Goal: Task Accomplishment & Management: Manage account settings

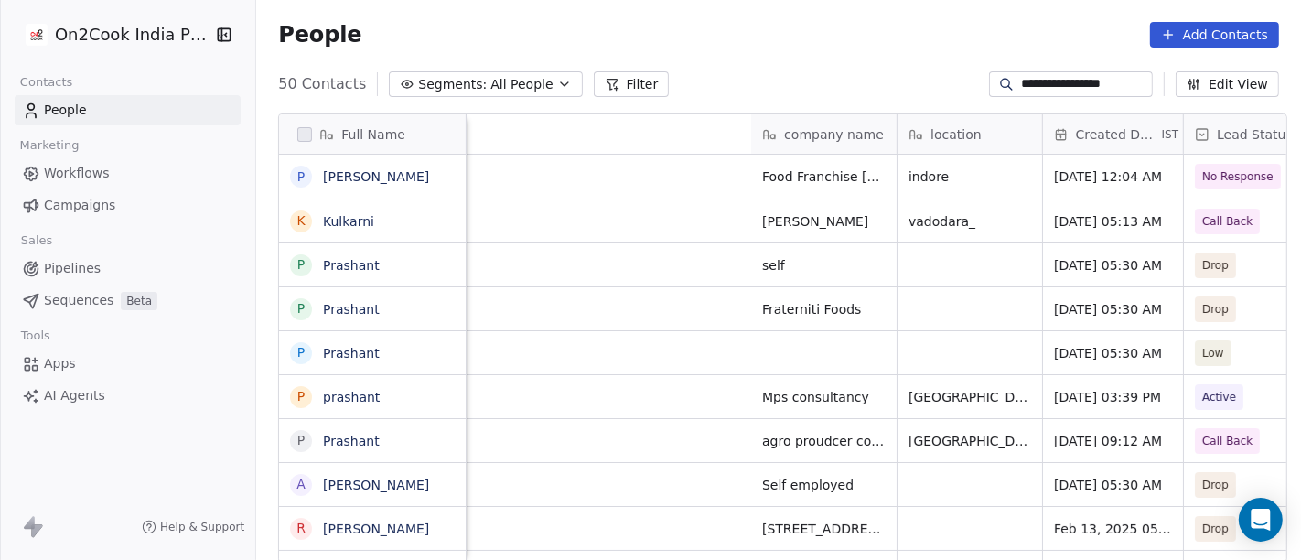
scroll to position [478, 1037]
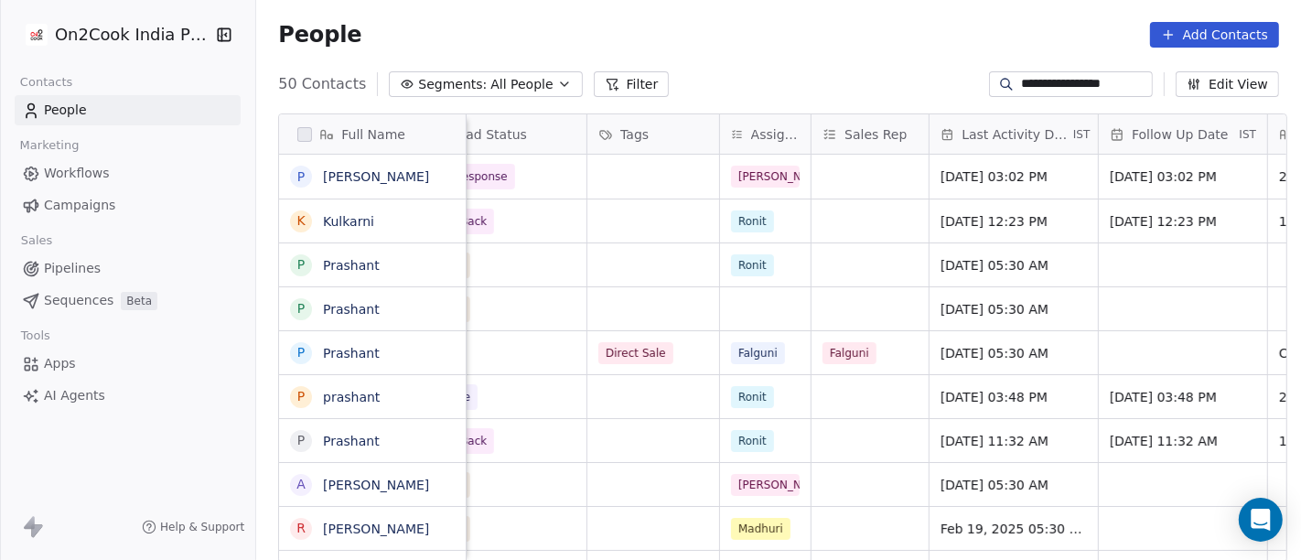
click at [490, 90] on span "All People" at bounding box center [521, 84] width 62 height 19
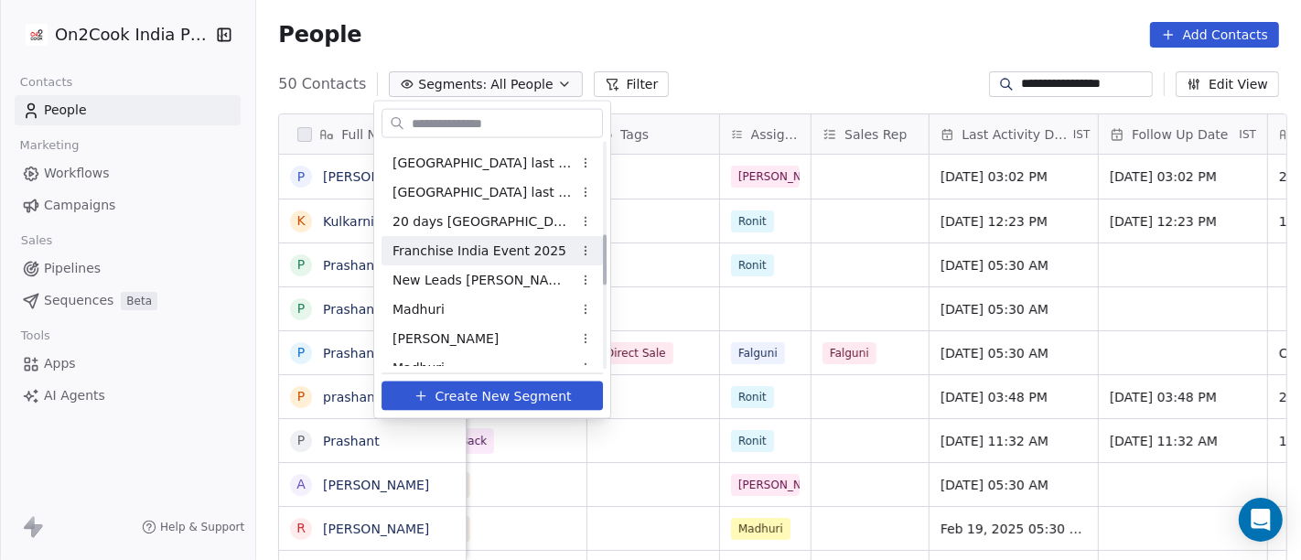
scroll to position [406, 0]
click at [498, 257] on div "New Leads [PERSON_NAME]" at bounding box center [491, 251] width 221 height 29
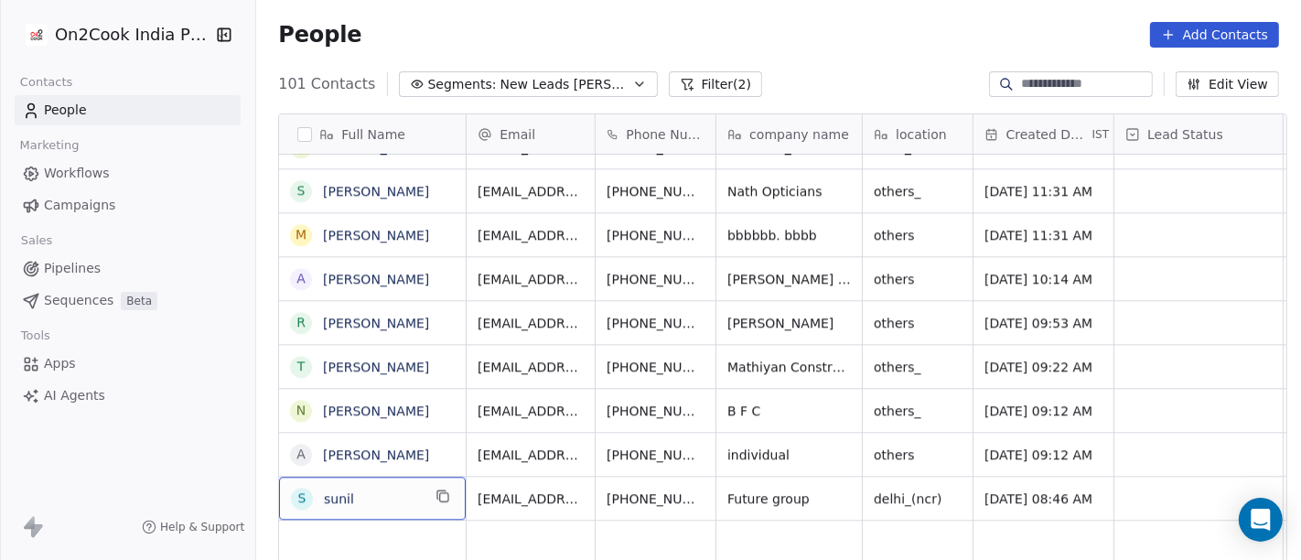
scroll to position [2, 0]
click at [363, 500] on span "sunil" at bounding box center [372, 497] width 97 height 18
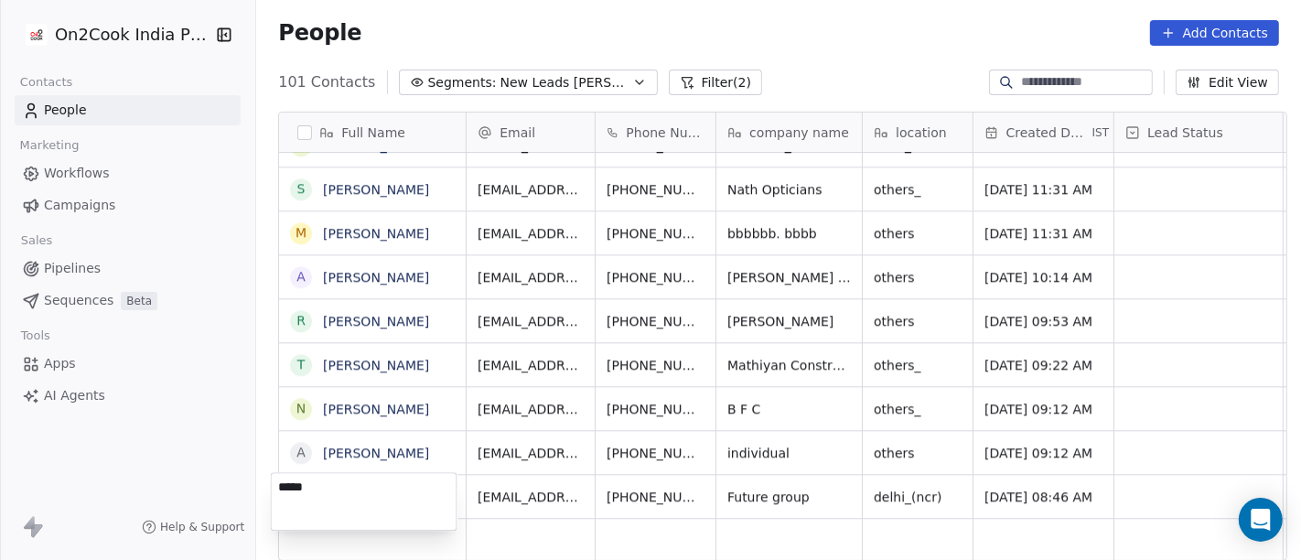
click at [371, 491] on textarea "*****" at bounding box center [364, 501] width 185 height 57
type textarea "**********"
click at [596, 385] on html "On2Cook India Pvt. Ltd. Contacts People Marketing Workflows Campaigns Sales Pip…" at bounding box center [650, 280] width 1301 height 560
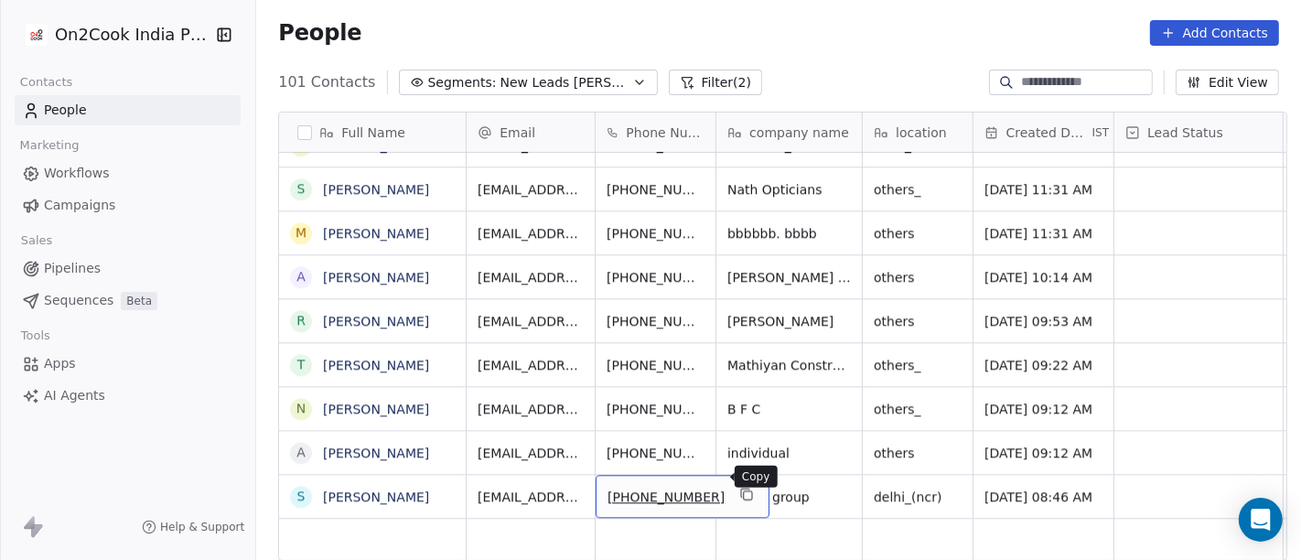
click at [736, 485] on button "grid" at bounding box center [747, 494] width 22 height 22
click at [741, 489] on icon "grid" at bounding box center [745, 493] width 8 height 8
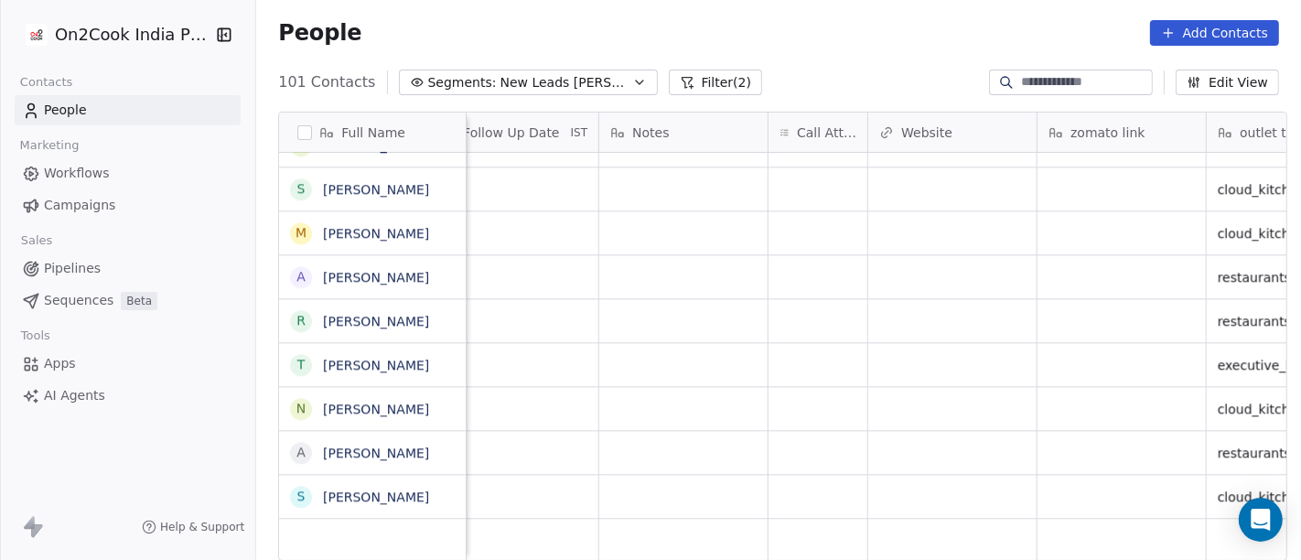
scroll to position [16, 1455]
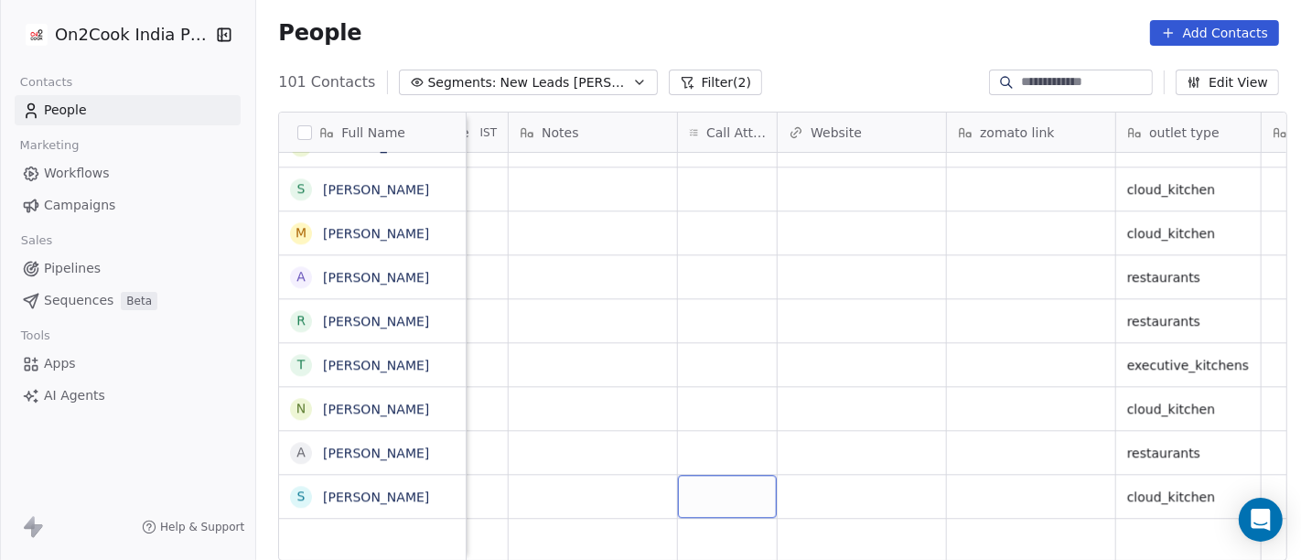
click at [704, 475] on div "grid" at bounding box center [727, 496] width 99 height 43
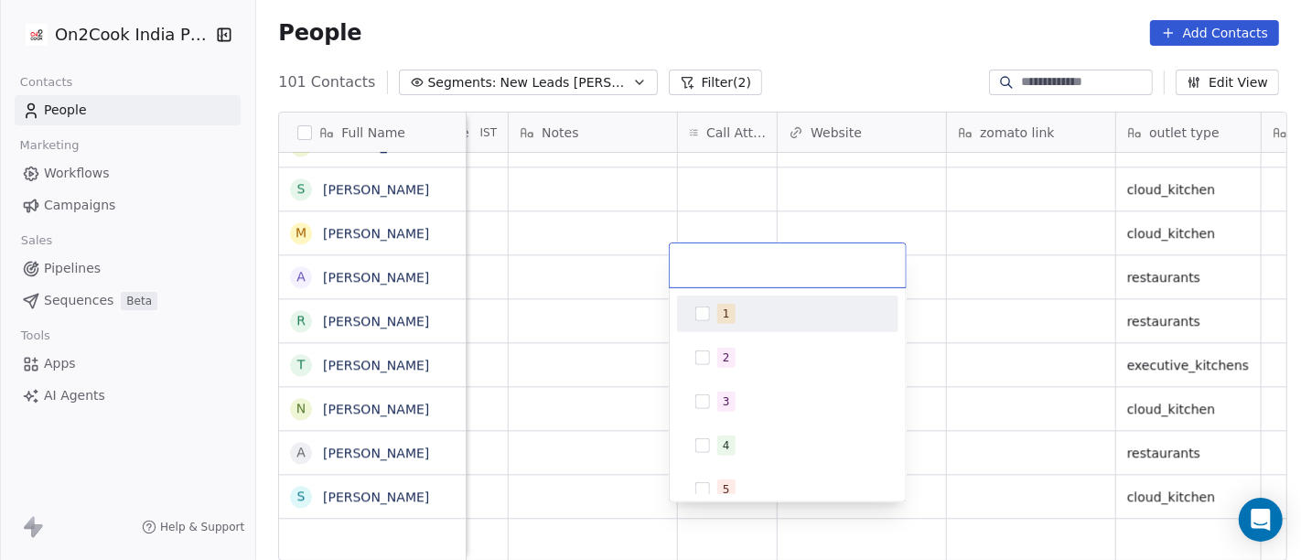
click at [725, 316] on div "1" at bounding box center [726, 314] width 7 height 16
click at [685, 208] on html "On2Cook India Pvt. Ltd. Contacts People Marketing Workflows Campaigns Sales Pip…" at bounding box center [650, 280] width 1301 height 560
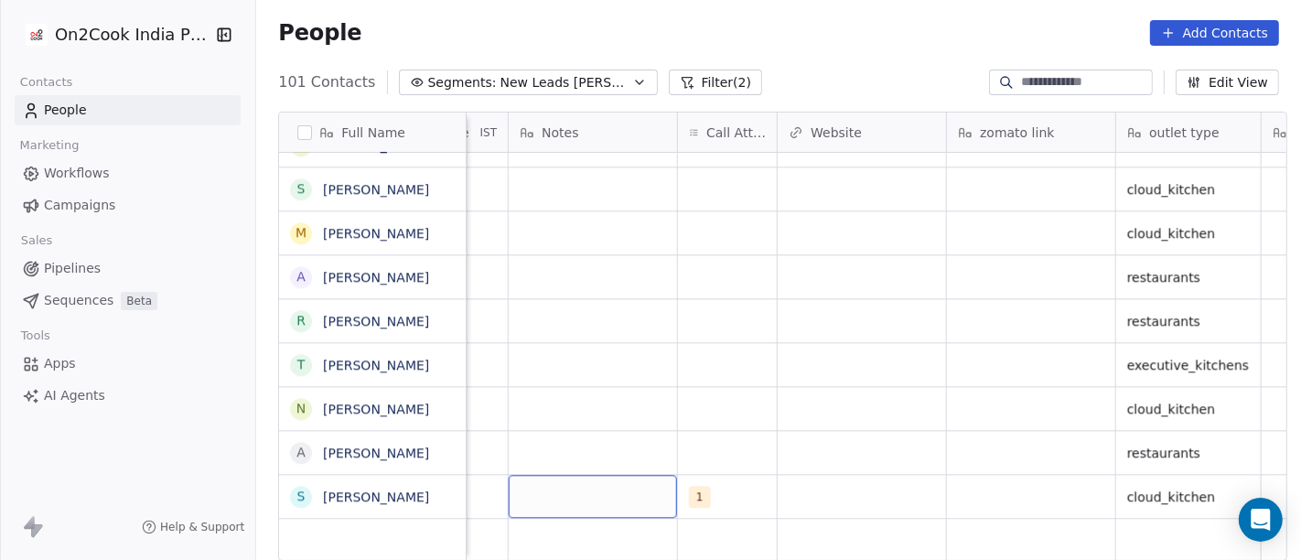
click at [580, 496] on div "grid" at bounding box center [593, 496] width 168 height 43
type textarea "**********"
click at [717, 422] on html "On2Cook India Pvt. Ltd. Contacts People Marketing Workflows Campaigns Sales Pip…" at bounding box center [650, 280] width 1301 height 560
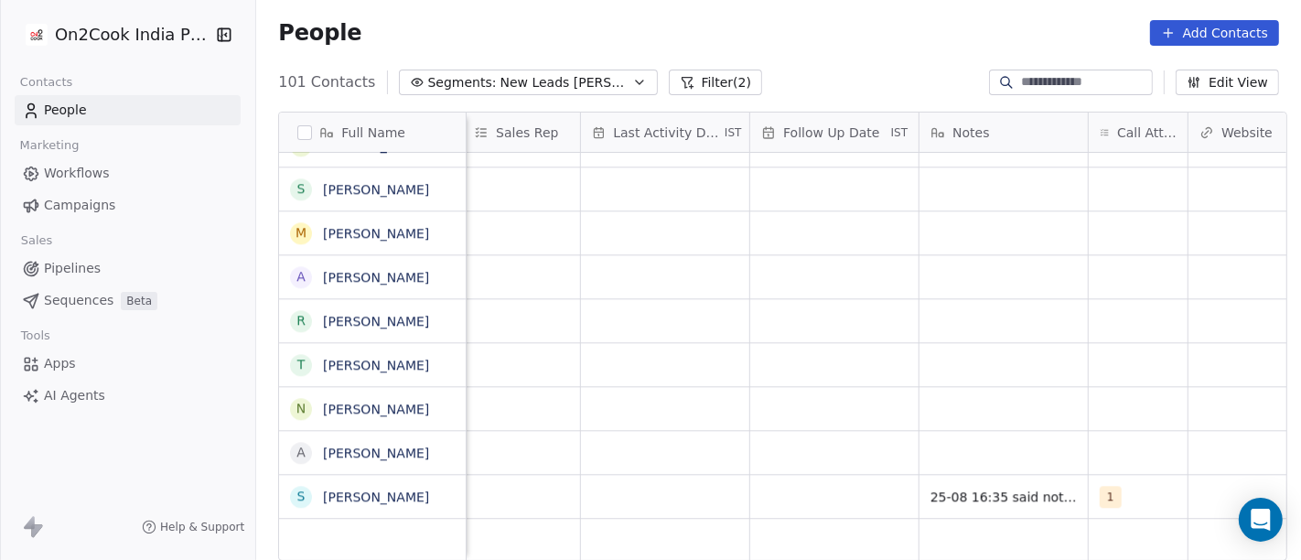
scroll to position [6, 1044]
click at [829, 500] on div "grid" at bounding box center [835, 496] width 168 height 43
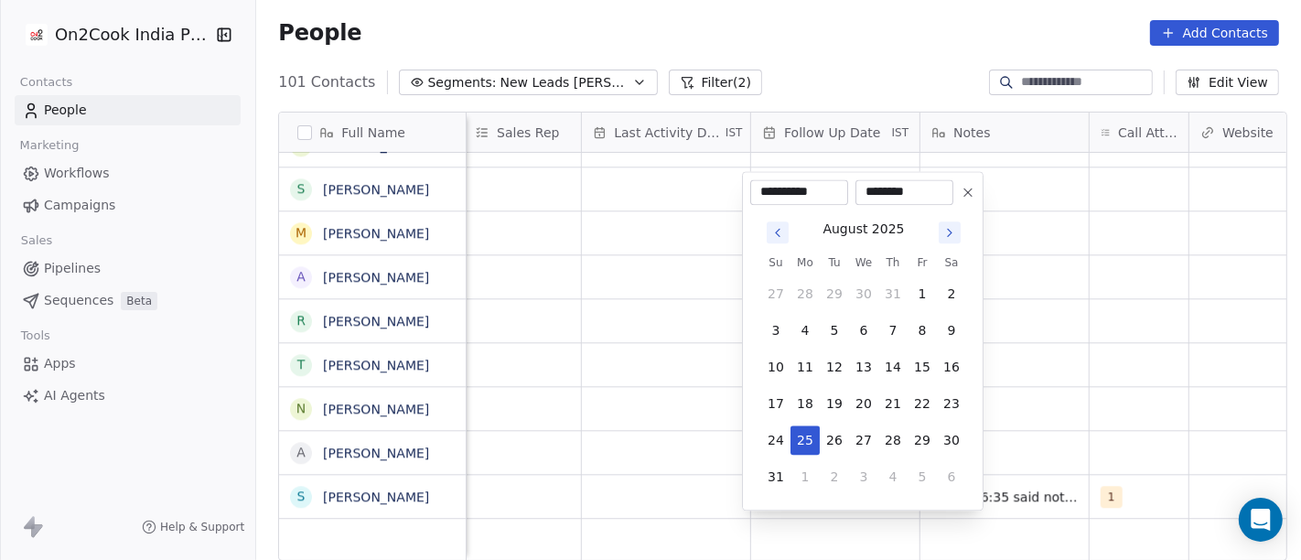
click at [961, 188] on icon at bounding box center [968, 192] width 15 height 15
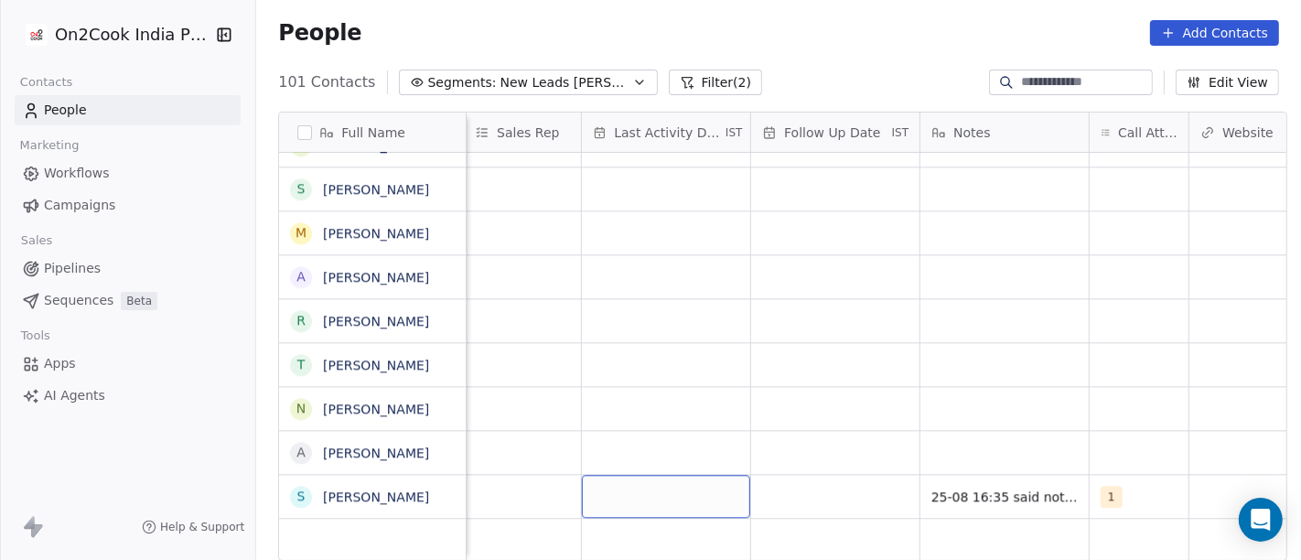
click at [619, 480] on div "grid" at bounding box center [666, 496] width 168 height 43
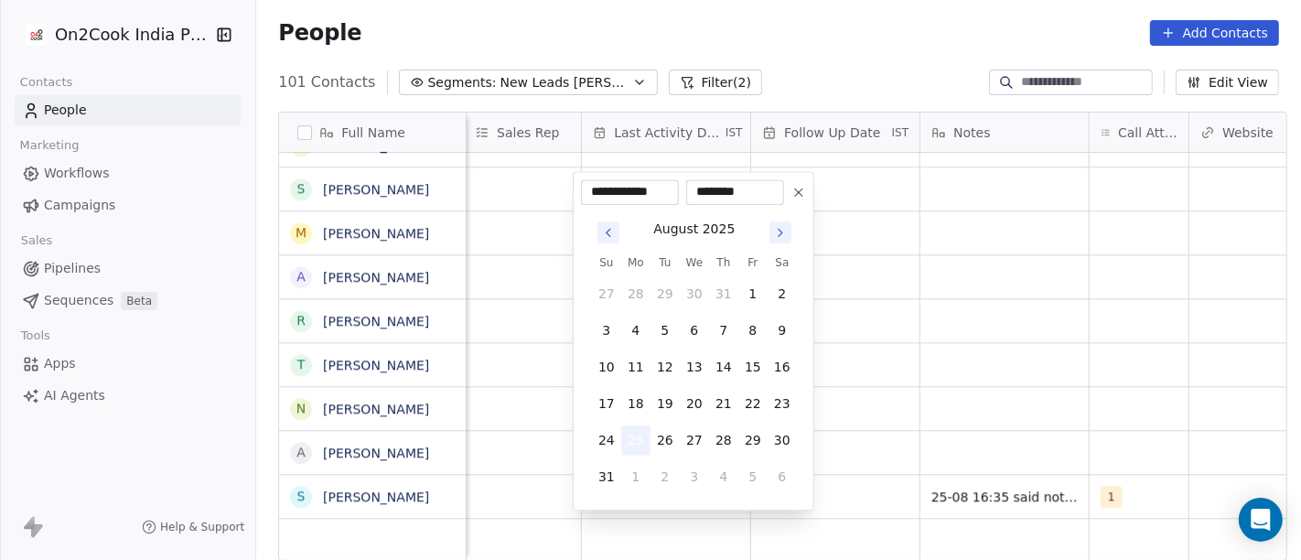
click at [640, 444] on button "25" at bounding box center [635, 439] width 29 height 29
click at [978, 380] on html "On2Cook India Pvt. Ltd. Contacts People Marketing Workflows Campaigns Sales Pip…" at bounding box center [650, 280] width 1301 height 560
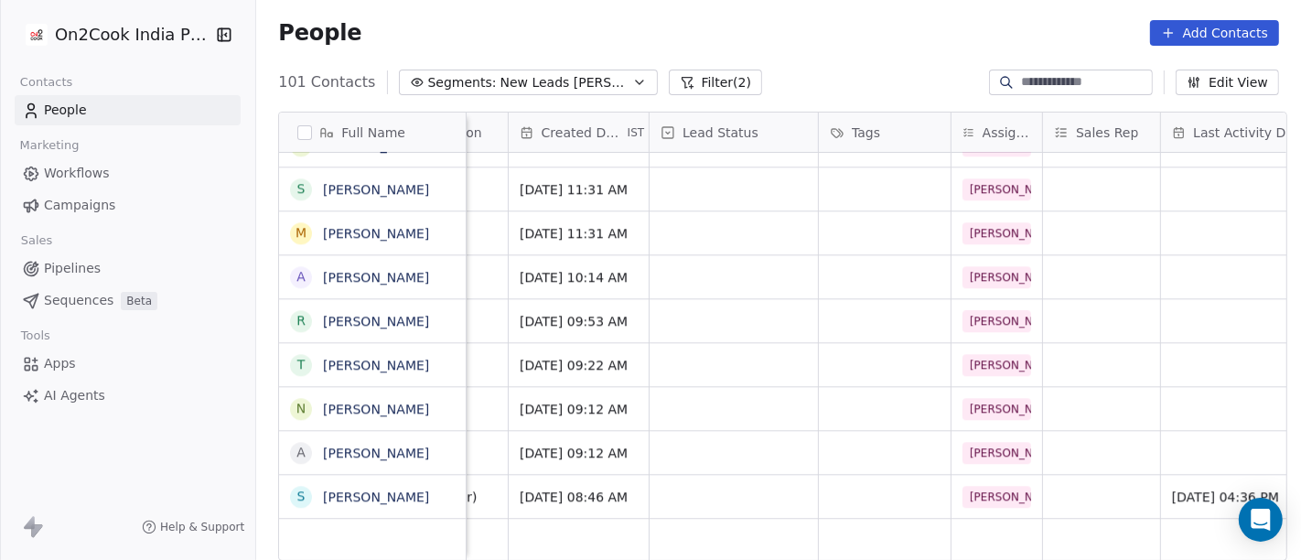
scroll to position [6, 459]
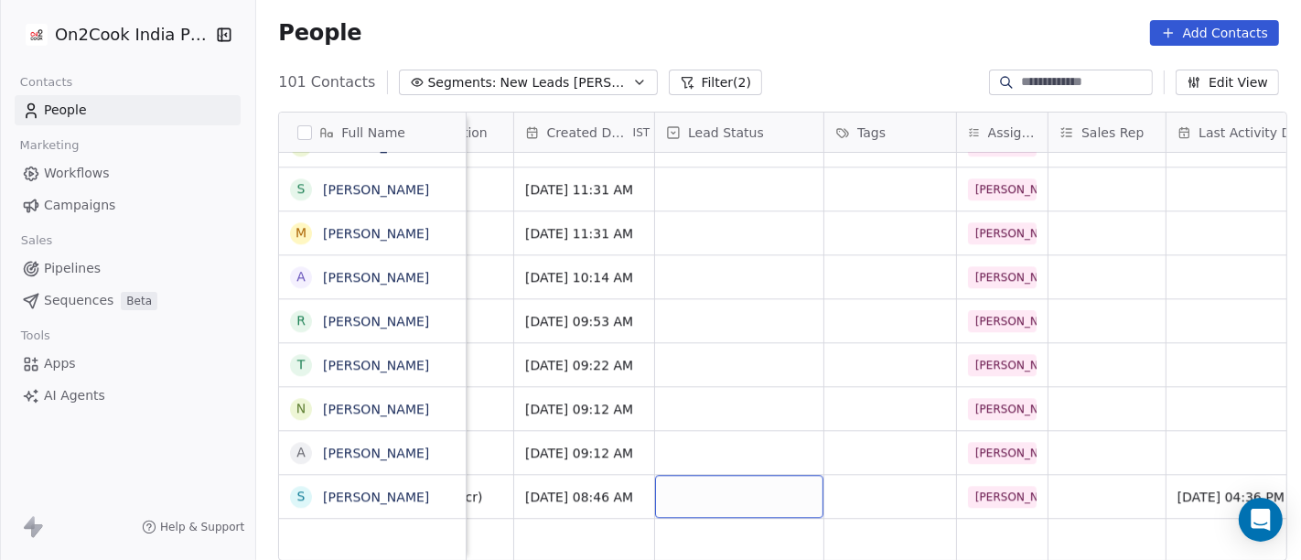
click at [679, 475] on div "grid" at bounding box center [739, 496] width 168 height 43
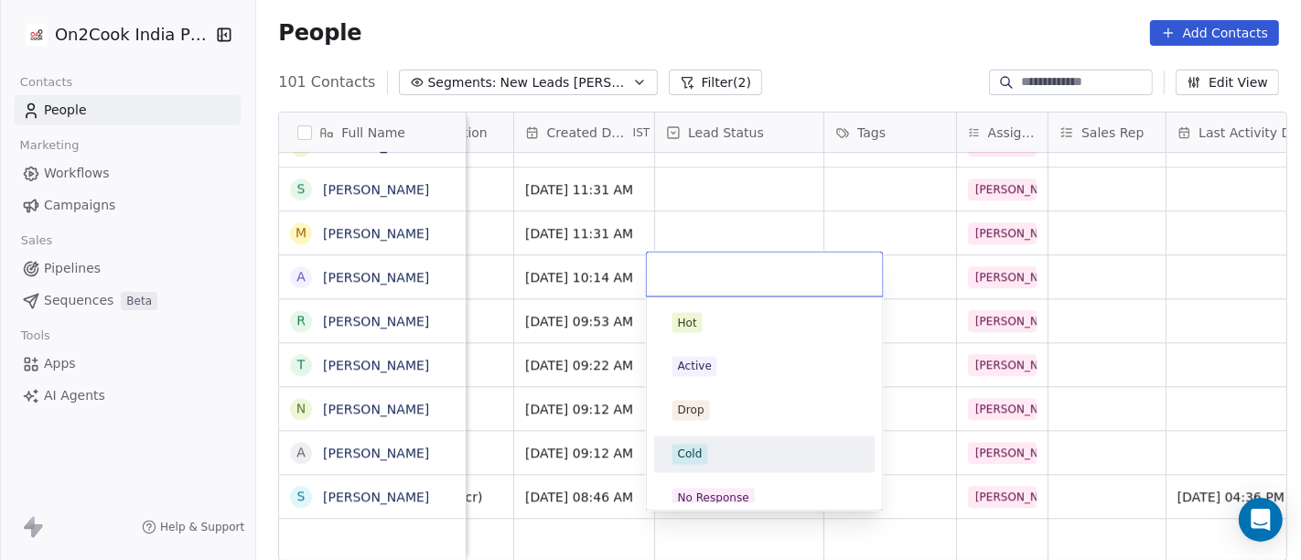
click at [702, 446] on span "Cold" at bounding box center [690, 455] width 36 height 20
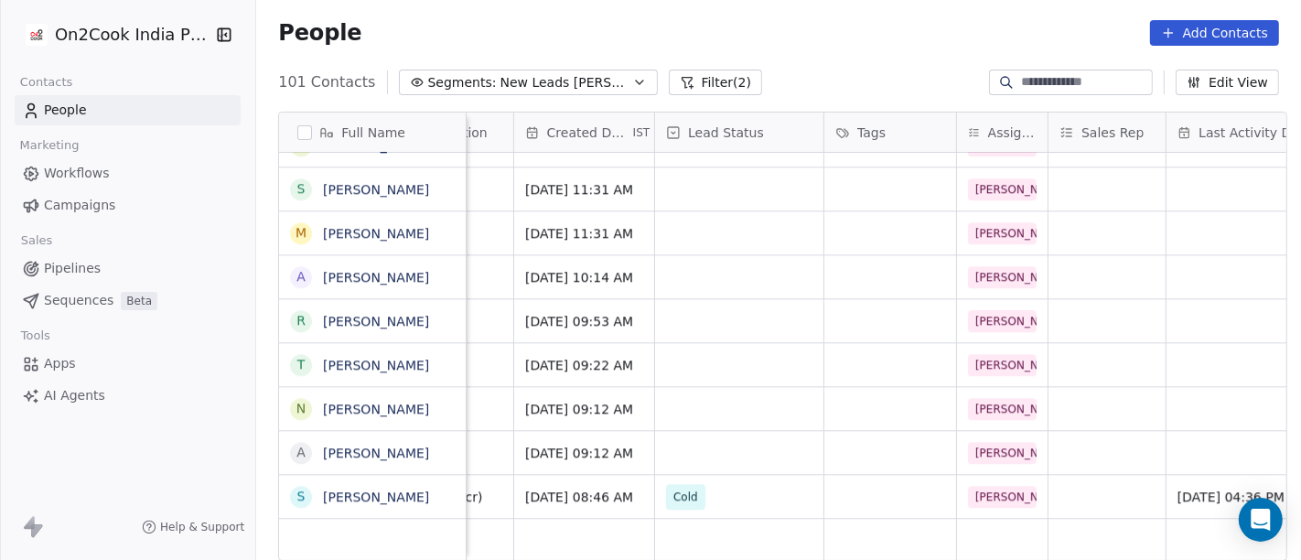
scroll to position [6, 0]
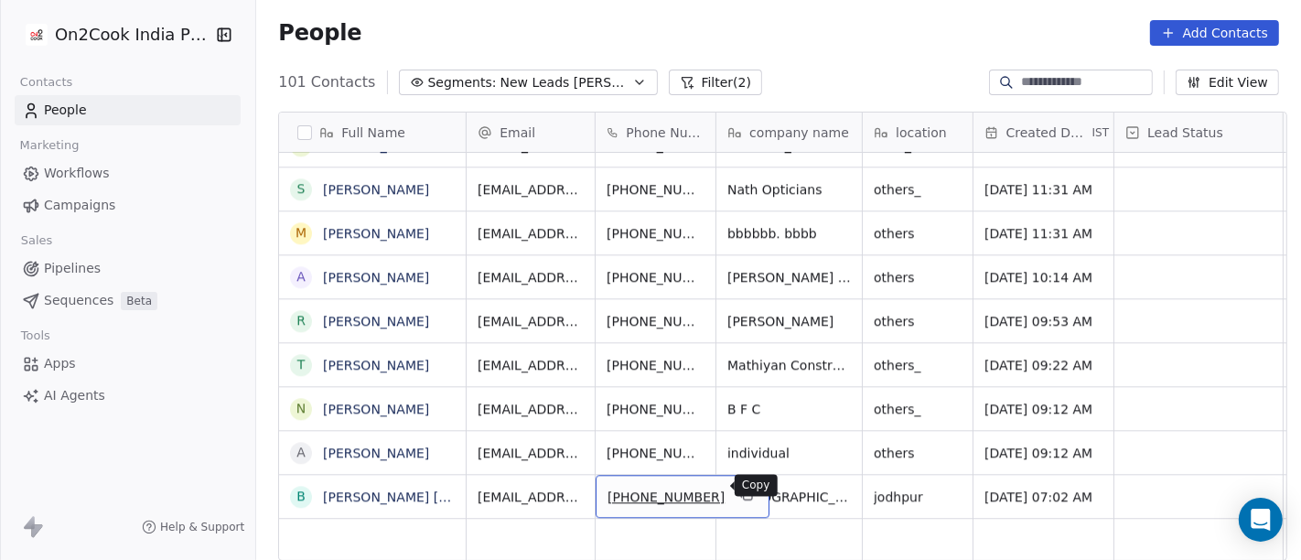
click at [739, 487] on icon "grid" at bounding box center [746, 494] width 15 height 15
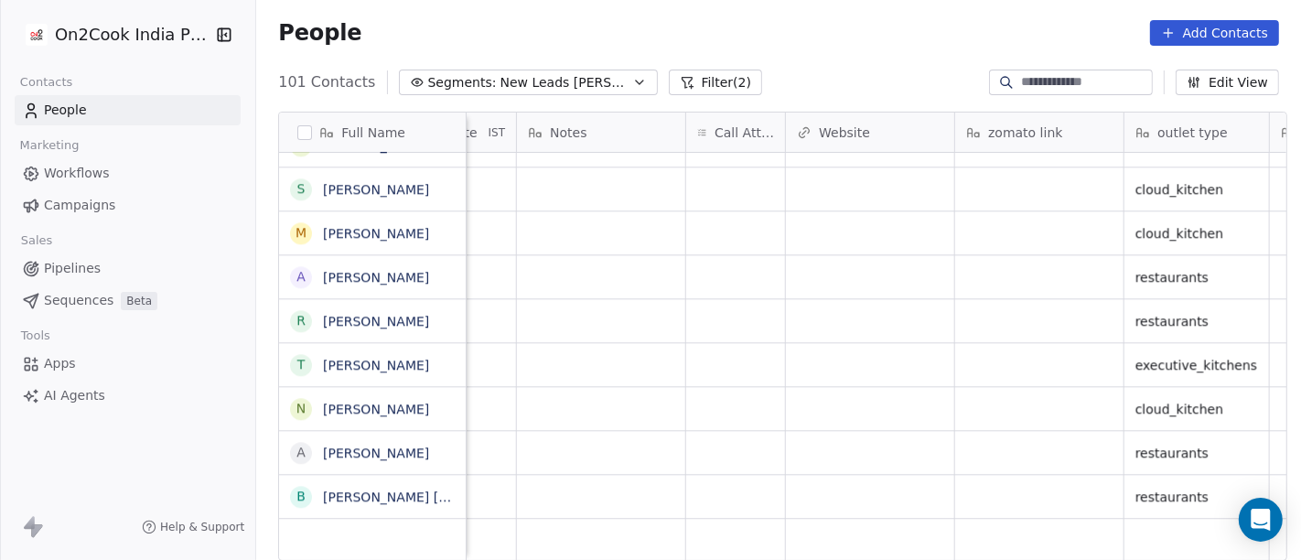
scroll to position [16, 1447]
click at [741, 475] on div "grid" at bounding box center [735, 496] width 99 height 43
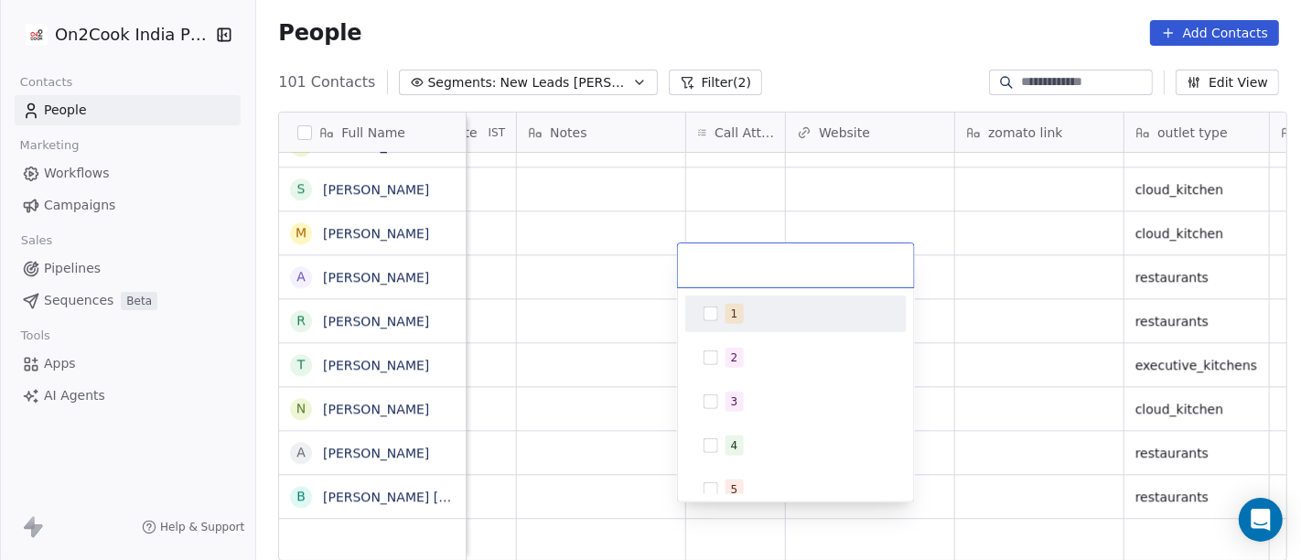
click at [755, 317] on div "1" at bounding box center [806, 314] width 163 height 20
click at [693, 177] on html "On2Cook India Pvt. Ltd. Contacts People Marketing Workflows Campaigns Sales Pip…" at bounding box center [650, 280] width 1301 height 560
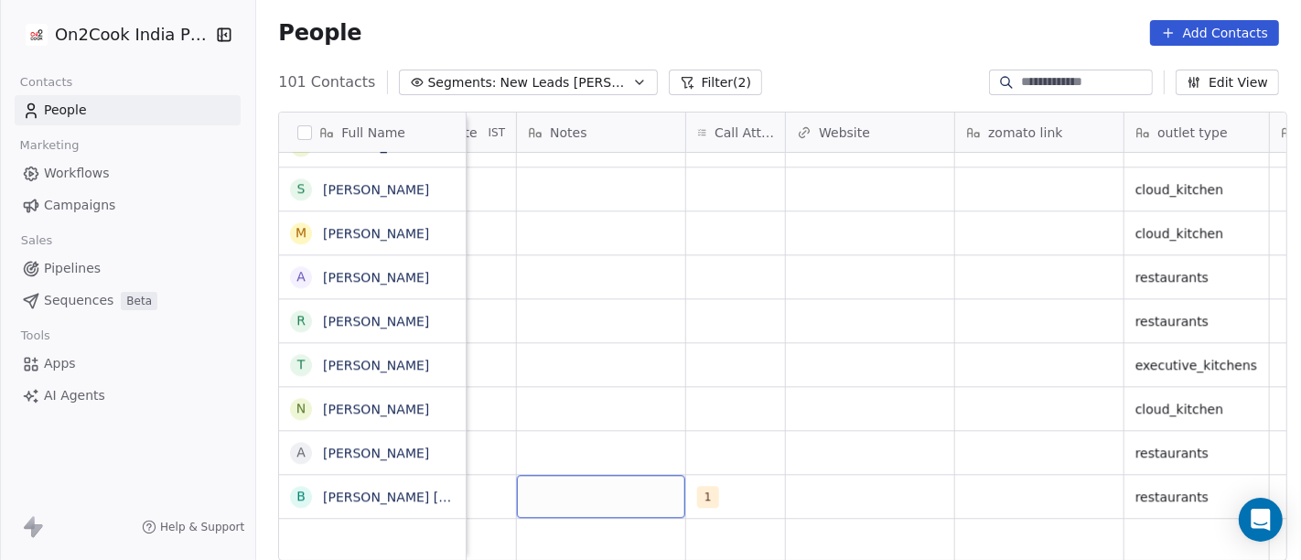
click at [580, 475] on div "grid" at bounding box center [601, 496] width 168 height 43
type textarea "**********"
click at [639, 430] on html "On2Cook India Pvt. Ltd. Contacts People Marketing Workflows Campaigns Sales Pip…" at bounding box center [650, 280] width 1301 height 560
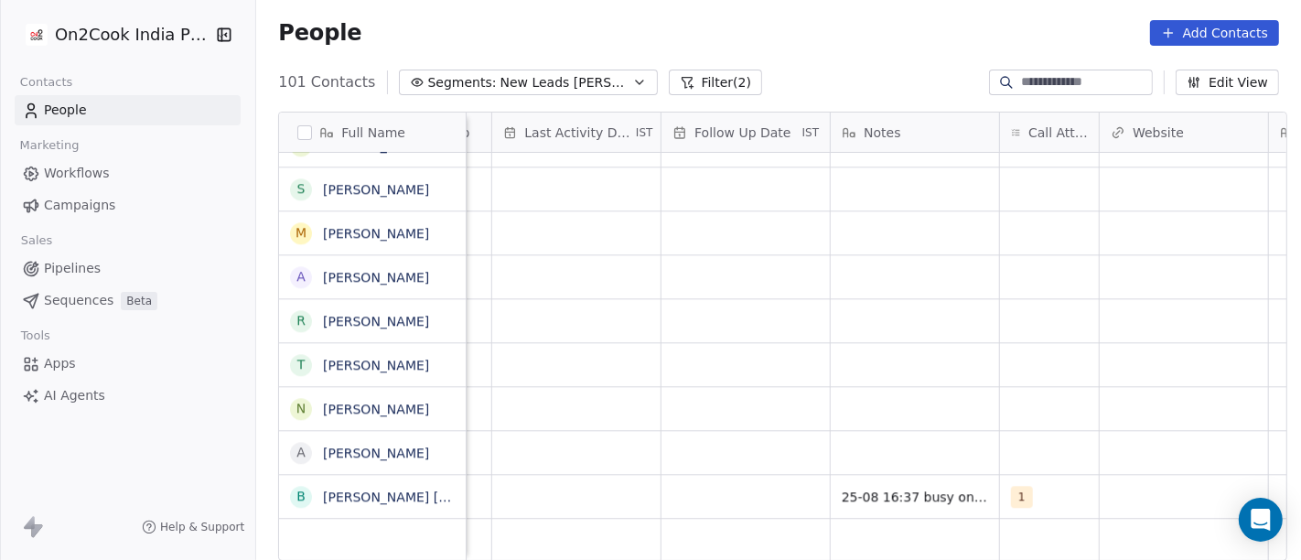
scroll to position [16, 1129]
click at [713, 475] on div "grid" at bounding box center [750, 496] width 168 height 43
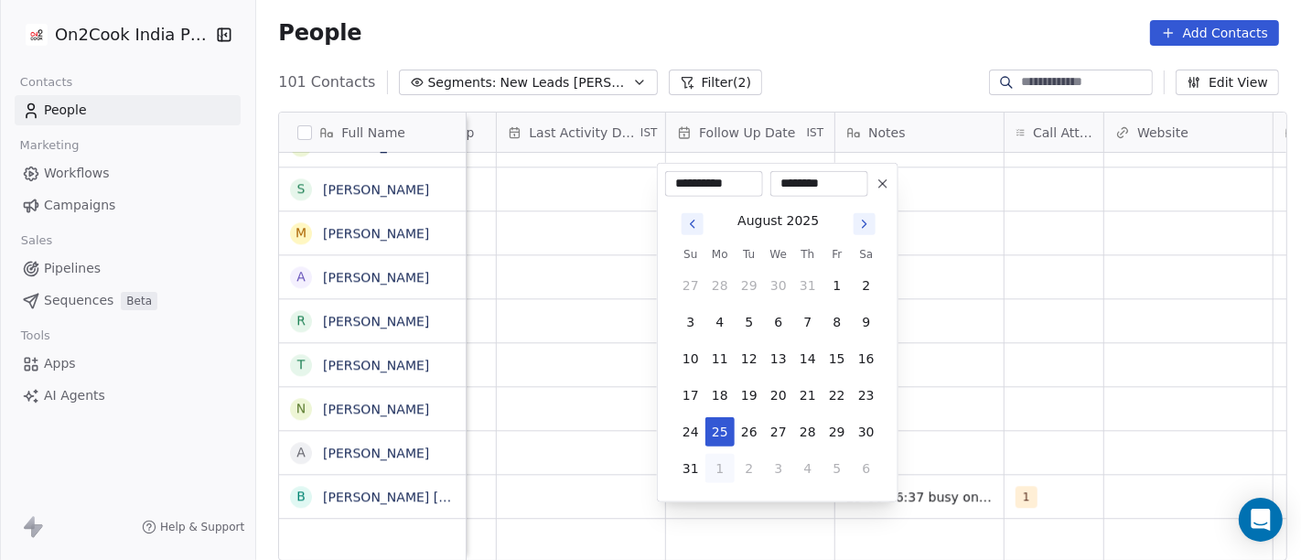
click at [714, 463] on button "1" at bounding box center [719, 468] width 29 height 29
type input "**********"
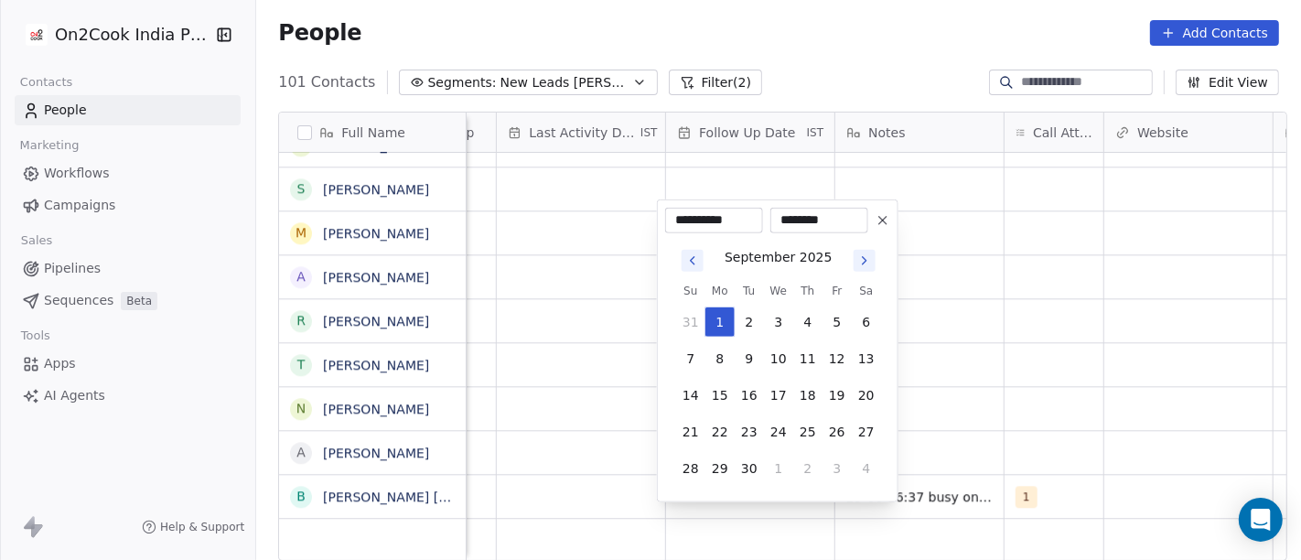
click at [565, 408] on html "On2Cook India Pvt. Ltd. Contacts People Marketing Workflows Campaigns Sales Pip…" at bounding box center [650, 280] width 1301 height 560
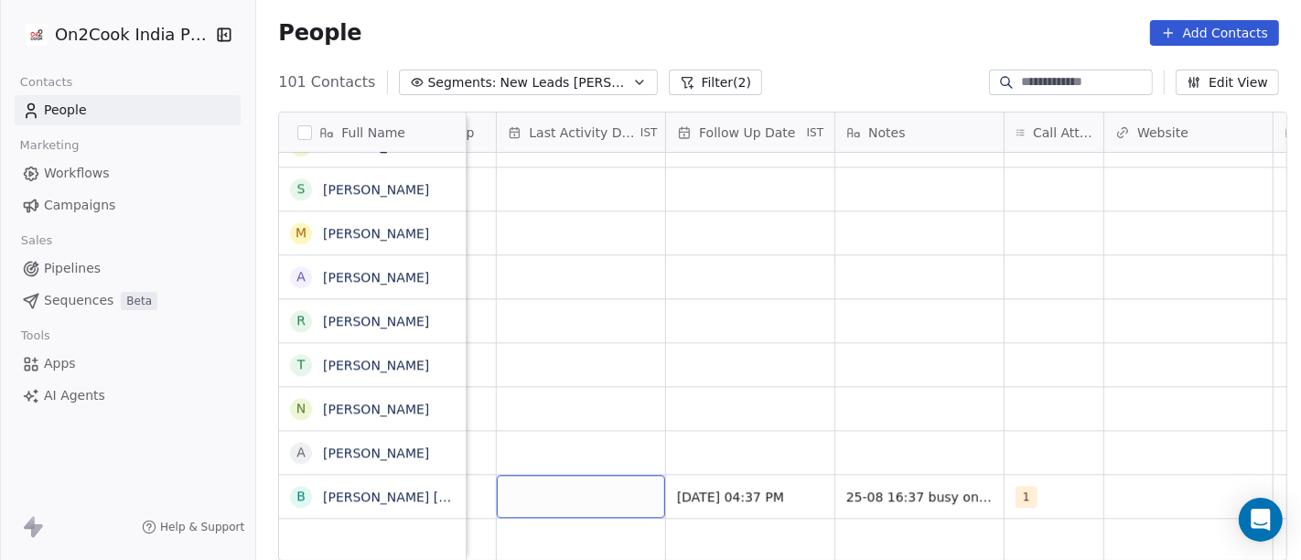
click at [543, 475] on div "grid" at bounding box center [581, 496] width 168 height 43
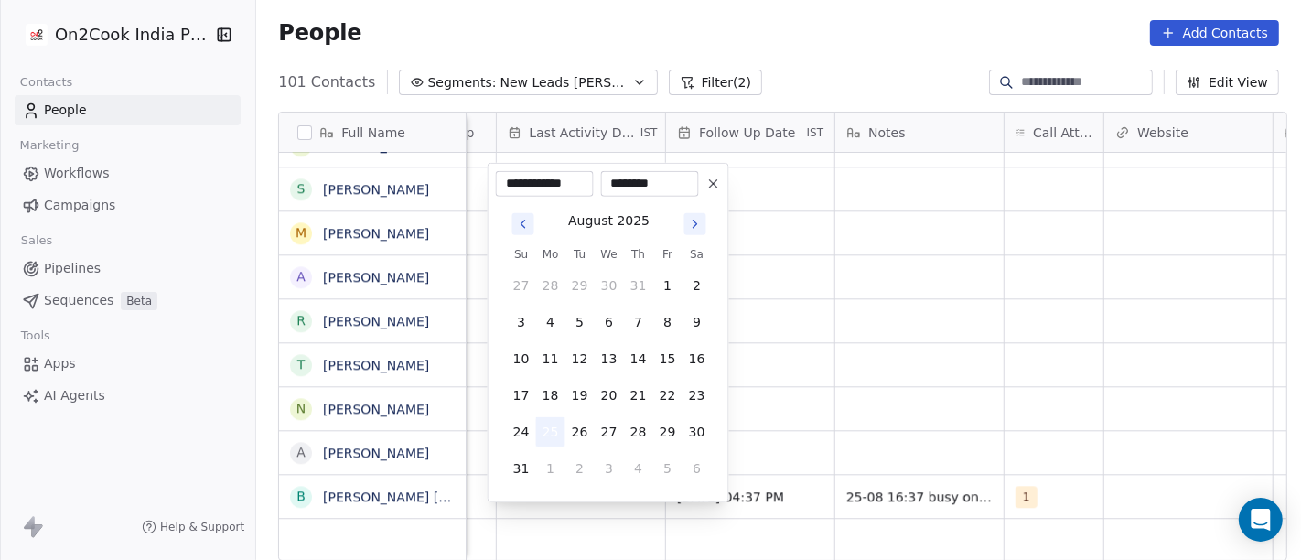
click at [549, 425] on button "25" at bounding box center [550, 431] width 29 height 29
click at [775, 363] on html "On2Cook India Pvt. Ltd. Contacts People Marketing Workflows Campaigns Sales Pip…" at bounding box center [650, 280] width 1301 height 560
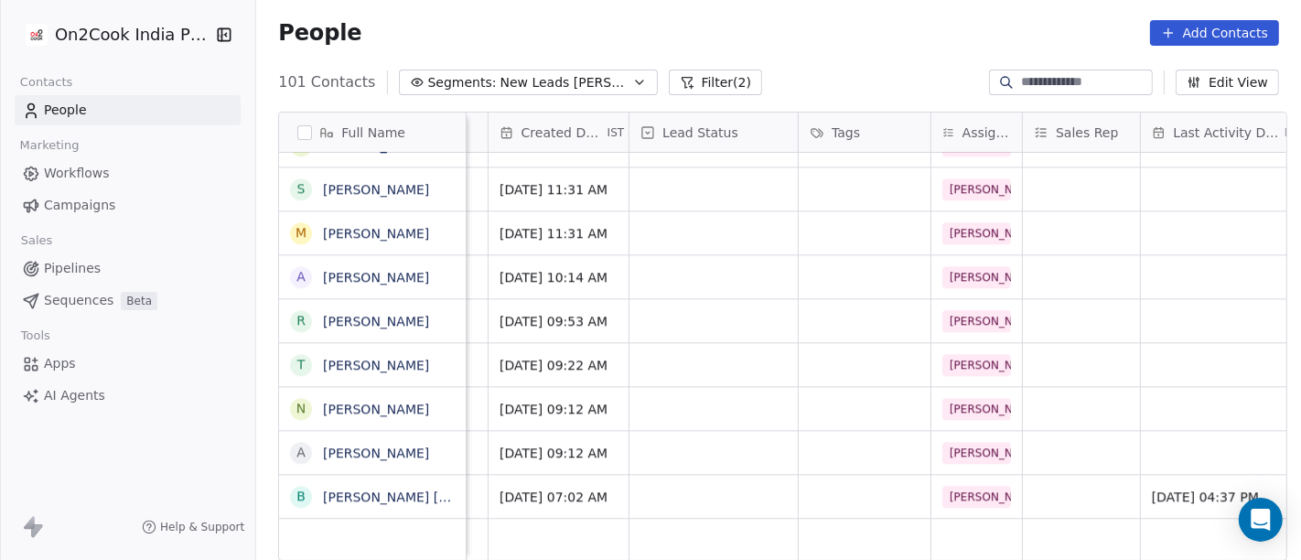
scroll to position [16, 481]
click at [682, 475] on div "grid" at bounding box center [717, 496] width 168 height 43
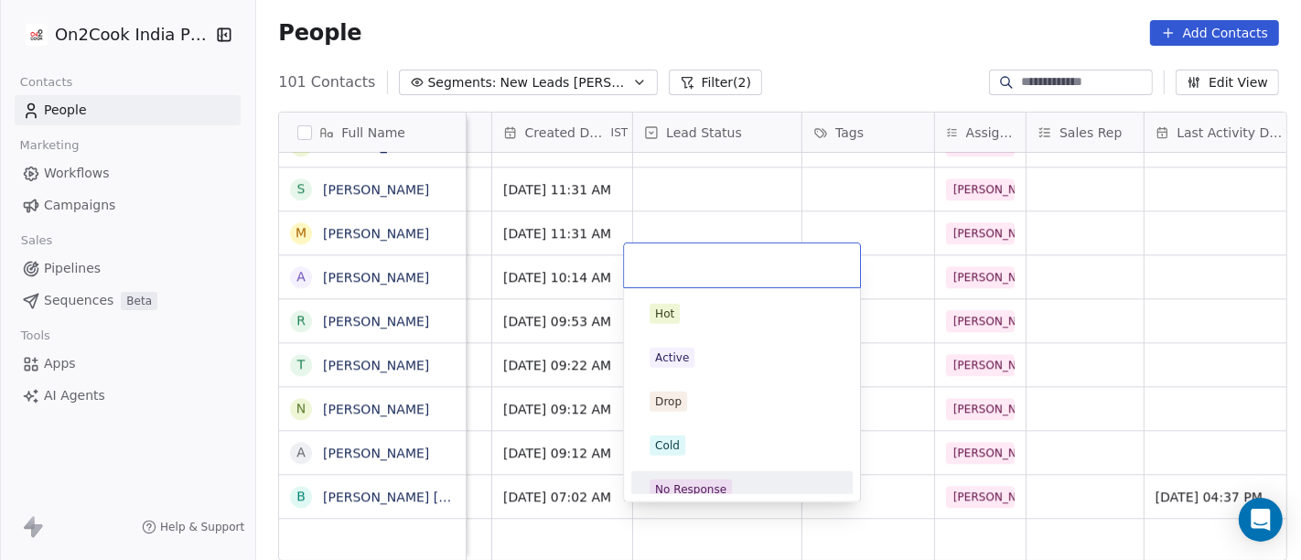
click at [698, 487] on div "No Response" at bounding box center [690, 489] width 71 height 16
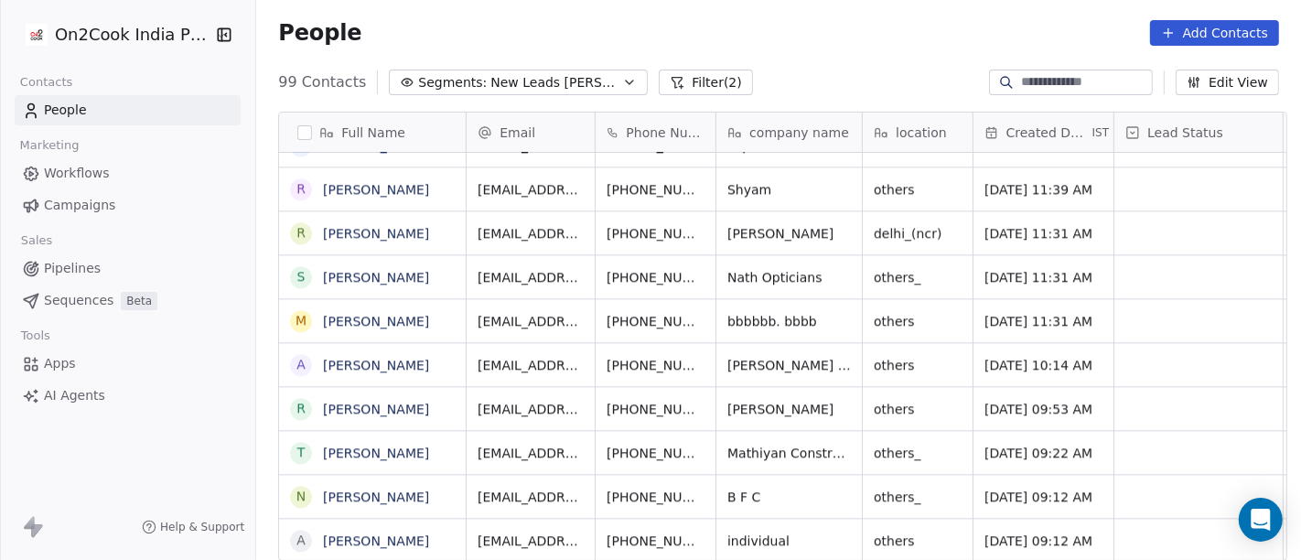
scroll to position [3938, 0]
click at [741, 532] on icon "grid" at bounding box center [745, 536] width 8 height 8
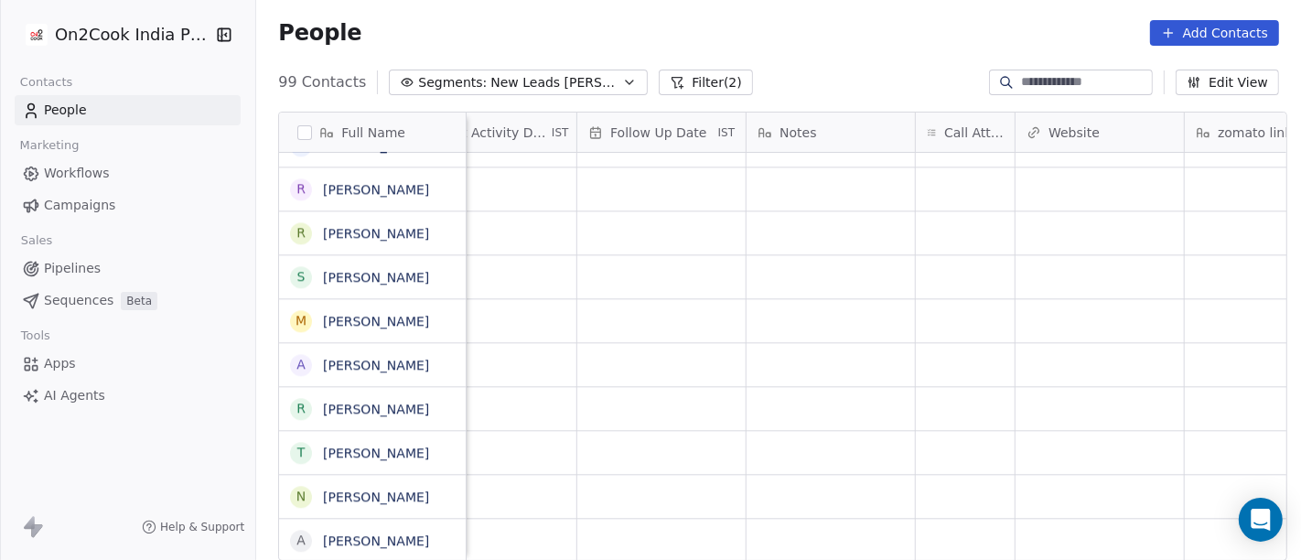
scroll to position [16, 1225]
click at [924, 524] on div "grid" at bounding box center [957, 540] width 99 height 43
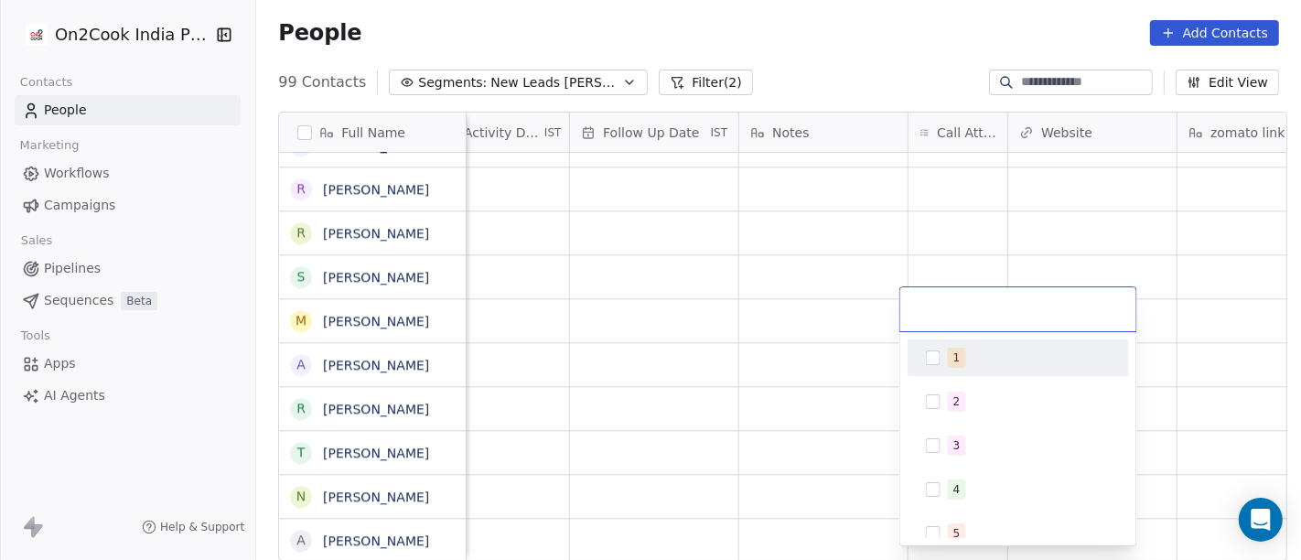
click at [957, 351] on span "1" at bounding box center [957, 358] width 18 height 20
click at [819, 287] on html "On2Cook India Pvt. Ltd. Contacts People Marketing Workflows Campaigns Sales Pip…" at bounding box center [650, 280] width 1301 height 560
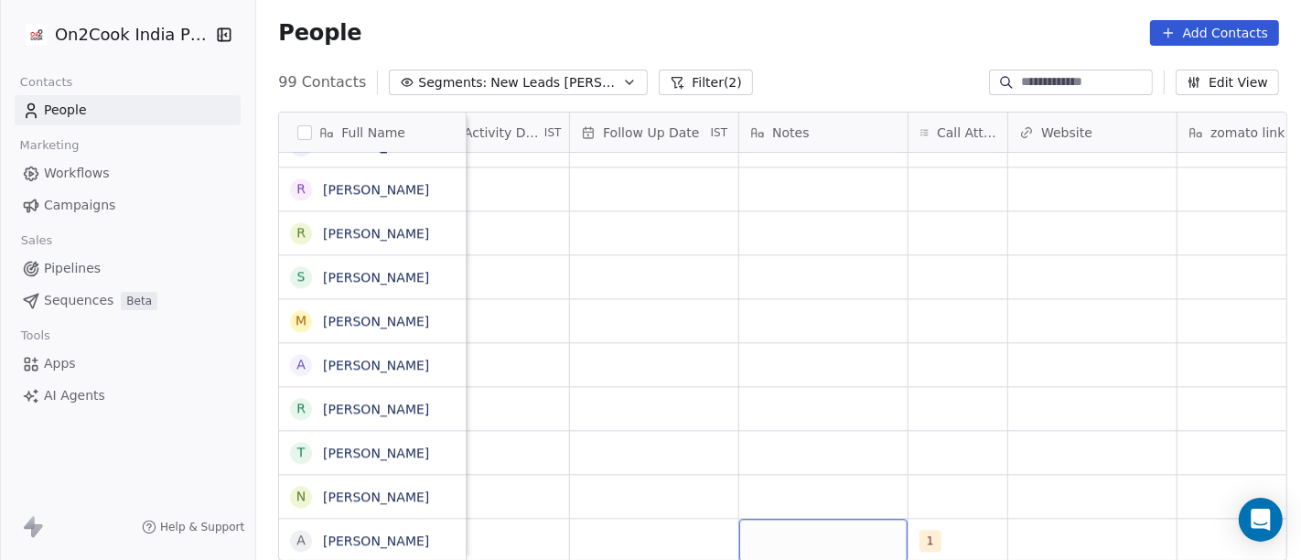
click at [821, 519] on div "grid" at bounding box center [823, 540] width 168 height 43
type textarea "**********"
click at [832, 391] on html "On2Cook India Pvt. Ltd. Contacts People Marketing Workflows Campaigns Sales Pip…" at bounding box center [650, 280] width 1301 height 560
click at [682, 519] on div "grid" at bounding box center [654, 540] width 168 height 43
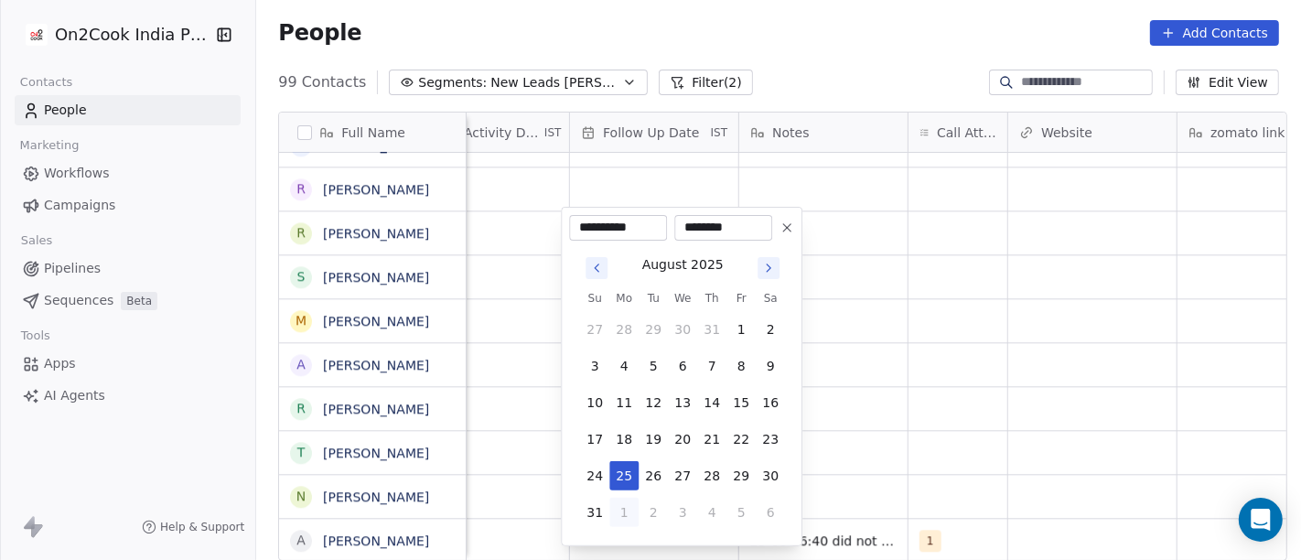
click at [621, 513] on button "1" at bounding box center [623, 512] width 29 height 29
type input "**********"
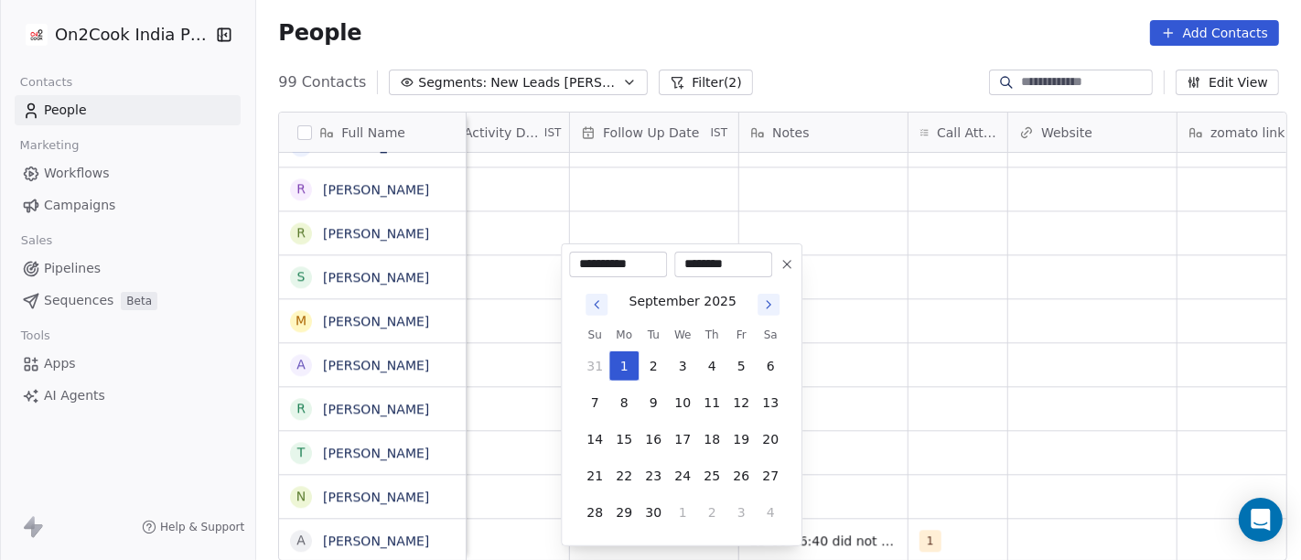
drag, startPoint x: 878, startPoint y: 456, endPoint x: 829, endPoint y: 462, distance: 49.8
click at [879, 456] on html "On2Cook India Pvt. Ltd. Contacts People Marketing Workflows Campaigns Sales Pip…" at bounding box center [650, 280] width 1301 height 560
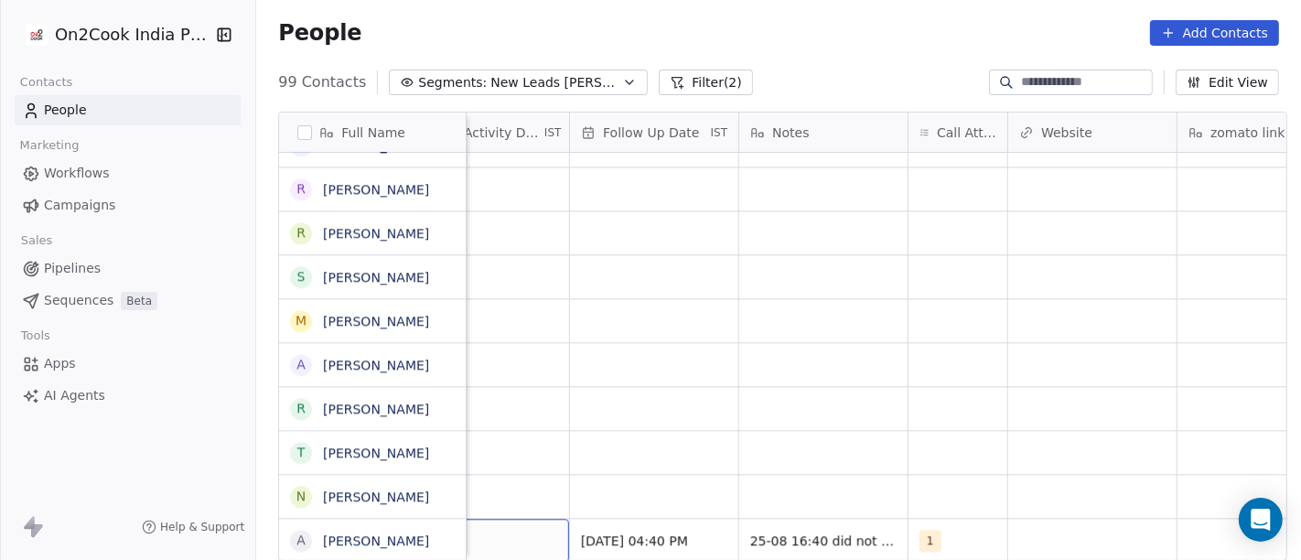
scroll to position [16, 1158]
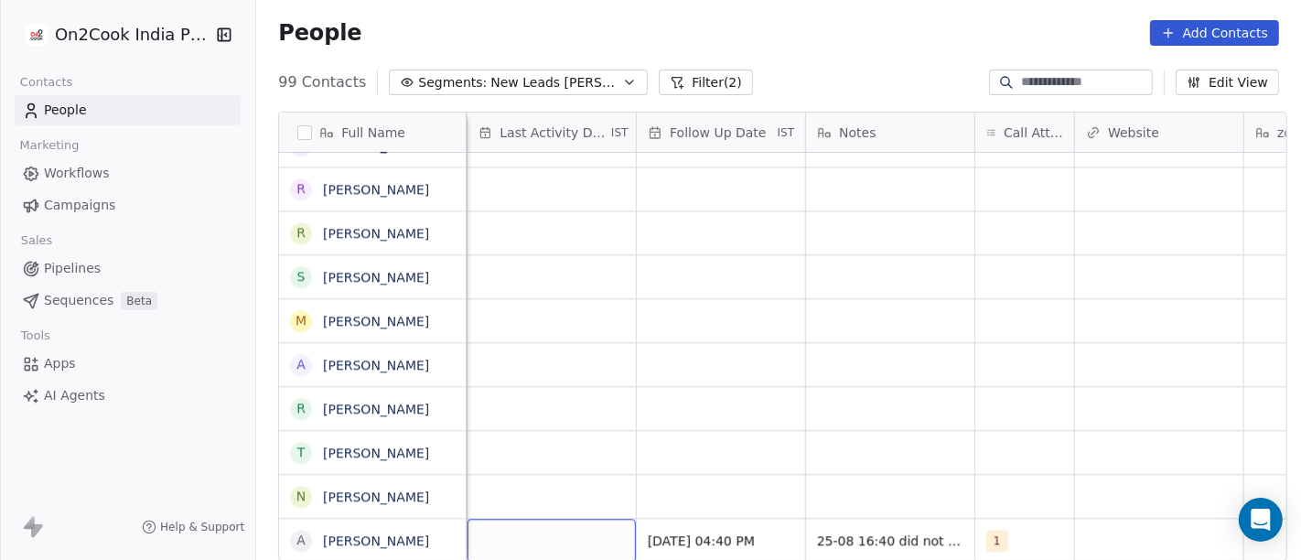
click at [526, 522] on div "grid" at bounding box center [551, 540] width 168 height 43
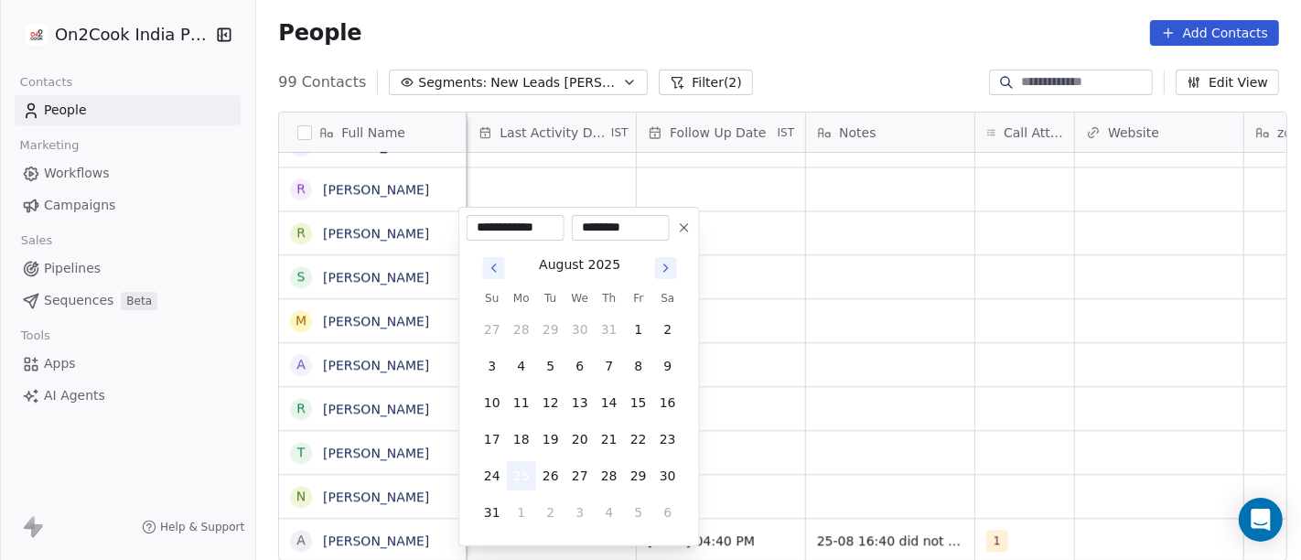
click at [510, 477] on button "25" at bounding box center [521, 475] width 29 height 29
click at [831, 419] on html "On2Cook India Pvt. Ltd. Contacts People Marketing Workflows Campaigns Sales Pip…" at bounding box center [650, 280] width 1301 height 560
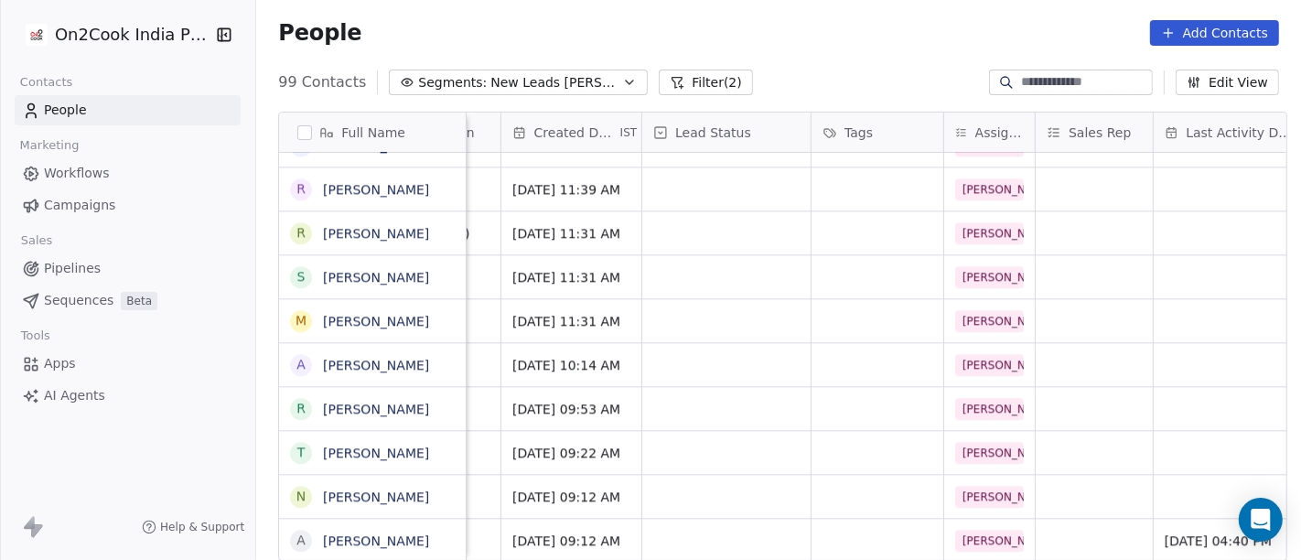
scroll to position [16, 471]
click at [734, 519] on div "grid" at bounding box center [727, 540] width 168 height 43
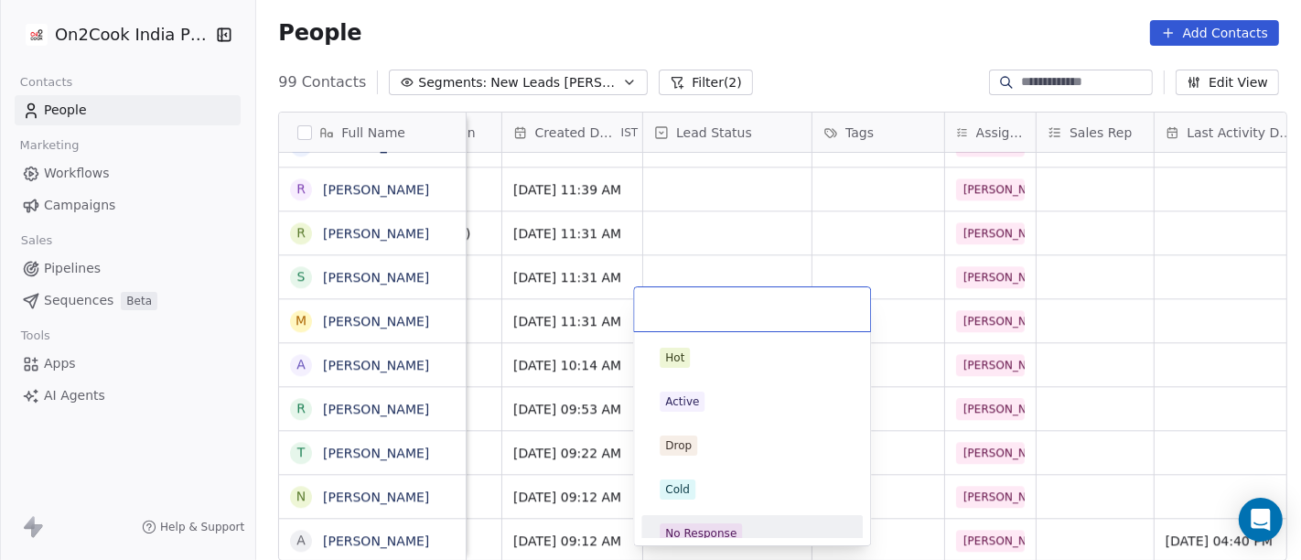
click at [719, 529] on div "No Response" at bounding box center [700, 533] width 71 height 16
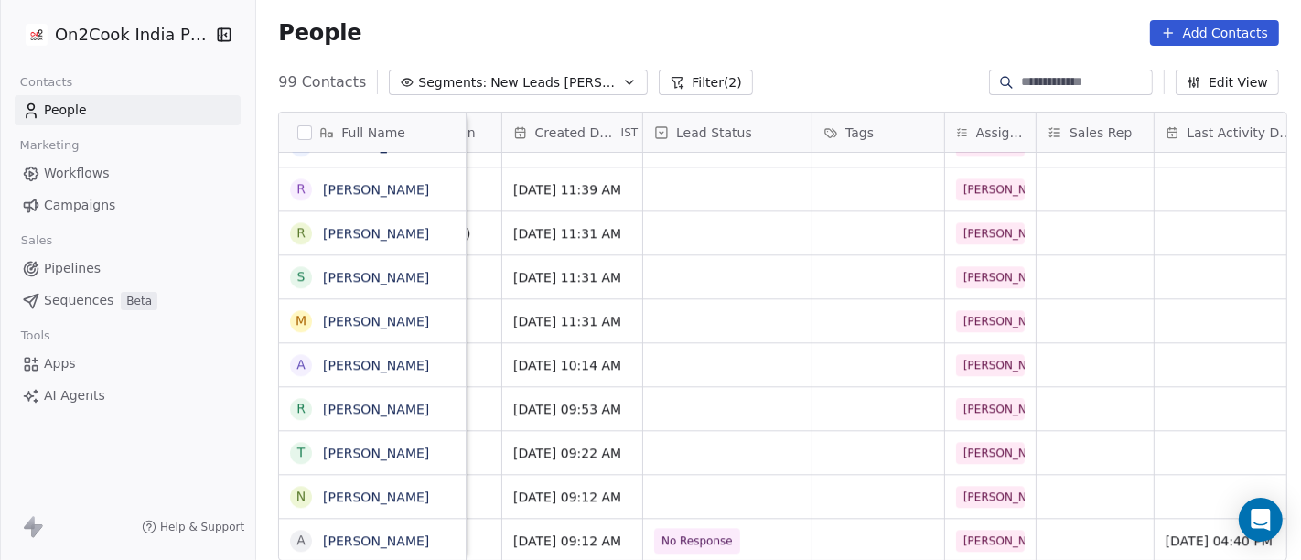
scroll to position [16, 0]
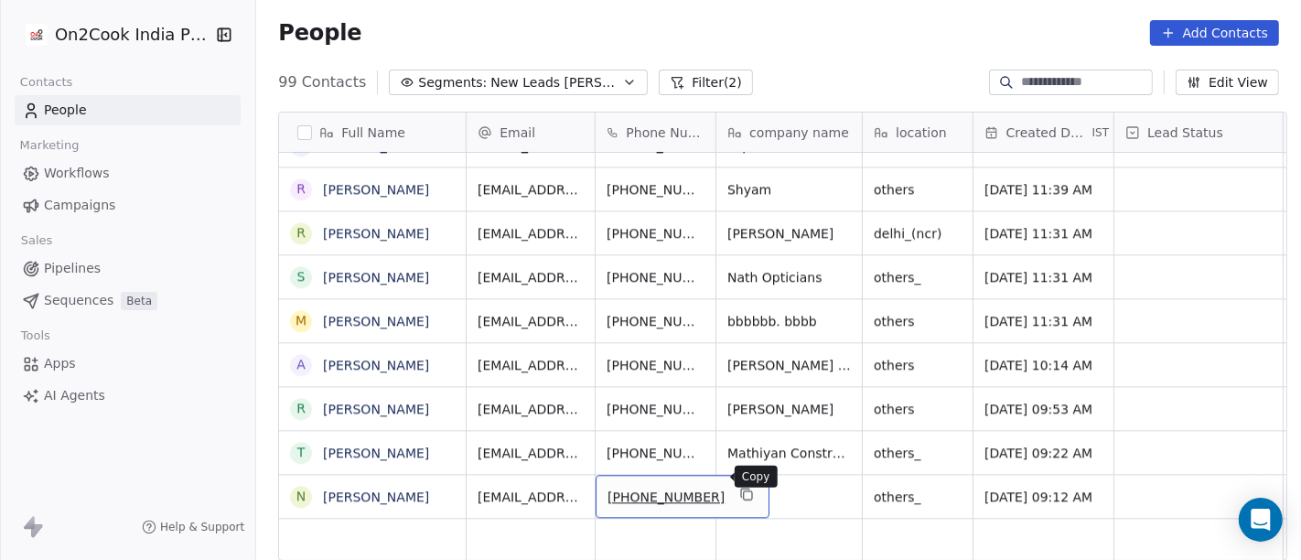
click at [739, 487] on icon "grid" at bounding box center [746, 494] width 15 height 15
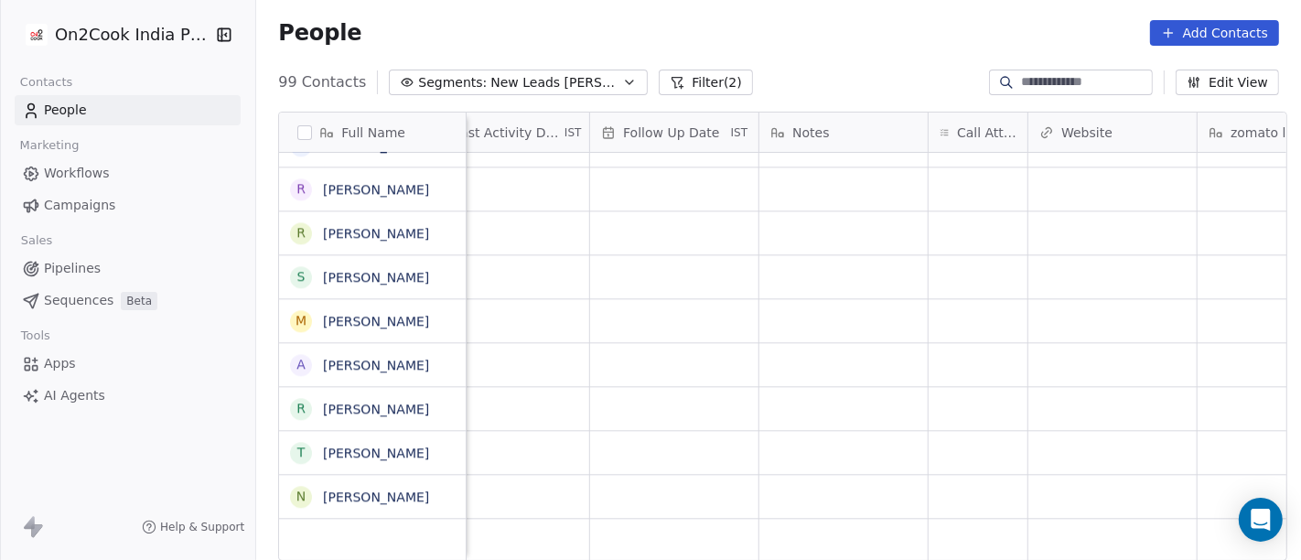
scroll to position [16, 1208]
click at [972, 487] on div "grid" at bounding box center [975, 496] width 99 height 43
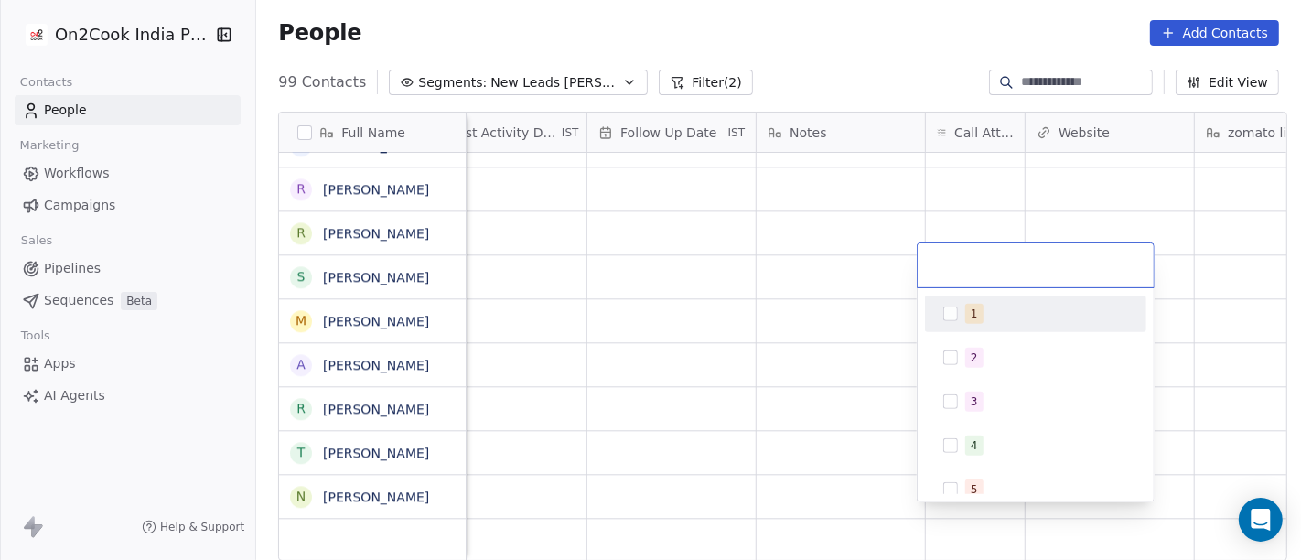
click at [974, 328] on div "1" at bounding box center [1035, 313] width 221 height 37
click at [796, 317] on html "On2Cook India Pvt. Ltd. Contacts People Marketing Workflows Campaigns Sales Pip…" at bounding box center [650, 280] width 1301 height 560
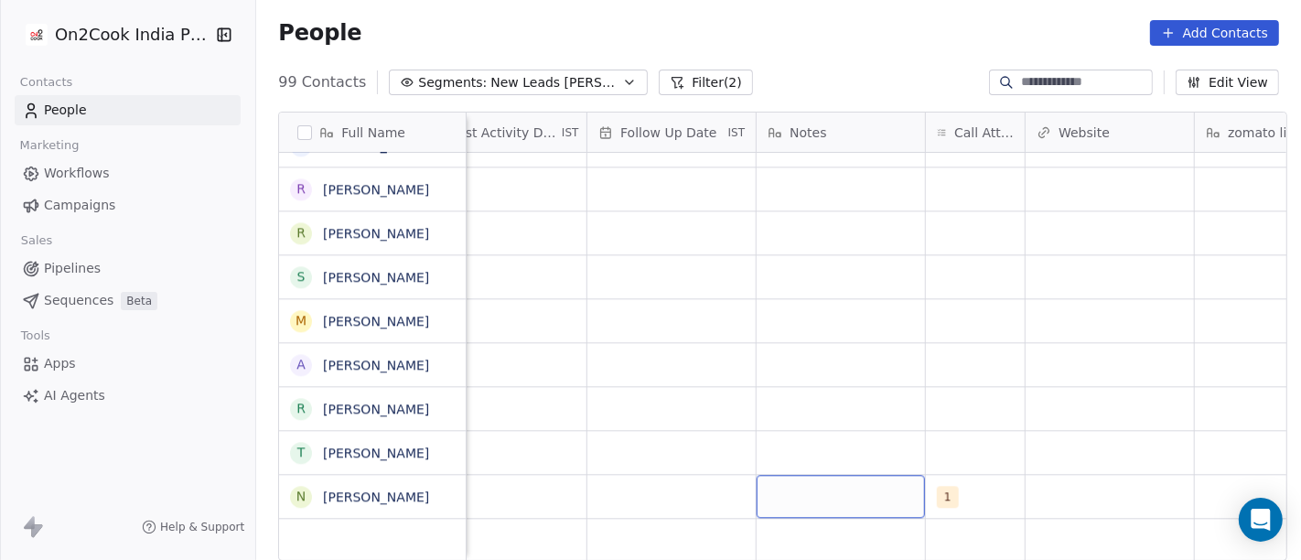
click at [823, 493] on div "grid" at bounding box center [841, 496] width 168 height 43
type textarea "**********"
click at [830, 385] on html "On2Cook India Pvt. Ltd. Contacts People Marketing Workflows Campaigns Sales Pip…" at bounding box center [650, 280] width 1301 height 560
click at [650, 497] on div "grid" at bounding box center [671, 496] width 168 height 43
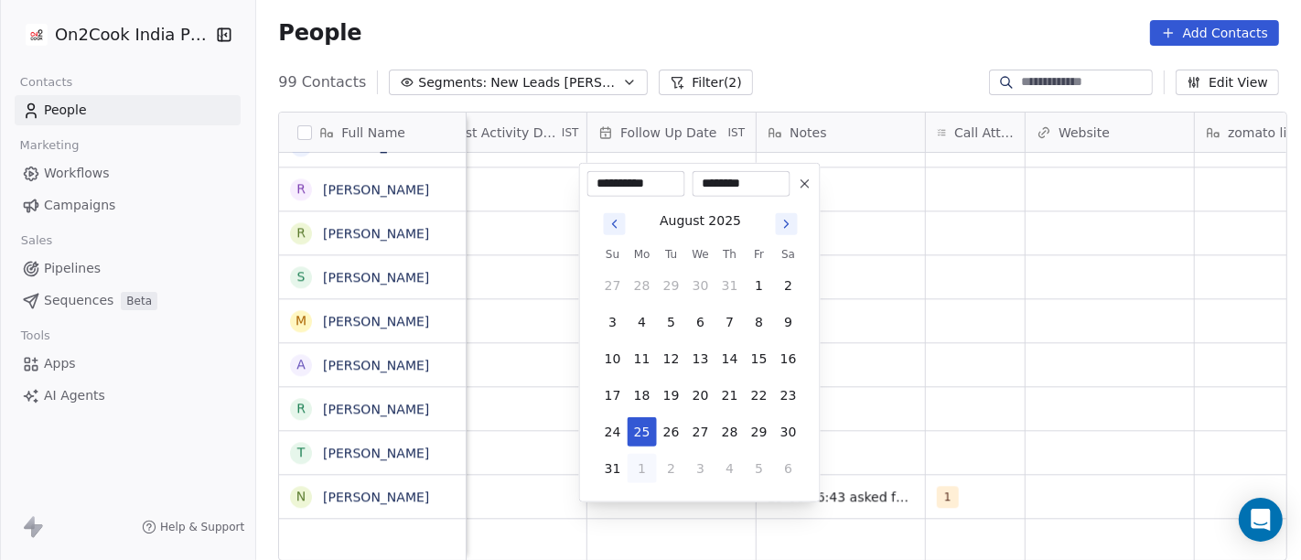
click at [640, 464] on button "1" at bounding box center [642, 468] width 29 height 29
type input "**********"
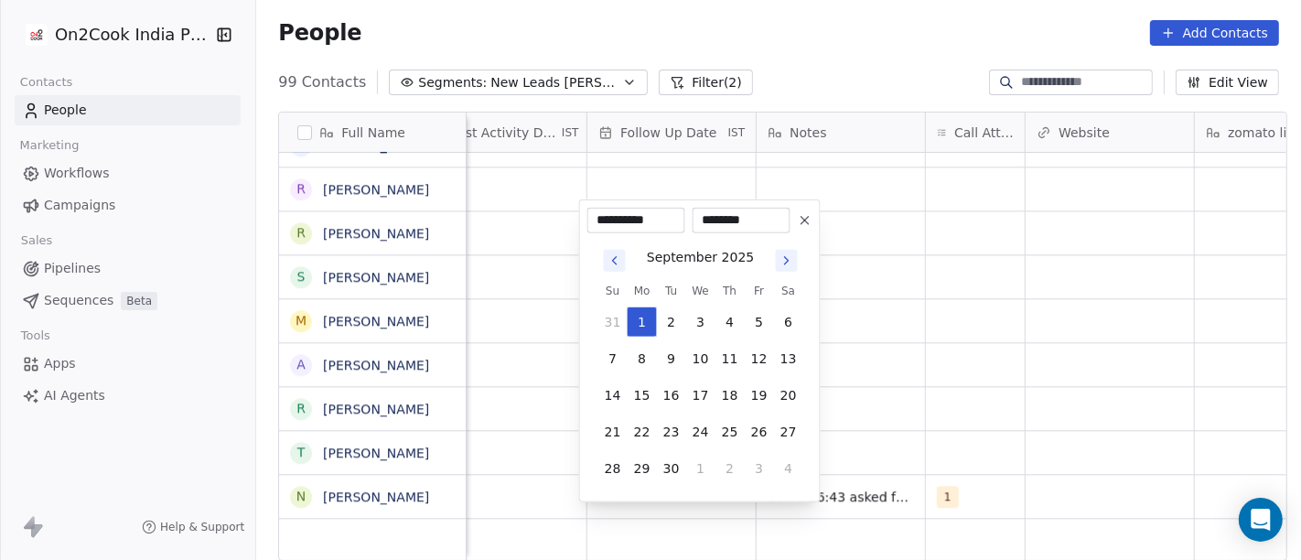
click at [907, 377] on html "On2Cook India Pvt. Ltd. Contacts People Marketing Workflows Campaigns Sales Pip…" at bounding box center [650, 280] width 1301 height 560
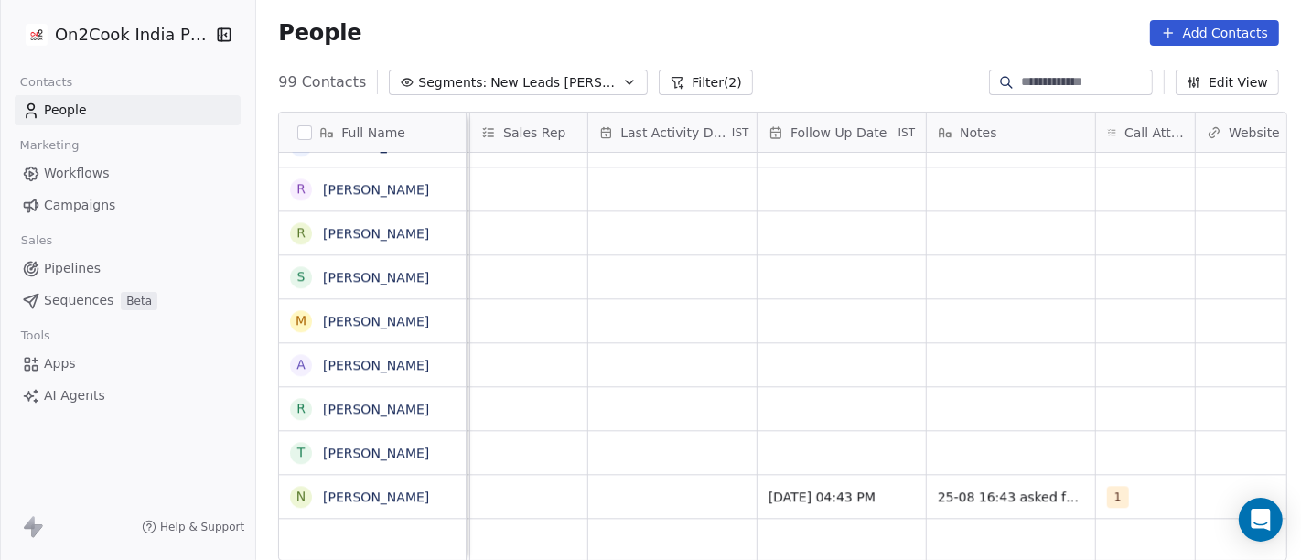
scroll to position [16, 1036]
click at [673, 478] on div "grid" at bounding box center [673, 496] width 168 height 43
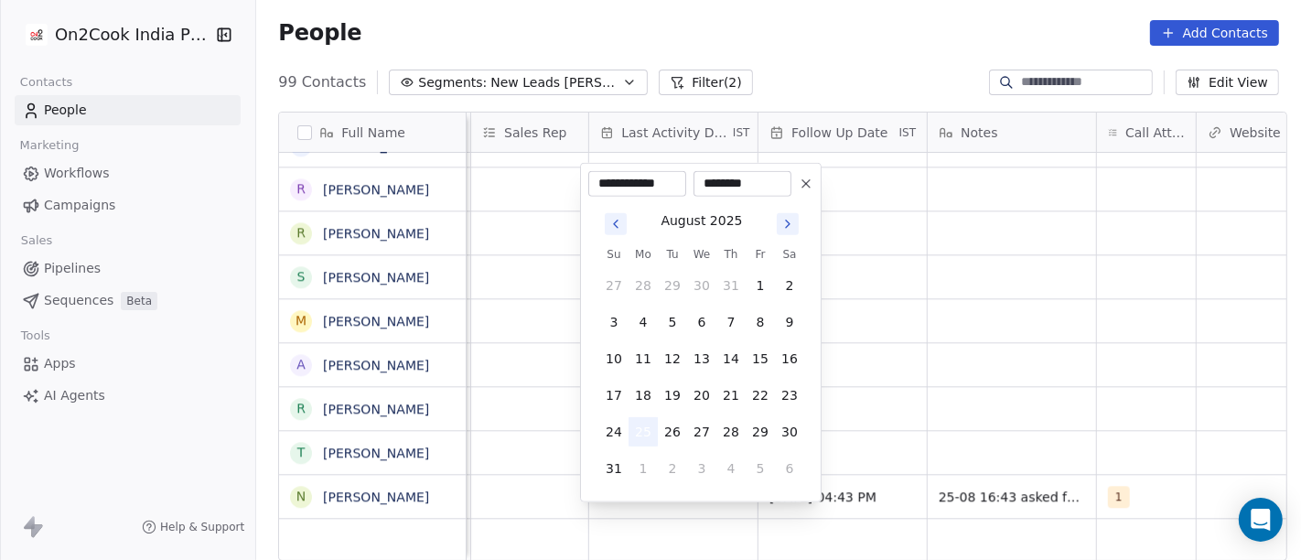
click at [649, 424] on button "25" at bounding box center [642, 431] width 29 height 29
click at [951, 392] on html "On2Cook India Pvt. Ltd. Contacts People Marketing Workflows Campaigns Sales Pip…" at bounding box center [650, 280] width 1301 height 560
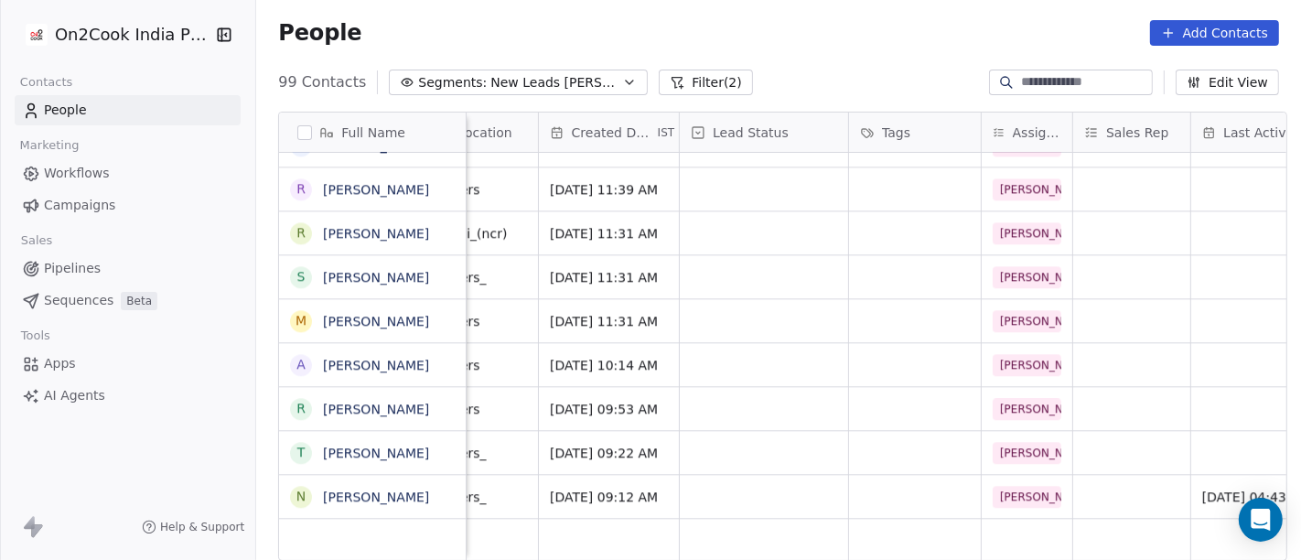
scroll to position [16, 428]
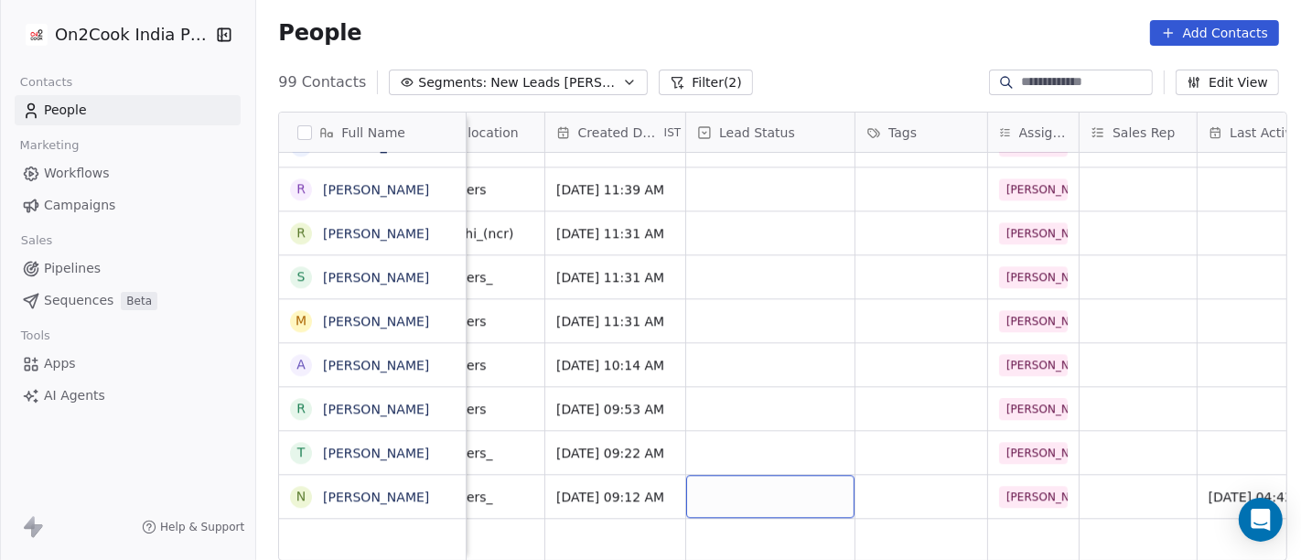
click at [752, 475] on div "grid" at bounding box center [770, 496] width 168 height 43
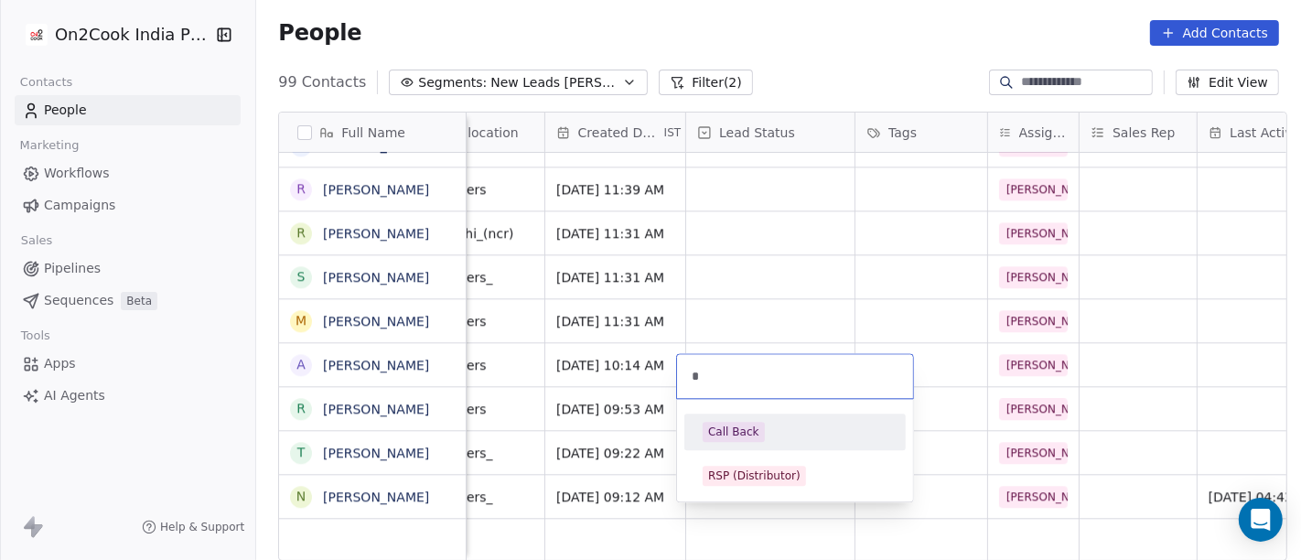
type input "*"
click at [748, 439] on div "Call Back" at bounding box center [733, 432] width 51 height 16
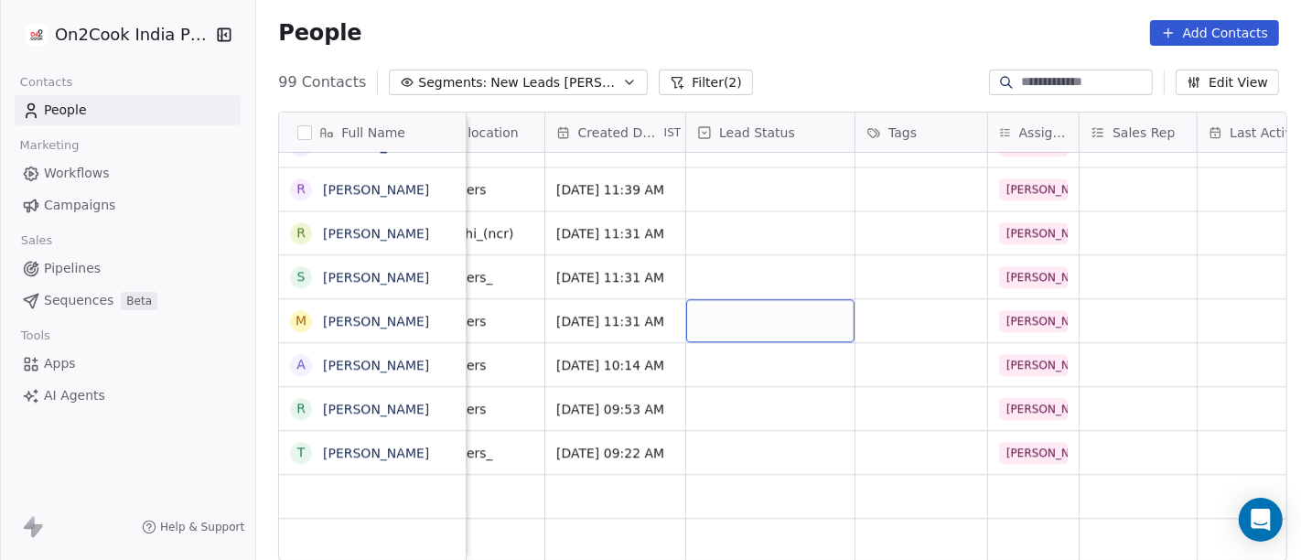
scroll to position [16, 0]
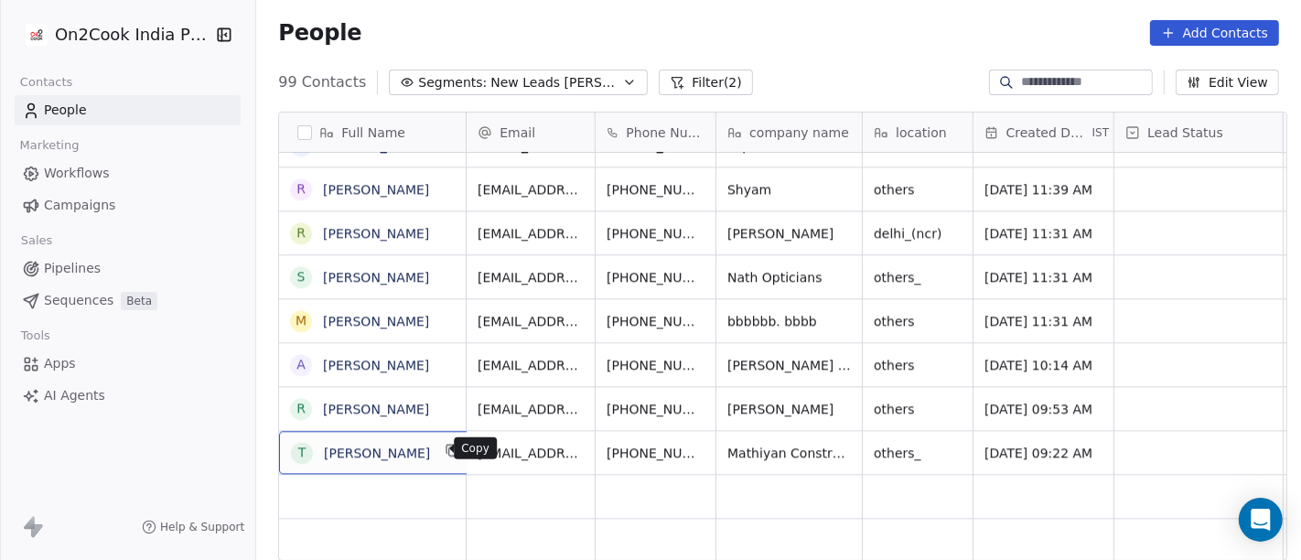
click at [446, 452] on icon "grid" at bounding box center [453, 450] width 15 height 15
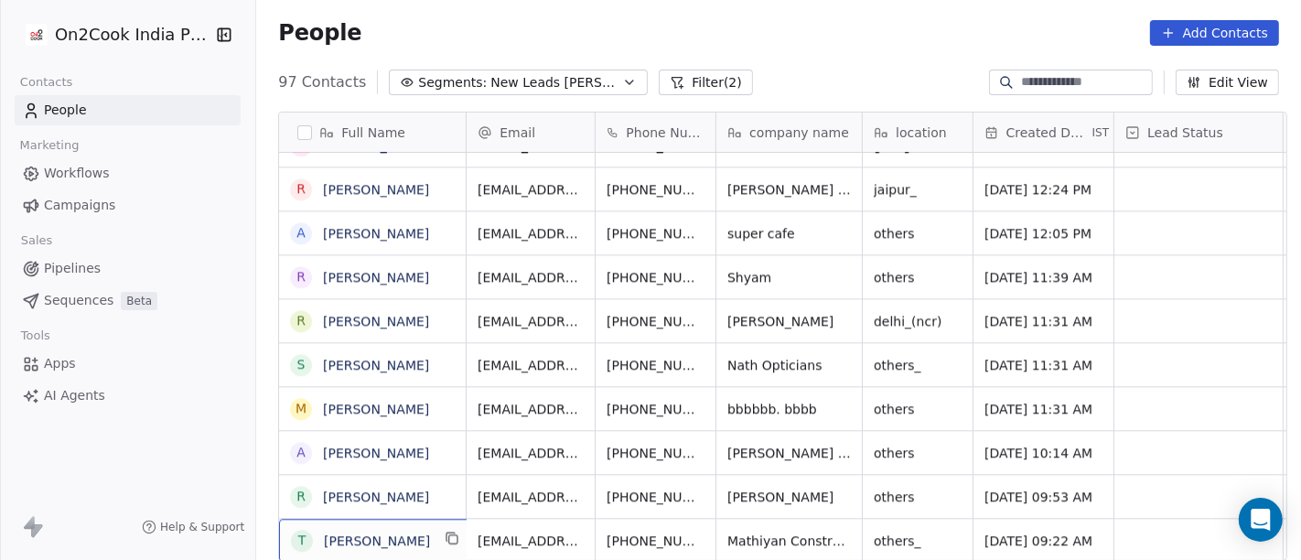
scroll to position [3851, 0]
click at [744, 535] on icon "grid" at bounding box center [748, 539] width 8 height 8
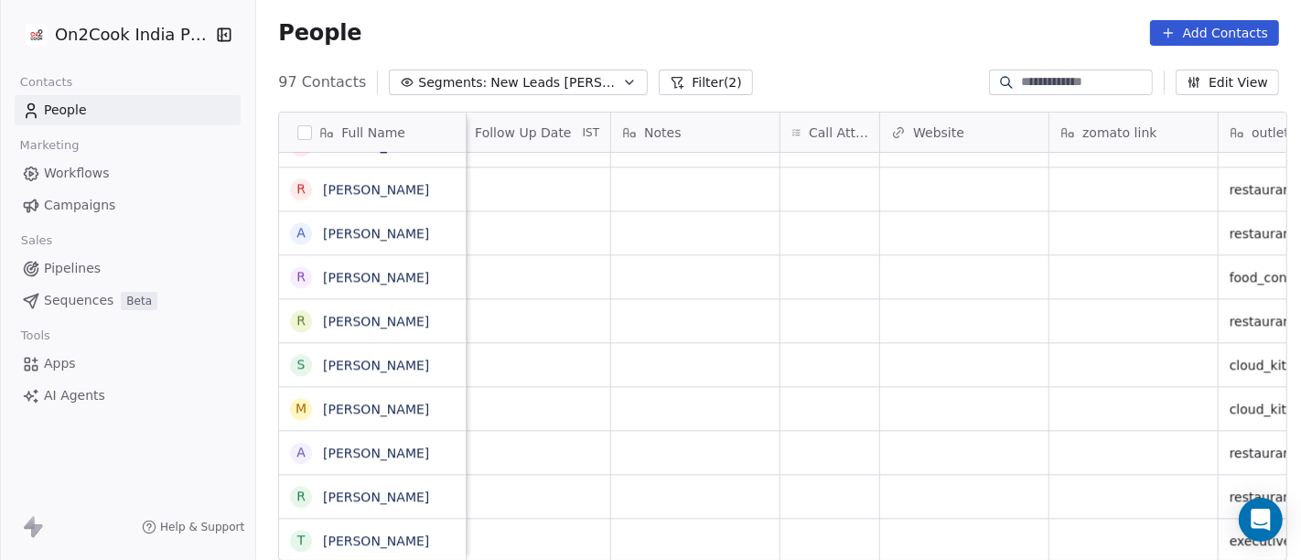
scroll to position [16, 1355]
click at [824, 519] on div "grid" at bounding box center [828, 540] width 99 height 43
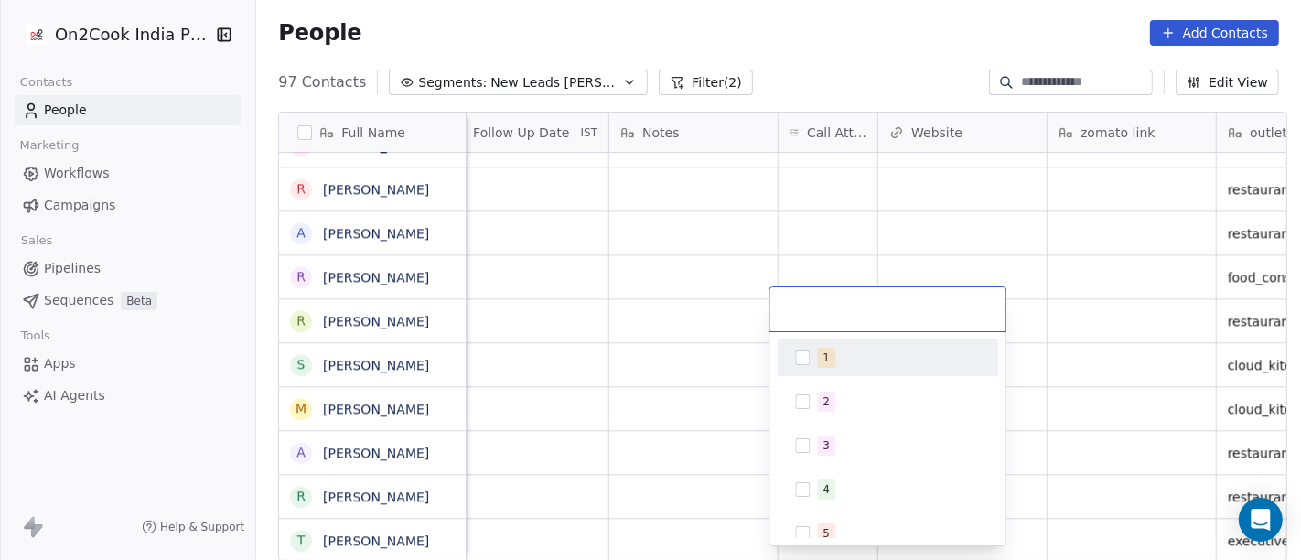
click at [853, 368] on div "1" at bounding box center [887, 357] width 207 height 29
click at [807, 224] on html "On2Cook India Pvt. Ltd. Contacts People Marketing Workflows Campaigns Sales Pip…" at bounding box center [650, 280] width 1301 height 560
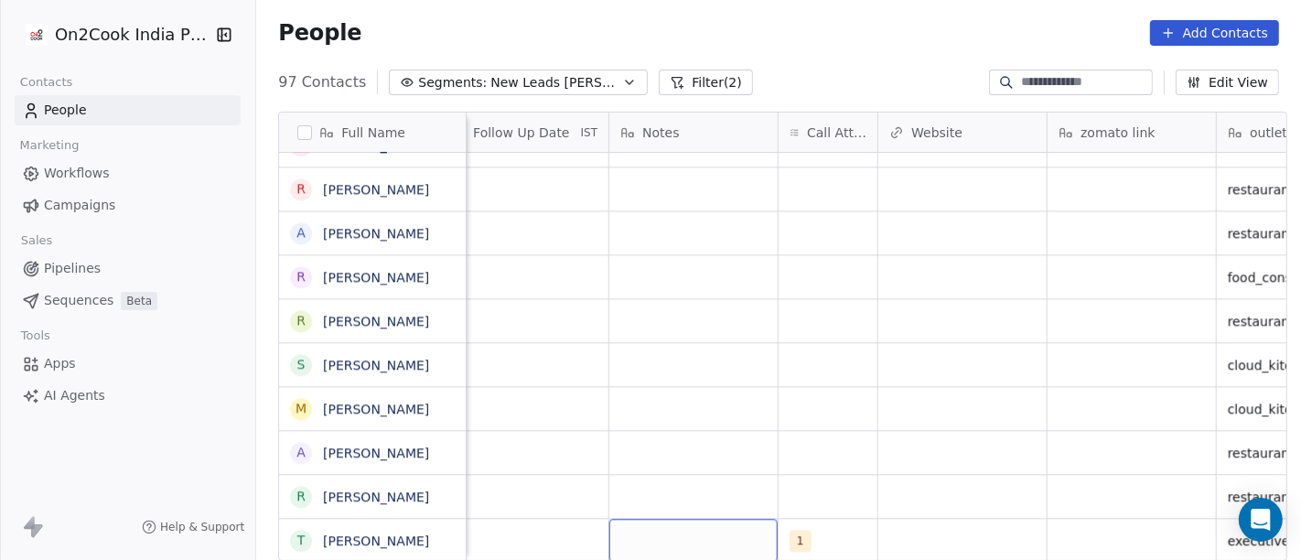
click at [691, 519] on div "grid" at bounding box center [693, 540] width 168 height 43
click at [695, 525] on textarea "**********" at bounding box center [684, 516] width 166 height 57
type textarea "**********"
click at [876, 454] on html "On2Cook India Pvt. Ltd. Contacts People Marketing Workflows Campaigns Sales Pip…" at bounding box center [650, 280] width 1301 height 560
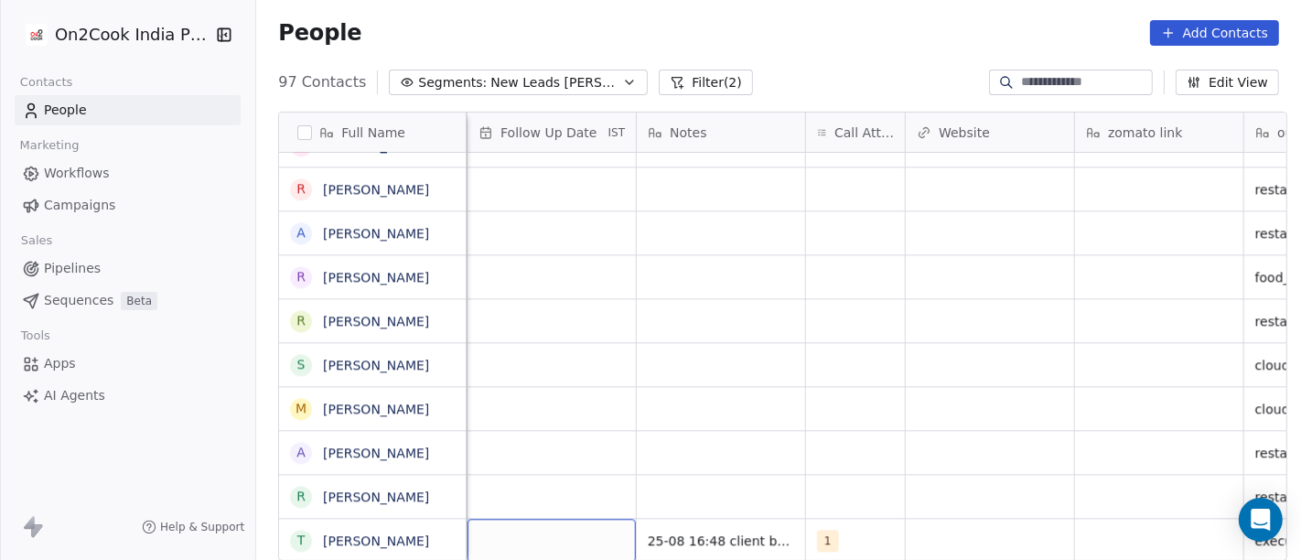
click at [570, 521] on div "grid" at bounding box center [551, 540] width 168 height 43
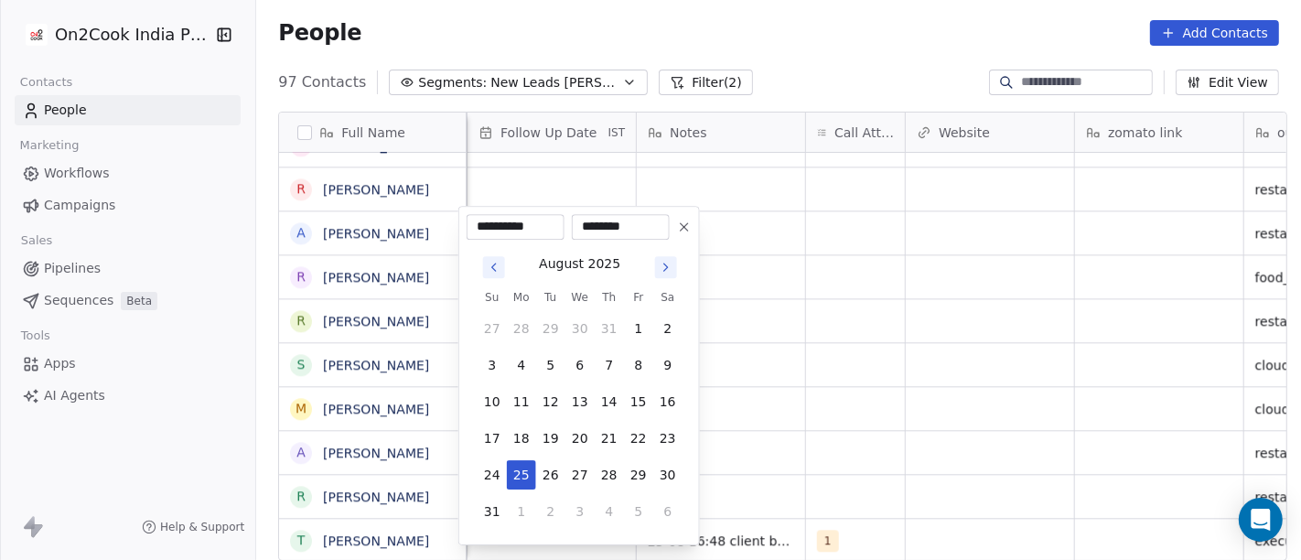
click at [684, 226] on icon at bounding box center [684, 226] width 7 height 7
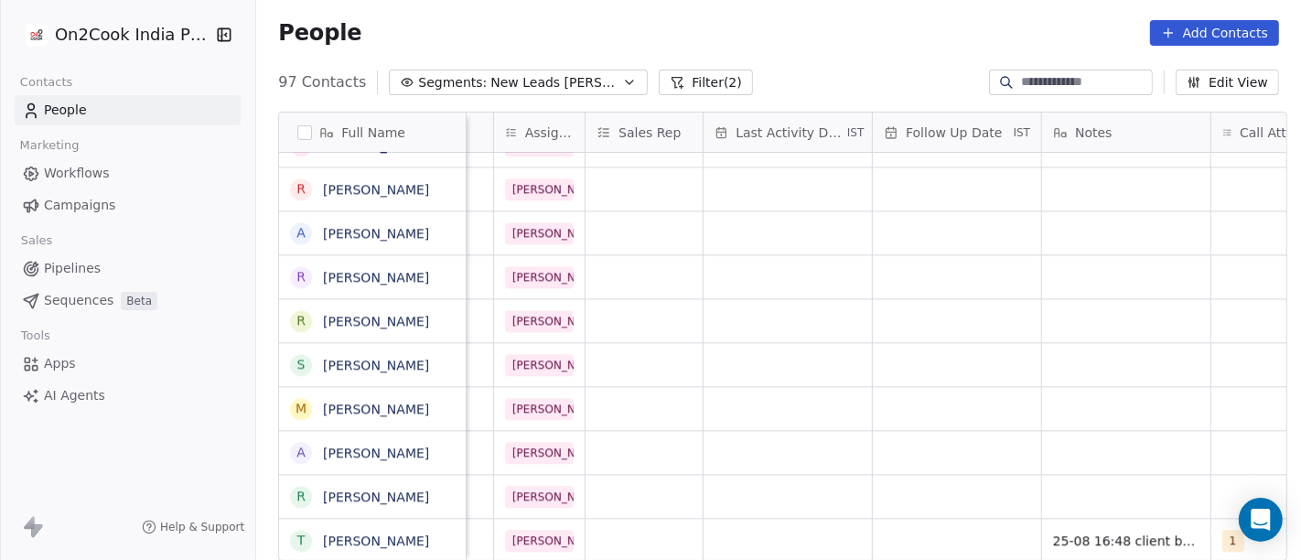
scroll to position [16, 924]
click at [745, 519] on div "grid" at bounding box center [786, 540] width 168 height 43
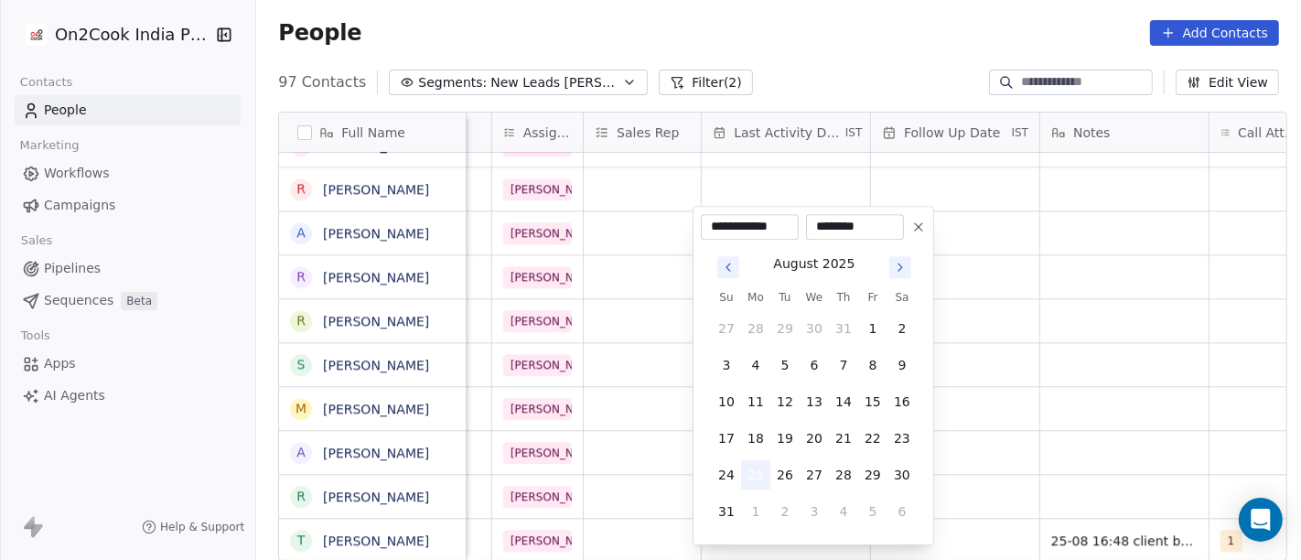
click at [760, 467] on button "25" at bounding box center [755, 474] width 29 height 29
click at [1081, 451] on html "On2Cook India Pvt. Ltd. Contacts People Marketing Workflows Campaigns Sales Pip…" at bounding box center [650, 280] width 1301 height 560
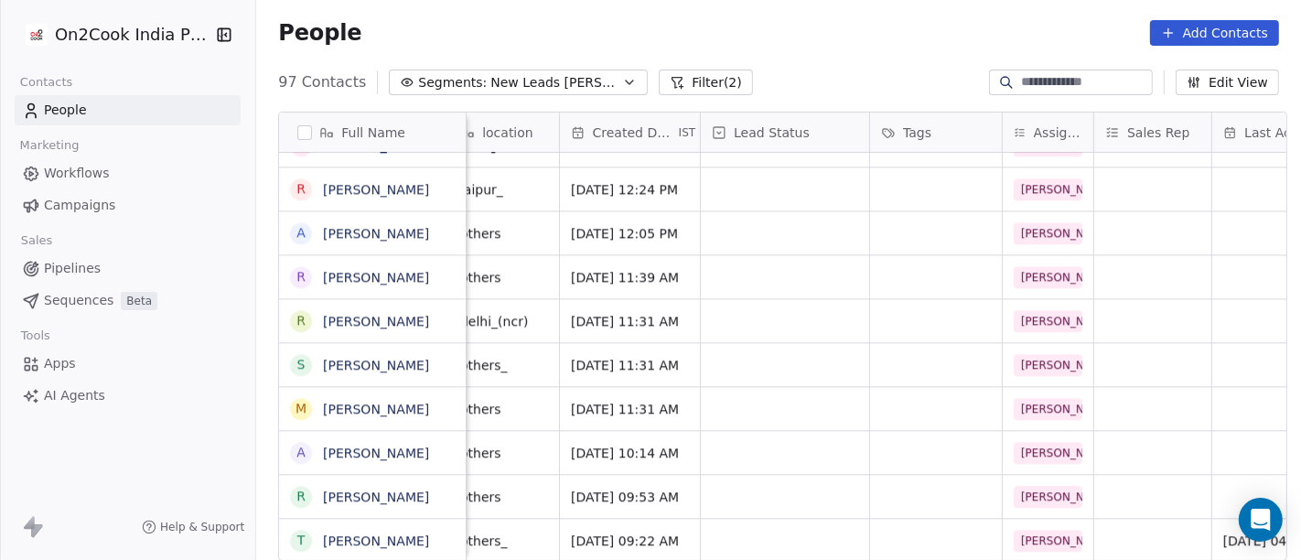
scroll to position [16, 413]
click at [747, 519] on div "grid" at bounding box center [786, 540] width 168 height 43
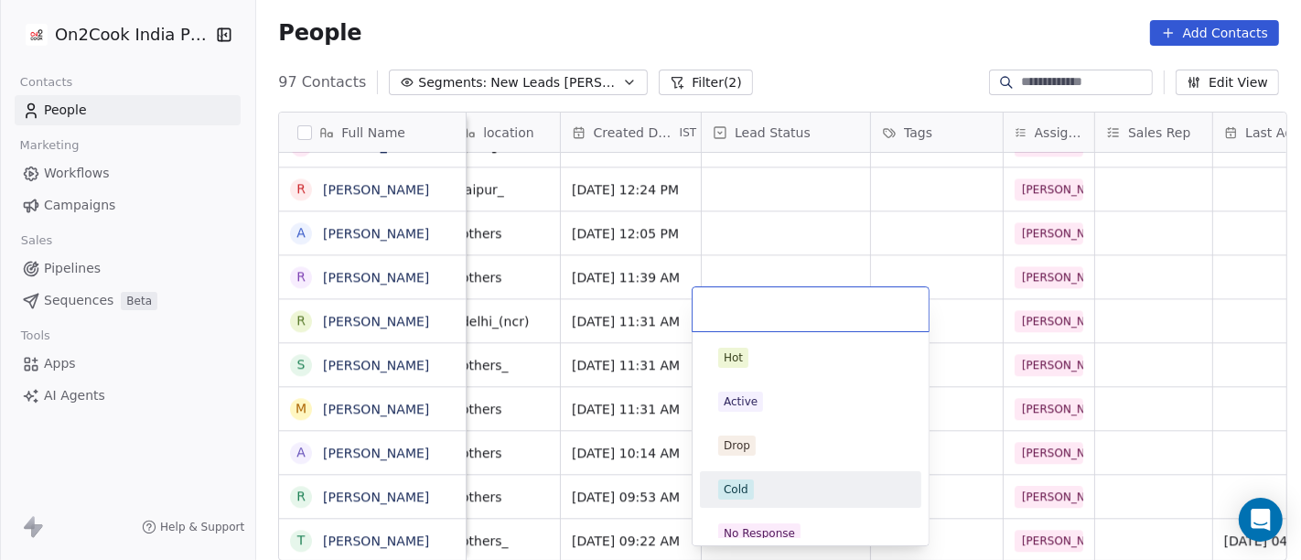
click at [759, 487] on div "Cold" at bounding box center [810, 489] width 185 height 20
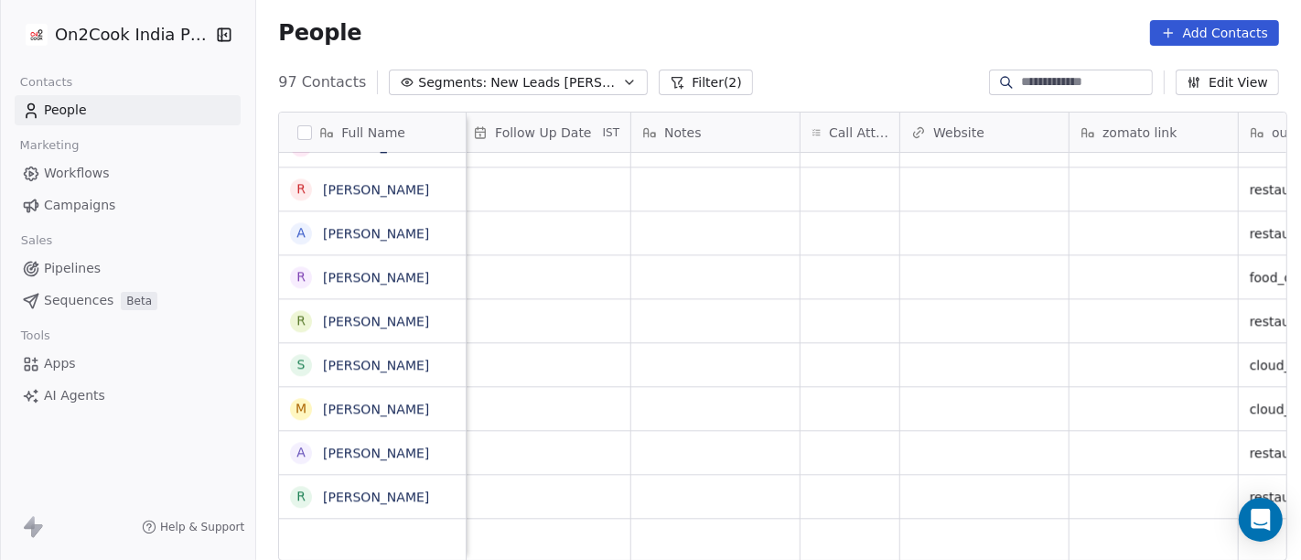
scroll to position [16, 1333]
click at [875, 475] on div "grid" at bounding box center [849, 496] width 99 height 43
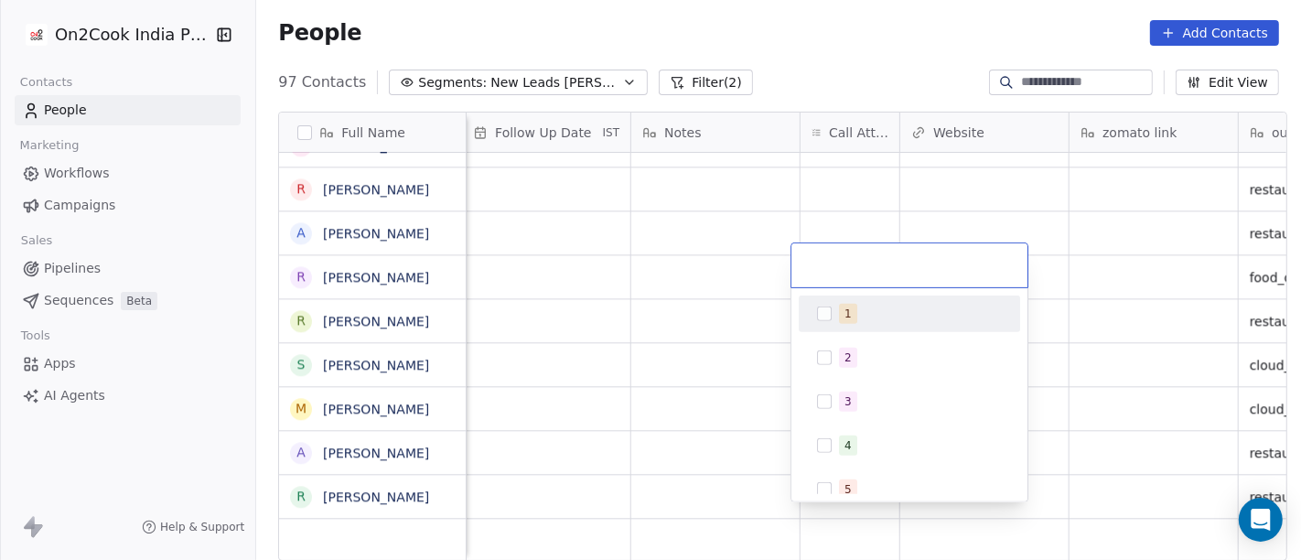
click at [854, 322] on span "1" at bounding box center [848, 314] width 18 height 20
click at [864, 238] on html "On2Cook India Pvt. Ltd. Contacts People Marketing Workflows Campaigns Sales Pip…" at bounding box center [650, 280] width 1301 height 560
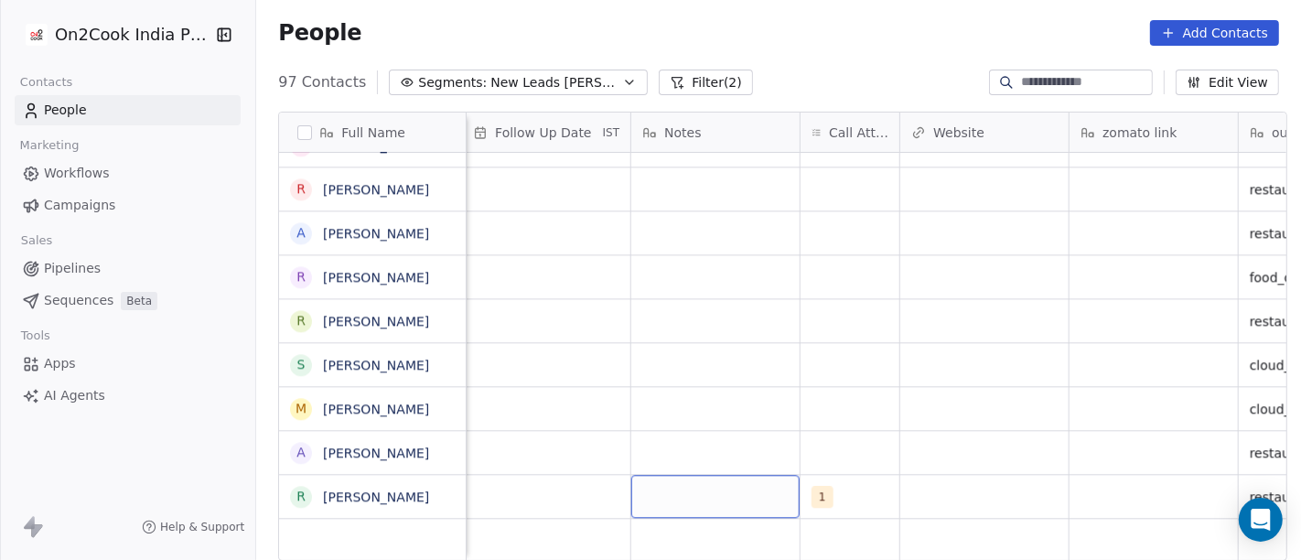
click at [697, 475] on div "grid" at bounding box center [715, 496] width 168 height 43
type textarea "**********"
click at [904, 432] on html "On2Cook India Pvt. Ltd. Contacts People Marketing Workflows Campaigns Sales Pip…" at bounding box center [650, 280] width 1301 height 560
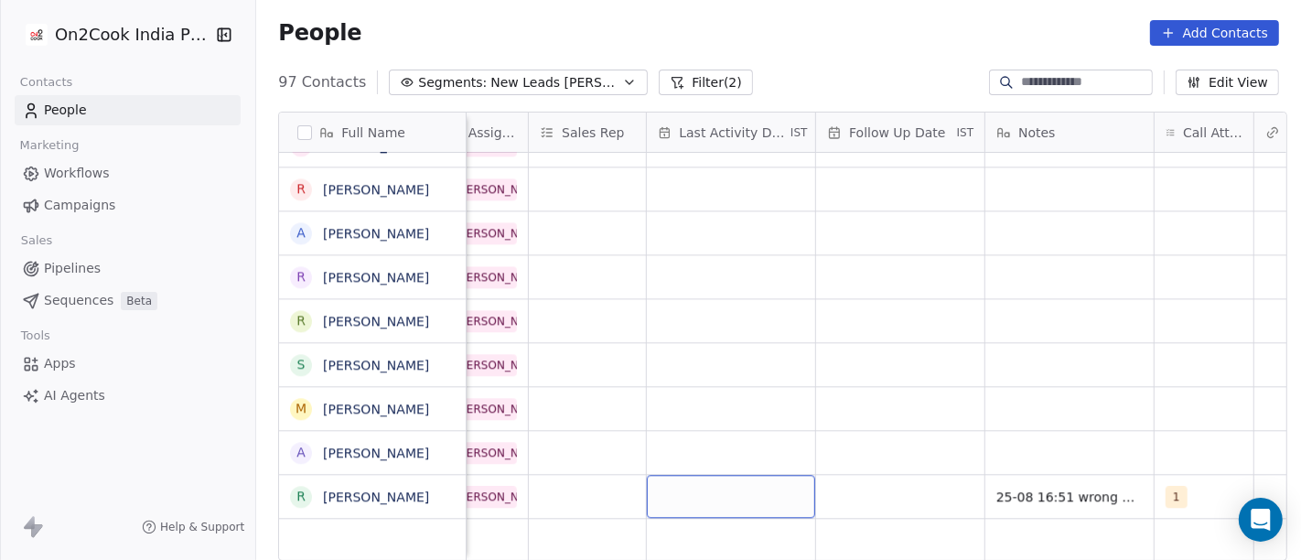
scroll to position [16, 977]
click at [739, 475] on div "grid" at bounding box center [733, 496] width 168 height 43
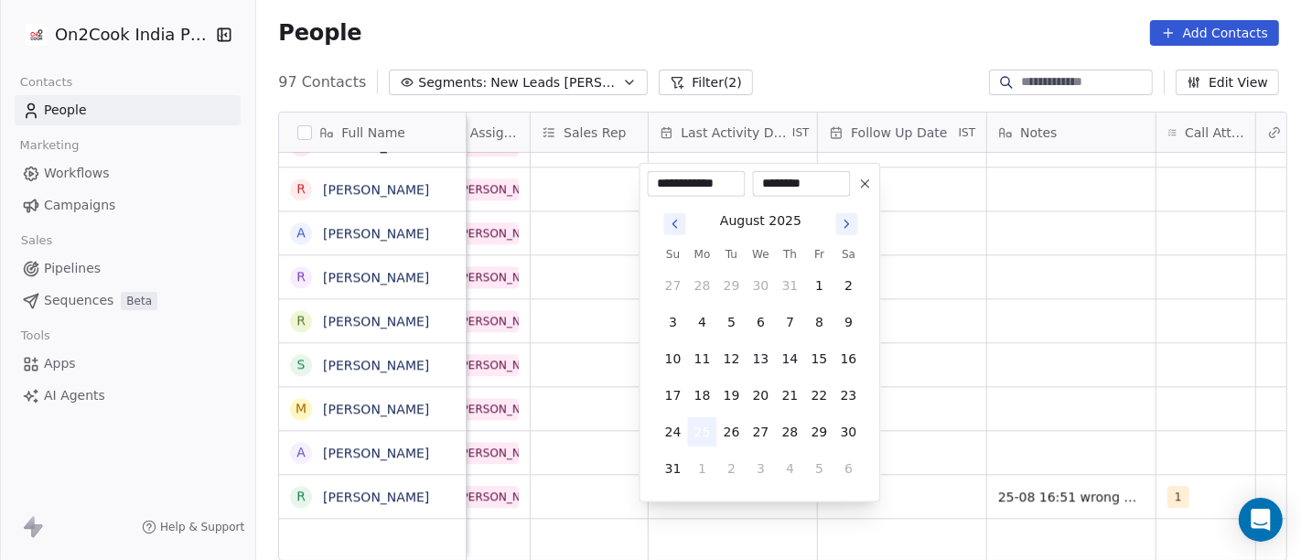
click at [705, 430] on button "25" at bounding box center [702, 431] width 29 height 29
click at [1136, 389] on html "On2Cook India Pvt. Ltd. Contacts People Marketing Workflows Campaigns Sales Pip…" at bounding box center [650, 280] width 1301 height 560
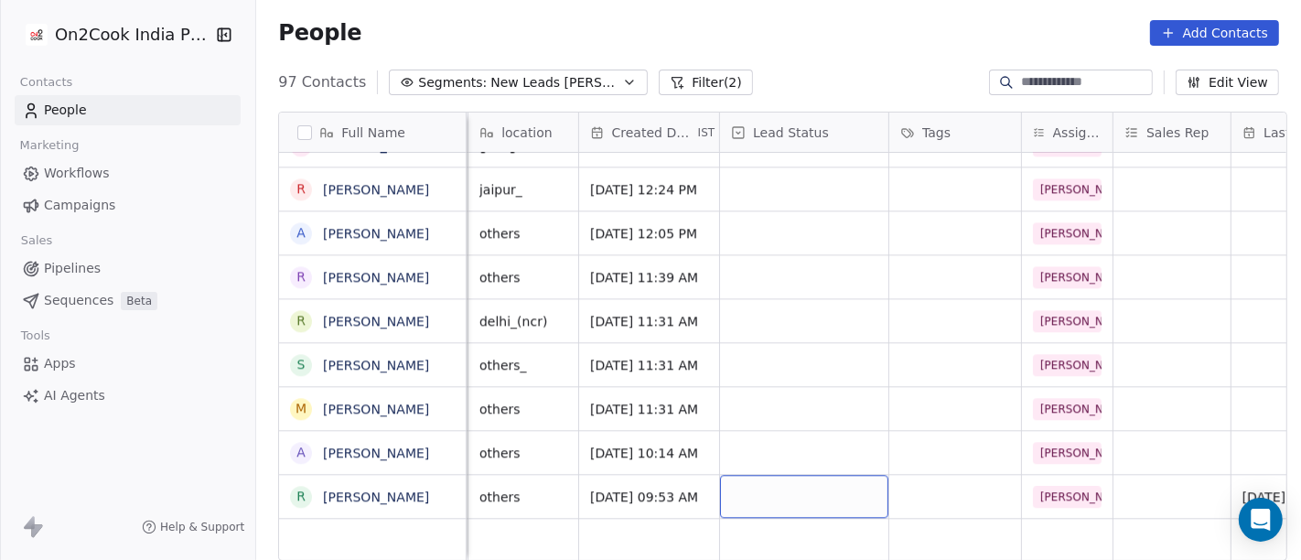
click at [793, 487] on div "grid" at bounding box center [804, 496] width 168 height 43
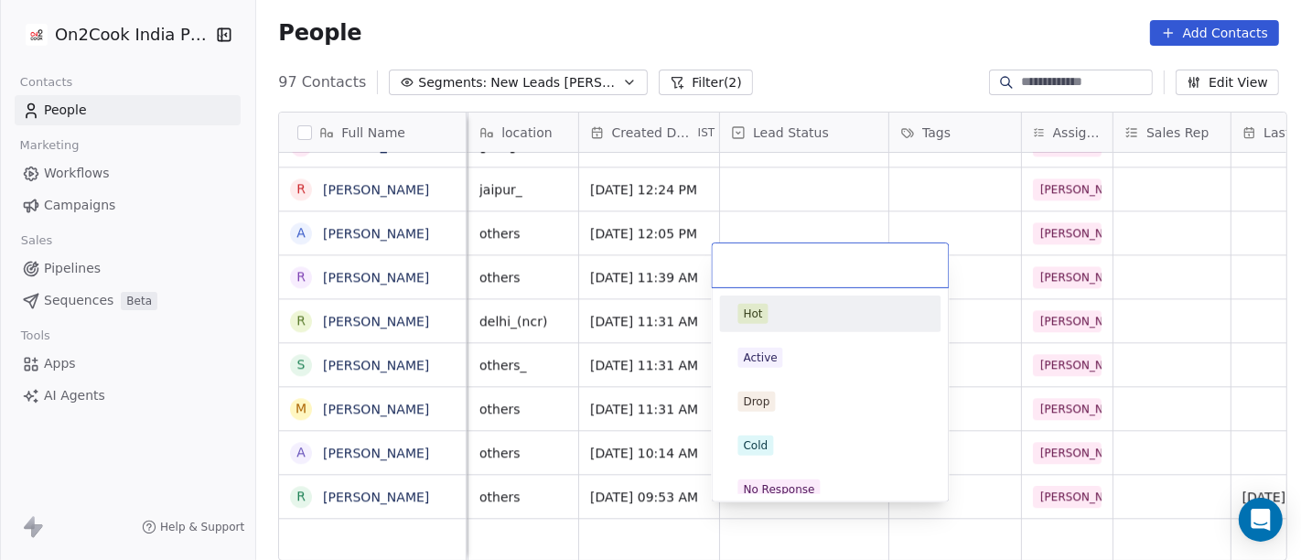
scroll to position [16, 393]
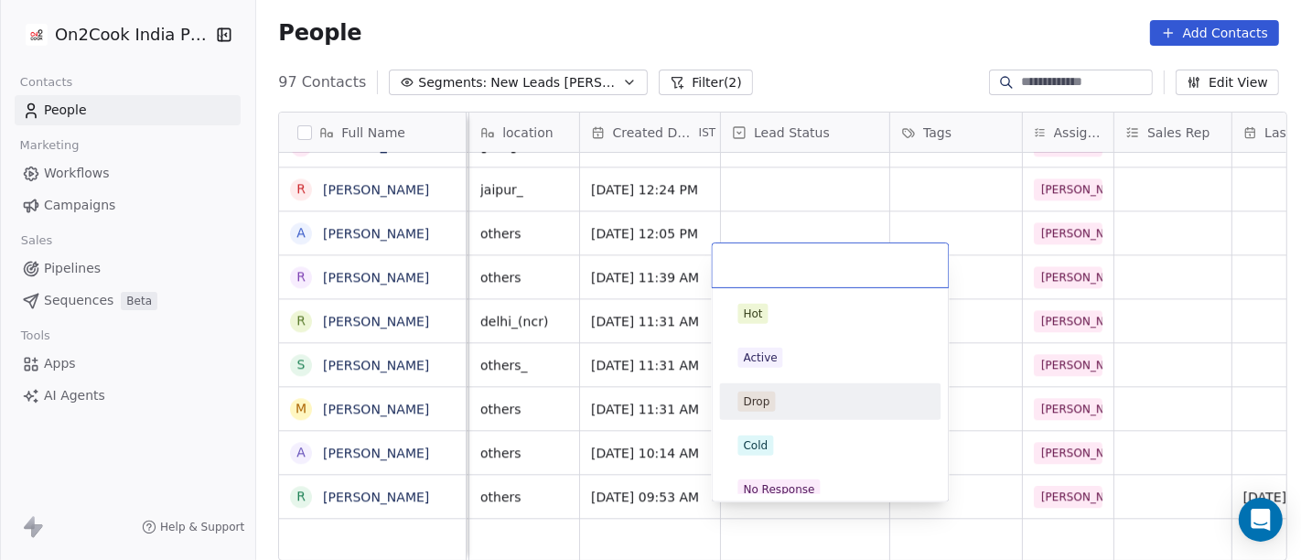
click at [778, 403] on div "Drop" at bounding box center [830, 402] width 185 height 20
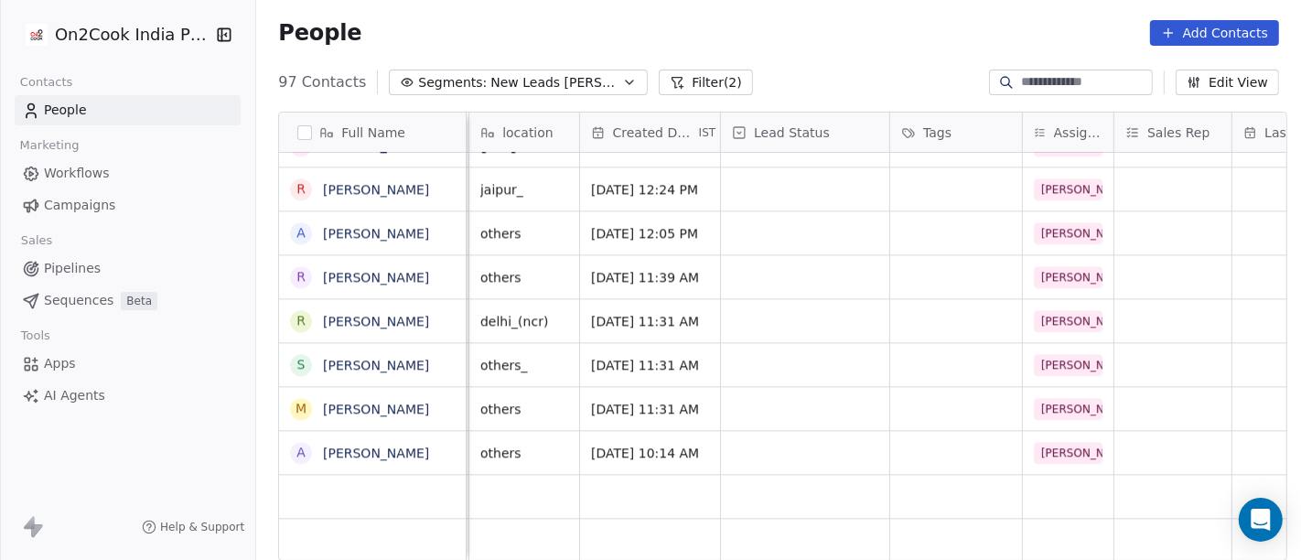
scroll to position [16, 0]
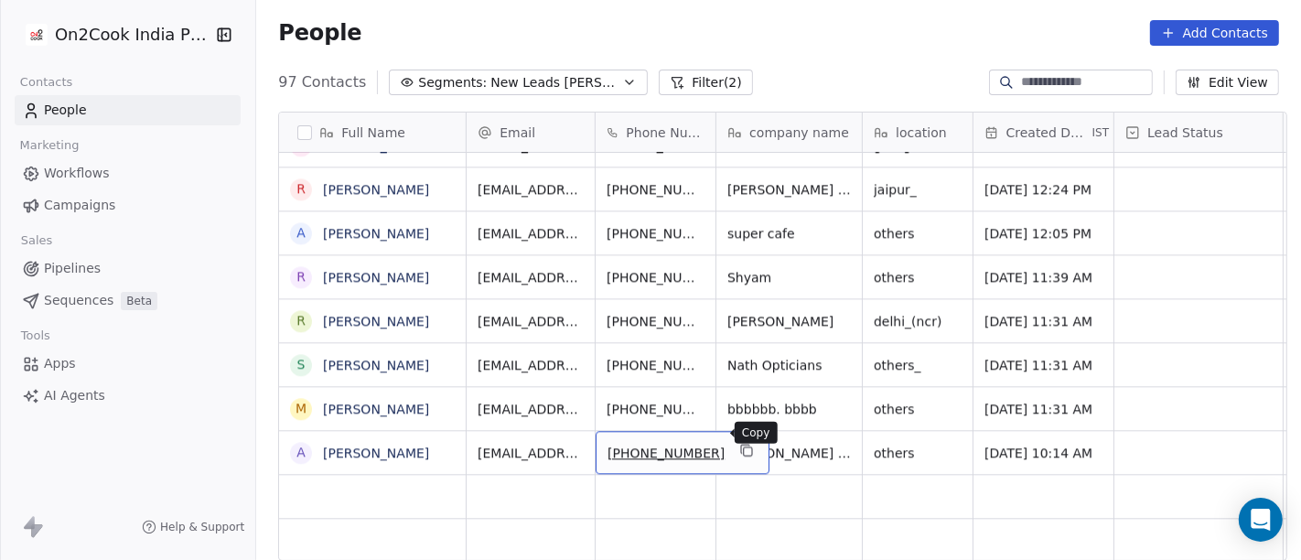
click at [744, 447] on icon "grid" at bounding box center [748, 451] width 8 height 8
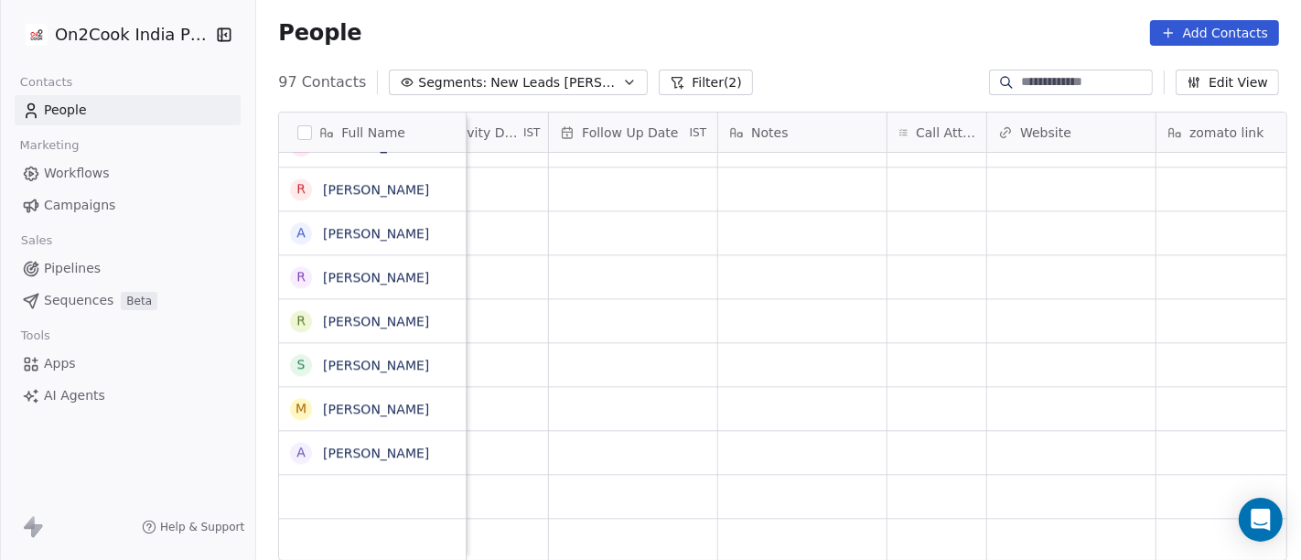
scroll to position [16, 1411]
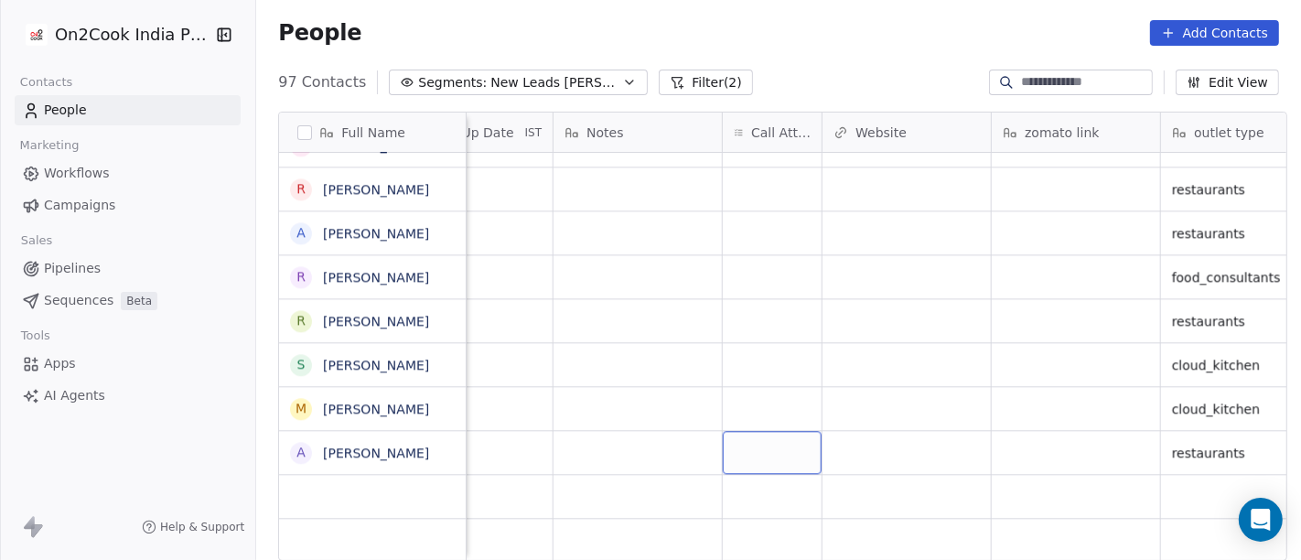
click at [773, 441] on div "grid" at bounding box center [772, 452] width 99 height 43
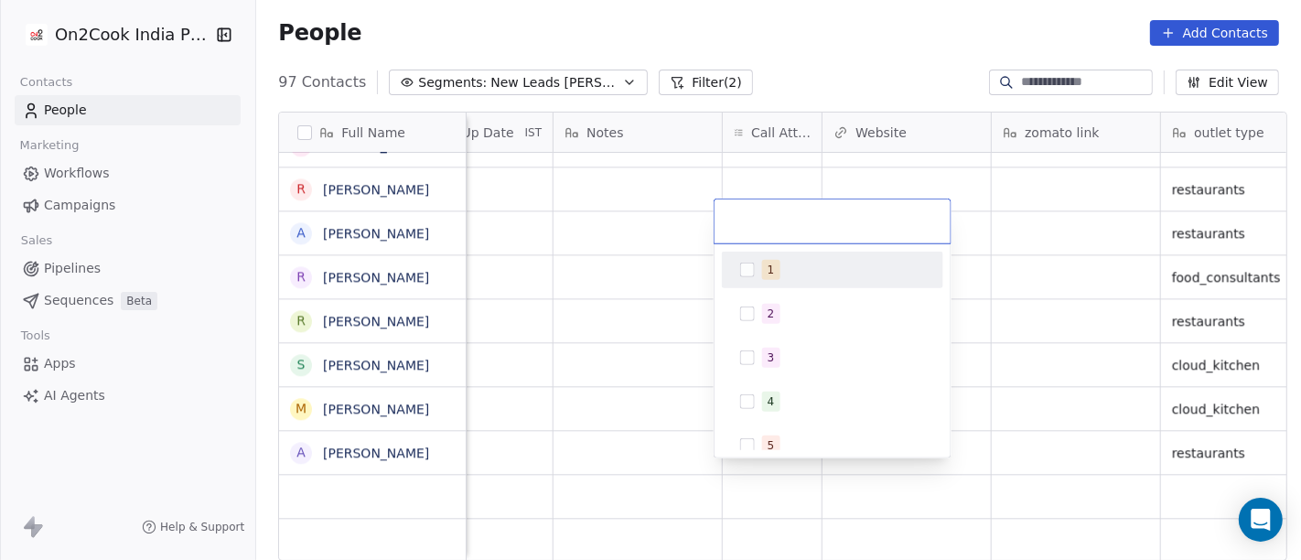
click at [768, 274] on div "1" at bounding box center [771, 270] width 7 height 16
click at [634, 304] on html "On2Cook India Pvt. Ltd. Contacts People Marketing Workflows Campaigns Sales Pip…" at bounding box center [650, 280] width 1301 height 560
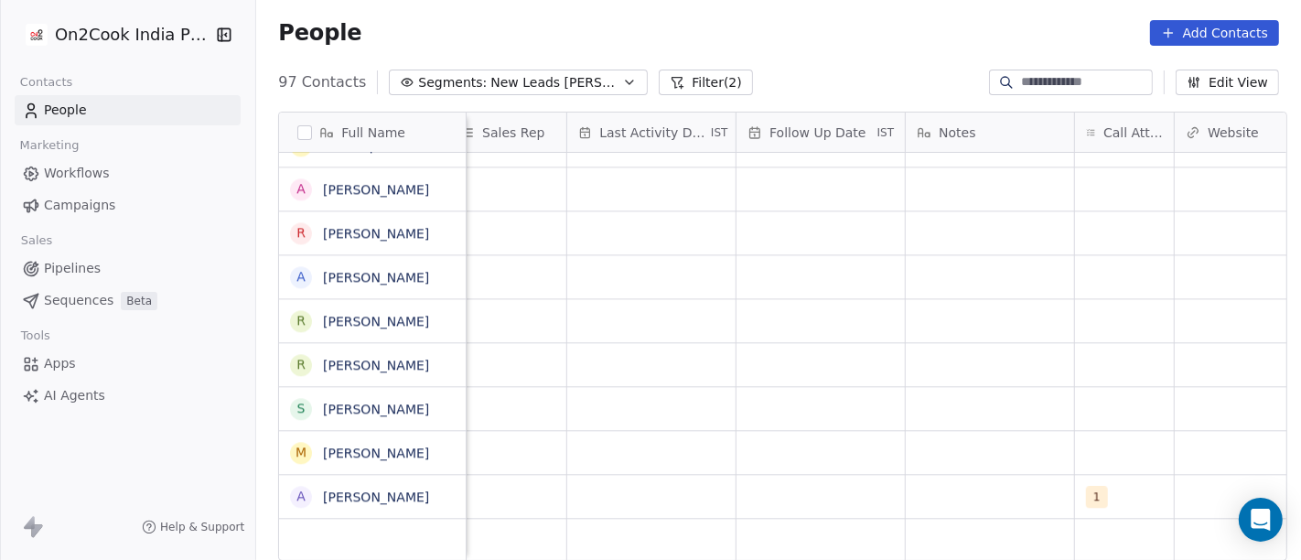
scroll to position [16, 1058]
click at [653, 482] on div "grid" at bounding box center [651, 496] width 168 height 43
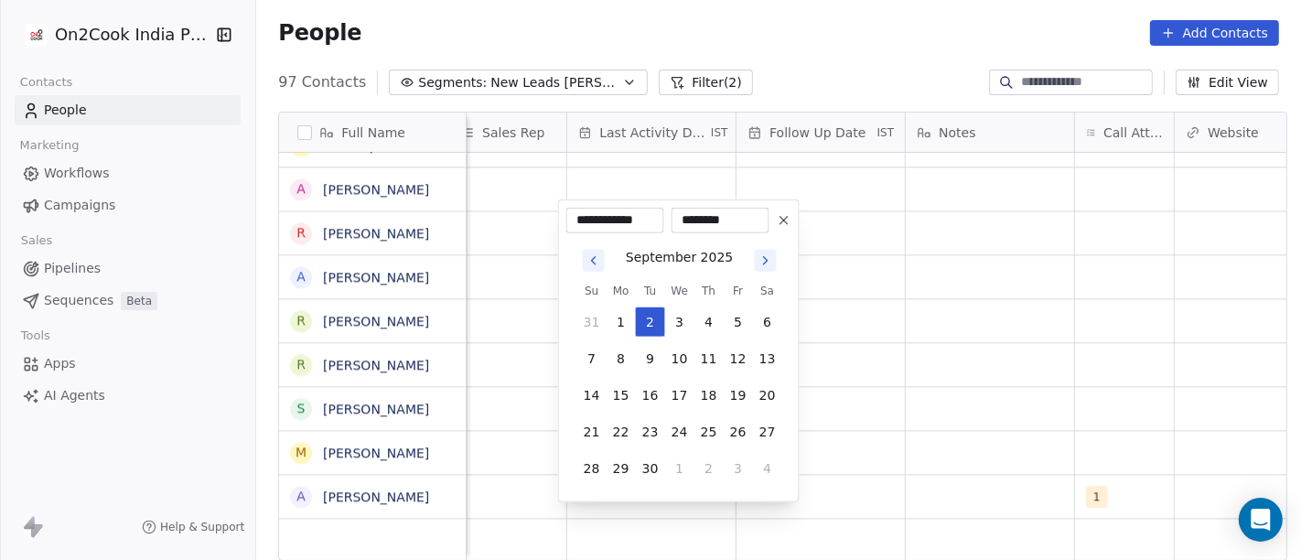
click at [584, 253] on button "Go to previous month" at bounding box center [594, 261] width 22 height 22
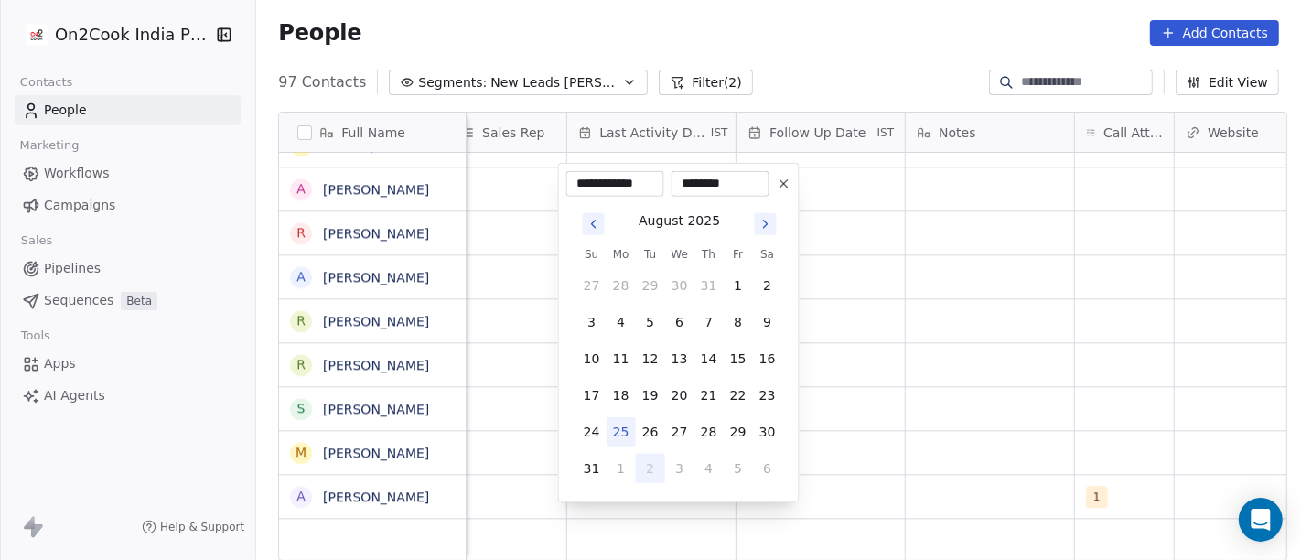
click at [616, 435] on button "25" at bounding box center [621, 431] width 29 height 29
type input "**********"
click at [944, 388] on html "On2Cook India Pvt. Ltd. Contacts People Marketing Workflows Campaigns Sales Pip…" at bounding box center [650, 280] width 1301 height 560
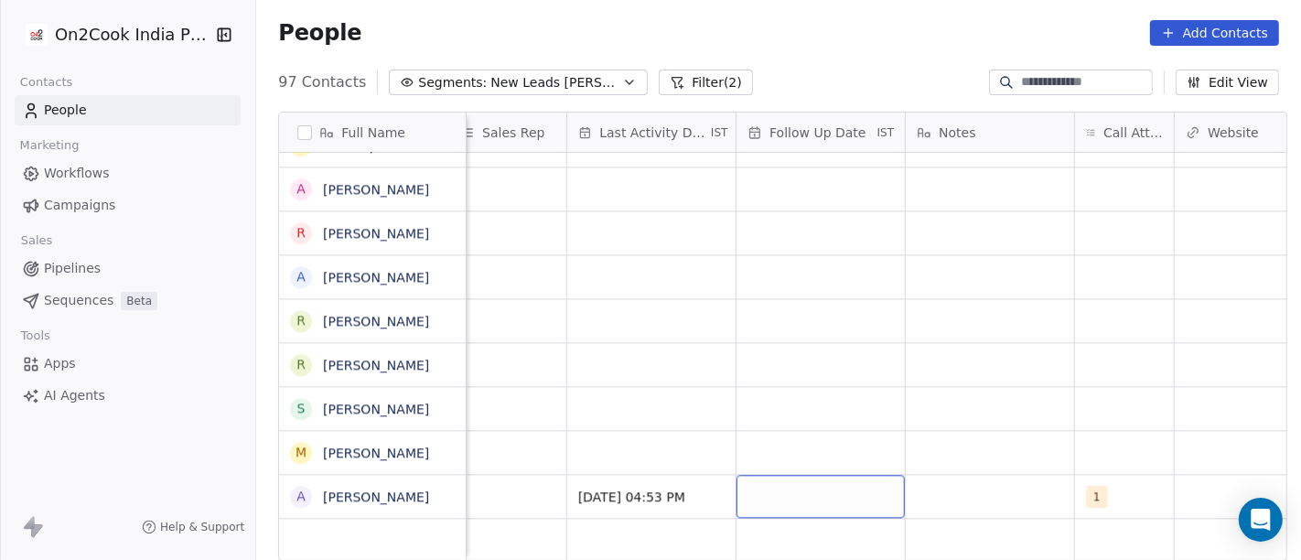
click at [829, 475] on div "grid" at bounding box center [820, 496] width 168 height 43
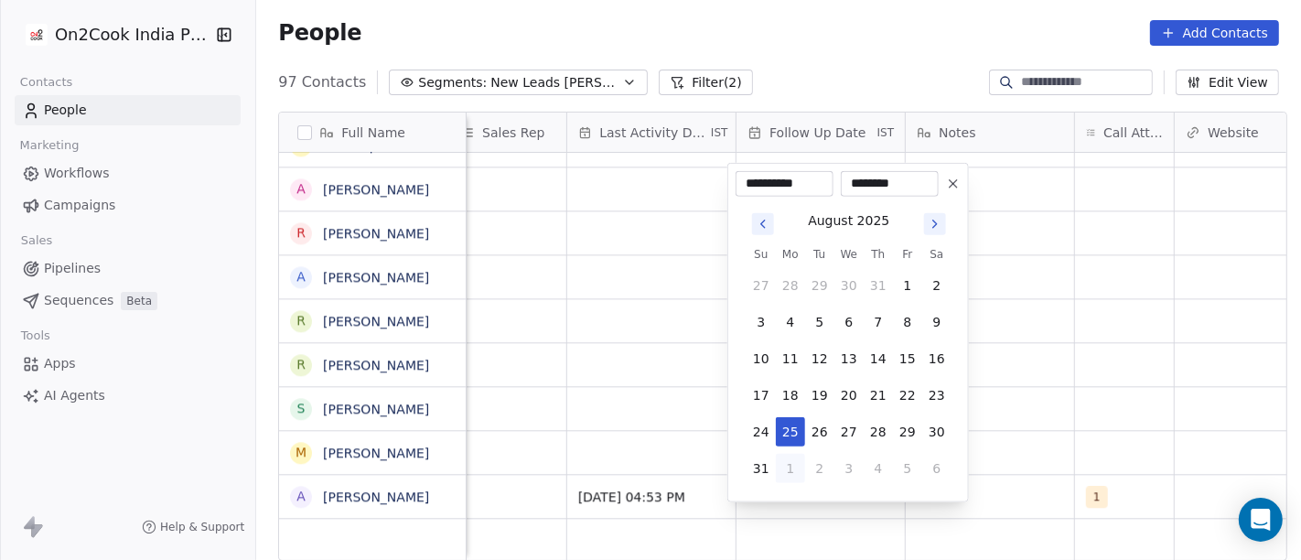
click at [789, 468] on button "1" at bounding box center [790, 468] width 29 height 29
type input "**********"
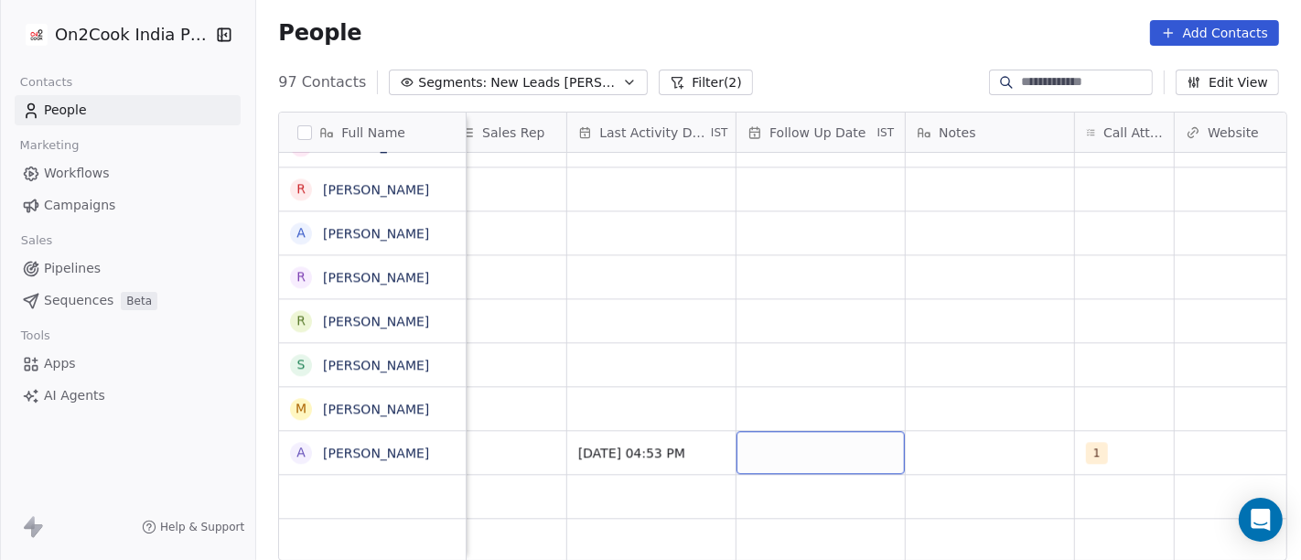
click at [800, 431] on div "grid" at bounding box center [820, 452] width 168 height 43
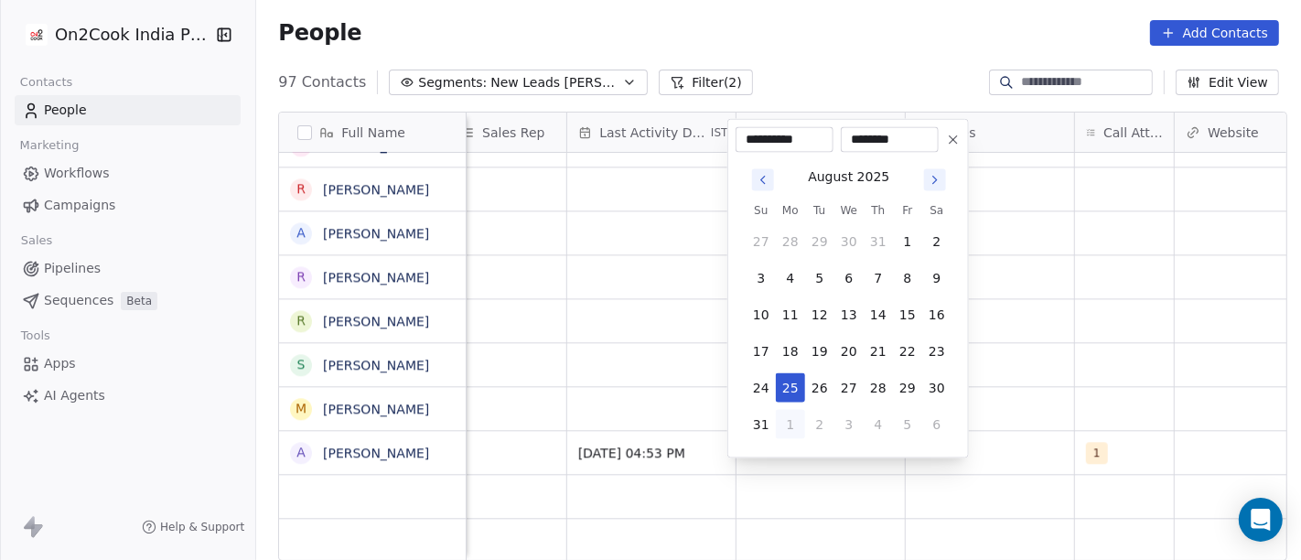
click at [792, 425] on button "1" at bounding box center [790, 424] width 29 height 29
type input "**********"
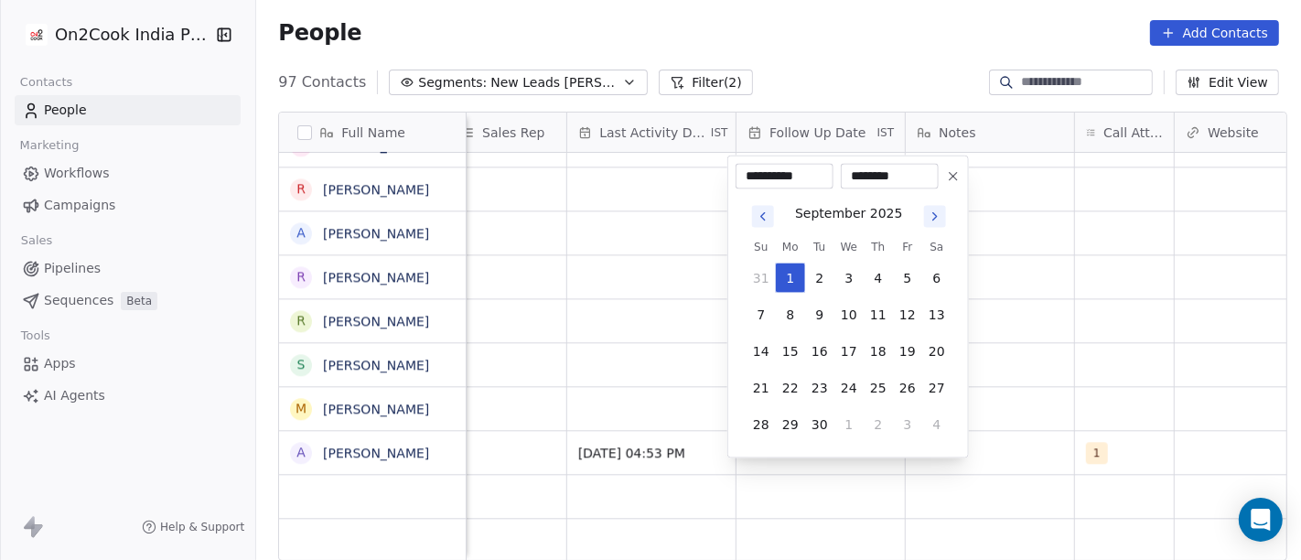
click at [1066, 370] on html "On2Cook India Pvt. Ltd. Contacts People Marketing Workflows Campaigns Sales Pip…" at bounding box center [650, 280] width 1301 height 560
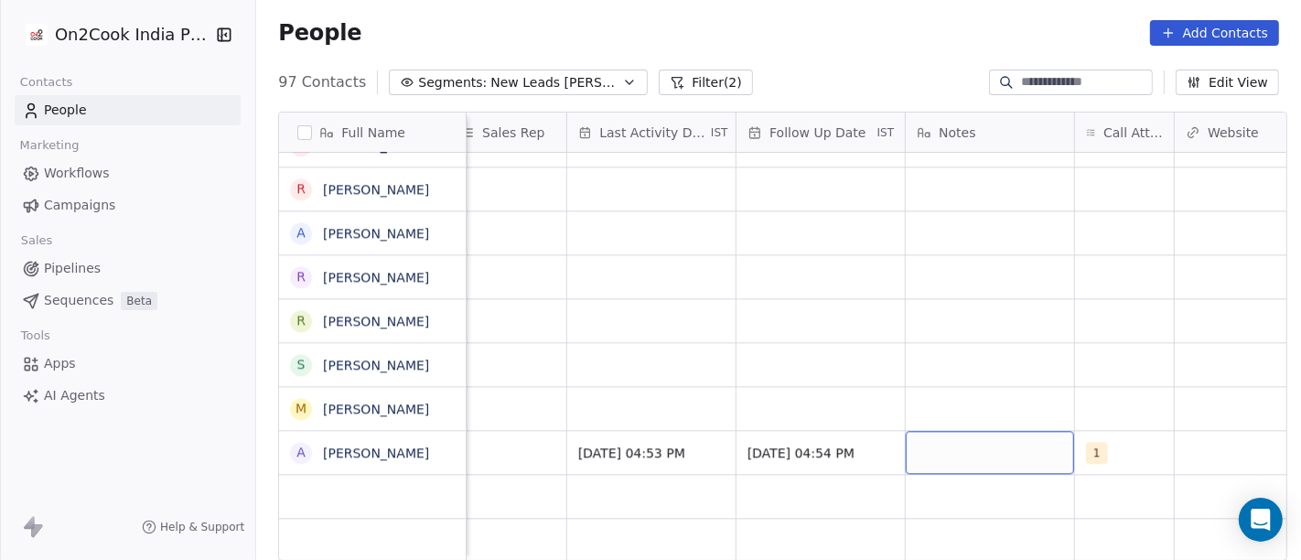
click at [963, 431] on div "grid" at bounding box center [990, 452] width 168 height 43
type textarea "**********"
click at [961, 377] on html "On2Cook India Pvt. Ltd. Contacts People Marketing Workflows Campaigns Sales Pip…" at bounding box center [650, 280] width 1301 height 560
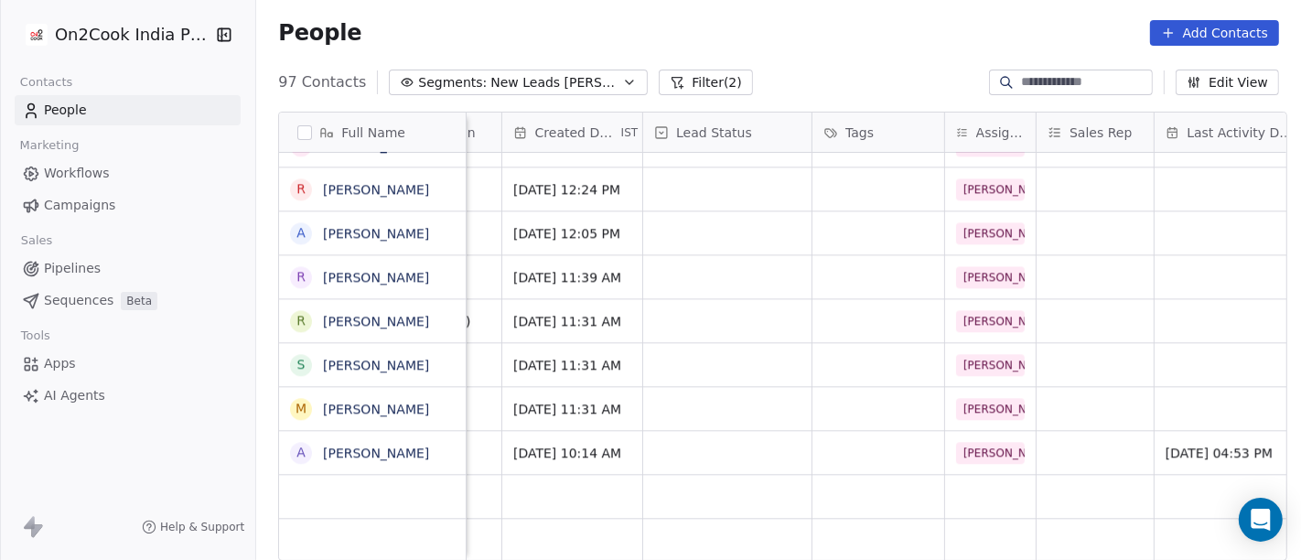
scroll to position [16, 469]
click at [673, 437] on div "grid" at bounding box center [729, 452] width 168 height 43
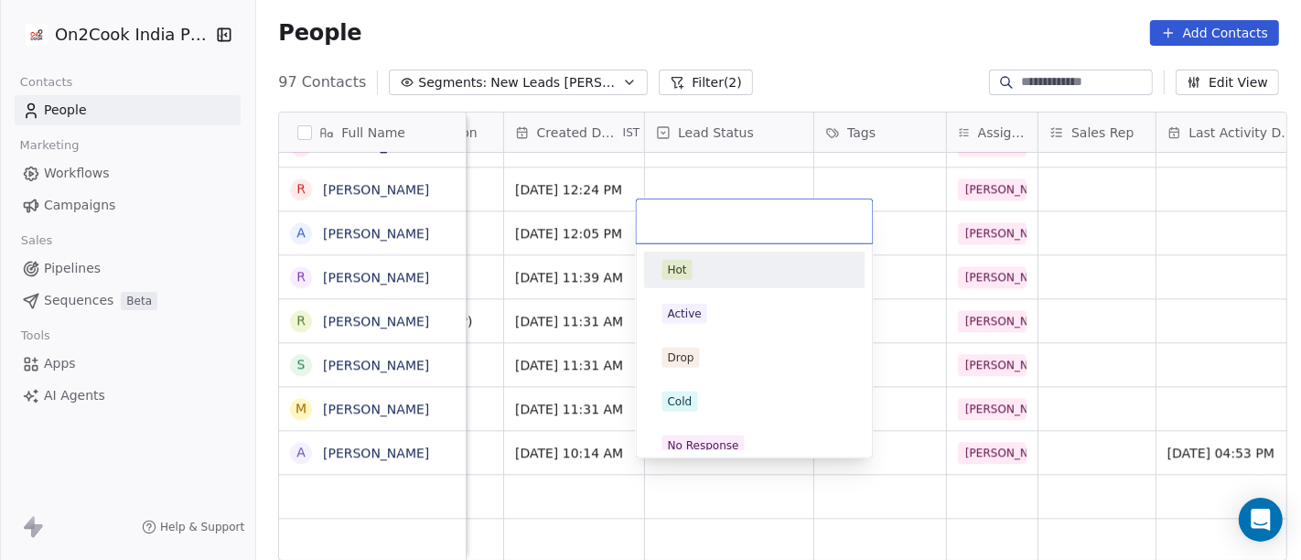
click at [1046, 260] on html "On2Cook India Pvt. Ltd. Contacts People Marketing Workflows Campaigns Sales Pip…" at bounding box center [650, 280] width 1301 height 560
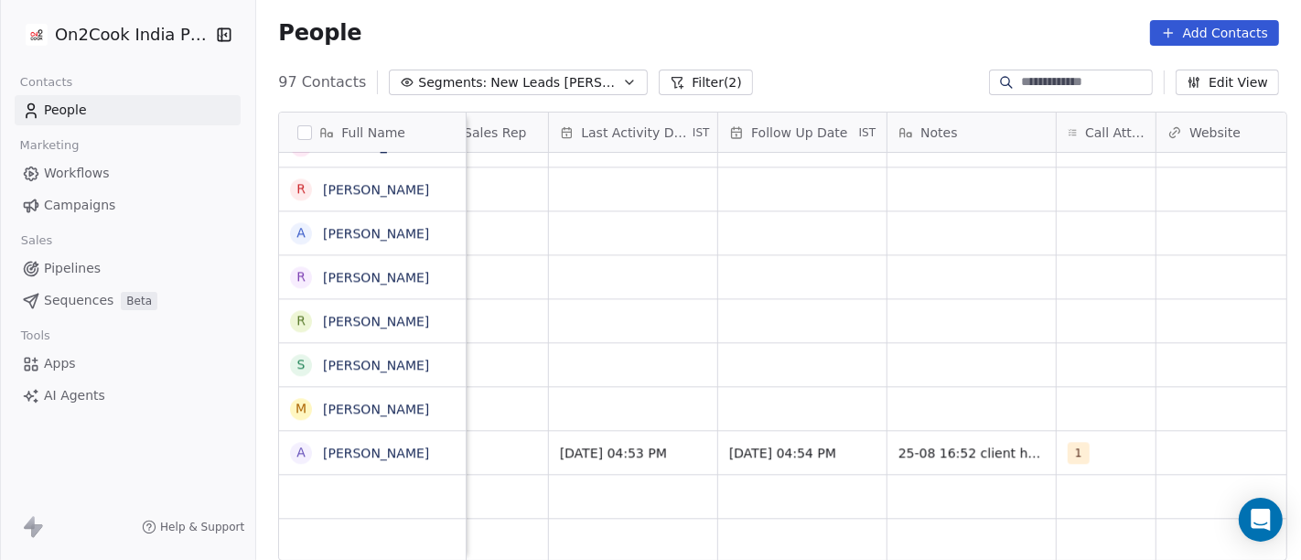
scroll to position [16, 1083]
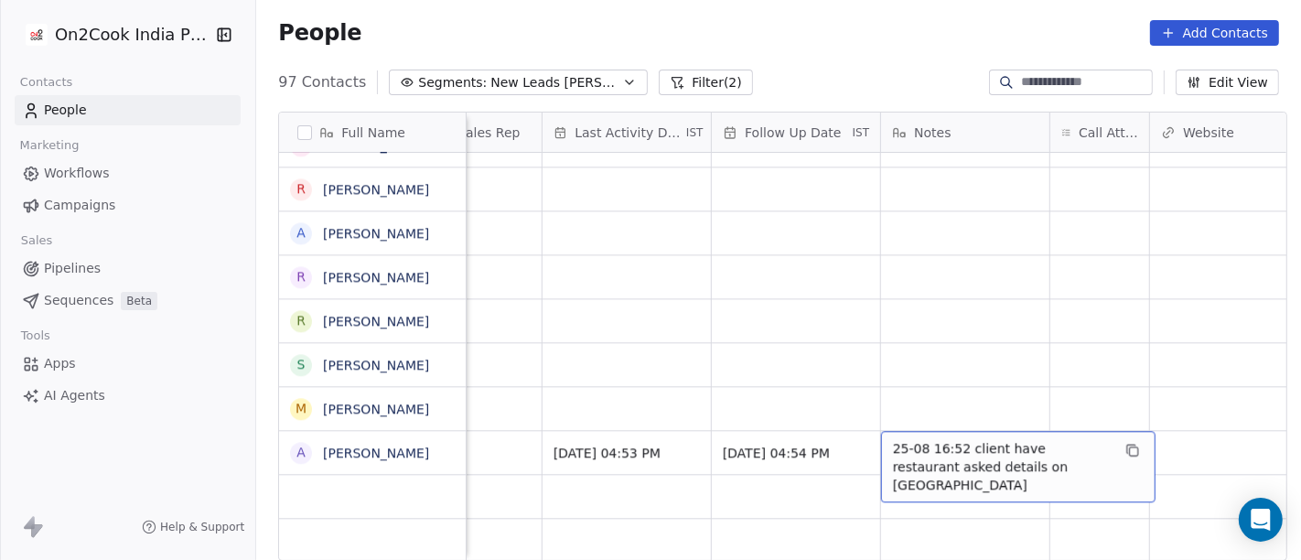
click at [898, 439] on span "25-08 16:52 client have restaurant asked details on [GEOGRAPHIC_DATA]" at bounding box center [1002, 466] width 218 height 55
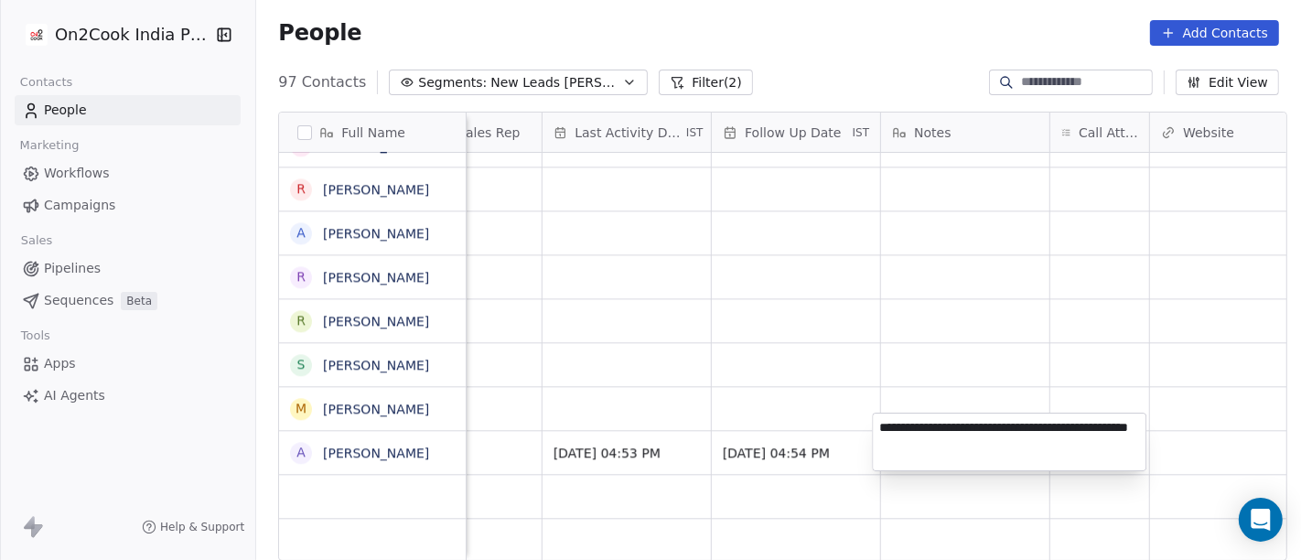
click at [950, 424] on textarea "**********" at bounding box center [1009, 442] width 273 height 57
type textarea "**********"
click at [918, 328] on html "On2Cook India Pvt. Ltd. Contacts People Marketing Workflows Campaigns Sales Pip…" at bounding box center [650, 280] width 1301 height 560
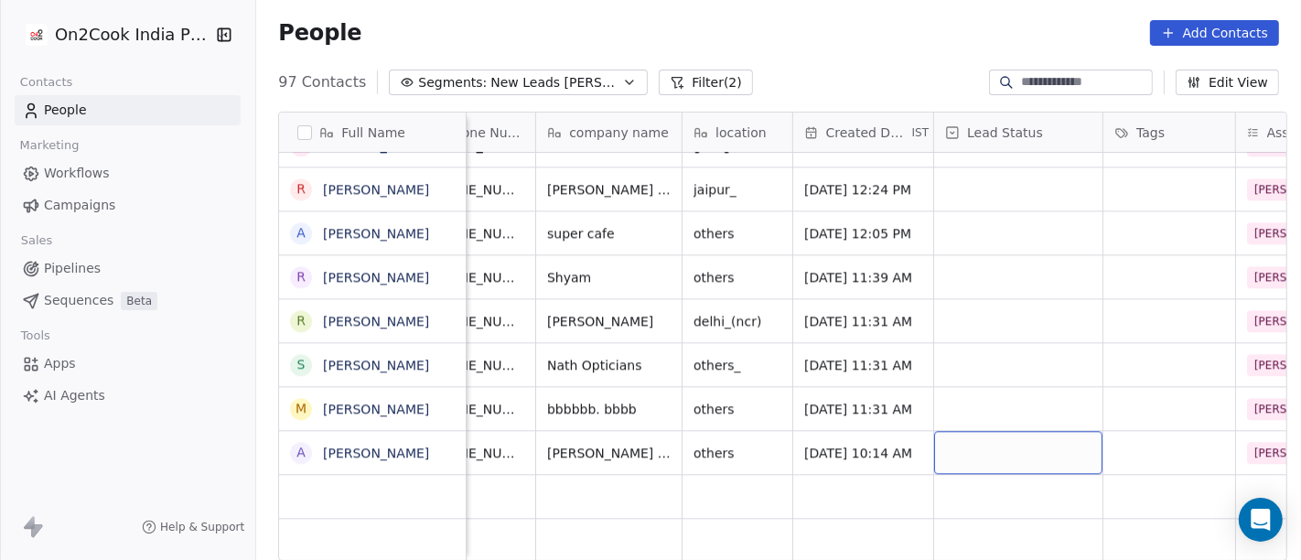
scroll to position [16, 186]
click at [962, 435] on div "grid" at bounding box center [1013, 452] width 168 height 43
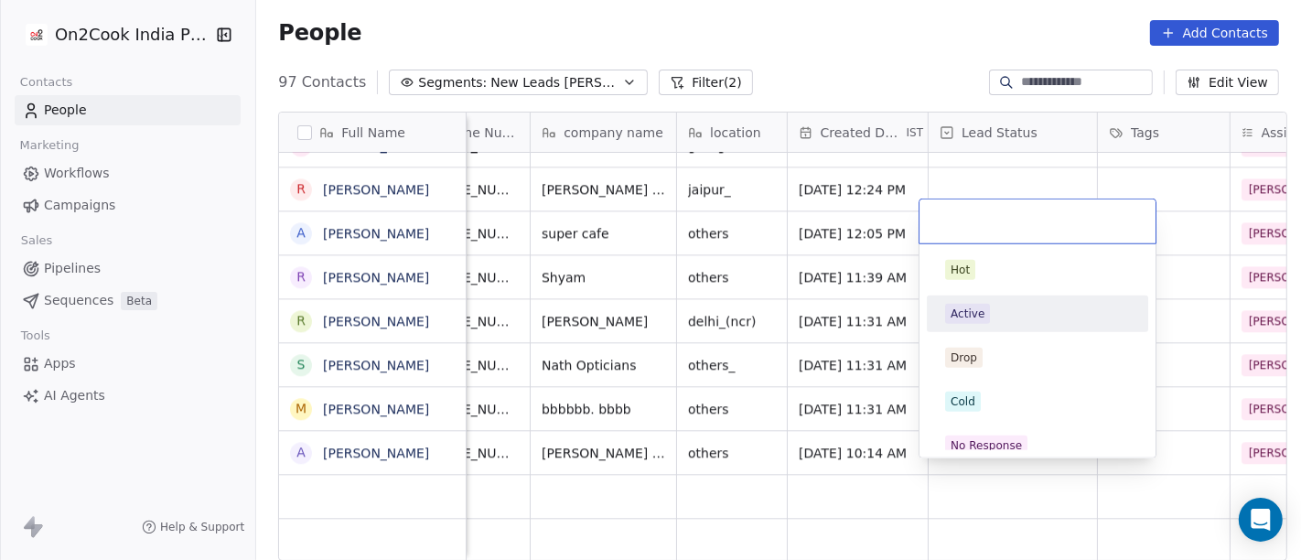
click at [988, 307] on div "Active" at bounding box center [1037, 314] width 185 height 20
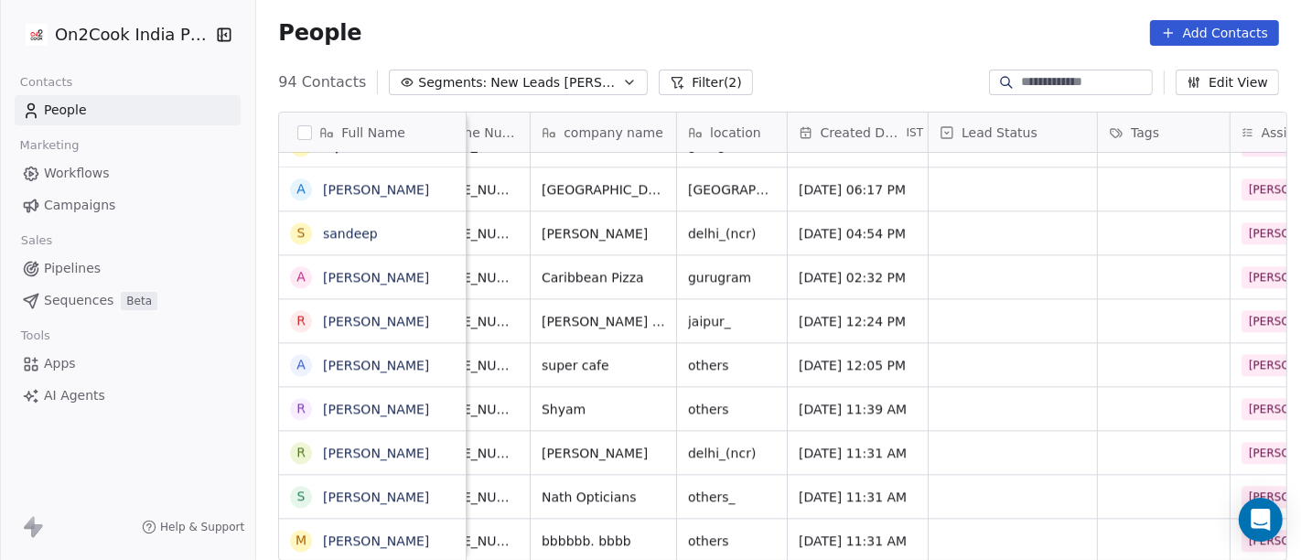
scroll to position [16, 0]
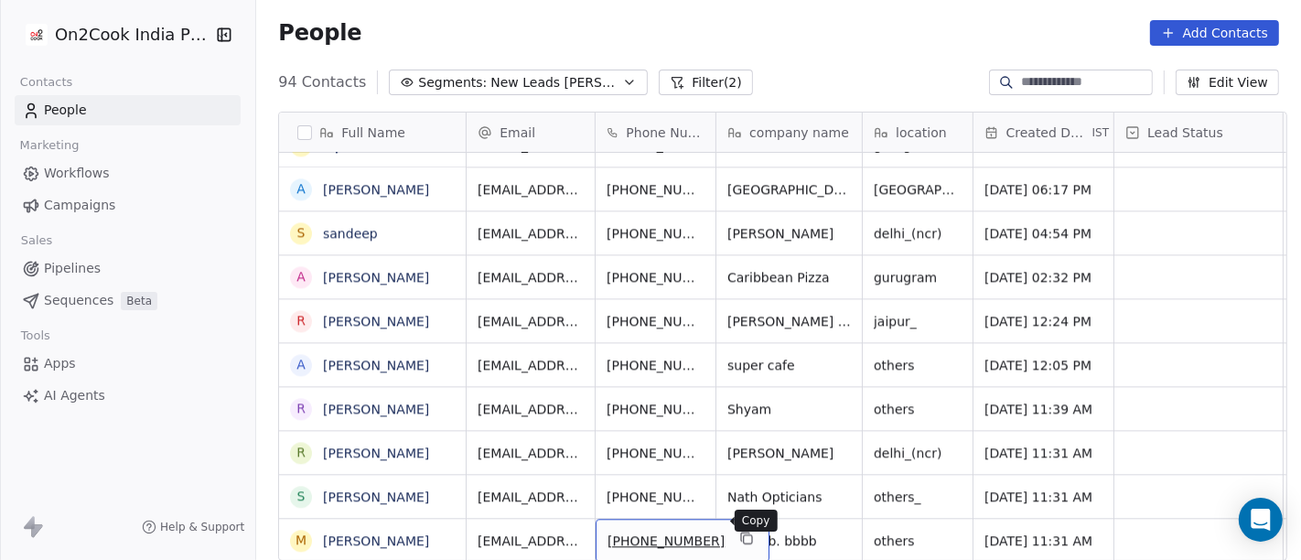
click at [736, 529] on button "grid" at bounding box center [747, 538] width 22 height 22
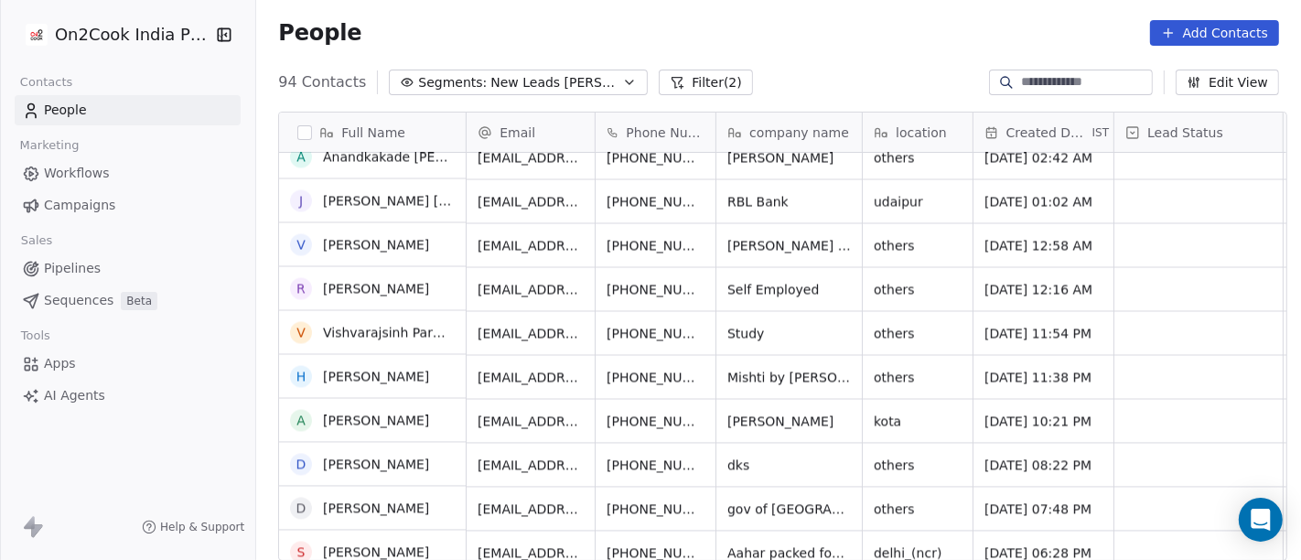
scroll to position [3399, 0]
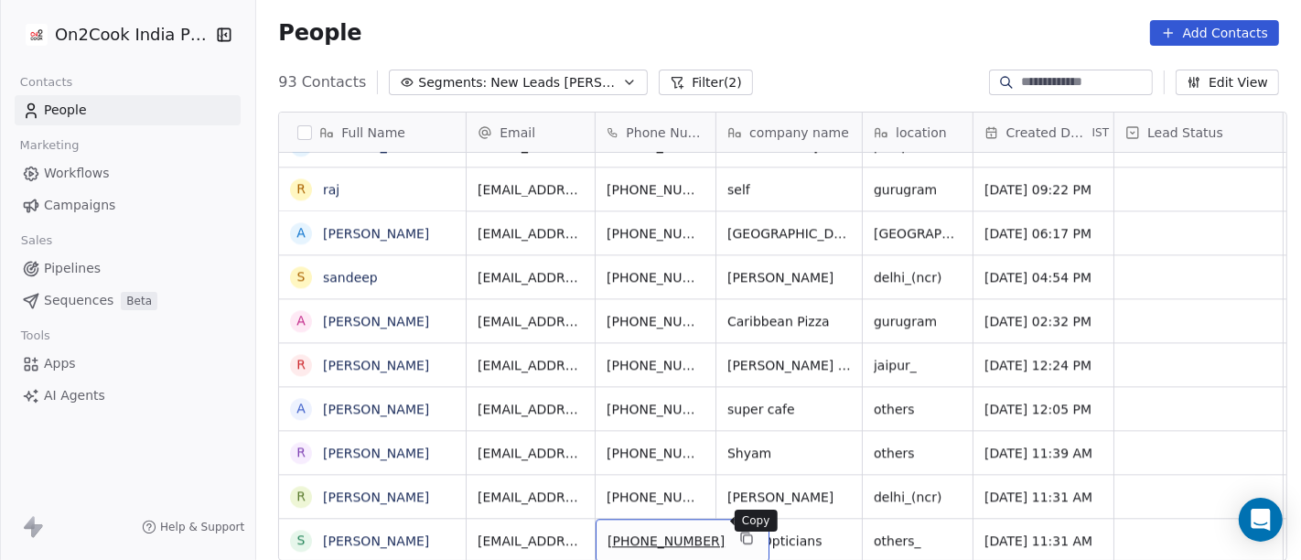
click at [744, 535] on icon "grid" at bounding box center [748, 539] width 8 height 8
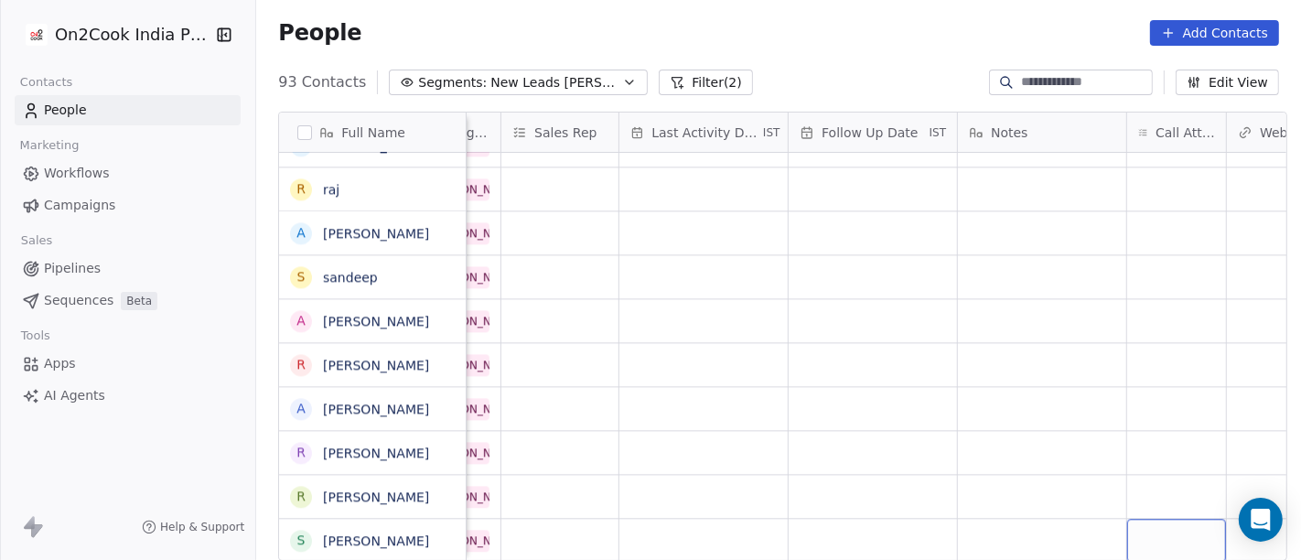
click at [1139, 529] on div "grid" at bounding box center [1176, 540] width 99 height 43
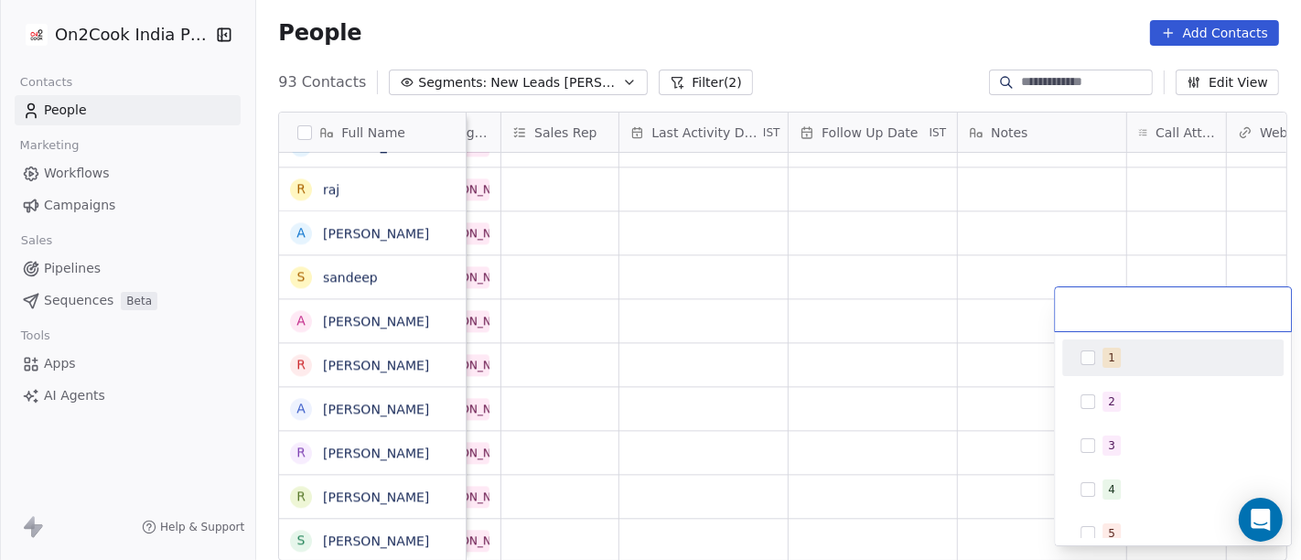
click at [1149, 375] on div "1" at bounding box center [1172, 357] width 221 height 37
click at [961, 326] on html "On2Cook India Pvt. Ltd. Contacts People Marketing Workflows Campaigns Sales Pip…" at bounding box center [650, 280] width 1301 height 560
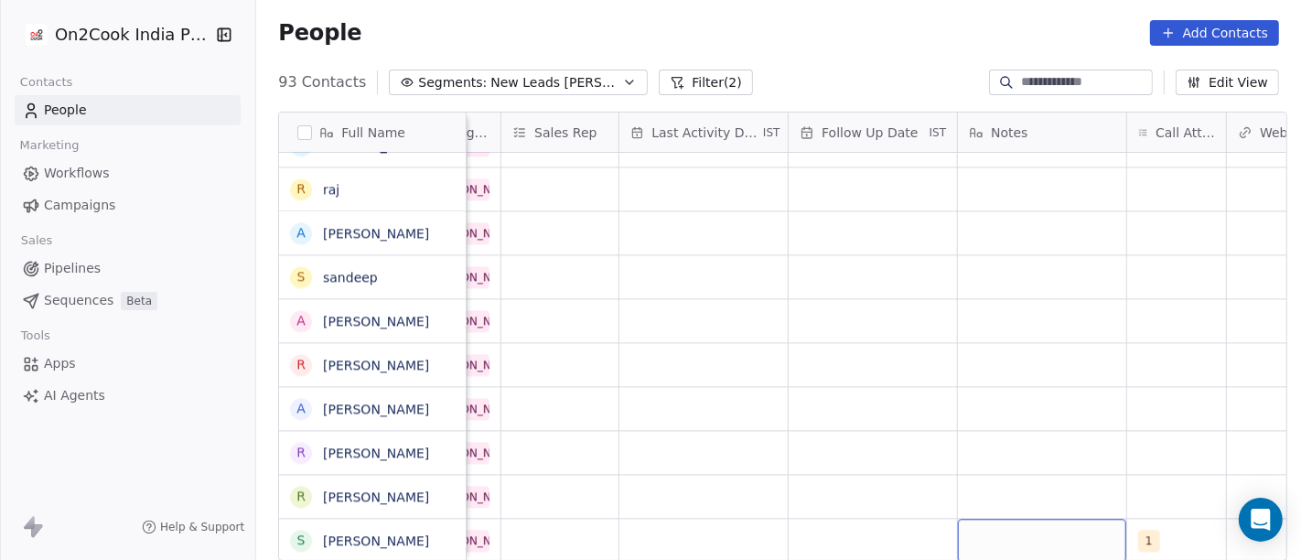
click at [1017, 527] on div "grid" at bounding box center [1042, 540] width 168 height 43
click at [1005, 521] on textarea "**********" at bounding box center [1034, 517] width 166 height 57
type textarea "**********"
click at [817, 474] on html "On2Cook India Pvt. Ltd. Contacts People Marketing Workflows Campaigns Sales Pip…" at bounding box center [650, 280] width 1301 height 560
click at [826, 523] on div "grid" at bounding box center [873, 540] width 168 height 43
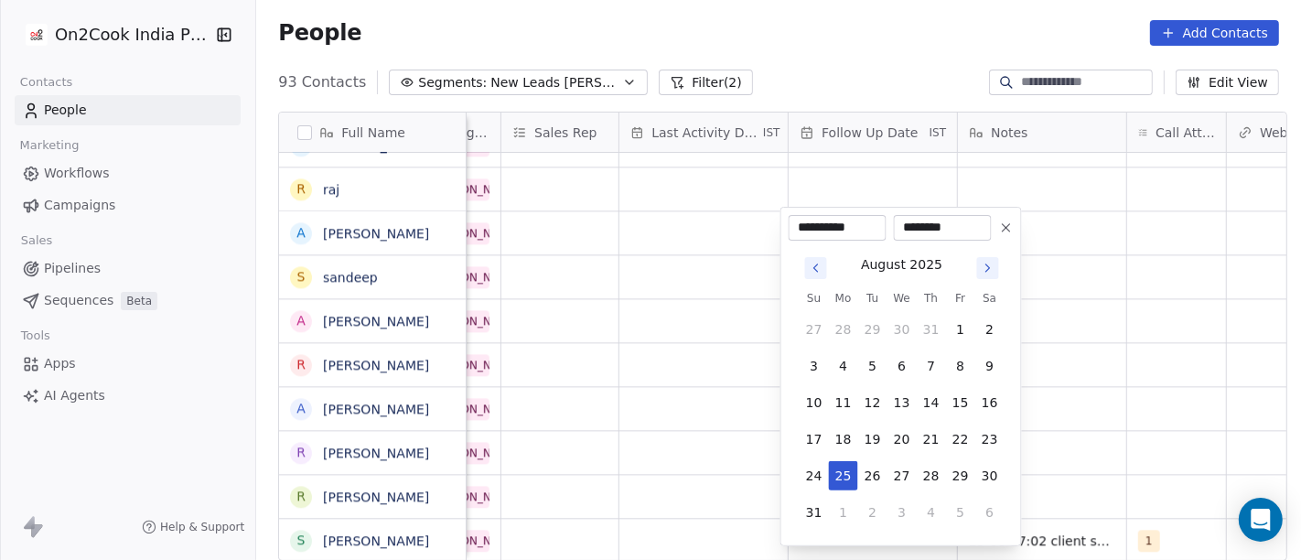
click at [1006, 225] on icon at bounding box center [1006, 227] width 15 height 15
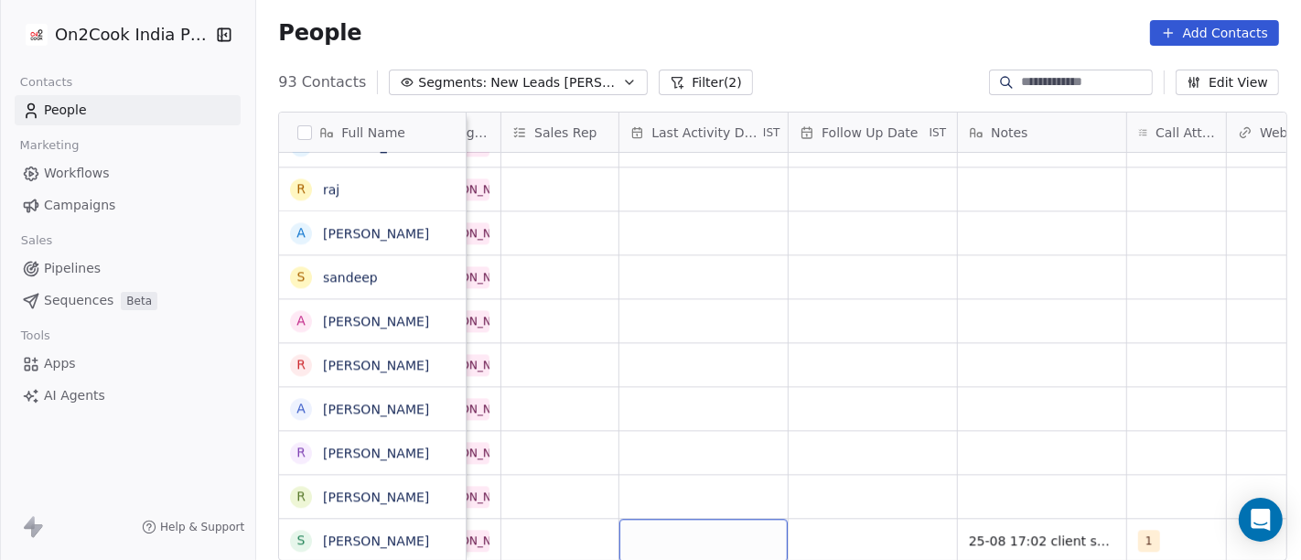
click at [703, 526] on div "grid" at bounding box center [703, 540] width 168 height 43
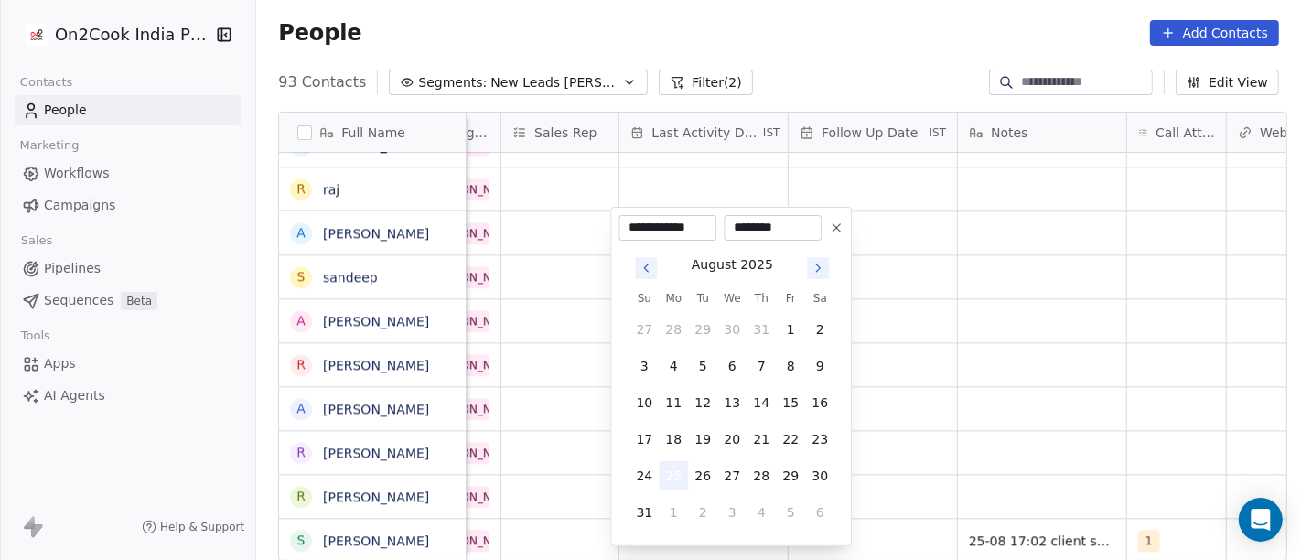
click at [669, 478] on button "25" at bounding box center [673, 475] width 29 height 29
click at [1022, 409] on html "On2Cook India Pvt. Ltd. Contacts People Marketing Workflows Campaigns Sales Pip…" at bounding box center [650, 280] width 1301 height 560
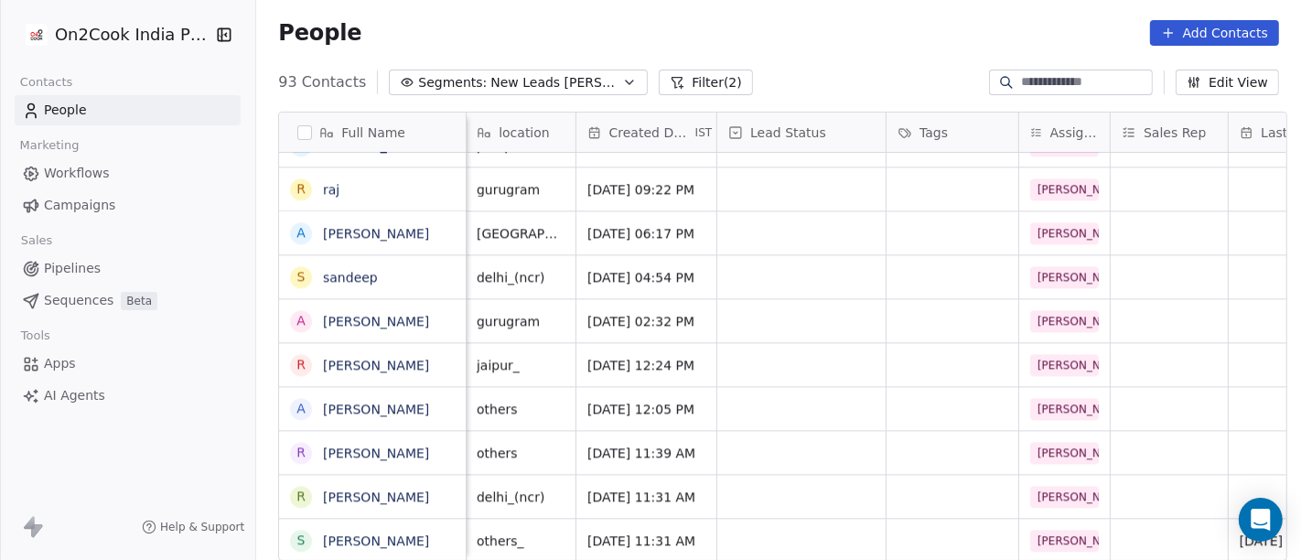
scroll to position [16, 361]
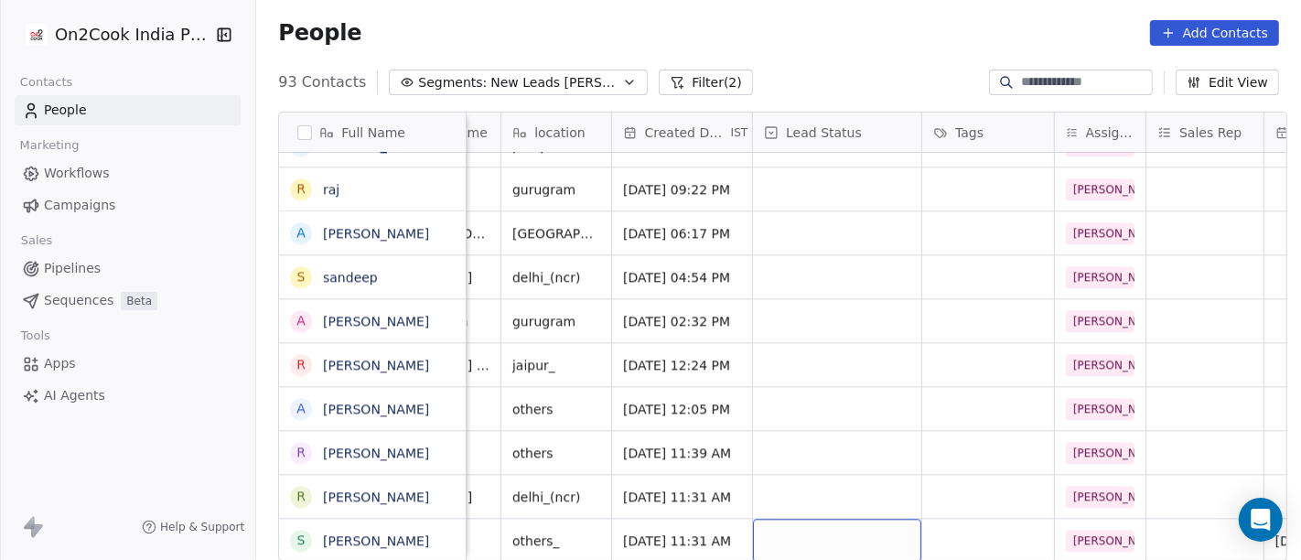
click at [823, 521] on div "grid" at bounding box center [837, 540] width 168 height 43
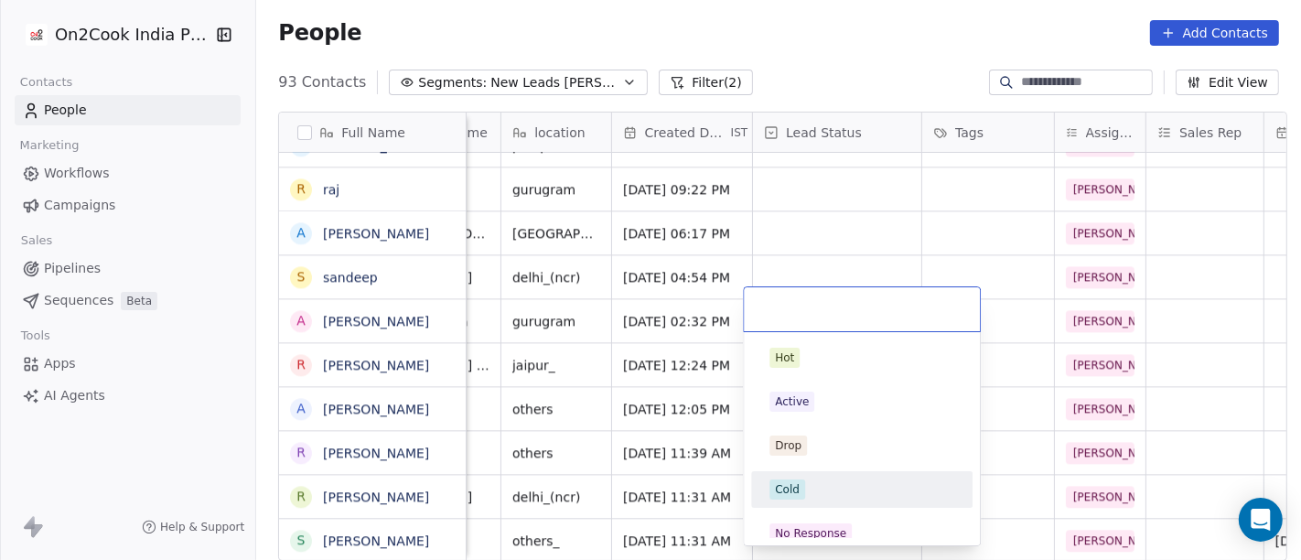
click at [819, 496] on div "Cold" at bounding box center [861, 489] width 185 height 20
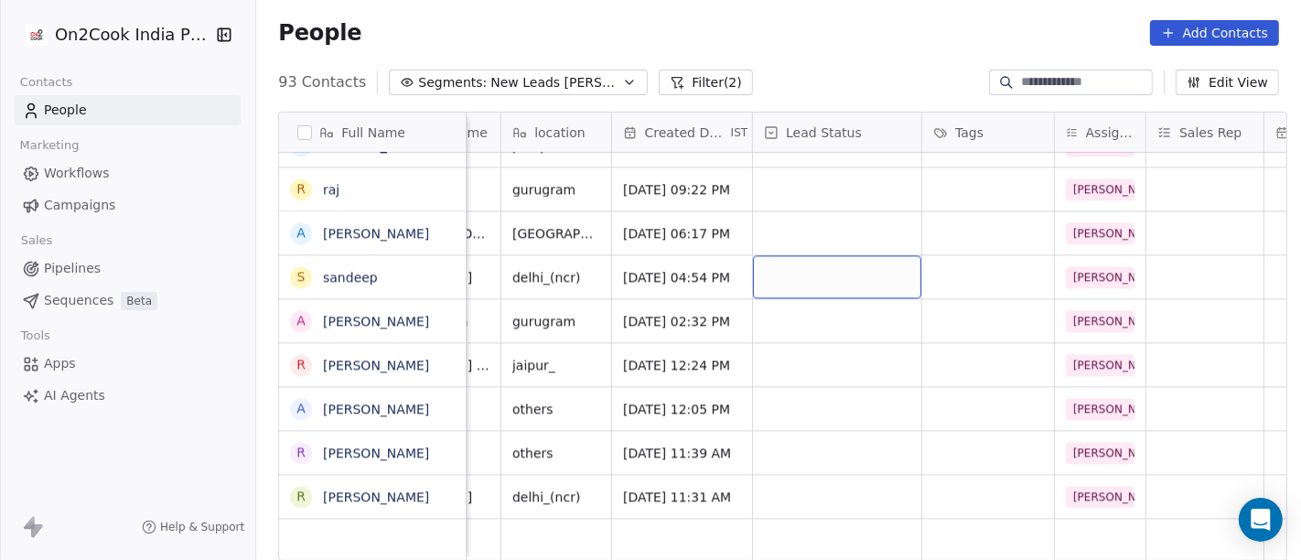
scroll to position [16, 0]
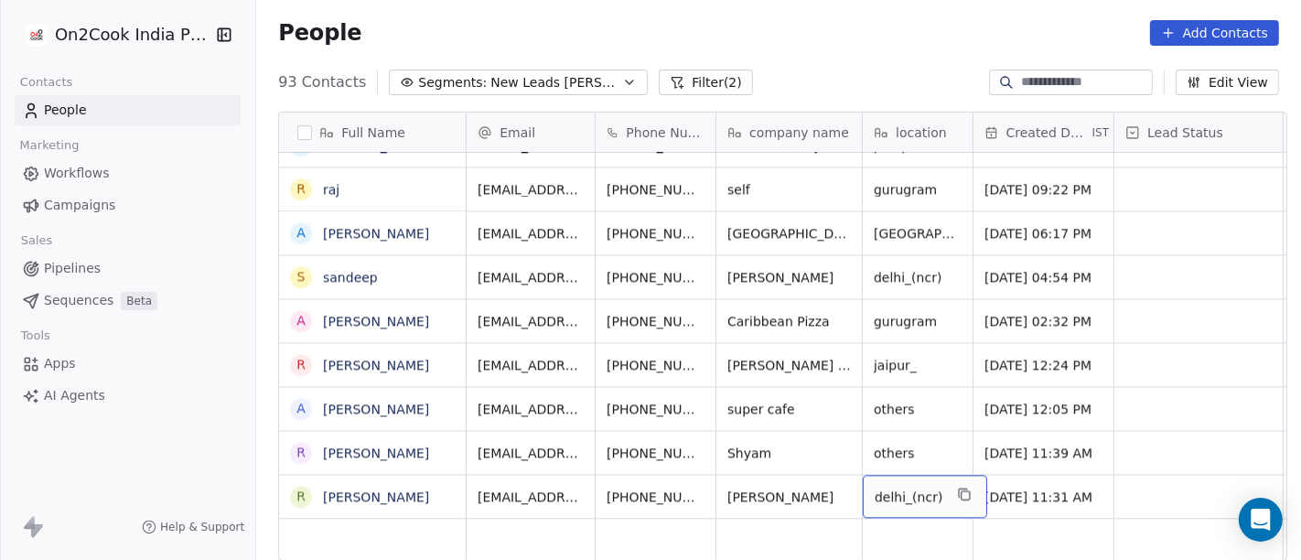
click at [904, 488] on span "delhi_(ncr)" at bounding box center [909, 497] width 68 height 18
type textarea "*********"
click at [783, 492] on html "On2Cook India Pvt. Ltd. Contacts People Marketing Workflows Campaigns Sales Pip…" at bounding box center [650, 280] width 1301 height 560
click at [811, 472] on html "On2Cook India Pvt. Ltd. Contacts People Marketing Workflows Campaigns Sales Pip…" at bounding box center [650, 280] width 1301 height 560
click at [850, 487] on icon "grid" at bounding box center [857, 494] width 15 height 15
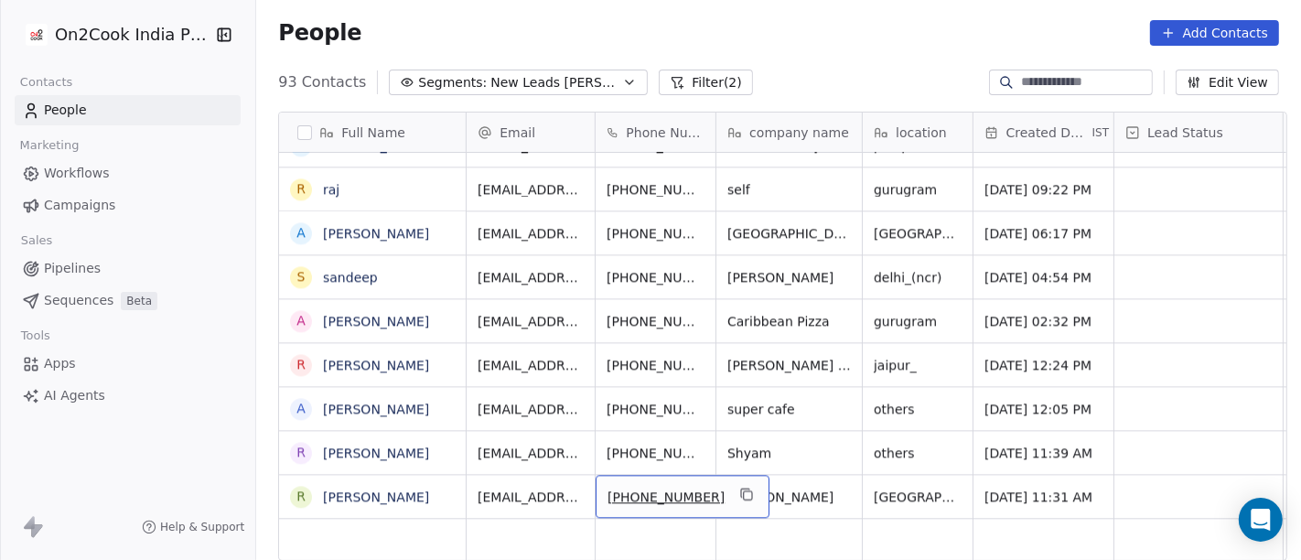
click at [701, 479] on div "[PHONE_NUMBER]" at bounding box center [683, 496] width 174 height 43
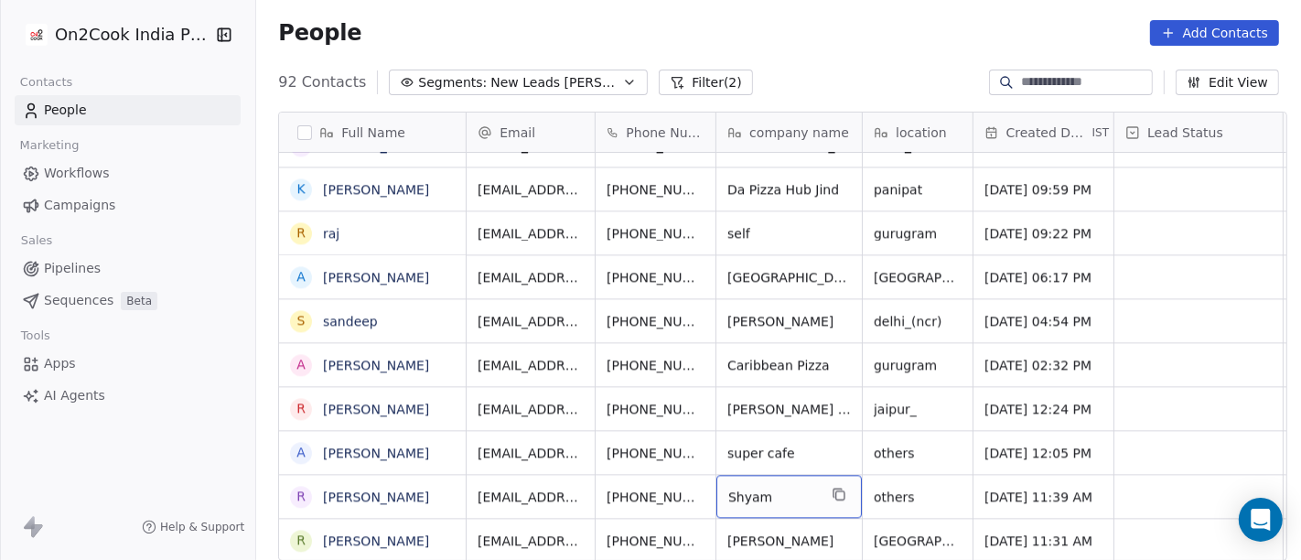
scroll to position [3631, 0]
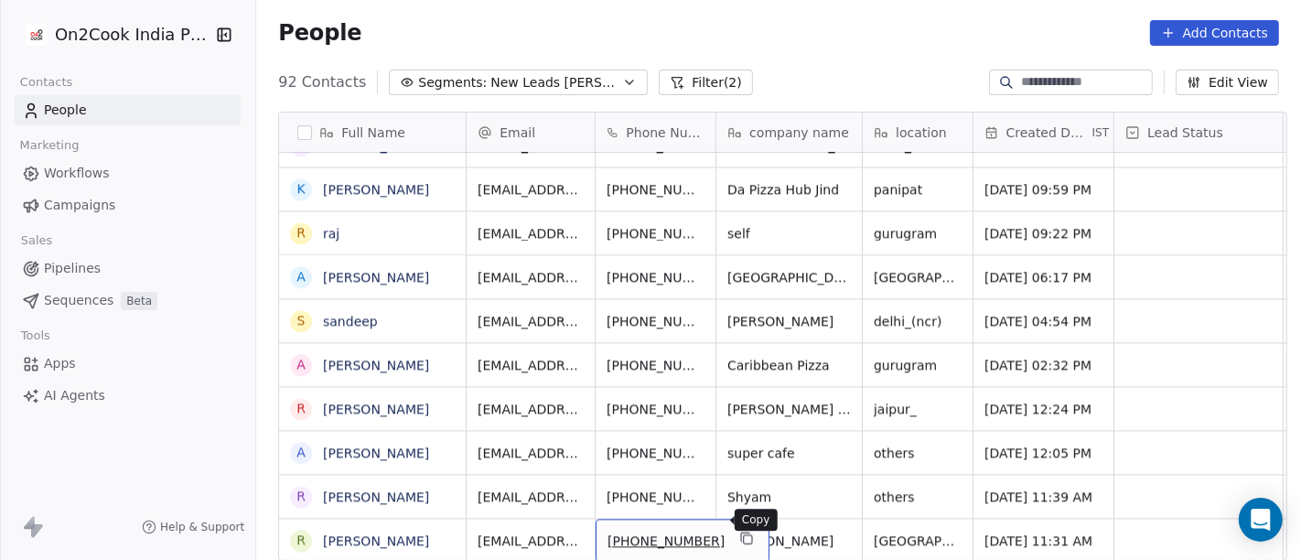
click at [736, 531] on button "grid" at bounding box center [747, 538] width 22 height 22
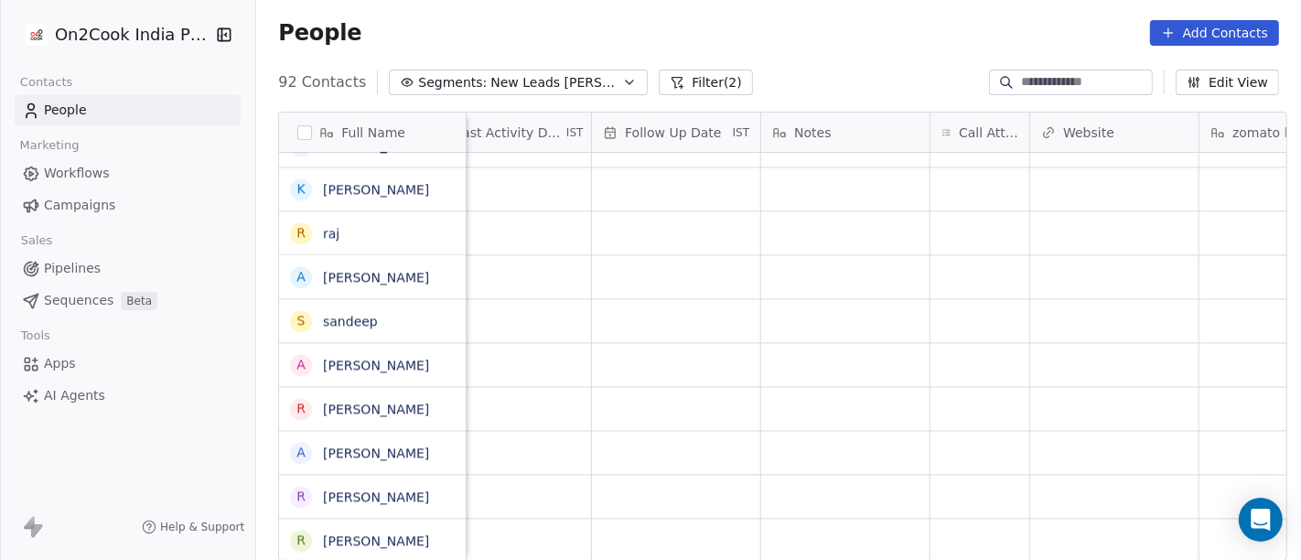
scroll to position [16, 1210]
click at [958, 526] on div "grid" at bounding box center [972, 540] width 99 height 43
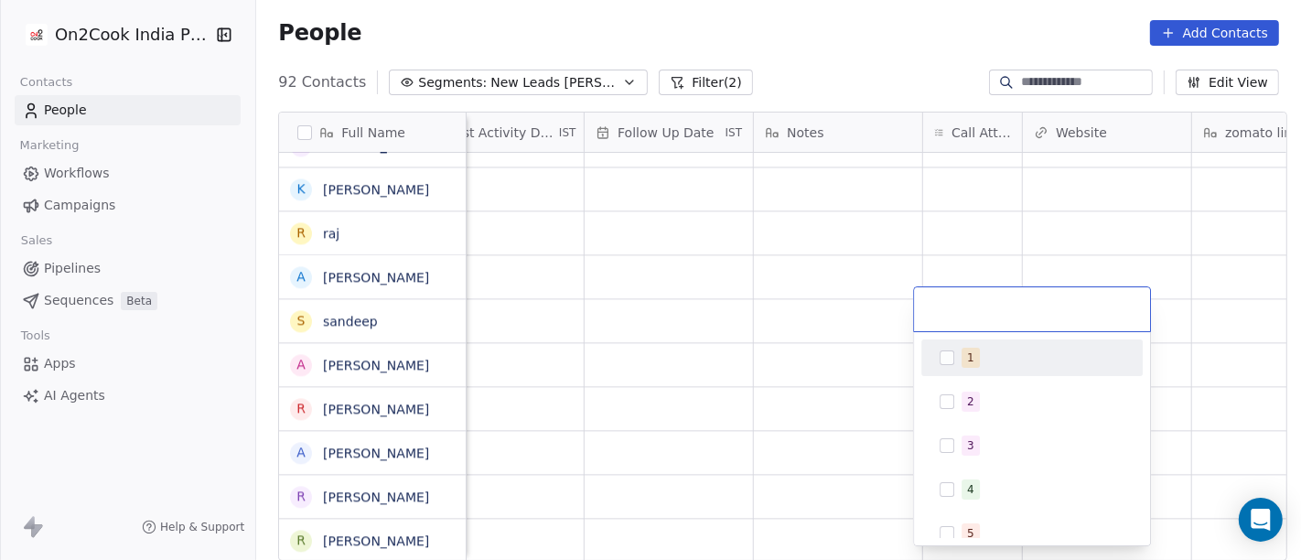
click at [951, 350] on button "Suggestions" at bounding box center [947, 357] width 15 height 15
click at [800, 244] on html "On2Cook India Pvt. Ltd. Contacts People Marketing Workflows Campaigns Sales Pip…" at bounding box center [650, 280] width 1301 height 560
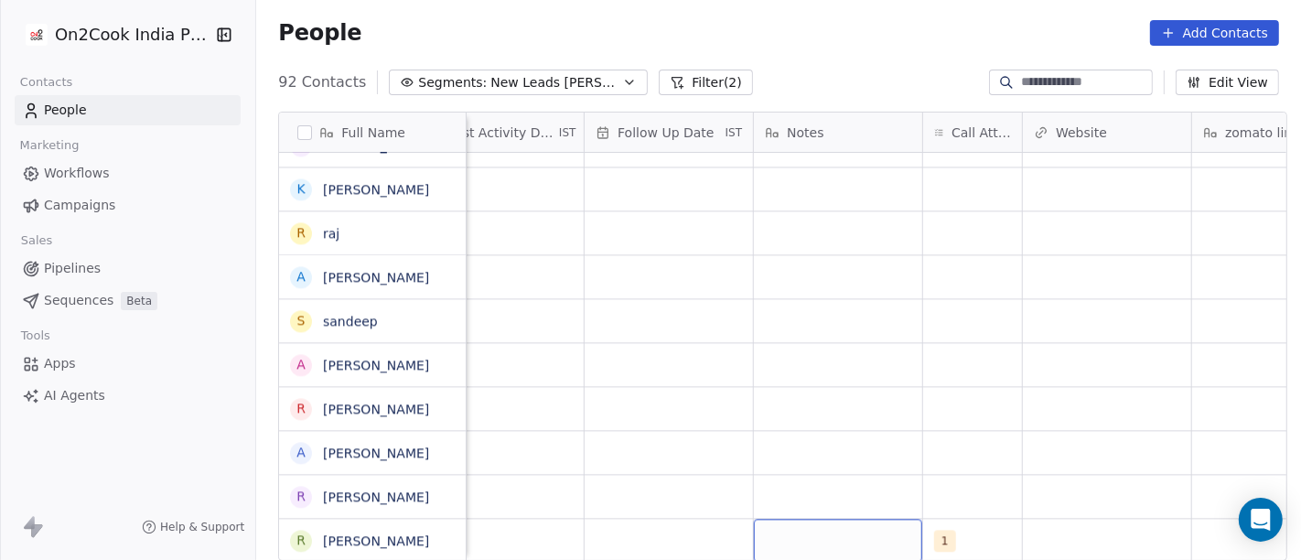
click at [771, 519] on div "grid" at bounding box center [838, 540] width 168 height 43
type textarea "**********"
click at [704, 394] on html "On2Cook India Pvt. Ltd. Contacts People Marketing Workflows Campaigns Sales Pip…" at bounding box center [650, 280] width 1301 height 560
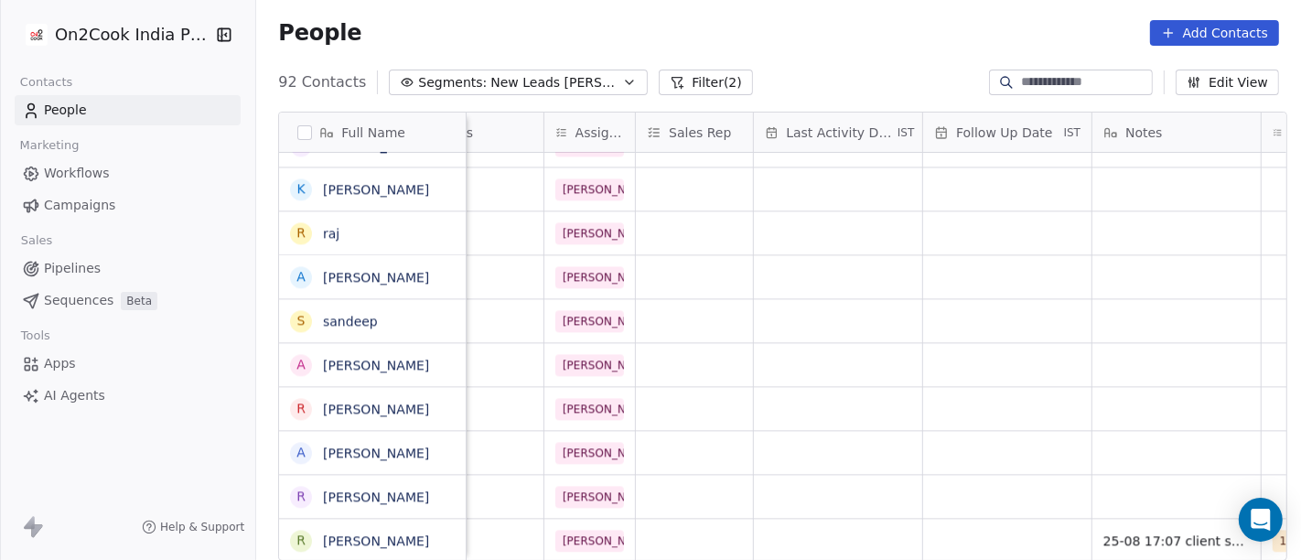
scroll to position [16, 870]
click at [792, 526] on div "grid" at bounding box center [840, 540] width 168 height 43
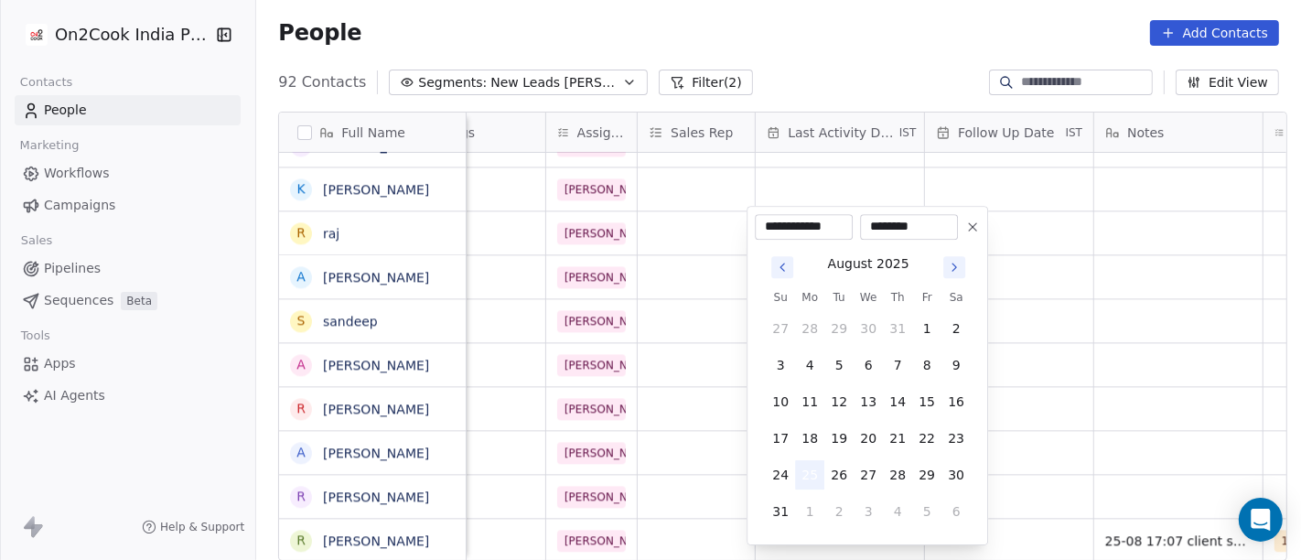
click at [797, 474] on button "25" at bounding box center [809, 474] width 29 height 29
click at [1156, 441] on html "On2Cook India Pvt. Ltd. Contacts People Marketing Workflows Campaigns Sales Pip…" at bounding box center [650, 280] width 1301 height 560
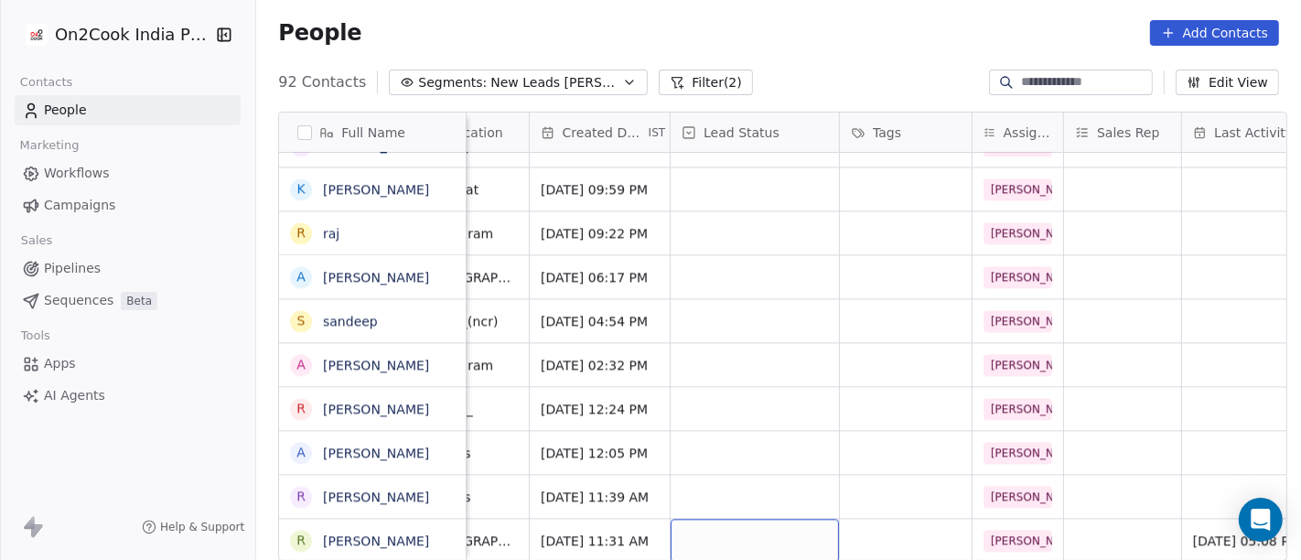
click at [757, 521] on div "grid" at bounding box center [755, 540] width 168 height 43
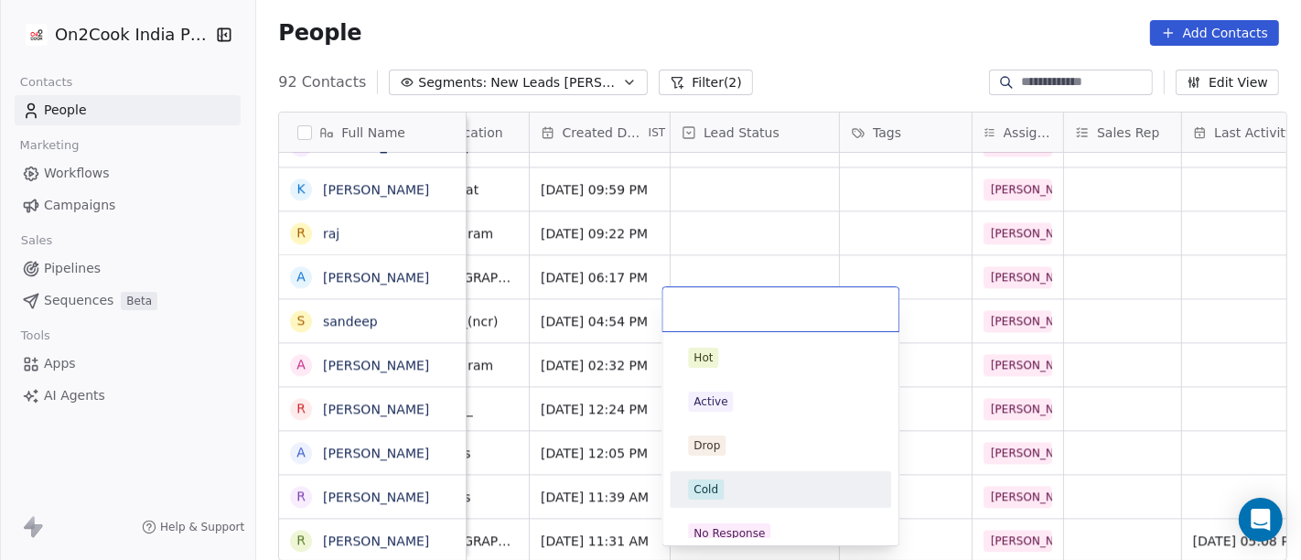
scroll to position [16, 443]
click at [725, 504] on div "Cold" at bounding box center [780, 489] width 221 height 37
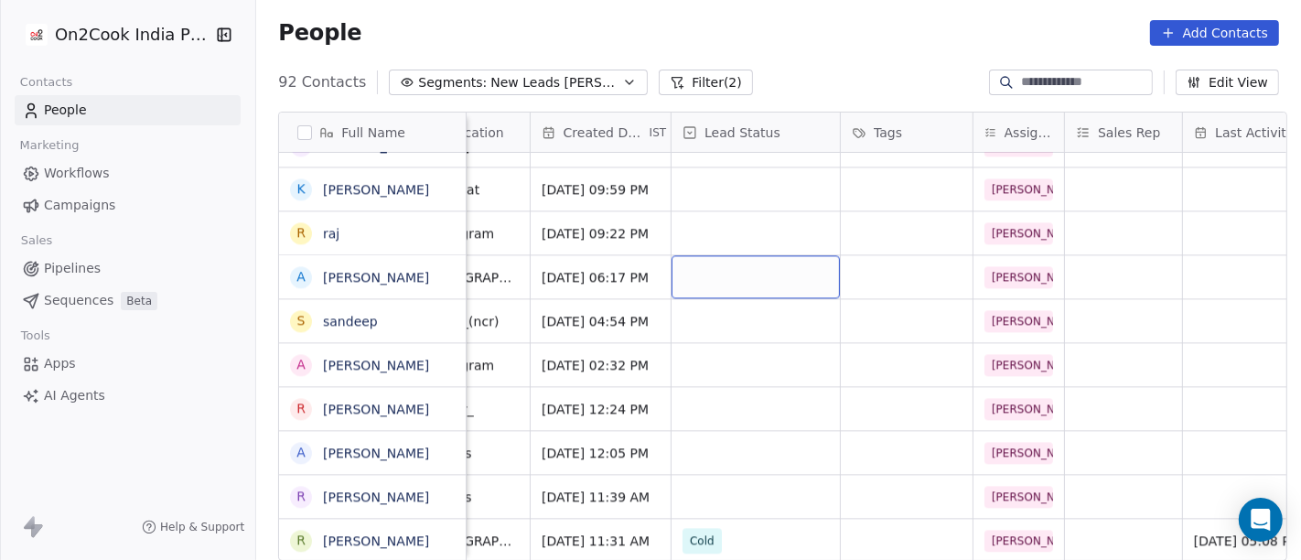
scroll to position [16, 0]
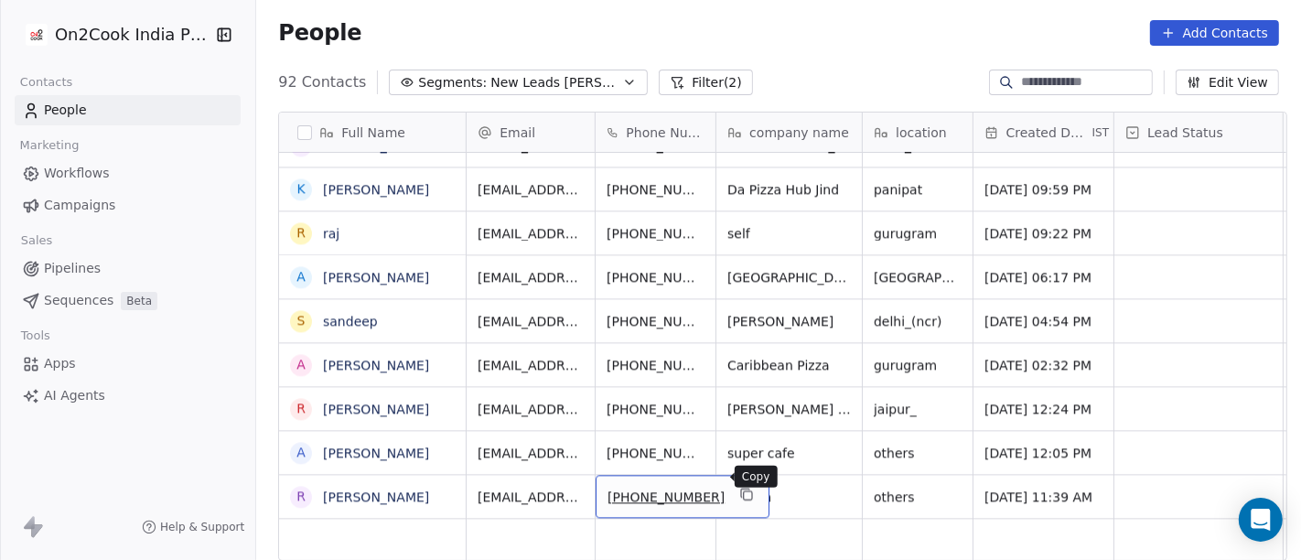
click at [739, 487] on icon "grid" at bounding box center [746, 494] width 15 height 15
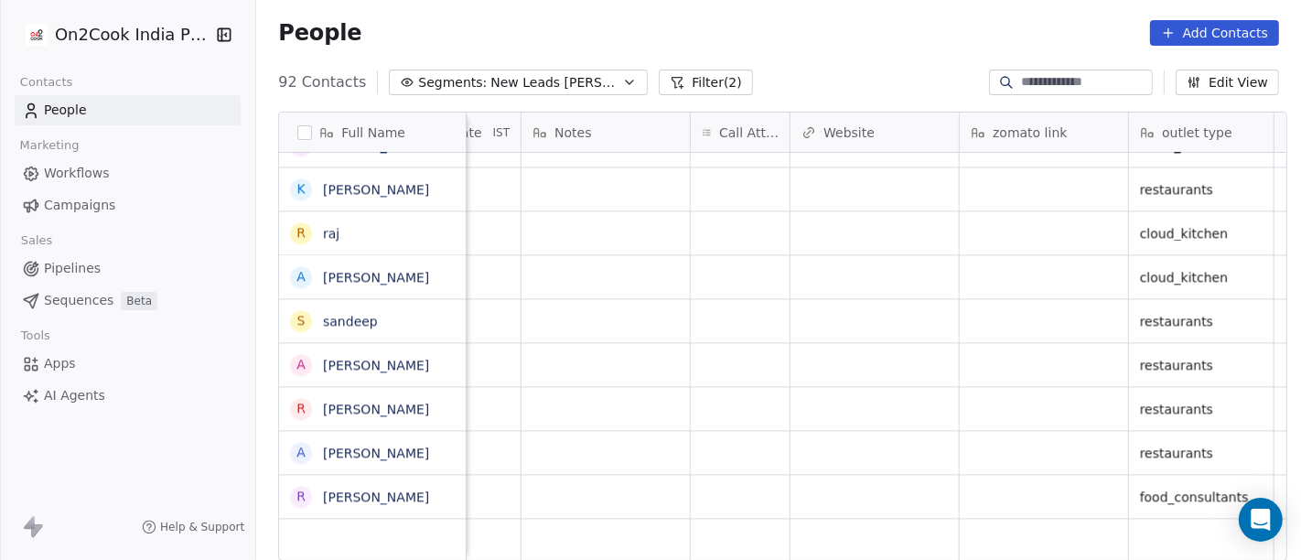
scroll to position [16, 1453]
click at [701, 475] on div "grid" at bounding box center [730, 496] width 99 height 43
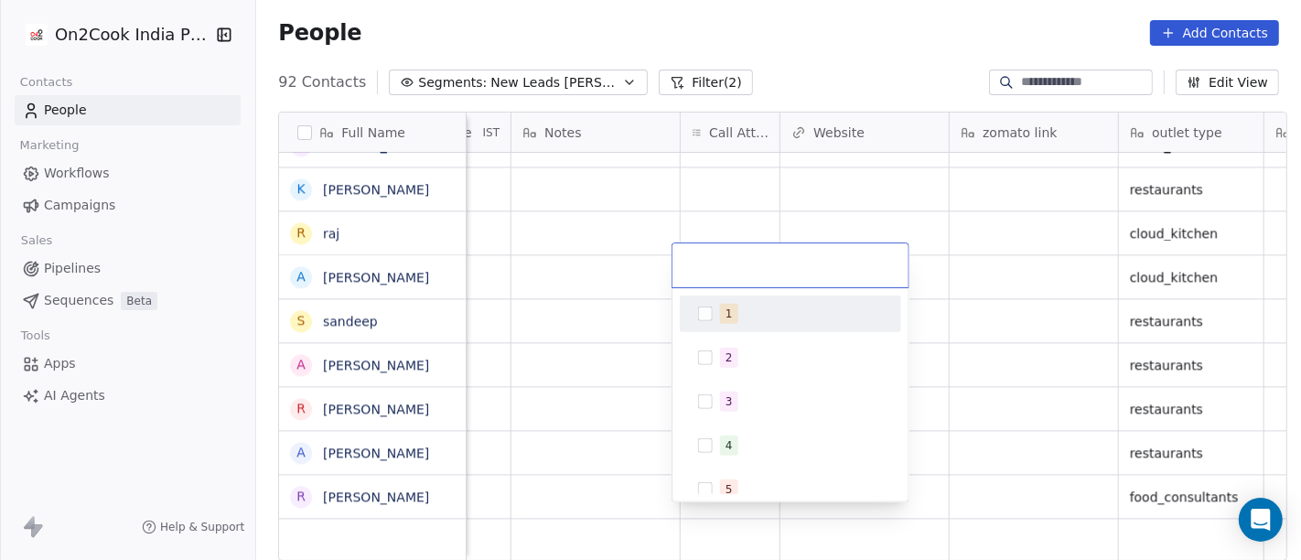
click at [716, 314] on div "1" at bounding box center [790, 313] width 207 height 29
click at [768, 29] on html "On2Cook India Pvt. Ltd. Contacts People Marketing Workflows Campaigns Sales Pip…" at bounding box center [650, 280] width 1301 height 560
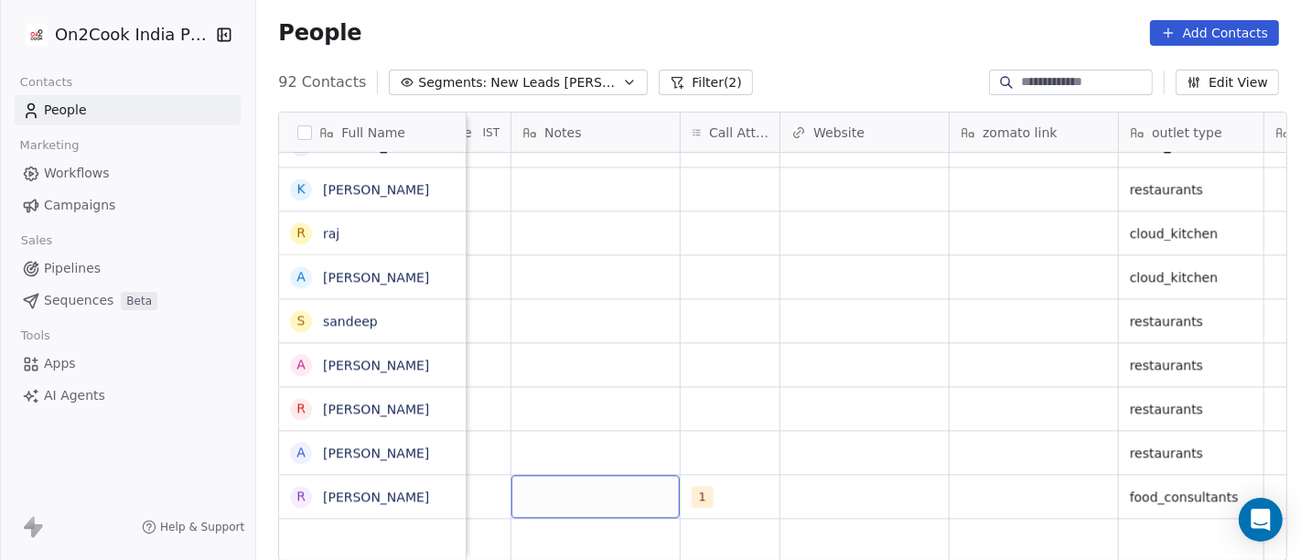
click at [590, 475] on div "grid" at bounding box center [595, 496] width 168 height 43
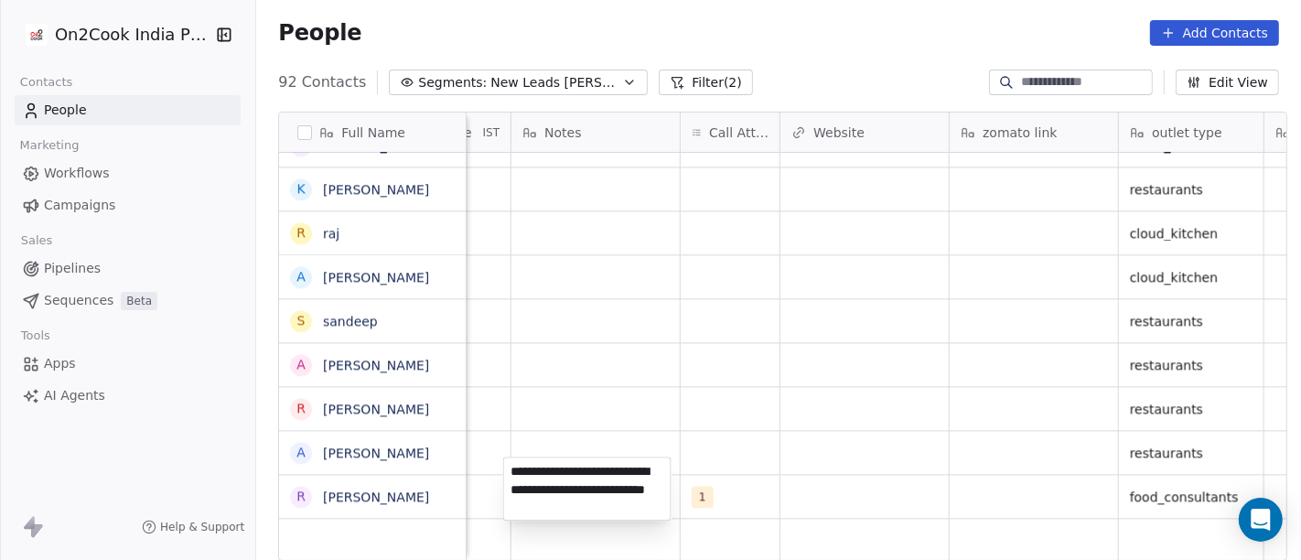
type textarea "**********"
click at [695, 392] on html "On2Cook India Pvt. Ltd. Contacts People Marketing Workflows Campaigns Sales Pip…" at bounding box center [650, 280] width 1301 height 560
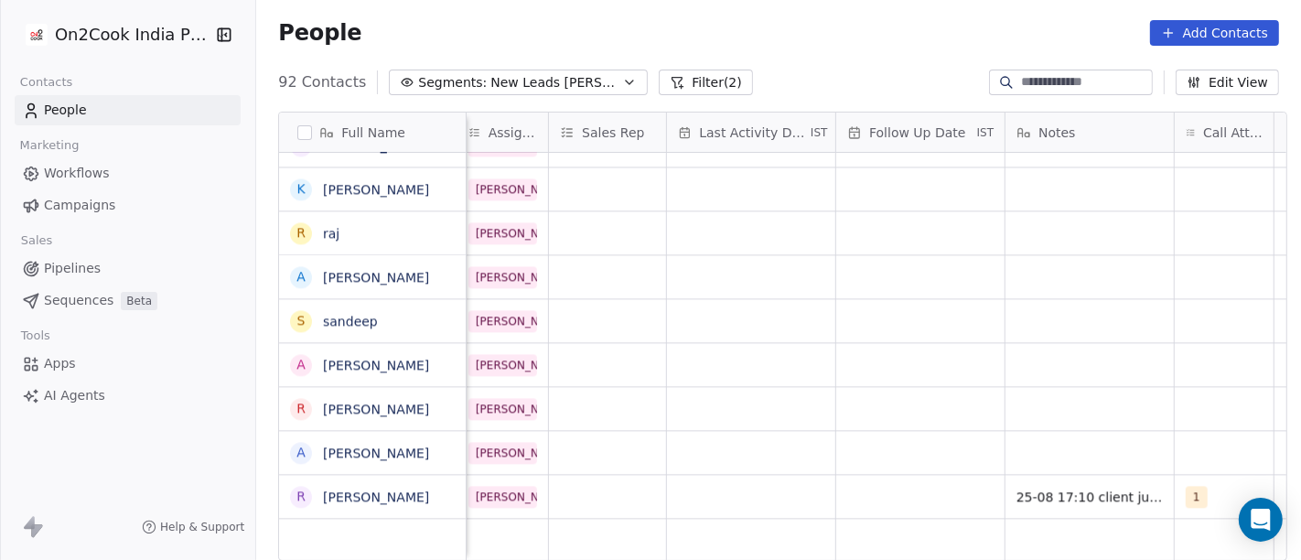
scroll to position [16, 959]
click at [902, 485] on div "grid" at bounding box center [920, 496] width 168 height 43
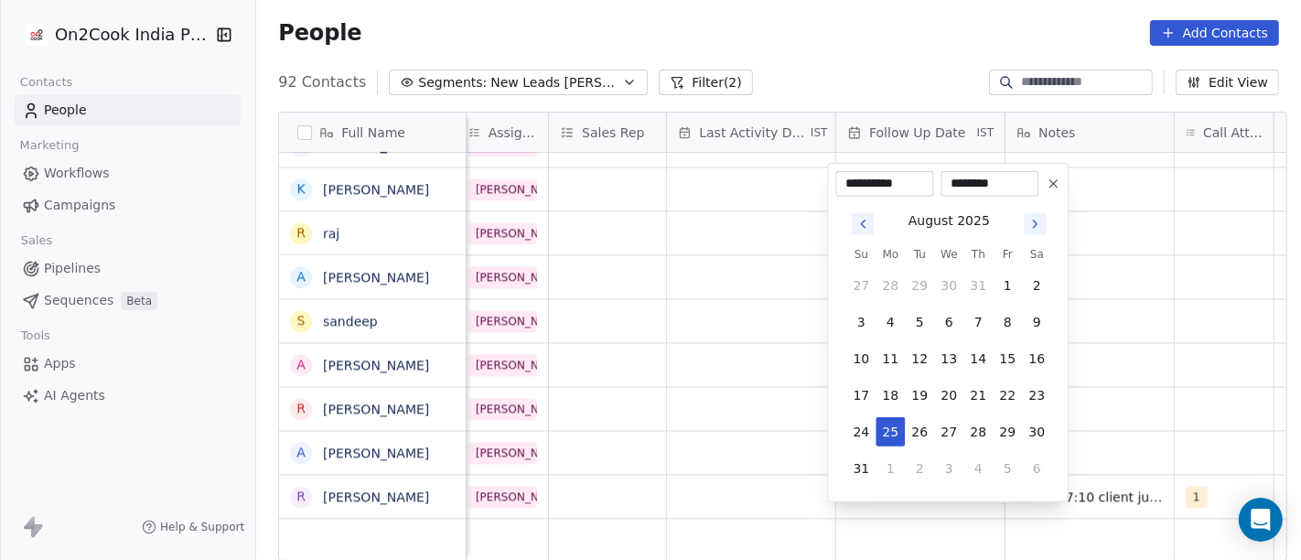
click at [1049, 186] on icon at bounding box center [1053, 184] width 15 height 15
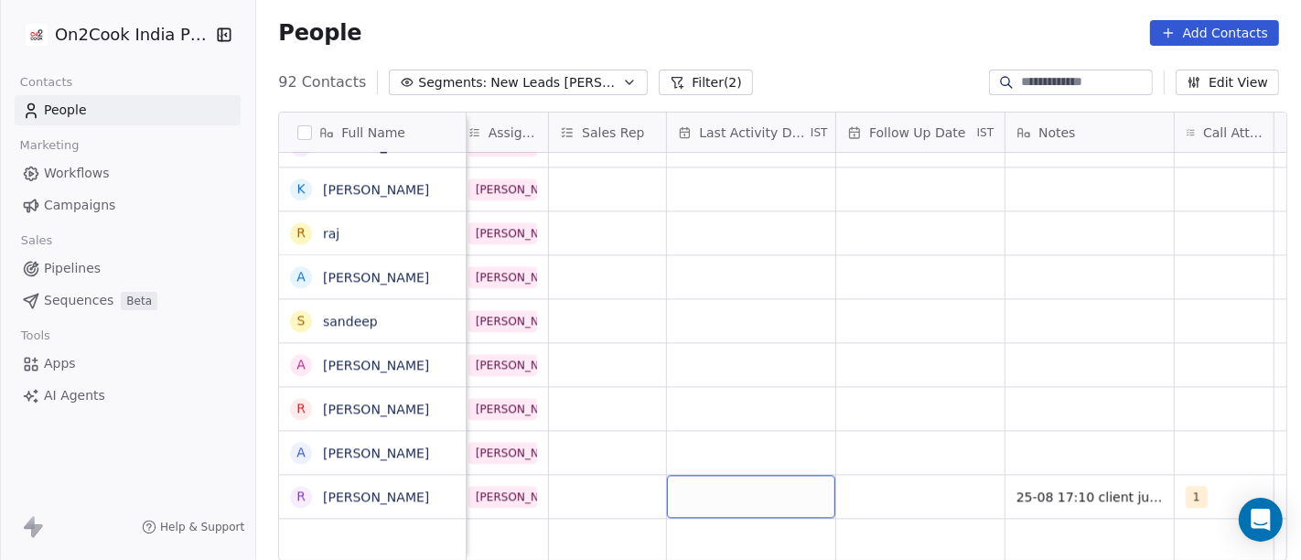
click at [736, 475] on div "grid" at bounding box center [751, 496] width 168 height 43
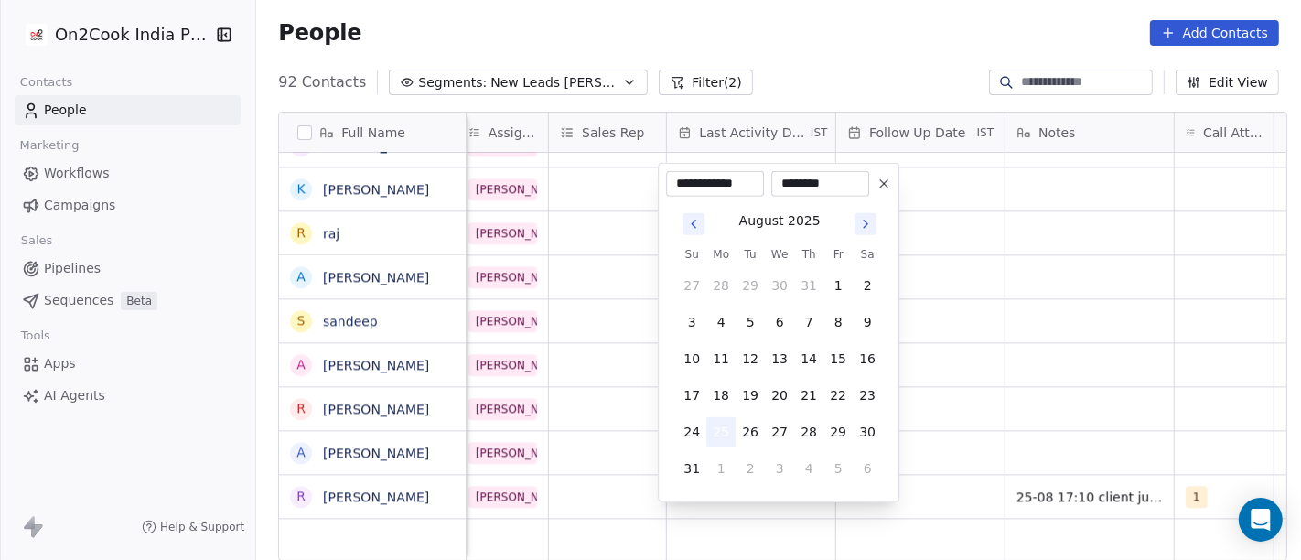
click at [716, 432] on button "25" at bounding box center [720, 431] width 29 height 29
click at [1125, 372] on html "On2Cook India Pvt. Ltd. Contacts People Marketing Workflows Campaigns Sales Pip…" at bounding box center [650, 280] width 1301 height 560
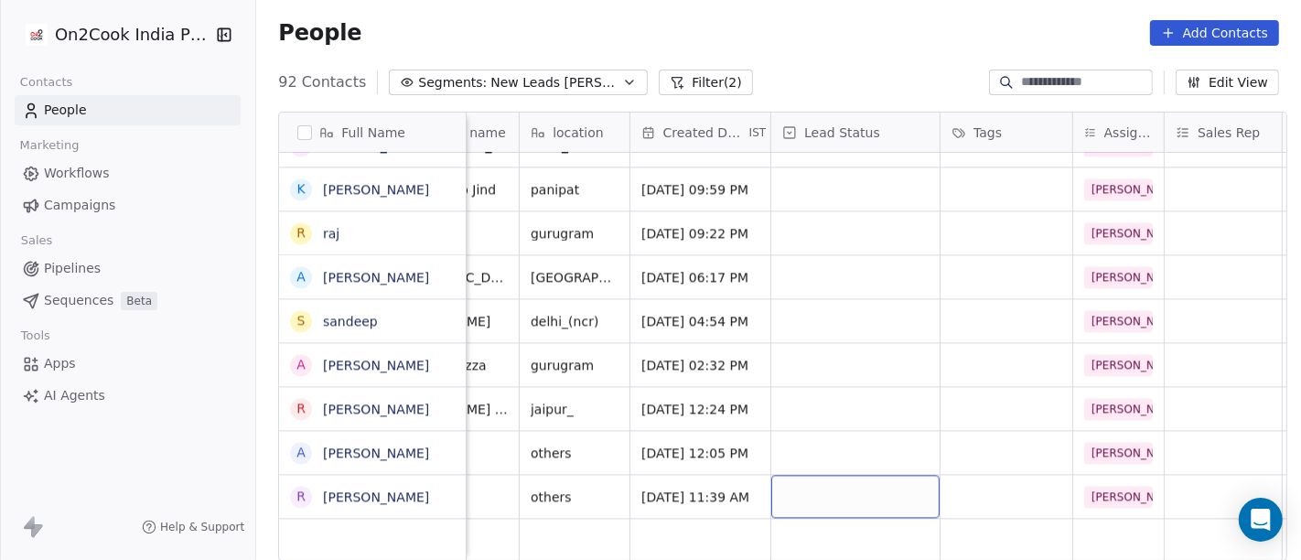
click at [787, 484] on div "grid" at bounding box center [855, 496] width 168 height 43
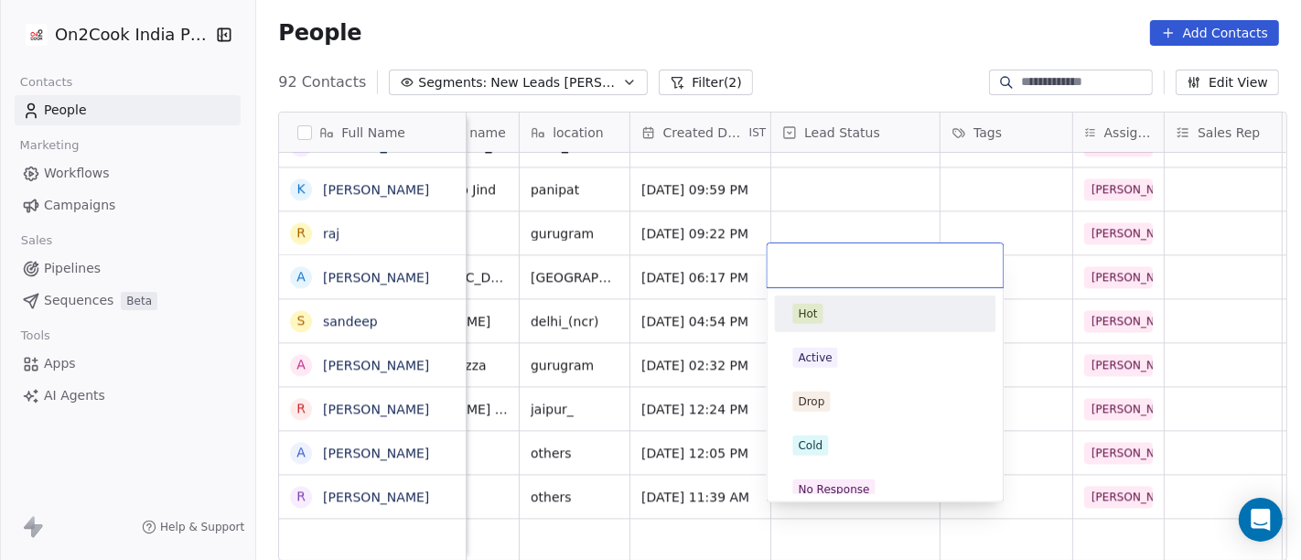
scroll to position [16, 337]
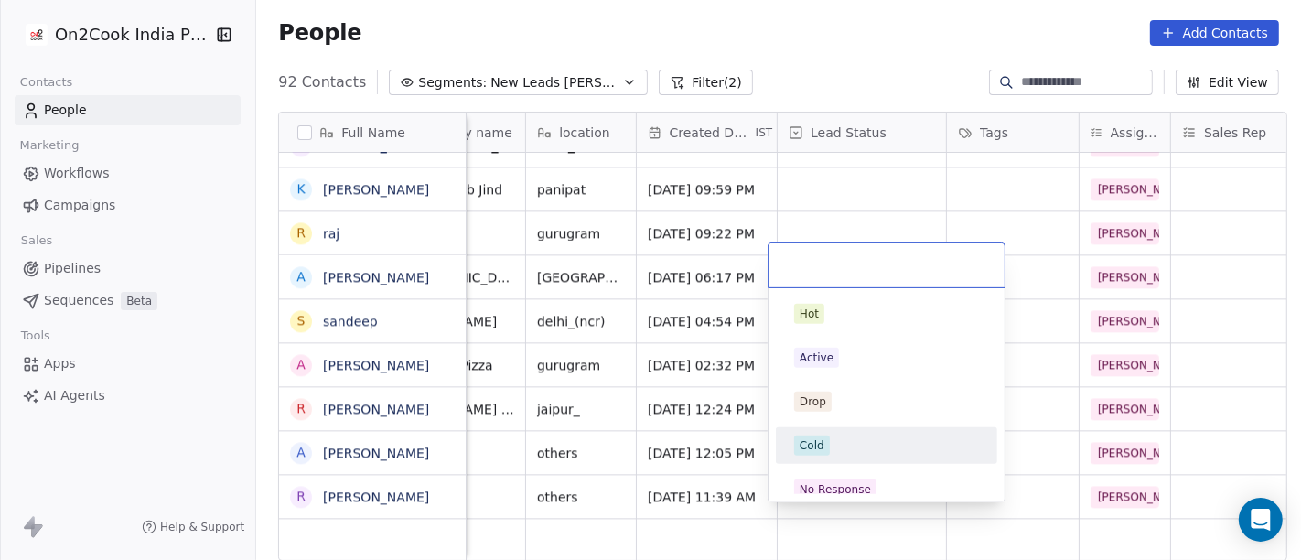
click at [827, 453] on span "Cold" at bounding box center [812, 445] width 36 height 20
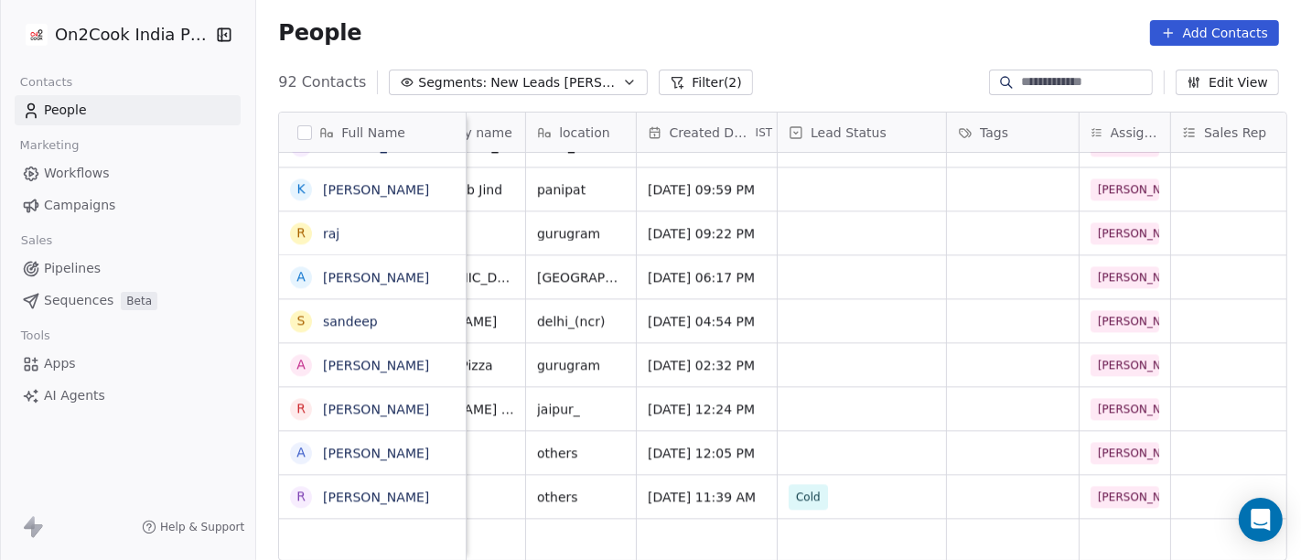
scroll to position [16, 0]
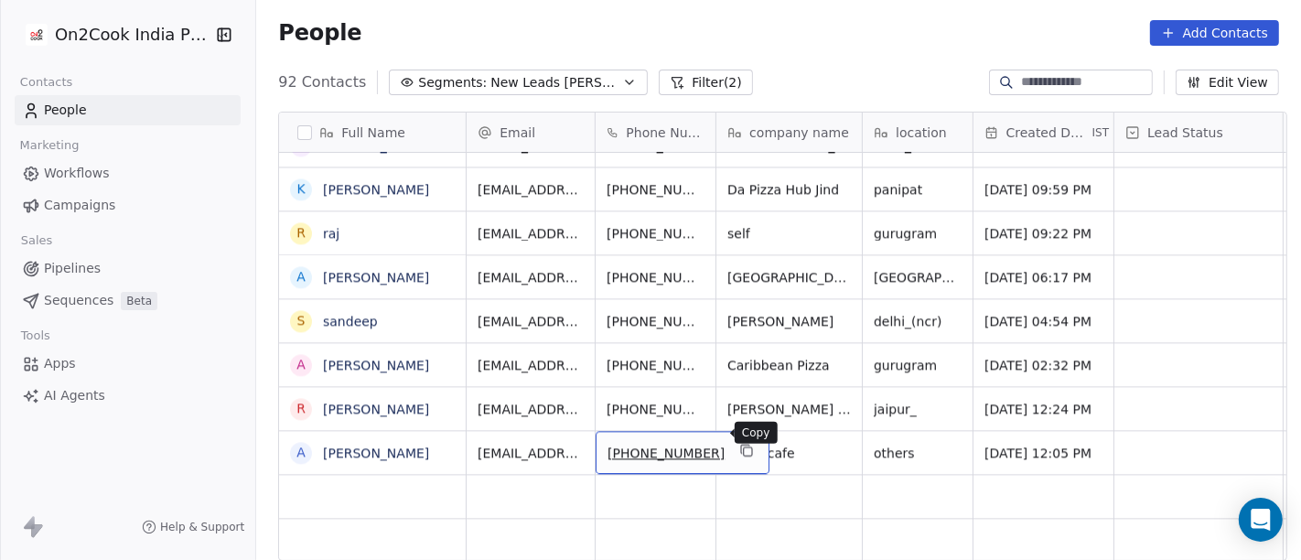
click at [736, 439] on button "grid" at bounding box center [747, 450] width 22 height 22
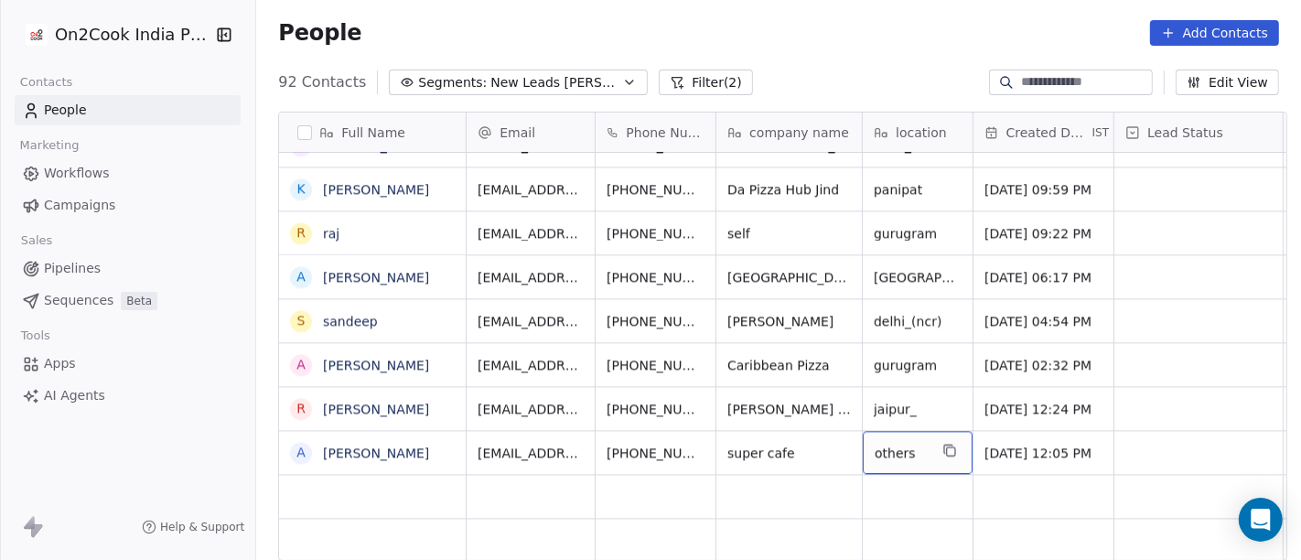
click at [884, 444] on span "others" at bounding box center [901, 453] width 53 height 18
type textarea "*"
type textarea "*********"
click at [680, 349] on html "On2Cook India Pvt. Ltd. Contacts People Marketing Workflows Campaigns Sales Pip…" at bounding box center [650, 280] width 1301 height 560
click at [619, 429] on html "On2Cook India Pvt. Ltd. Contacts People Marketing Workflows Campaigns Sales Pip…" at bounding box center [650, 280] width 1301 height 560
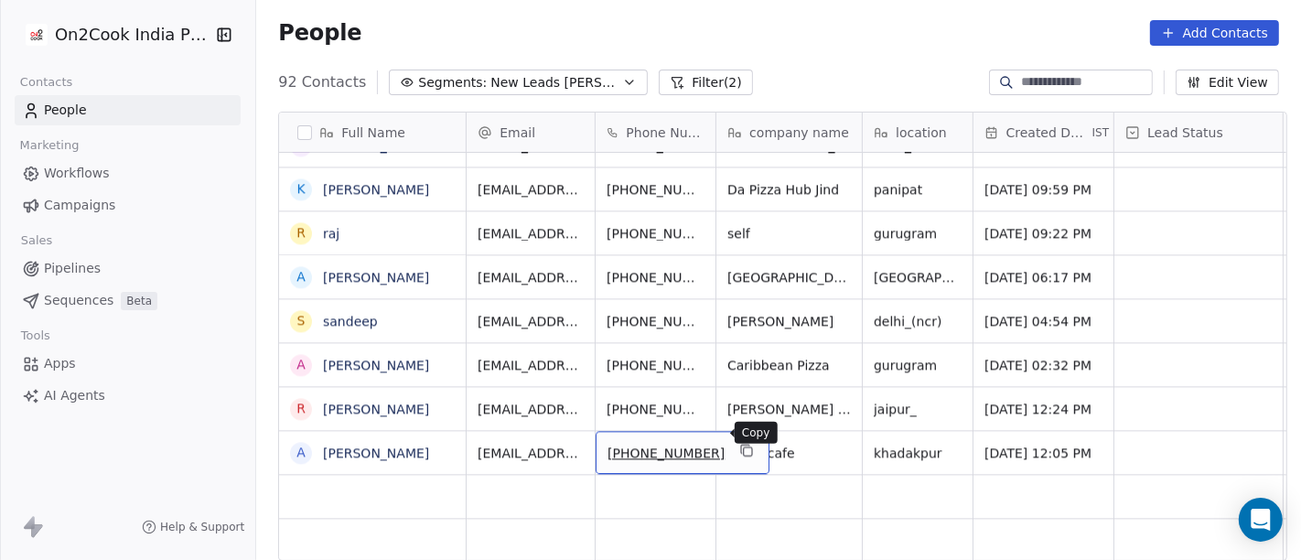
click at [739, 443] on icon "grid" at bounding box center [746, 450] width 15 height 15
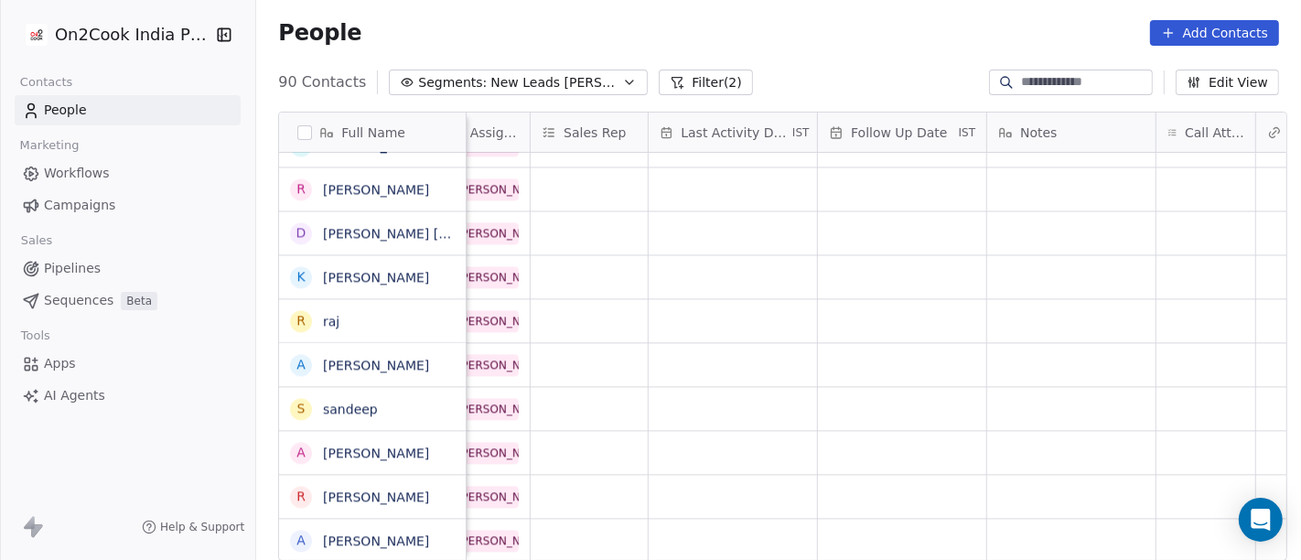
scroll to position [16, 1181]
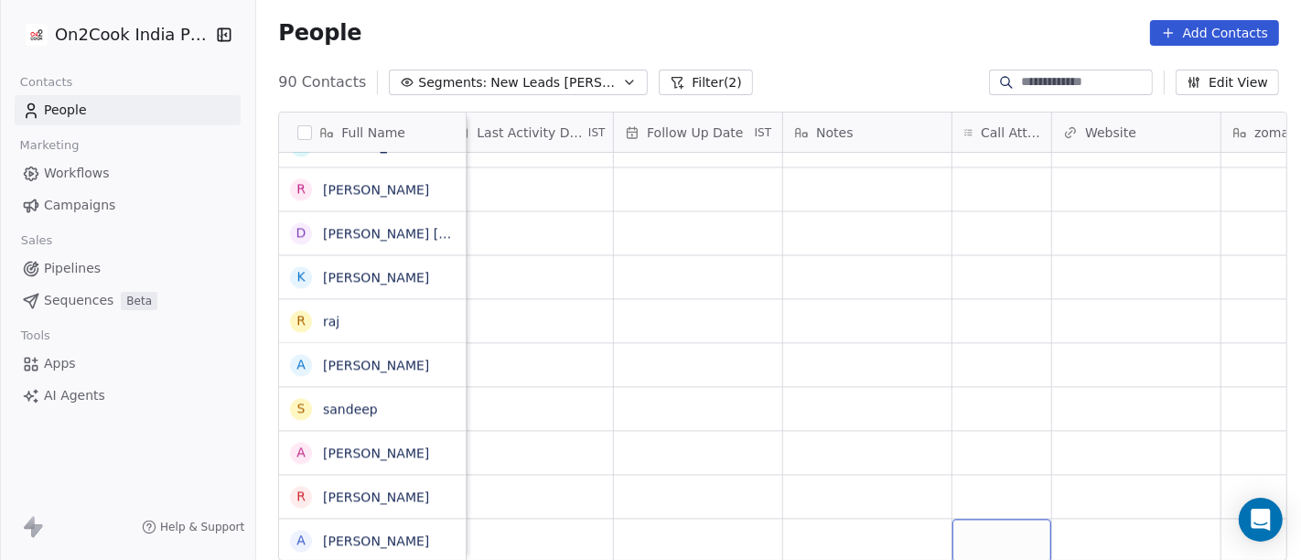
click at [967, 520] on div "grid" at bounding box center [1001, 540] width 99 height 43
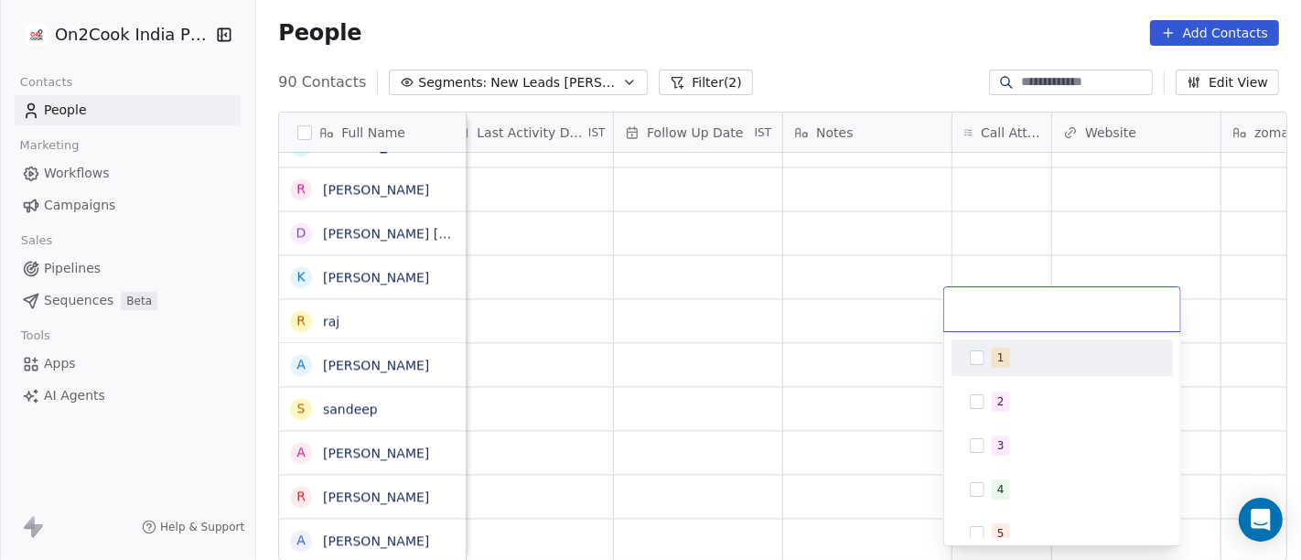
click at [970, 364] on button "Suggestions" at bounding box center [977, 357] width 15 height 15
click at [770, 277] on html "On2Cook India Pvt. Ltd. Contacts People Marketing Workflows Campaigns Sales Pip…" at bounding box center [650, 280] width 1301 height 560
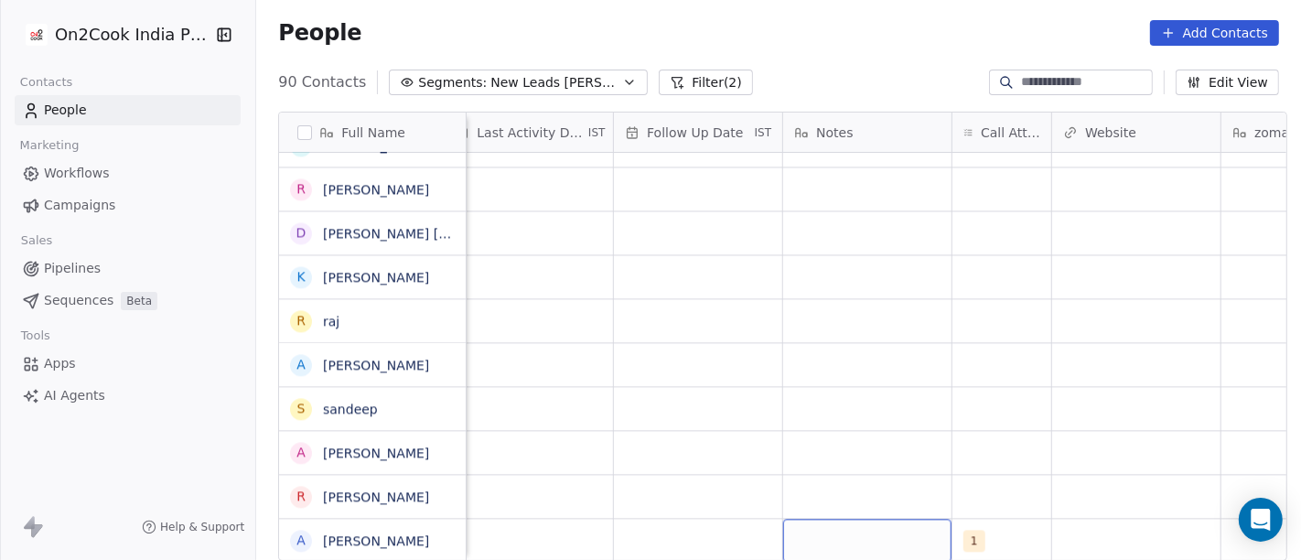
click at [846, 520] on div "grid" at bounding box center [867, 540] width 168 height 43
type textarea "**********"
click at [726, 304] on html "On2Cook India Pvt. Ltd. Contacts People Marketing Workflows Campaigns Sales Pip…" at bounding box center [650, 280] width 1301 height 560
click at [657, 519] on div "grid" at bounding box center [698, 540] width 168 height 43
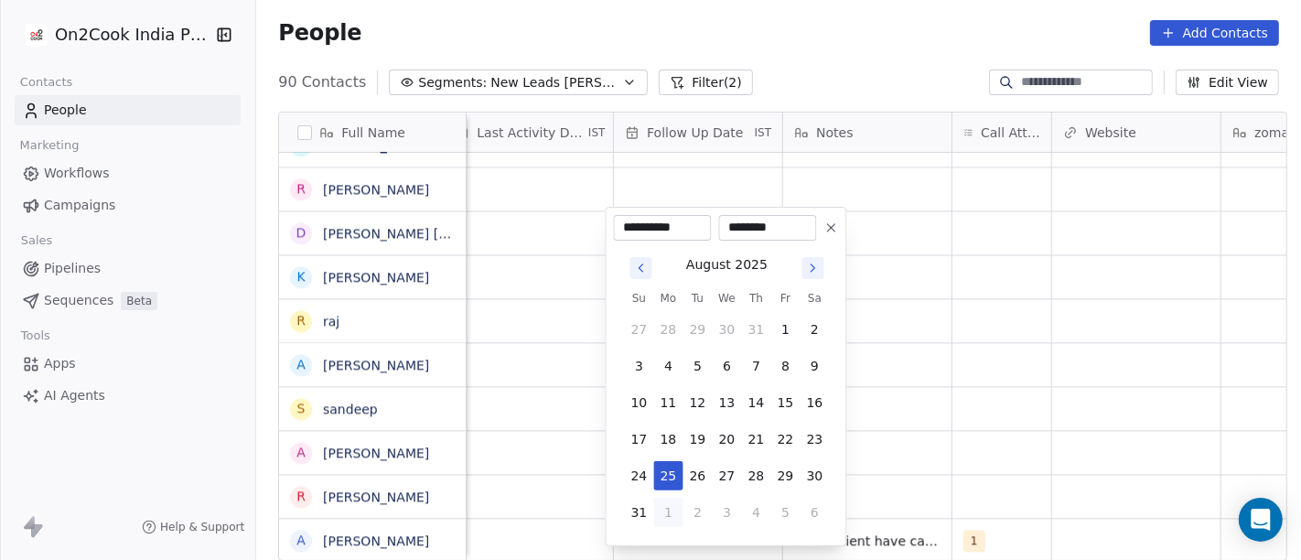
click at [665, 513] on button "1" at bounding box center [667, 512] width 29 height 29
type input "**********"
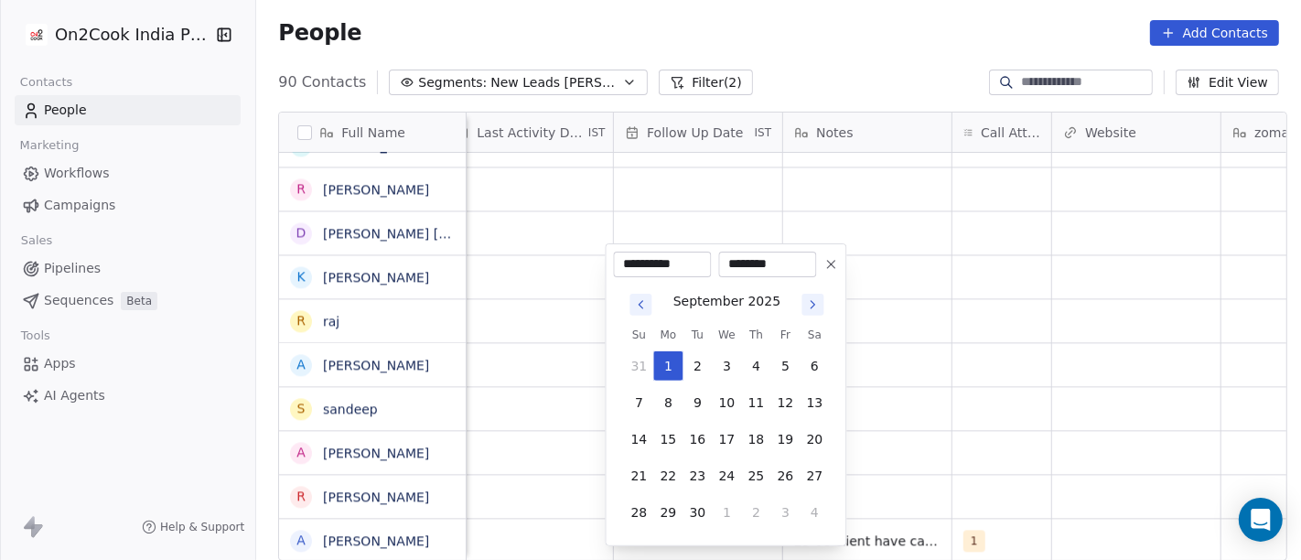
click at [957, 427] on html "On2Cook India Pvt. Ltd. Contacts People Marketing Workflows Campaigns Sales Pip…" at bounding box center [650, 280] width 1301 height 560
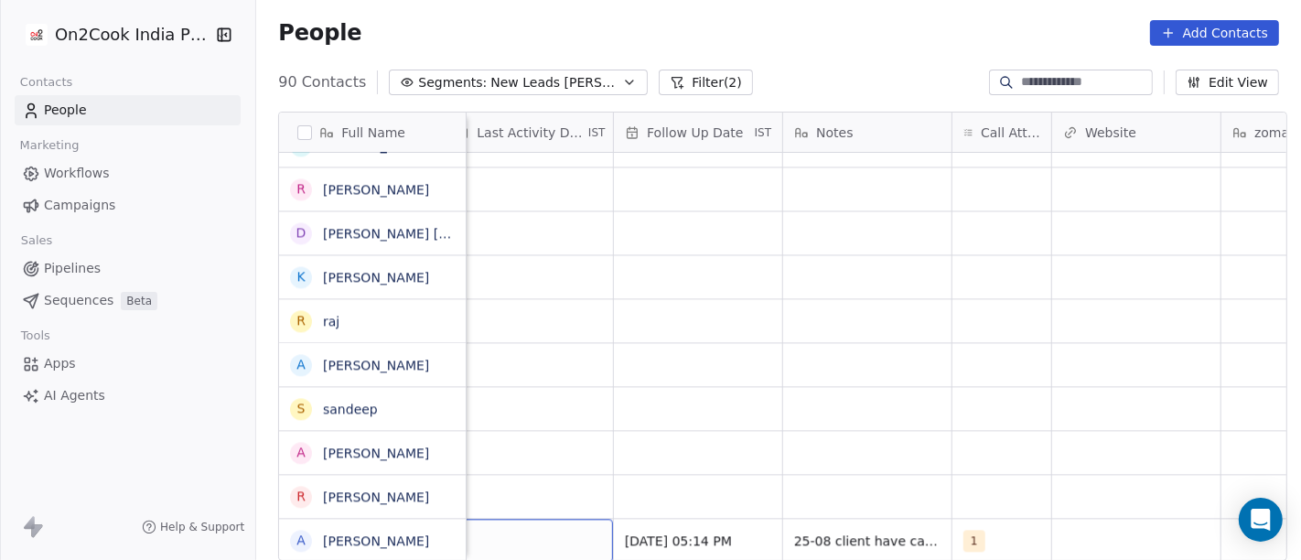
scroll to position [16, 1158]
click at [572, 519] on div "grid" at bounding box center [551, 540] width 168 height 43
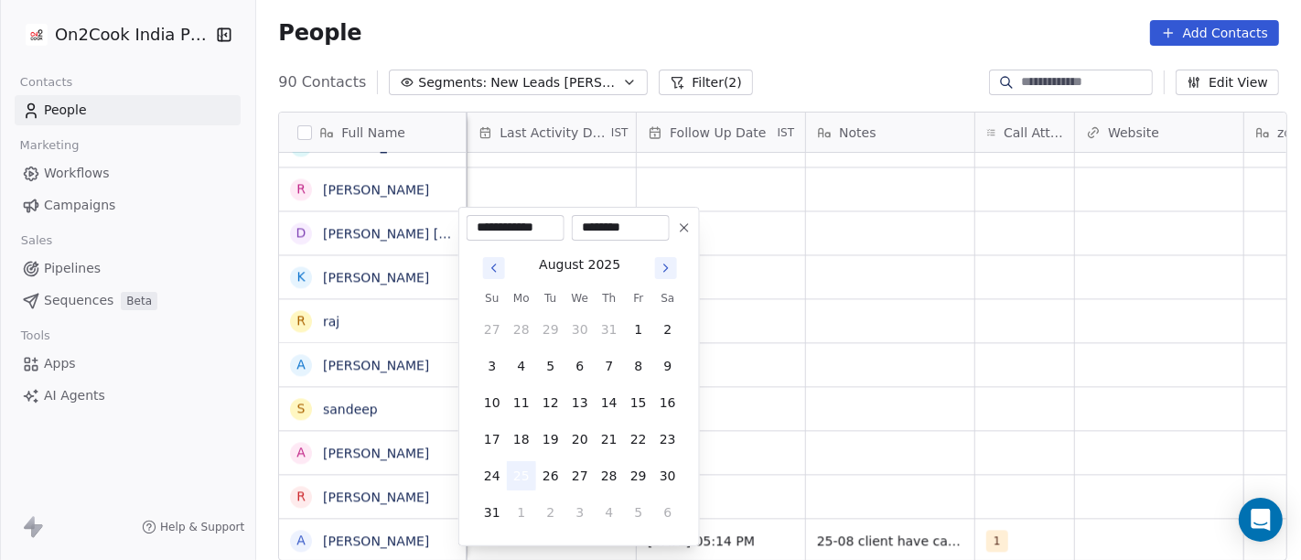
click at [521, 475] on button "25" at bounding box center [521, 475] width 29 height 29
click at [858, 402] on html "On2Cook India Pvt. Ltd. Contacts People Marketing Workflows Campaigns Sales Pip…" at bounding box center [650, 280] width 1301 height 560
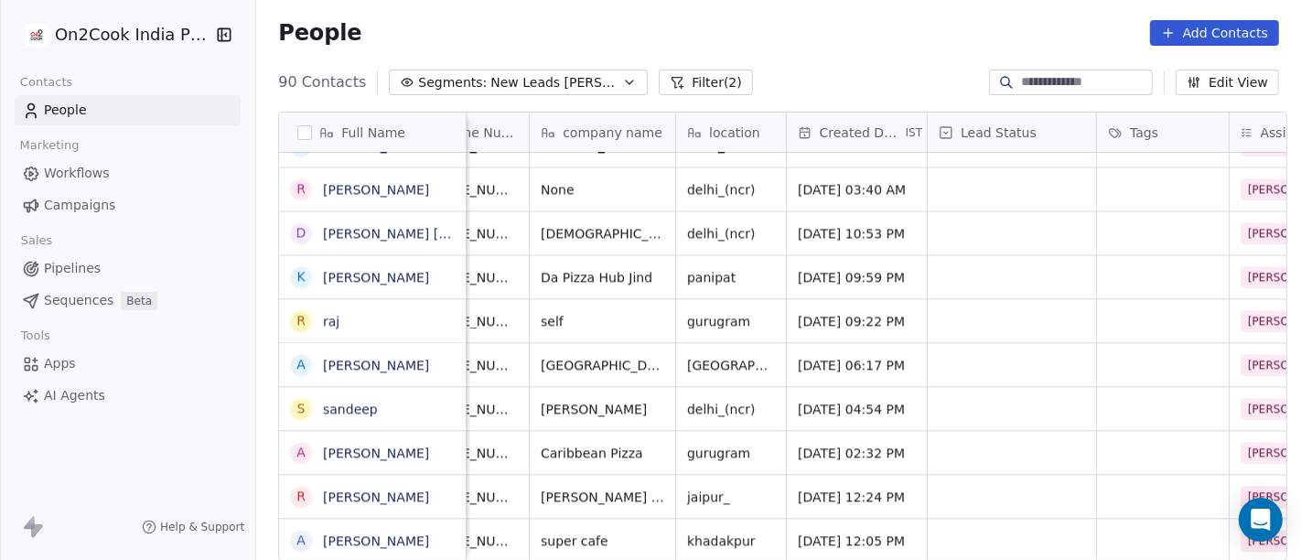
scroll to position [16, 187]
click at [967, 534] on div "grid" at bounding box center [1012, 540] width 168 height 43
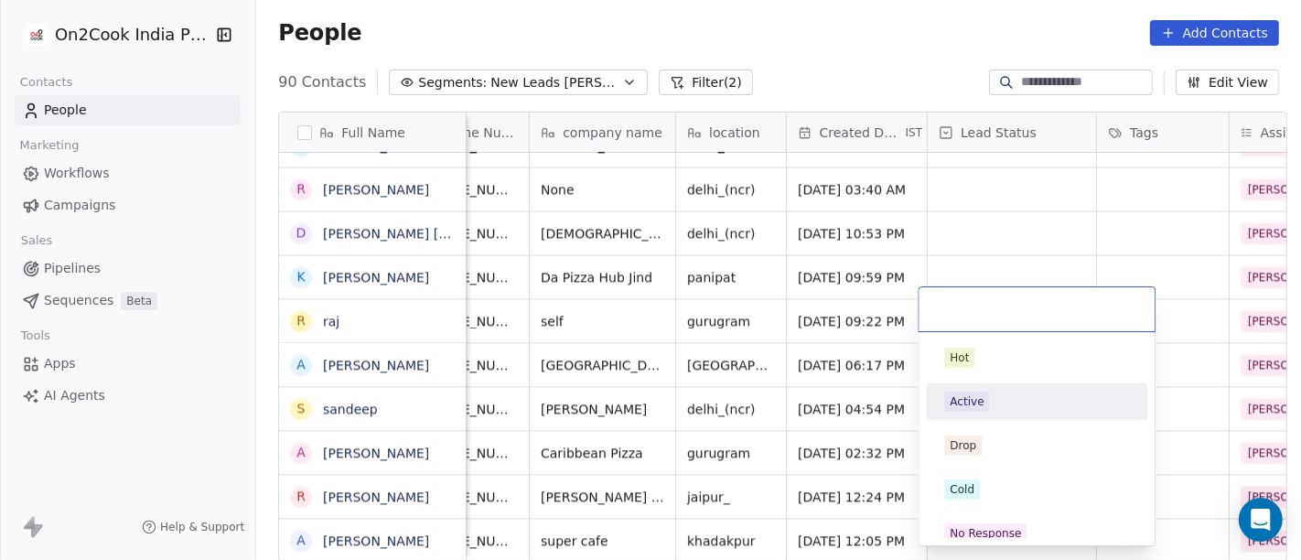
click at [983, 389] on div "Active" at bounding box center [1036, 401] width 207 height 29
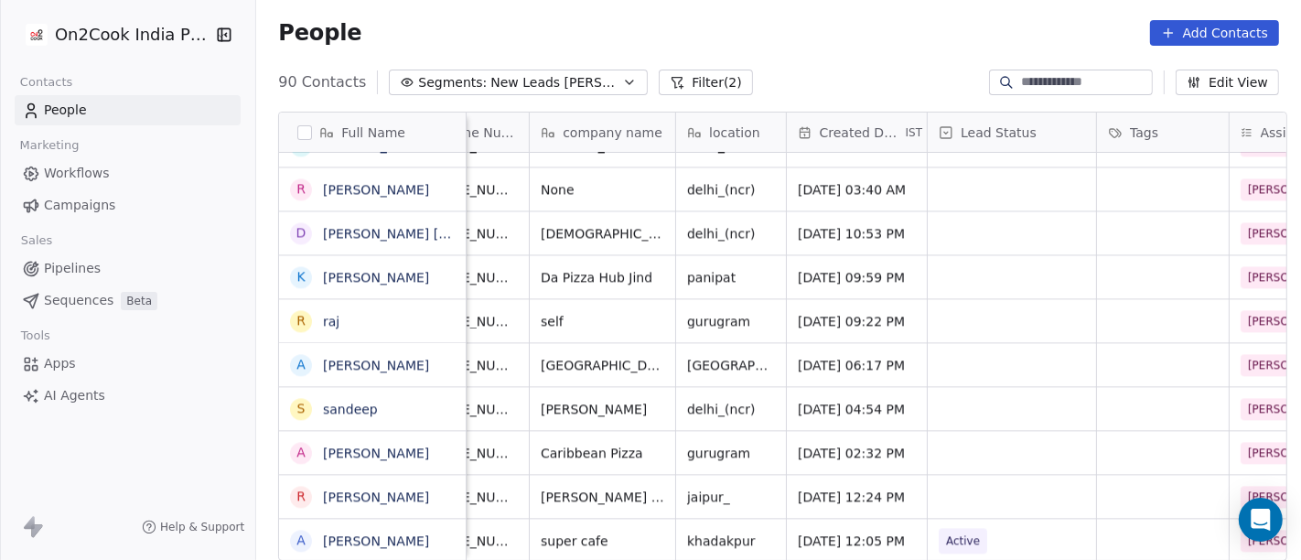
scroll to position [16, 0]
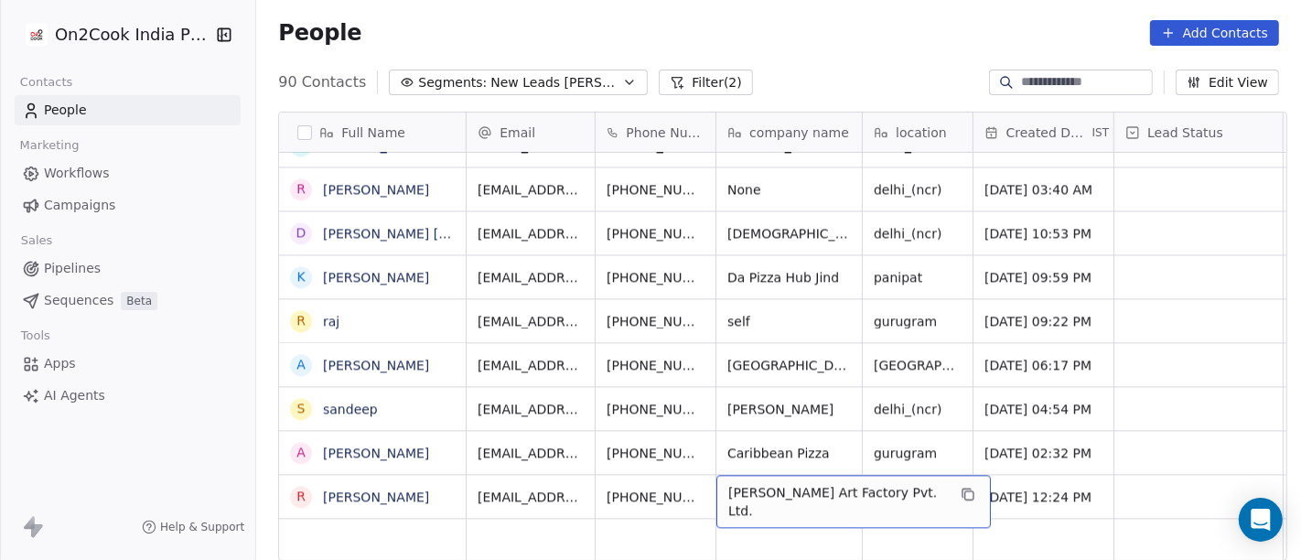
click at [792, 53] on div "People Add Contacts" at bounding box center [778, 33] width 1045 height 70
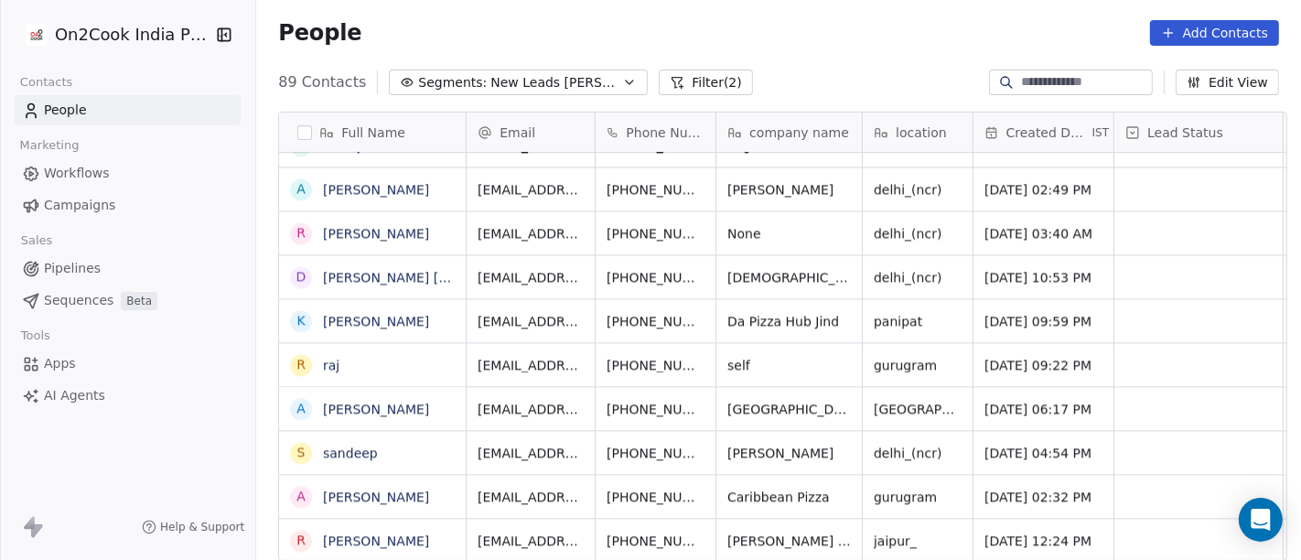
scroll to position [3499, 0]
click at [736, 527] on button "grid" at bounding box center [747, 538] width 22 height 22
click at [739, 531] on icon "grid" at bounding box center [746, 538] width 15 height 15
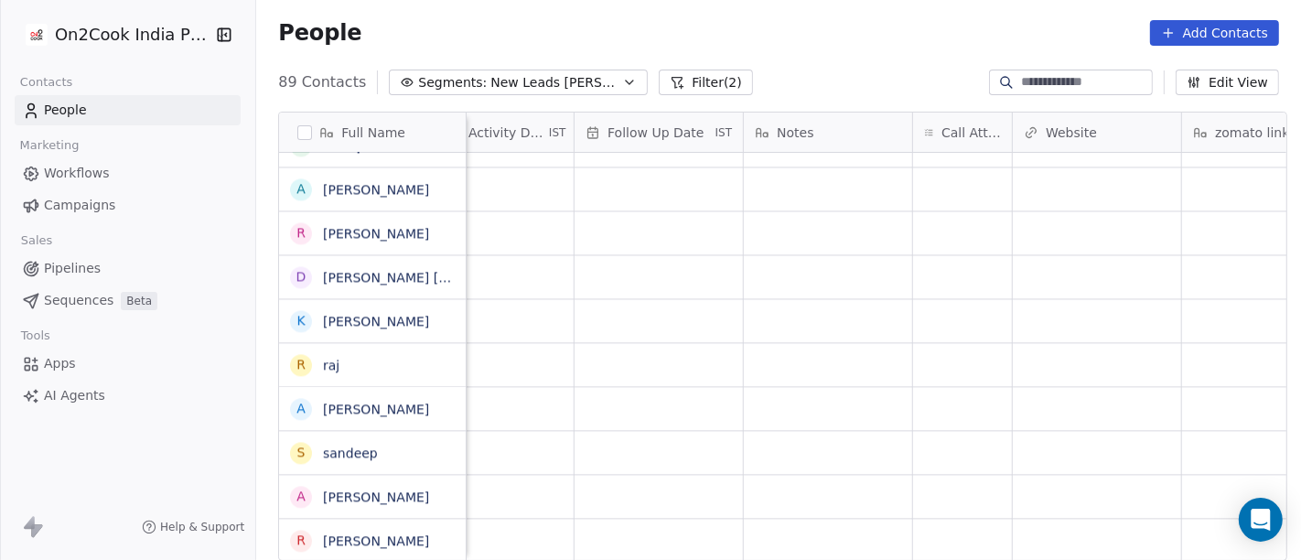
scroll to position [13, 1221]
click at [964, 519] on div "grid" at bounding box center [961, 540] width 99 height 43
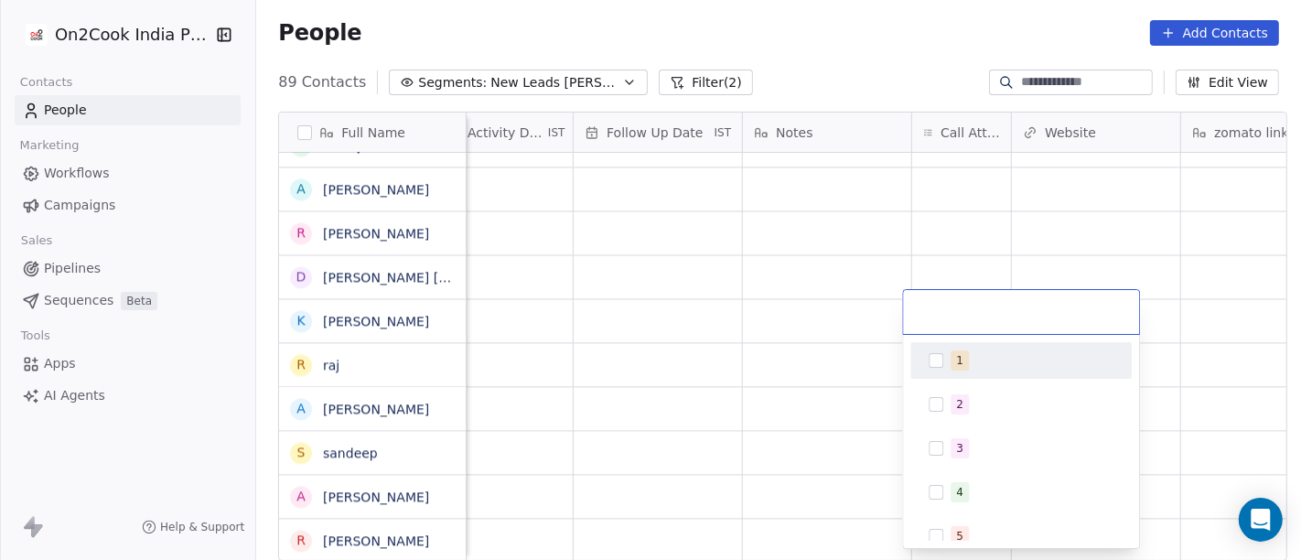
click at [997, 365] on div "1" at bounding box center [1032, 360] width 163 height 20
click at [799, 275] on html "On2Cook India Pvt. Ltd. Contacts People Marketing Workflows Campaigns Sales Pip…" at bounding box center [650, 280] width 1301 height 560
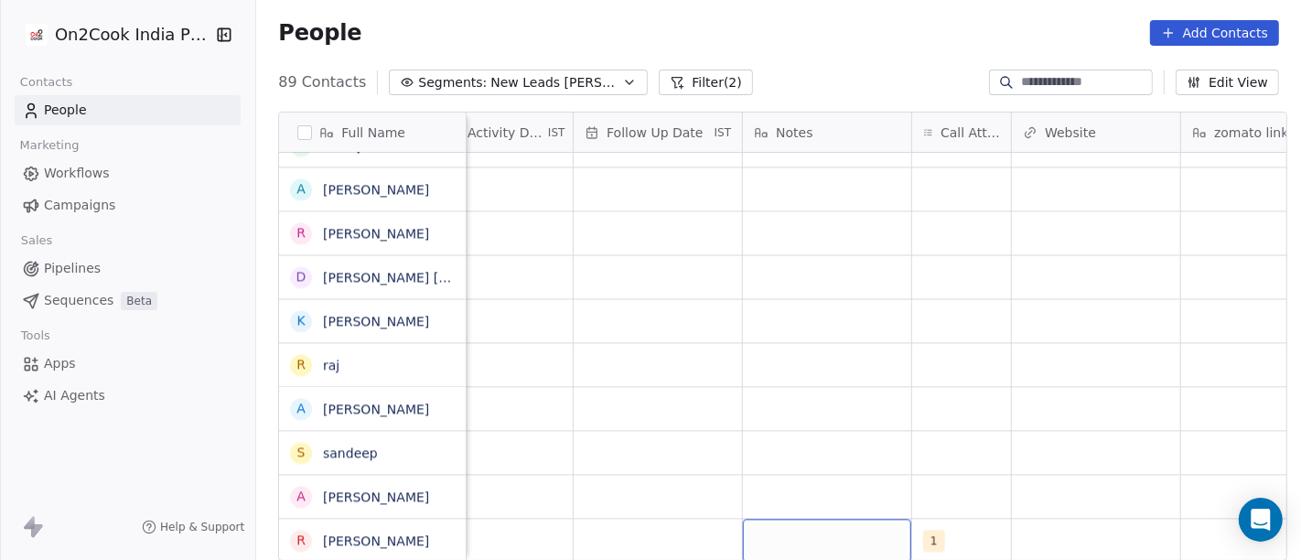
click at [839, 520] on div "grid" at bounding box center [827, 540] width 168 height 43
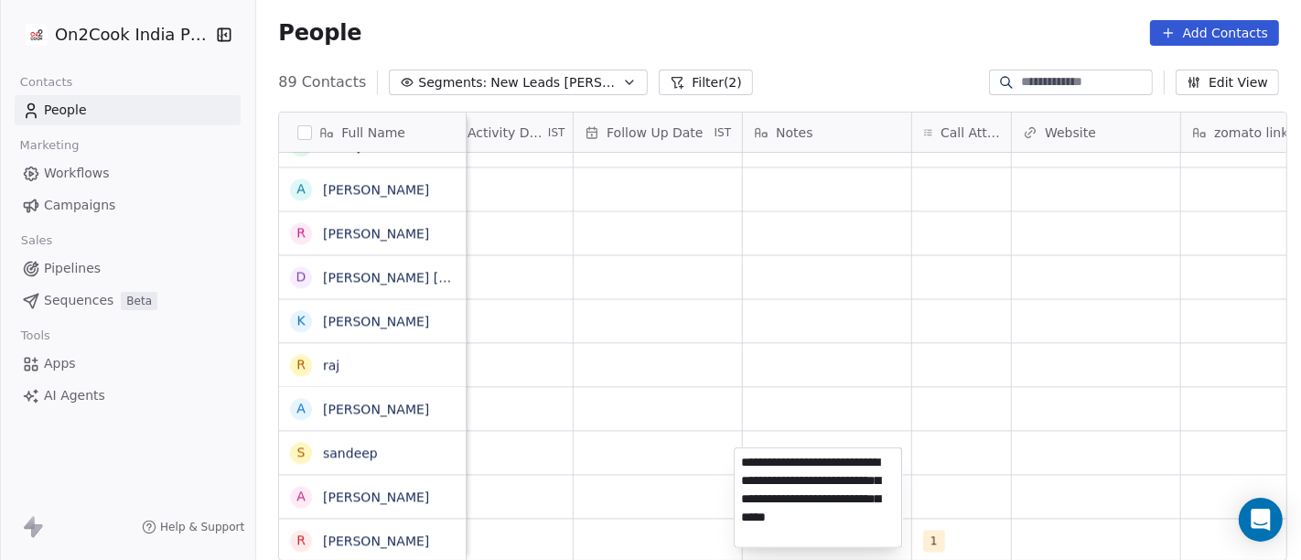
type textarea "**********"
click at [604, 424] on html "On2Cook India Pvt. Ltd. Contacts People Marketing Workflows Campaigns Sales Pip…" at bounding box center [650, 280] width 1301 height 560
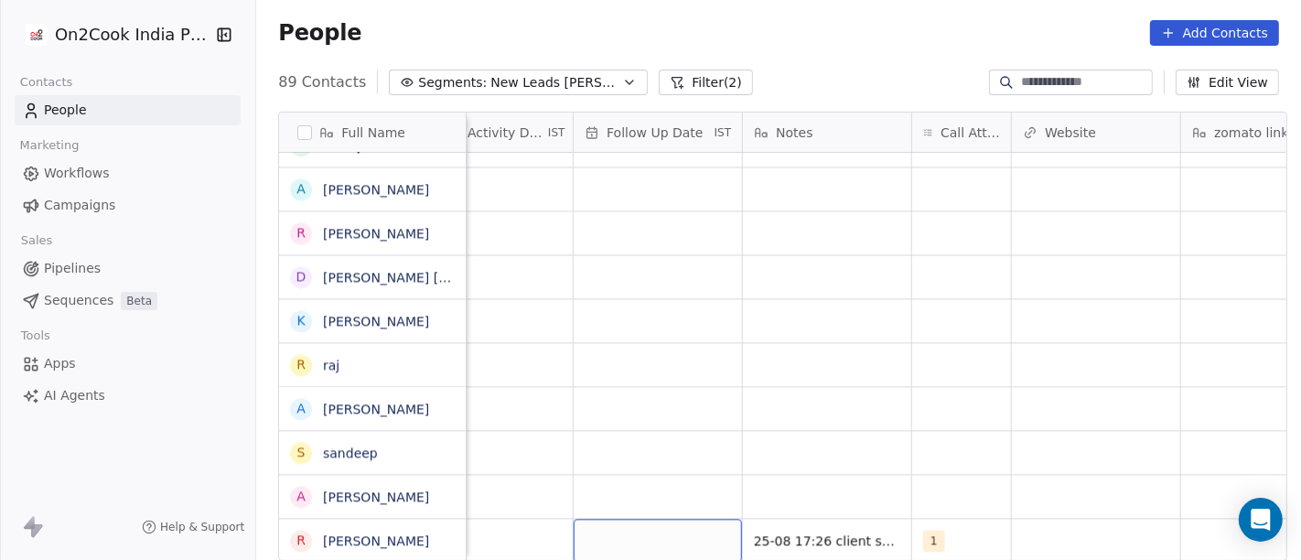
click at [634, 524] on div "grid" at bounding box center [658, 540] width 168 height 43
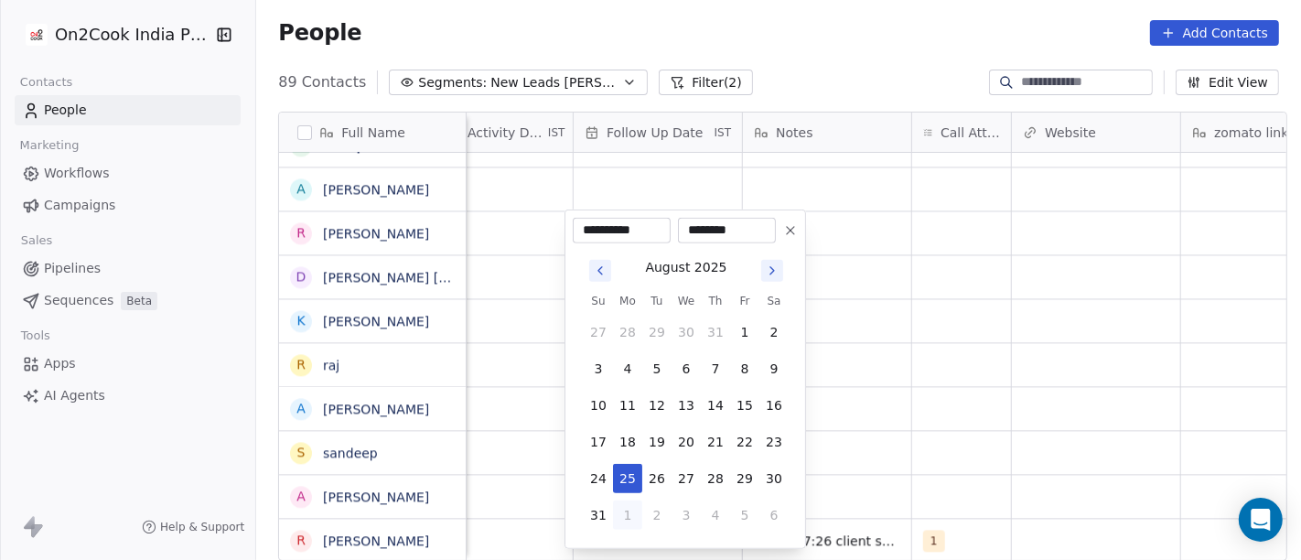
click at [627, 509] on button "1" at bounding box center [627, 514] width 29 height 29
type input "**********"
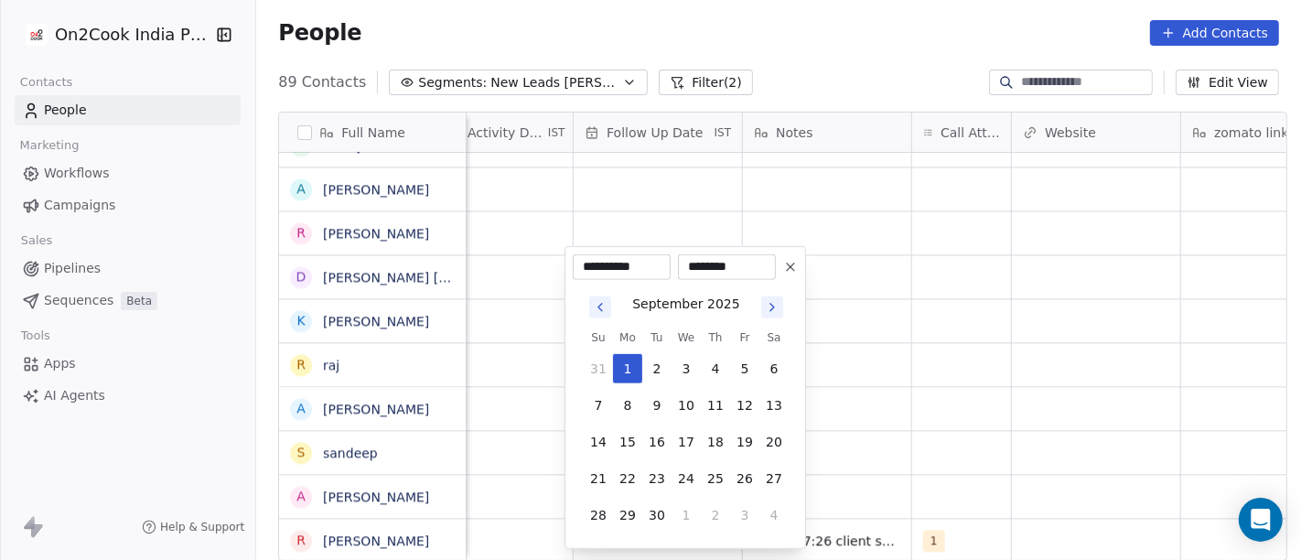
click at [887, 419] on html "On2Cook India Pvt. Ltd. Contacts People Marketing Workflows Campaigns Sales Pip…" at bounding box center [650, 280] width 1301 height 560
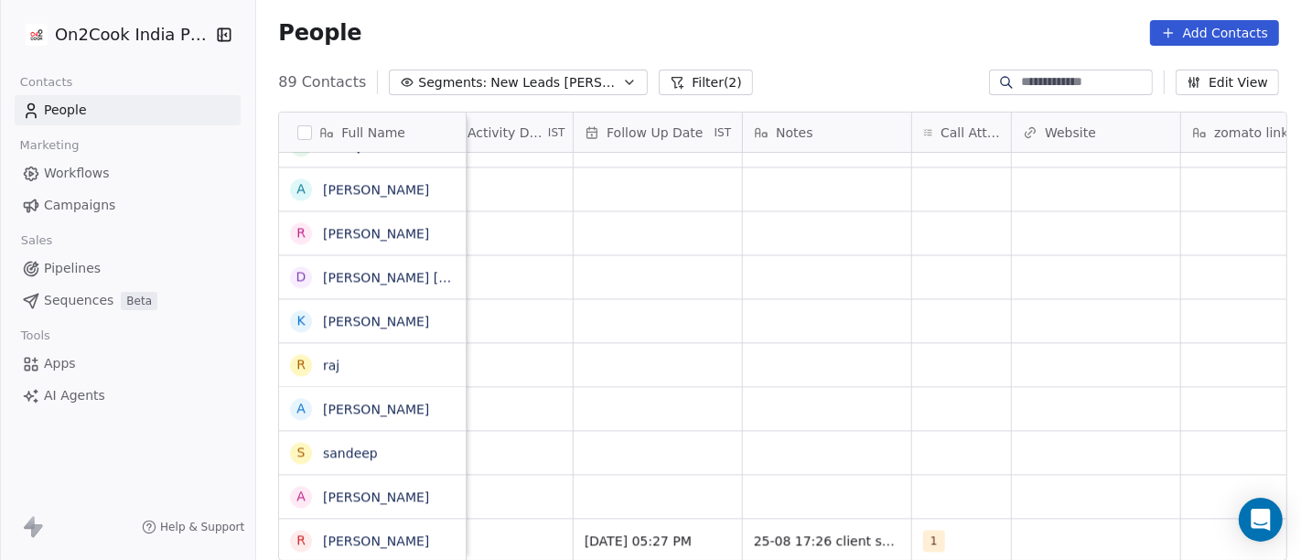
scroll to position [13, 1158]
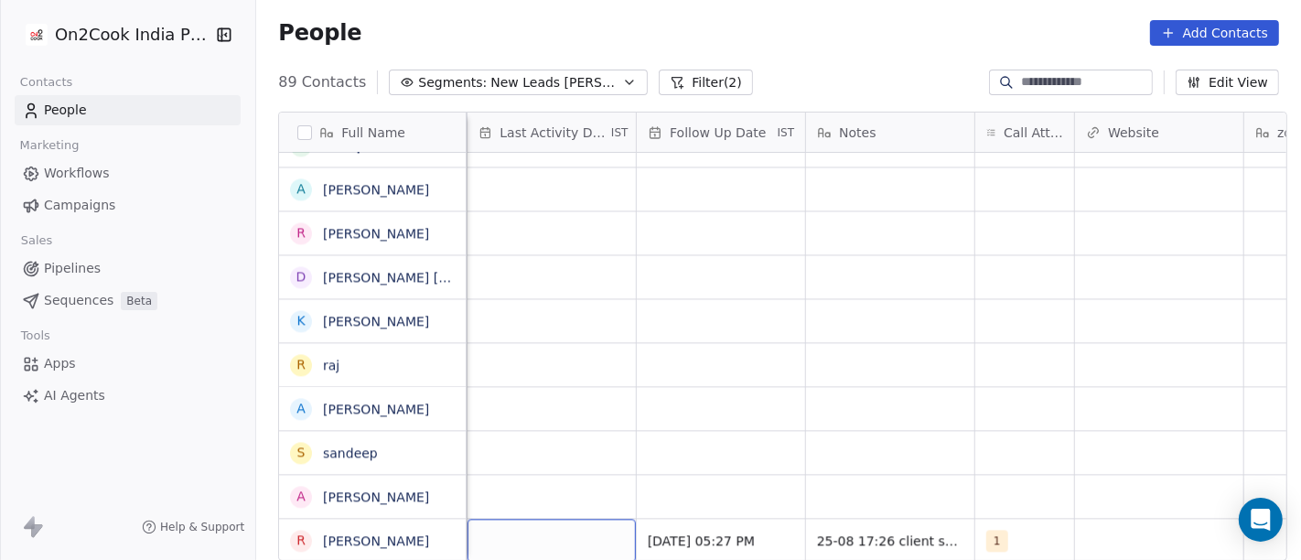
click at [514, 519] on div "grid" at bounding box center [551, 540] width 168 height 43
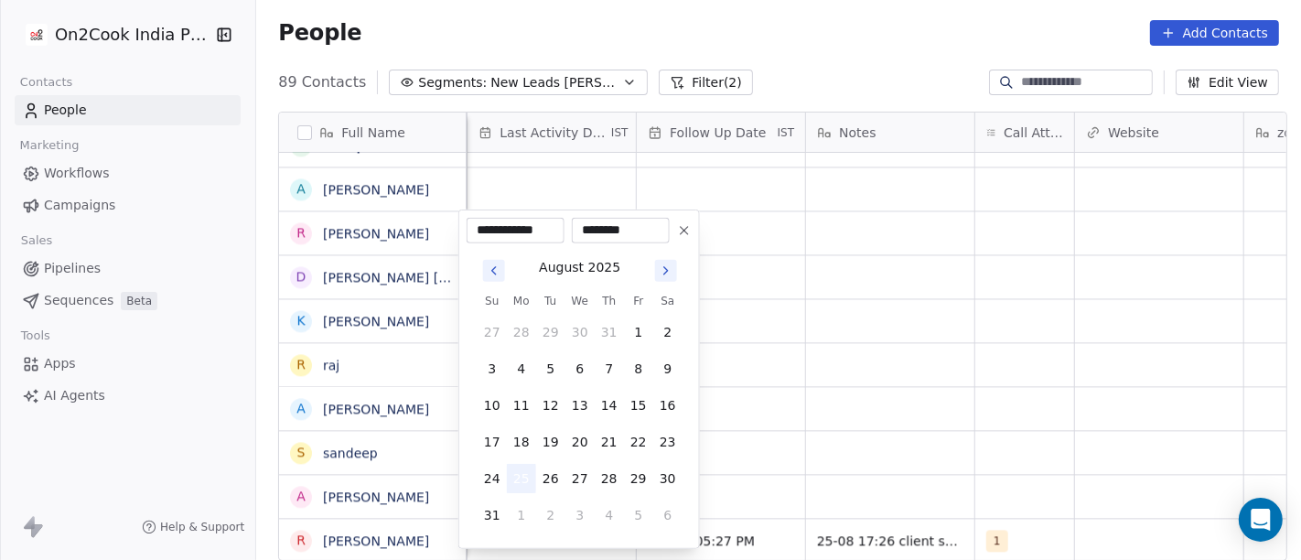
click at [523, 478] on button "25" at bounding box center [521, 478] width 29 height 29
click at [918, 428] on html "On2Cook India Pvt. Ltd. Contacts People Marketing Workflows Campaigns Sales Pip…" at bounding box center [650, 280] width 1301 height 560
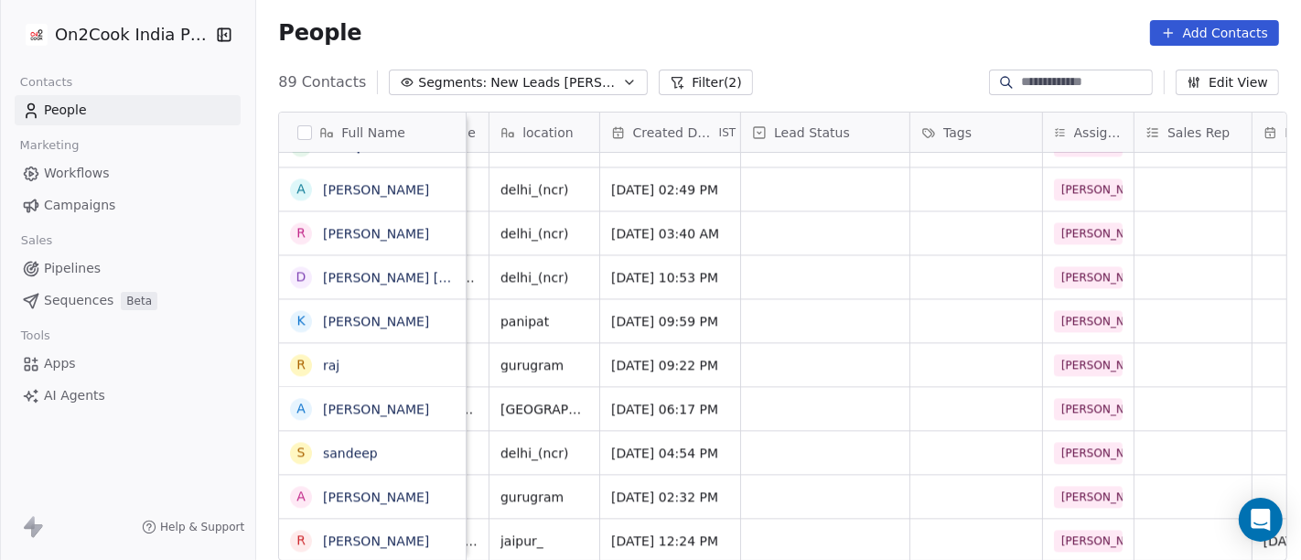
scroll to position [13, 371]
click at [811, 519] on div "grid" at bounding box center [827, 540] width 168 height 43
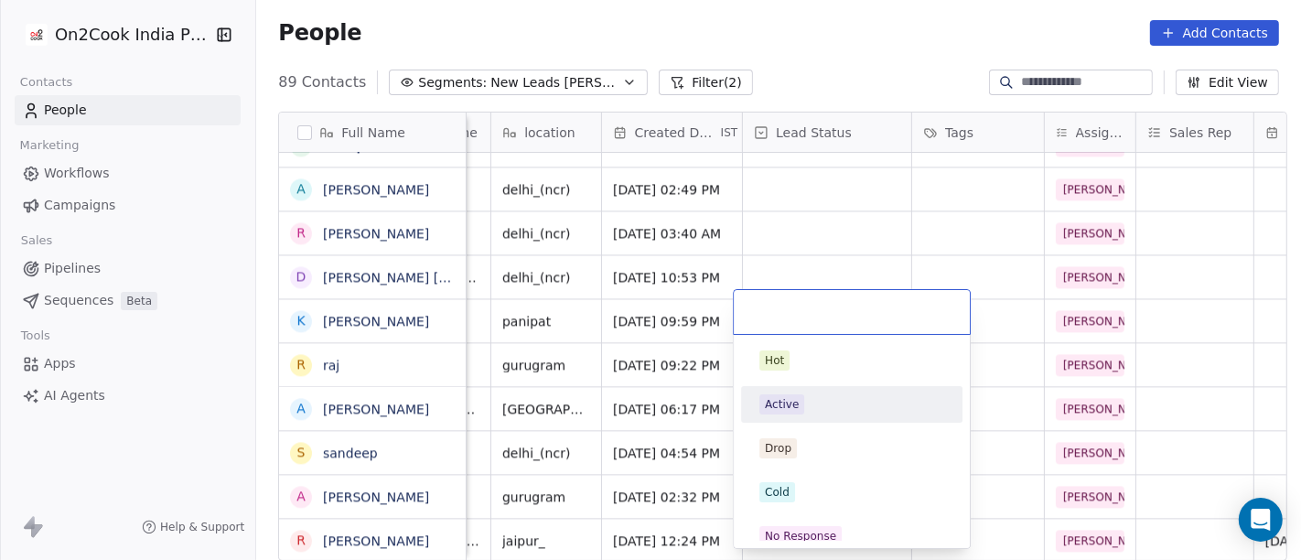
click at [797, 408] on span "Active" at bounding box center [781, 404] width 45 height 20
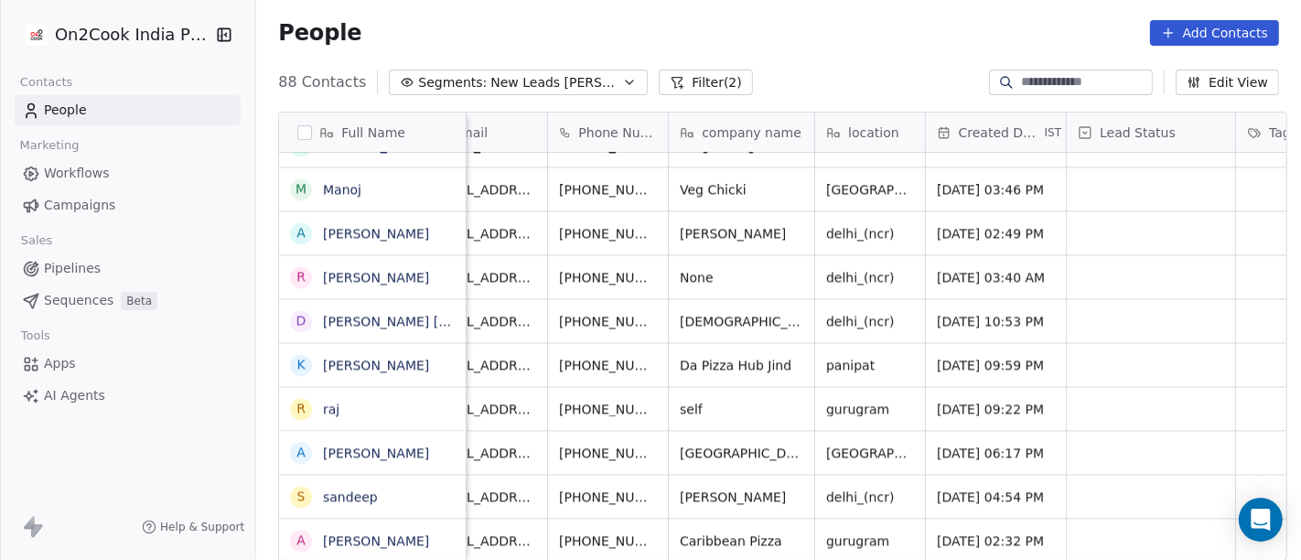
scroll to position [16, 0]
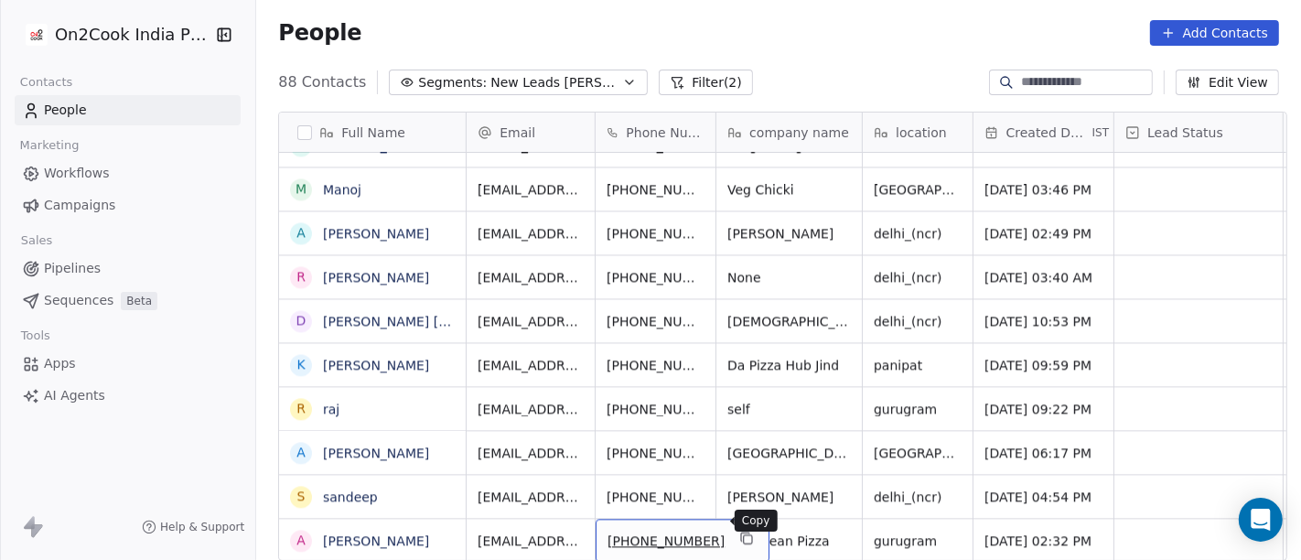
click at [741, 532] on icon "grid" at bounding box center [745, 536] width 8 height 8
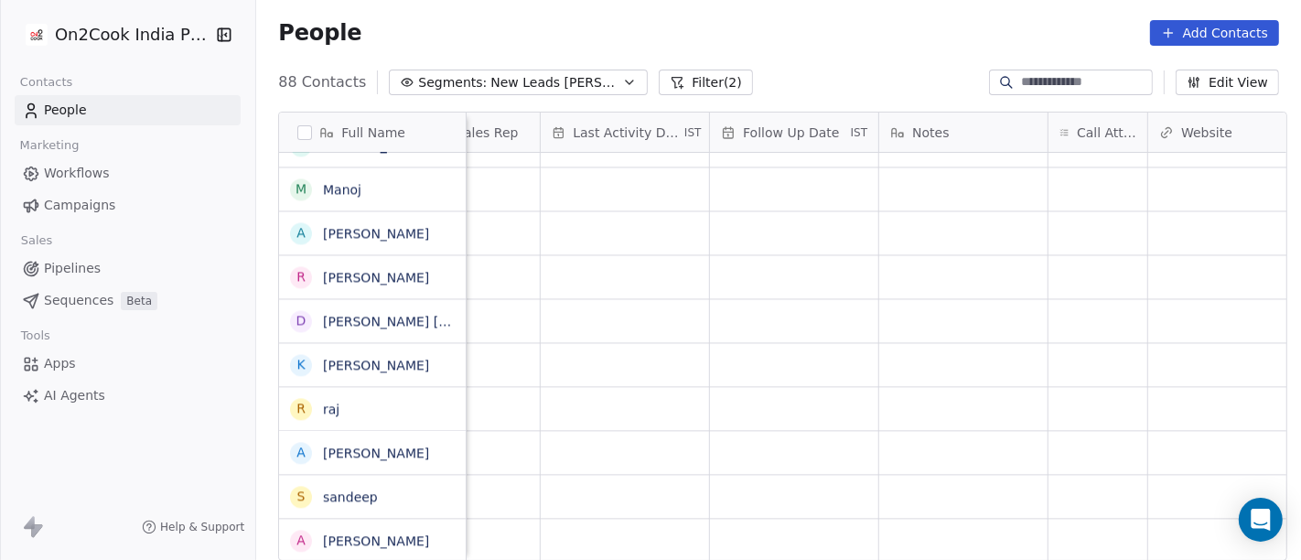
scroll to position [16, 1087]
click at [1074, 528] on div "grid" at bounding box center [1096, 540] width 99 height 43
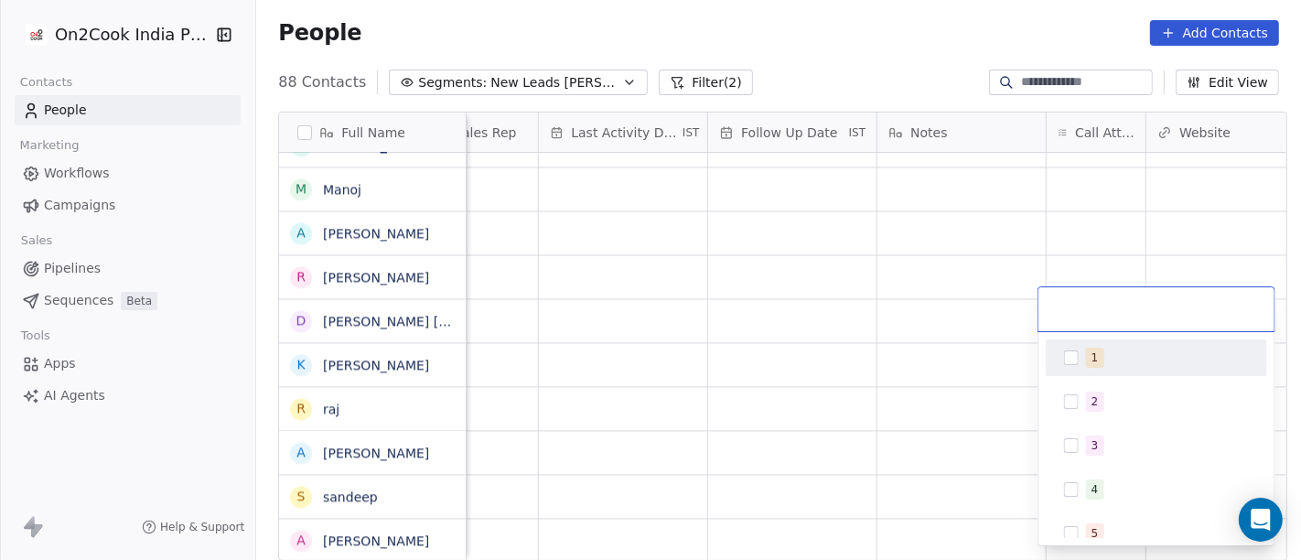
click at [1074, 349] on div "1" at bounding box center [1156, 357] width 207 height 29
click at [961, 314] on html "On2Cook India Pvt. Ltd. Contacts People Marketing Workflows Campaigns Sales Pip…" at bounding box center [650, 280] width 1301 height 560
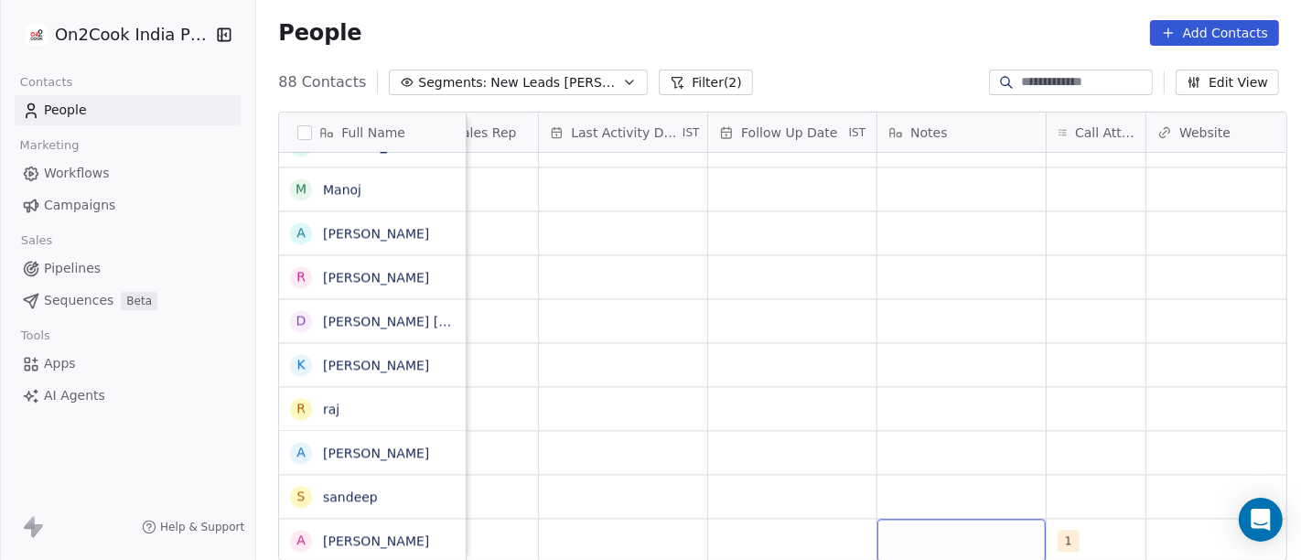
click at [923, 524] on div "grid" at bounding box center [961, 540] width 168 height 43
type textarea "**********"
click at [702, 464] on html "On2Cook India Pvt. Ltd. Contacts People Marketing Workflows Campaigns Sales Pip…" at bounding box center [650, 280] width 1301 height 560
click at [768, 525] on div "grid" at bounding box center [792, 540] width 168 height 43
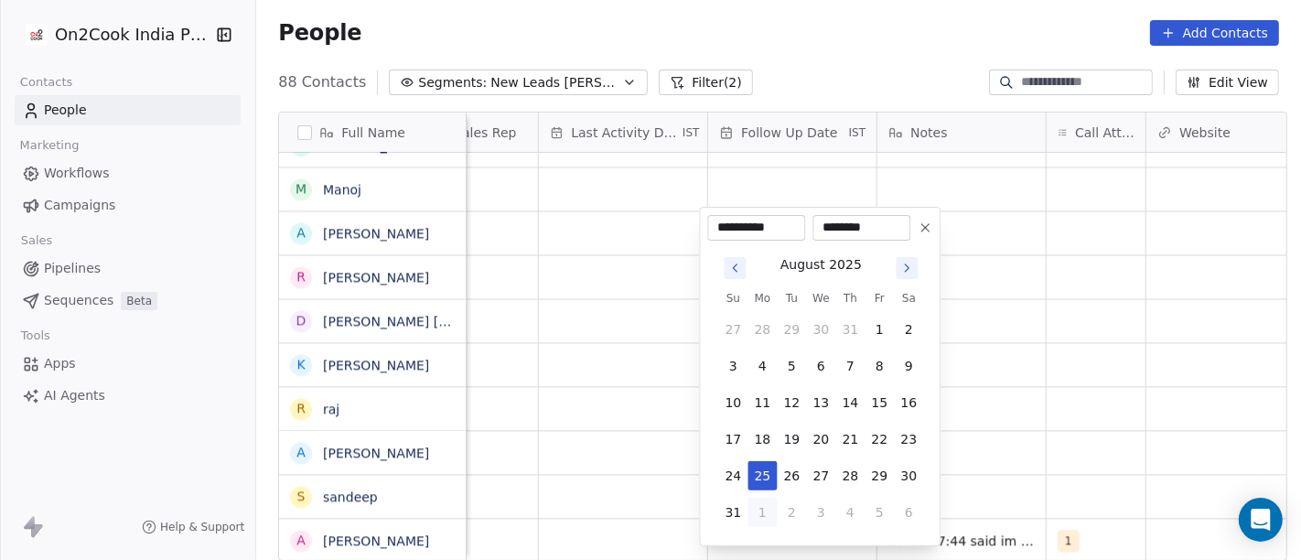
click at [763, 511] on button "1" at bounding box center [761, 512] width 29 height 29
type input "**********"
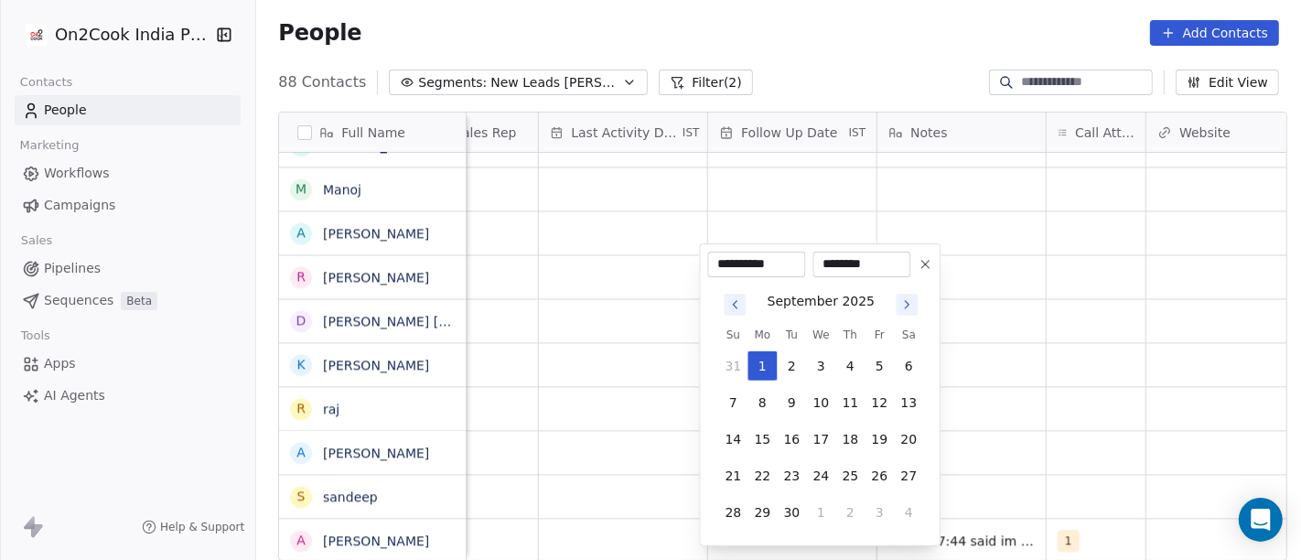
click at [1038, 413] on html "On2Cook India Pvt. Ltd. Contacts People Marketing Workflows Campaigns Sales Pip…" at bounding box center [650, 280] width 1301 height 560
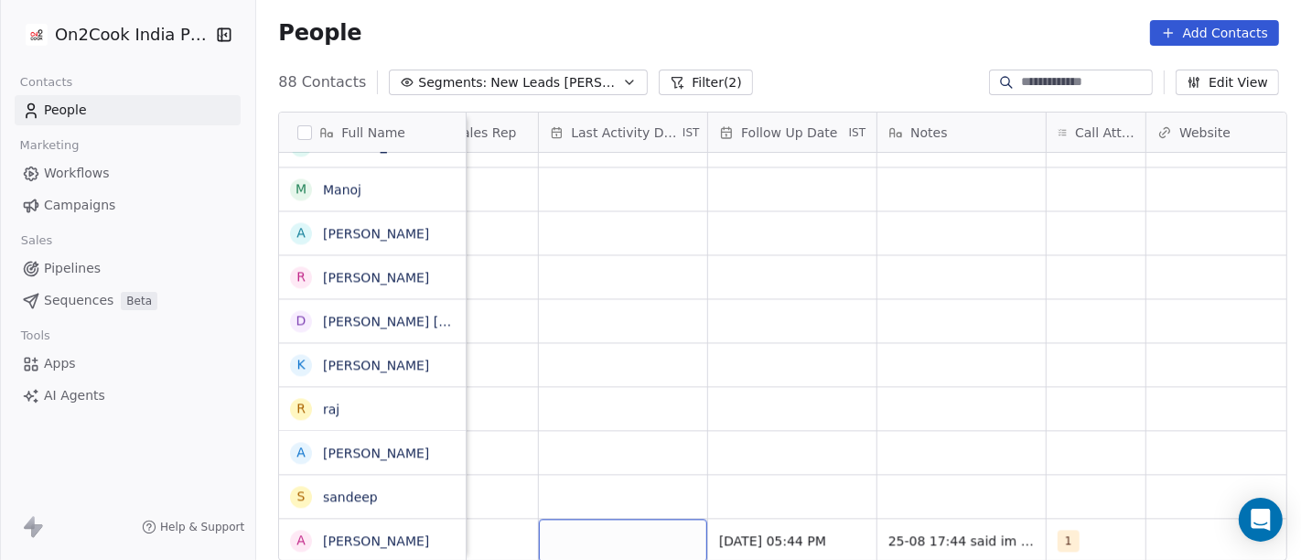
click at [628, 529] on div "grid" at bounding box center [623, 540] width 168 height 43
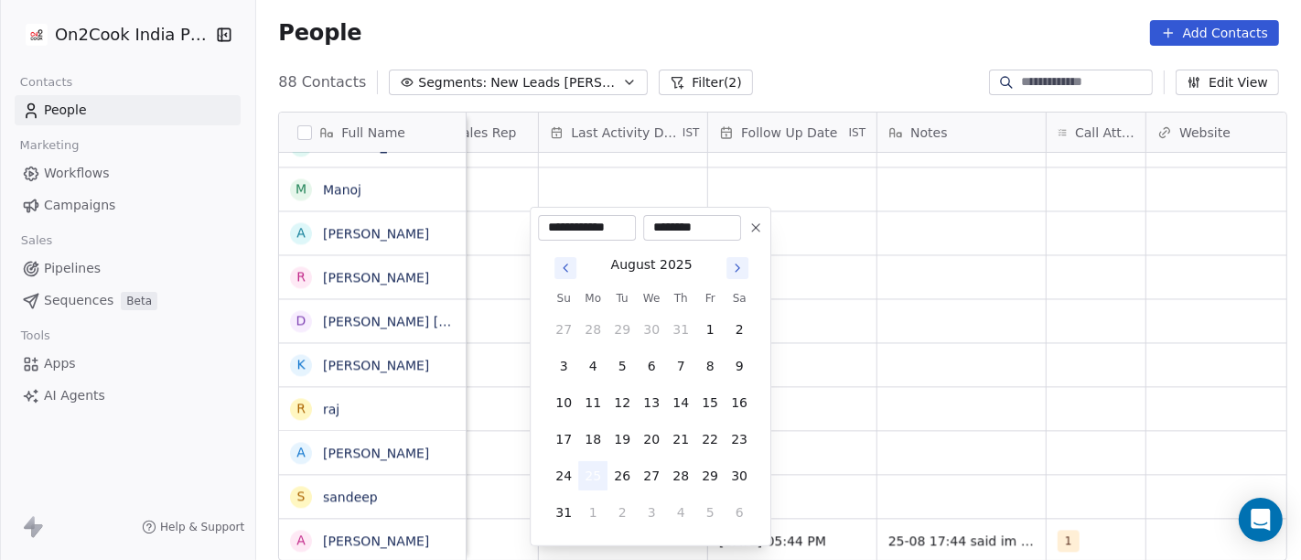
click at [593, 475] on button "25" at bounding box center [592, 475] width 29 height 29
click at [919, 385] on html "On2Cook India Pvt. Ltd. Contacts People Marketing Workflows Campaigns Sales Pip…" at bounding box center [650, 280] width 1301 height 560
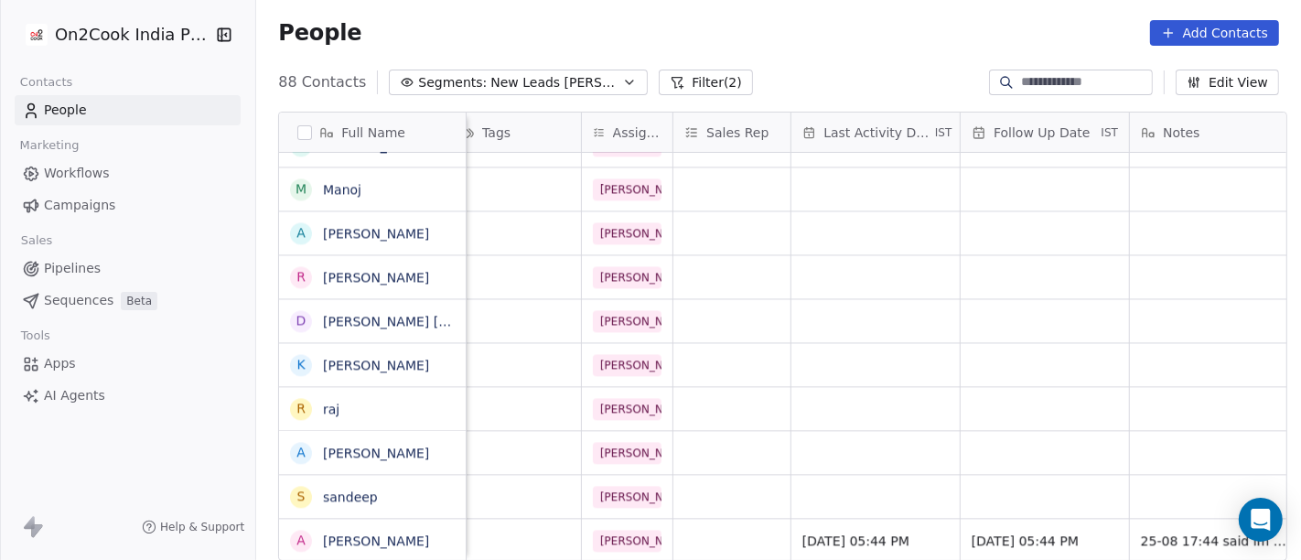
scroll to position [16, 507]
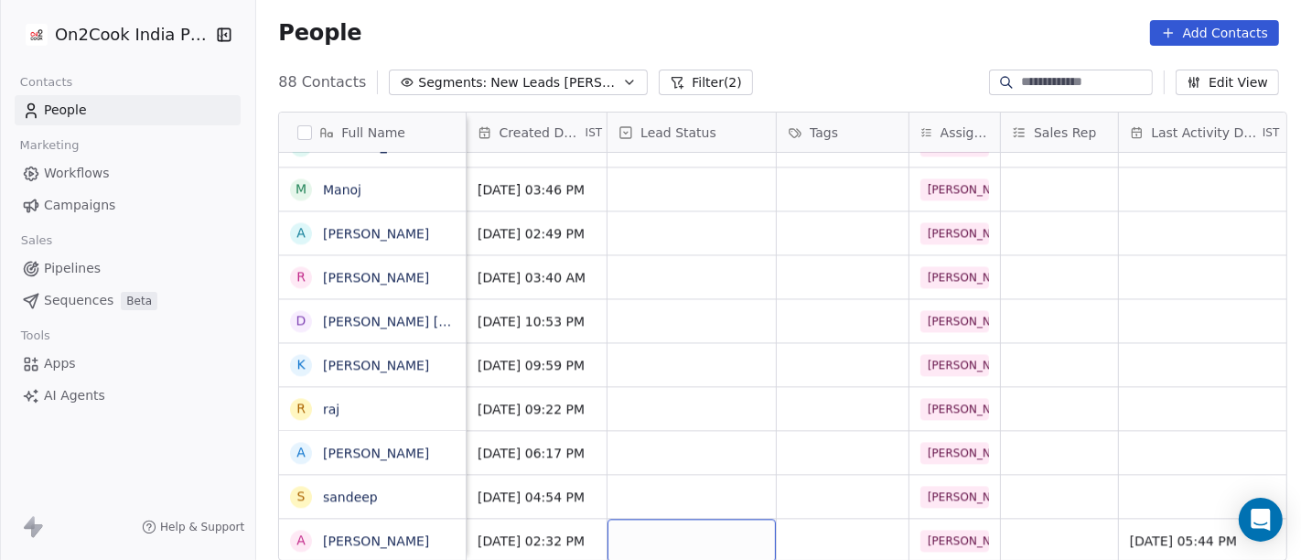
click at [672, 519] on div "grid" at bounding box center [691, 540] width 168 height 43
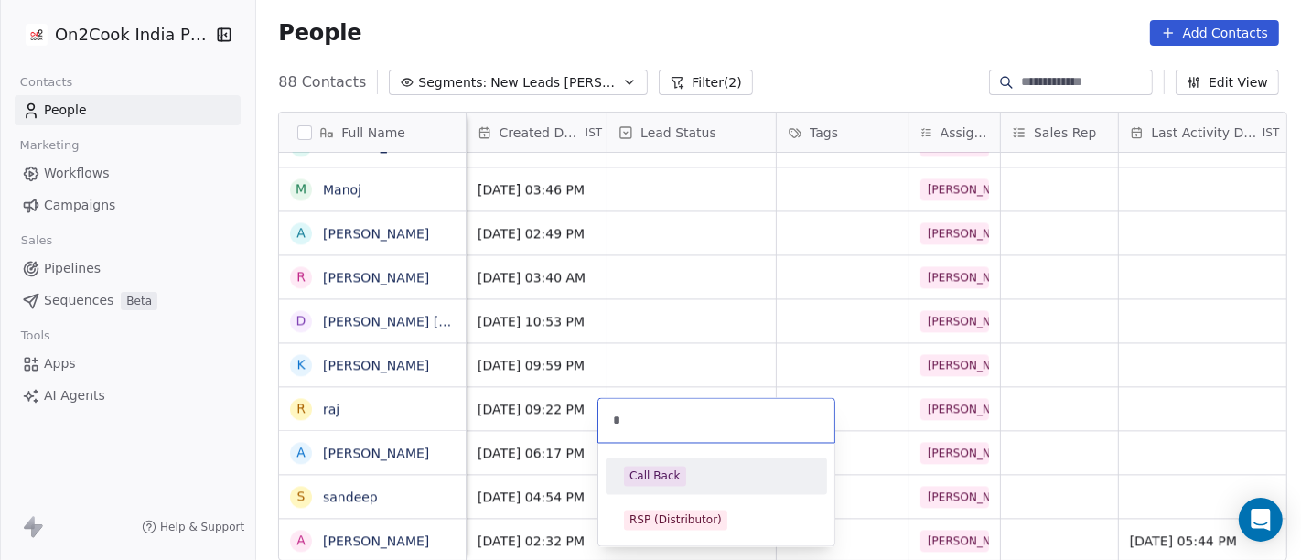
type input "*"
click at [672, 479] on div "Call Back" at bounding box center [654, 476] width 51 height 16
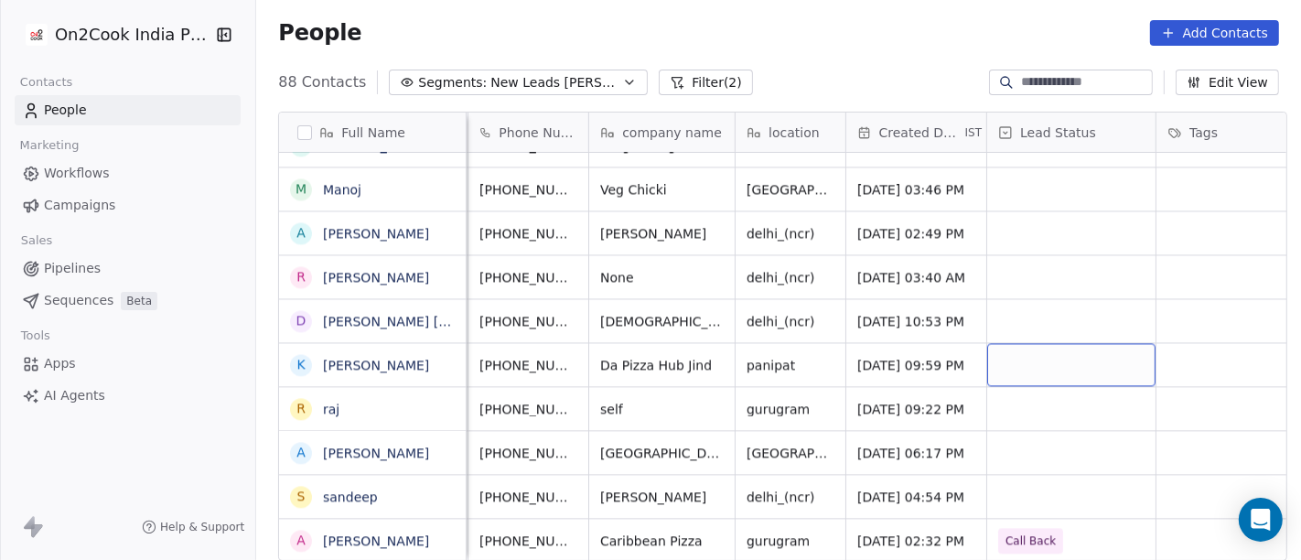
scroll to position [16, 0]
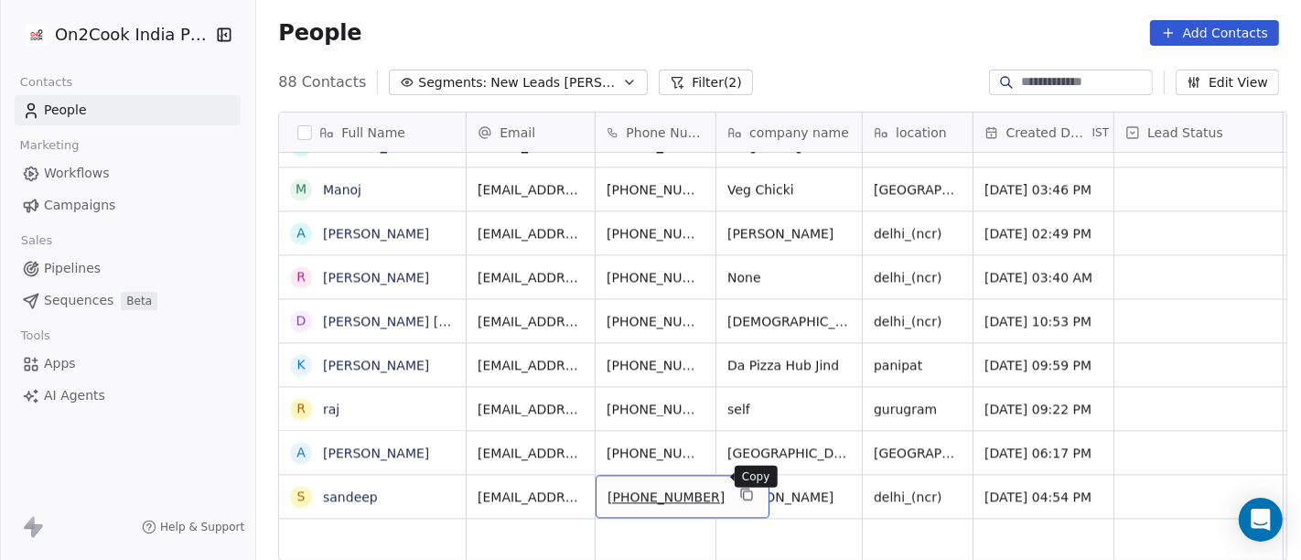
click at [739, 487] on icon "grid" at bounding box center [746, 494] width 15 height 15
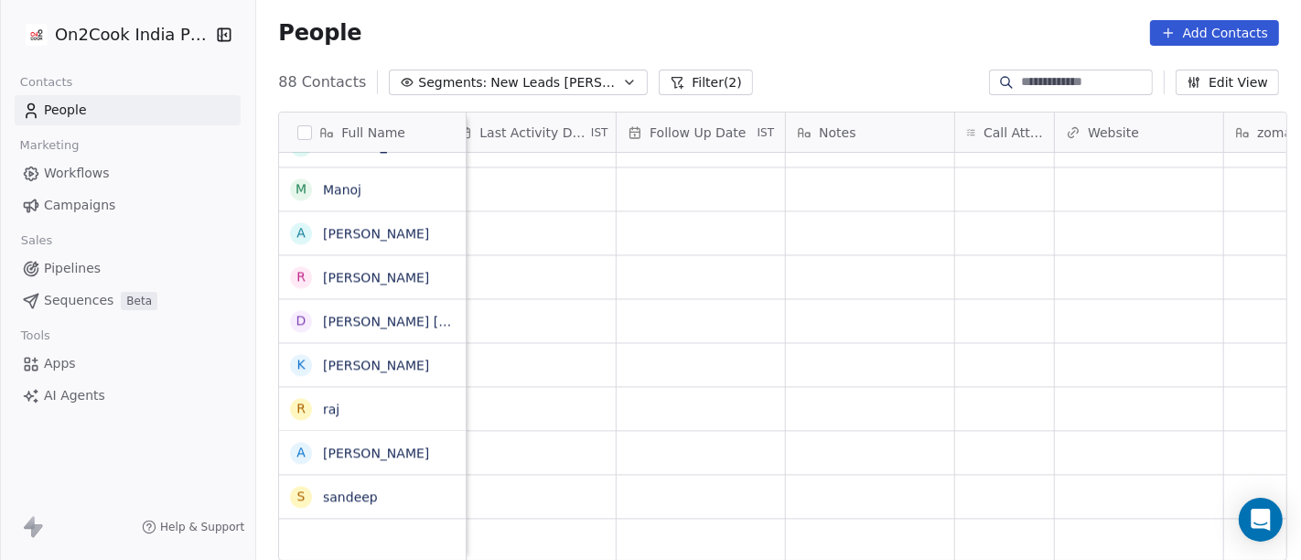
scroll to position [16, 1178]
click at [955, 478] on div "grid" at bounding box center [1004, 496] width 99 height 43
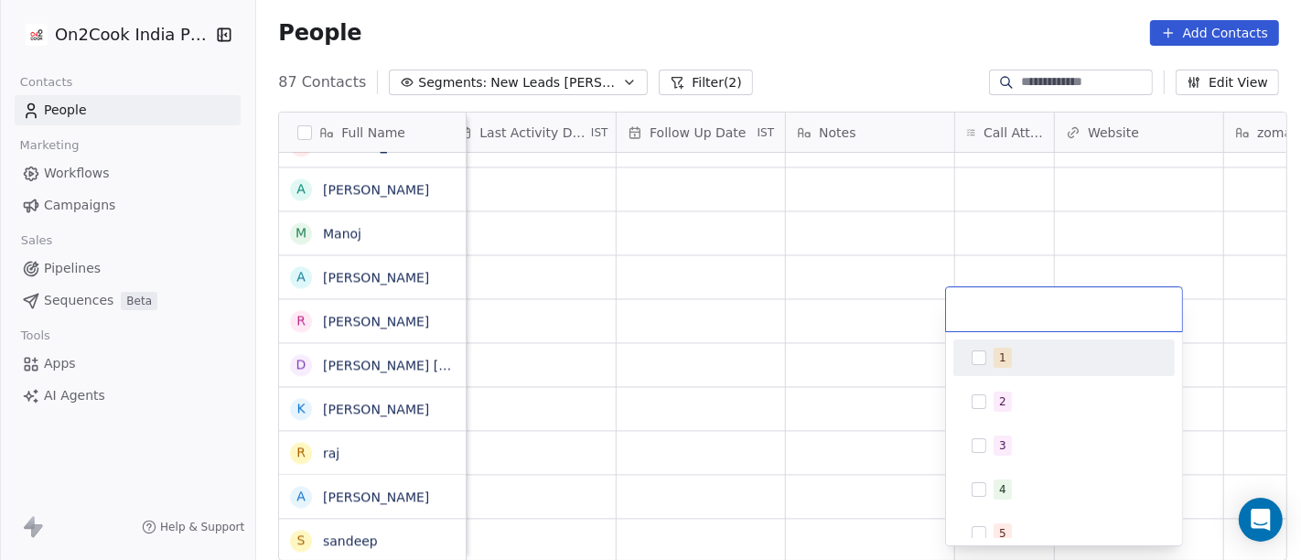
scroll to position [3411, 0]
click at [831, 484] on html "On2Cook India Pvt. Ltd. Contacts People Marketing Workflows Campaigns Sales Pip…" at bounding box center [650, 280] width 1301 height 560
click at [880, 519] on html "On2Cook India Pvt. Ltd. Contacts People Marketing Workflows Campaigns Sales Pip…" at bounding box center [650, 280] width 1301 height 560
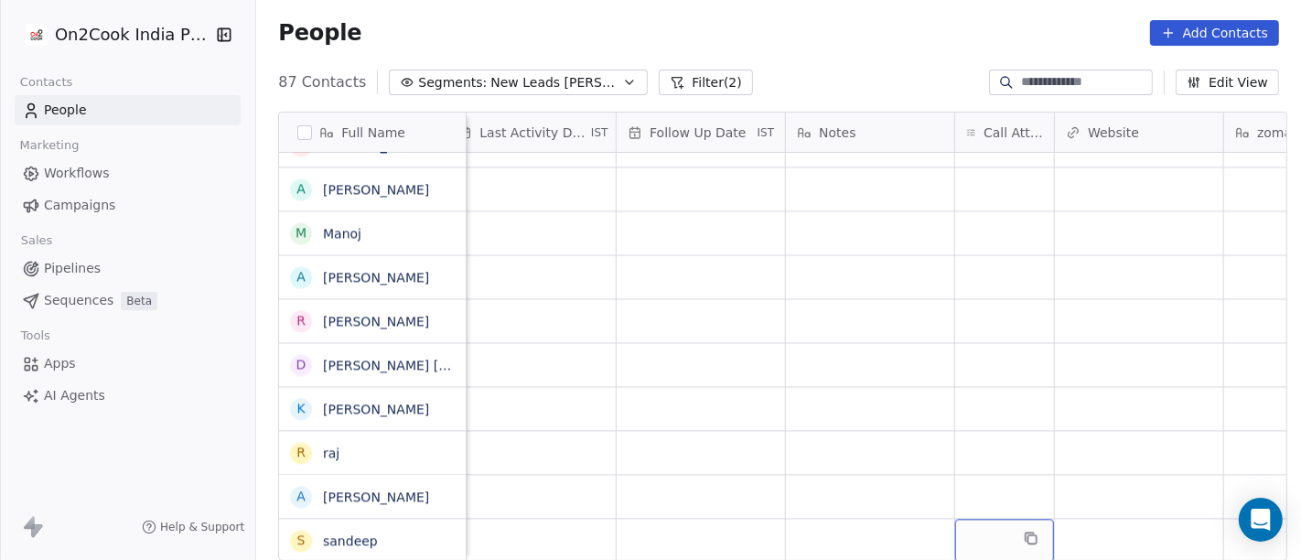
click at [1008, 521] on div "grid" at bounding box center [1004, 540] width 99 height 43
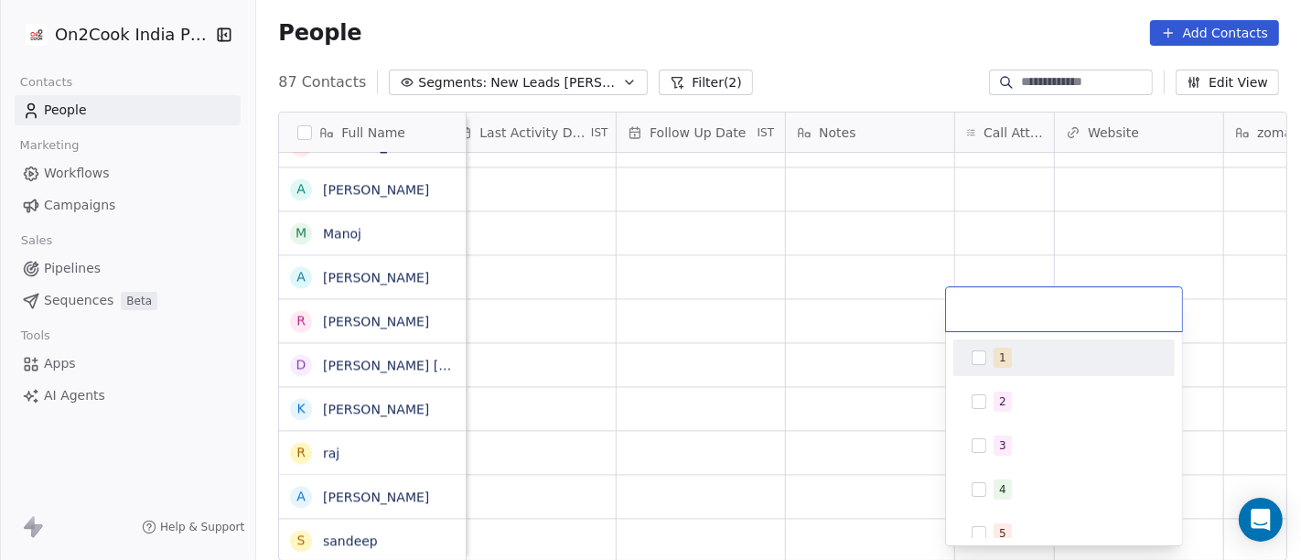
click at [1015, 371] on div "1" at bounding box center [1064, 357] width 207 height 29
click at [790, 328] on html "On2Cook India Pvt. Ltd. Contacts People Marketing Workflows Campaigns Sales Pip…" at bounding box center [650, 280] width 1301 height 560
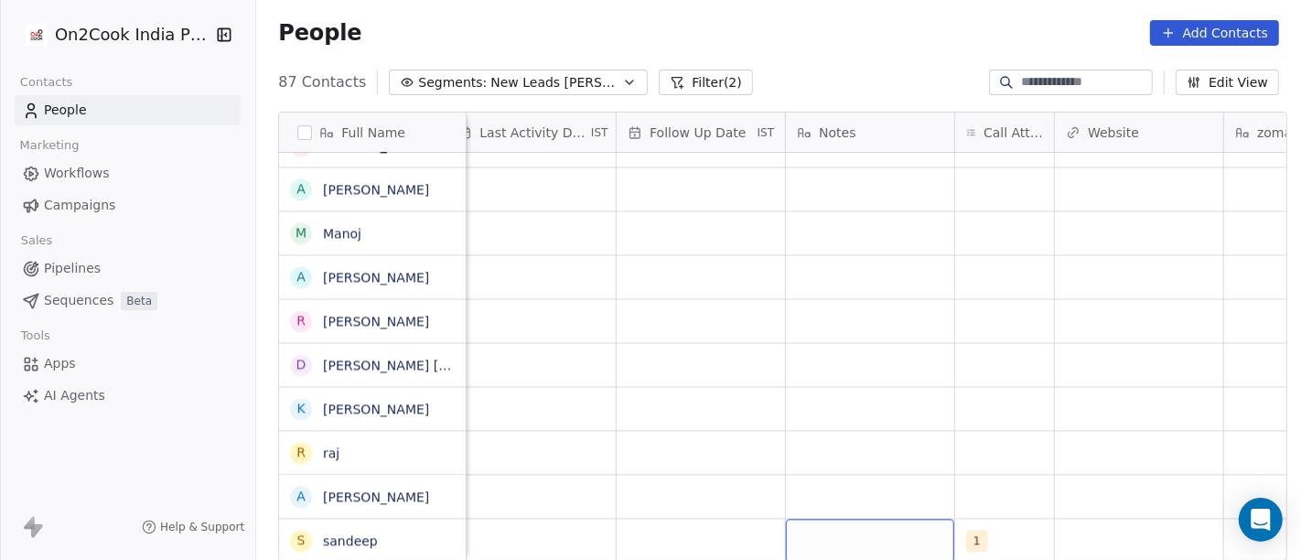
click at [825, 519] on div "grid" at bounding box center [870, 540] width 168 height 43
type textarea "**********"
click at [690, 401] on html "On2Cook India Pvt. Ltd. Contacts People Marketing Workflows Campaigns Sales Pip…" at bounding box center [650, 280] width 1301 height 560
click at [674, 538] on div "grid" at bounding box center [701, 540] width 168 height 43
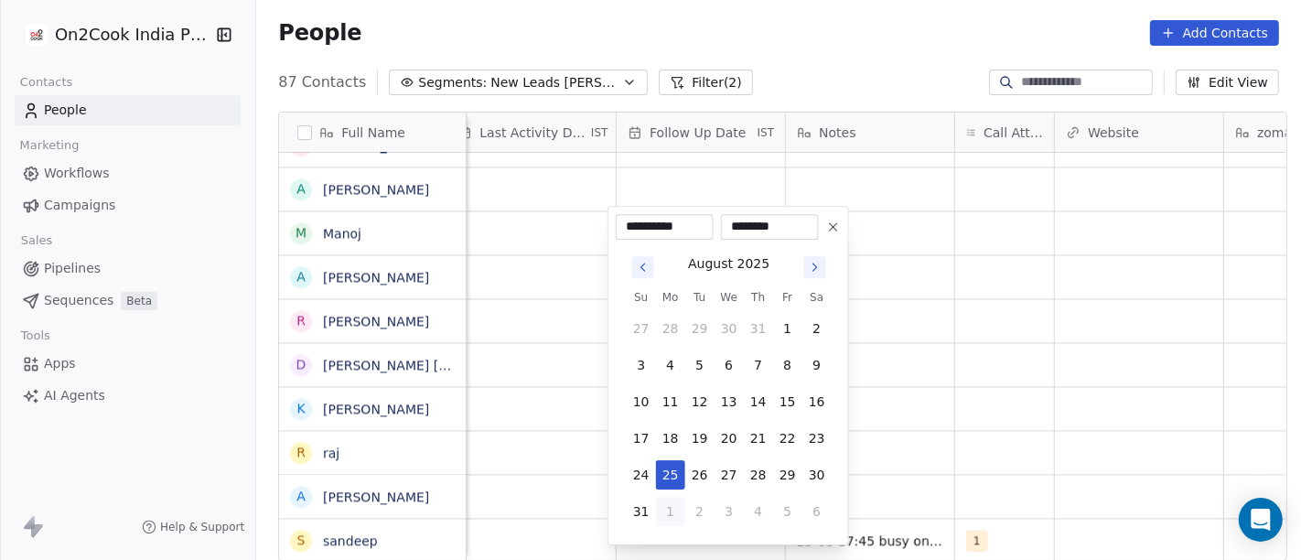
click at [673, 508] on button "1" at bounding box center [670, 511] width 29 height 29
type input "**********"
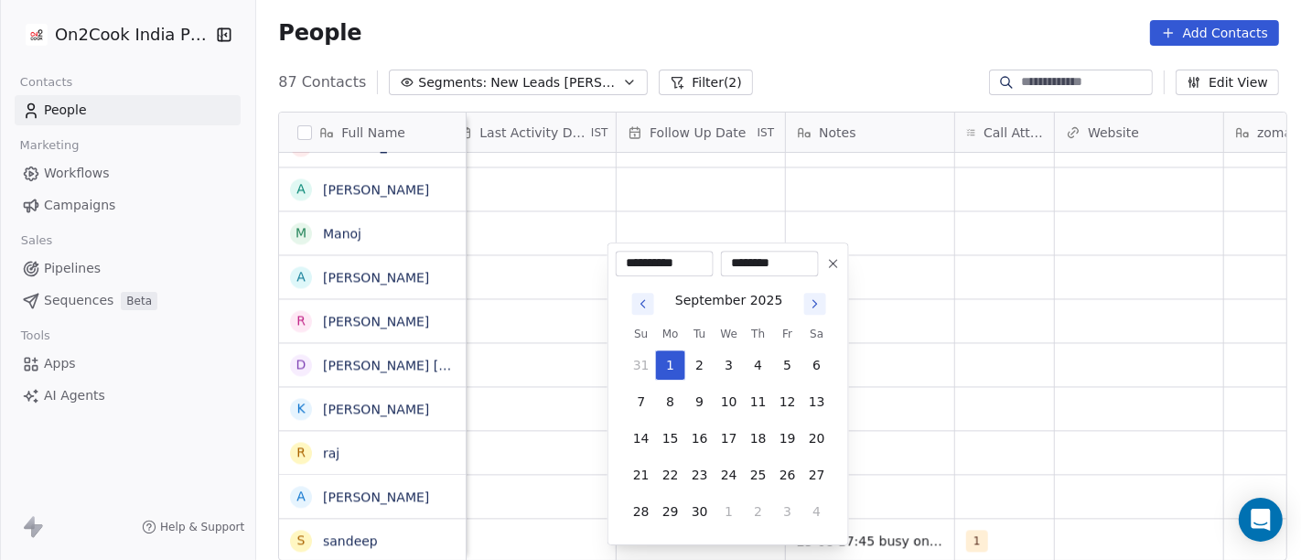
click at [929, 443] on html "On2Cook India Pvt. Ltd. Contacts People Marketing Workflows Campaigns Sales Pip…" at bounding box center [650, 280] width 1301 height 560
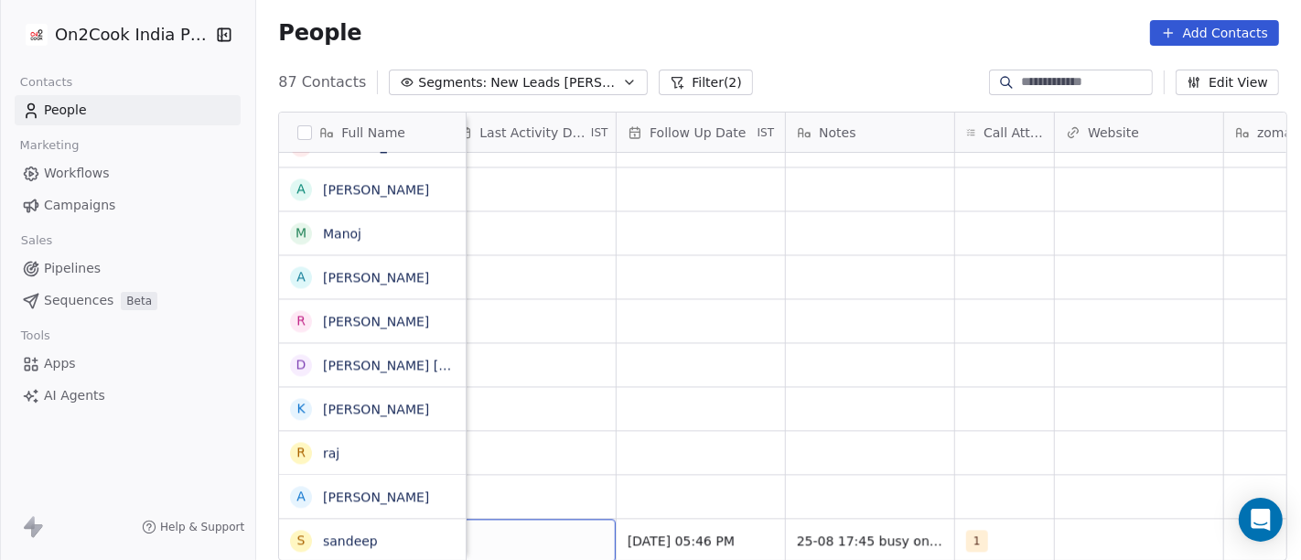
scroll to position [16, 1158]
click at [511, 522] on div "grid" at bounding box center [551, 540] width 168 height 43
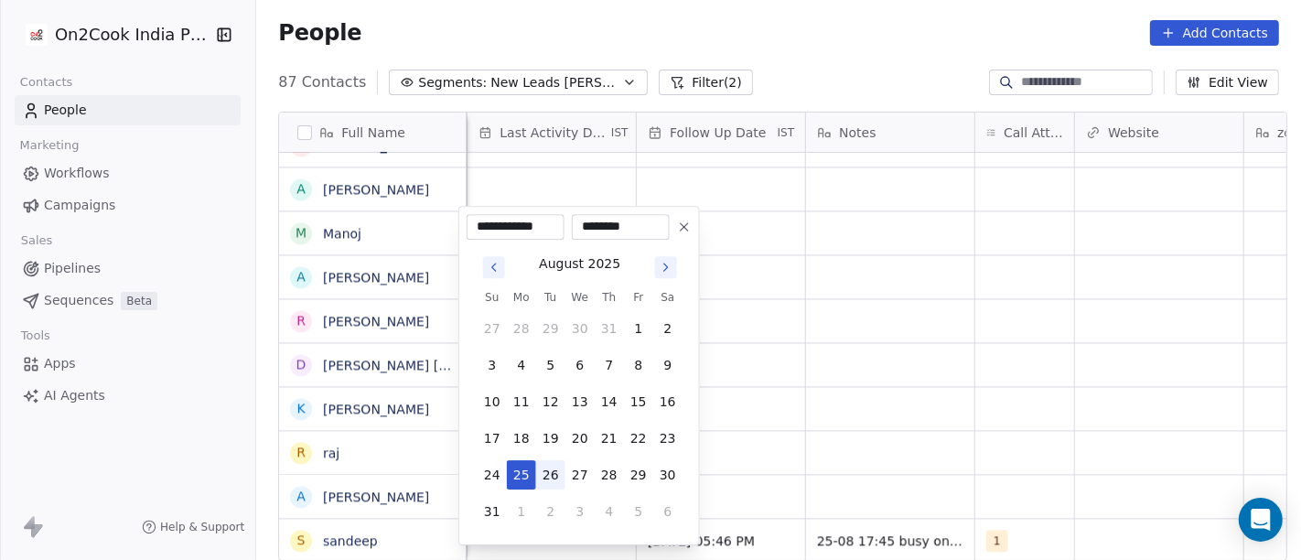
drag, startPoint x: 507, startPoint y: 474, endPoint x: 539, endPoint y: 468, distance: 32.5
click at [508, 473] on button "25" at bounding box center [521, 474] width 29 height 29
click at [796, 425] on html "On2Cook India Pvt. Ltd. Contacts People Marketing Workflows Campaigns Sales Pip…" at bounding box center [650, 280] width 1301 height 560
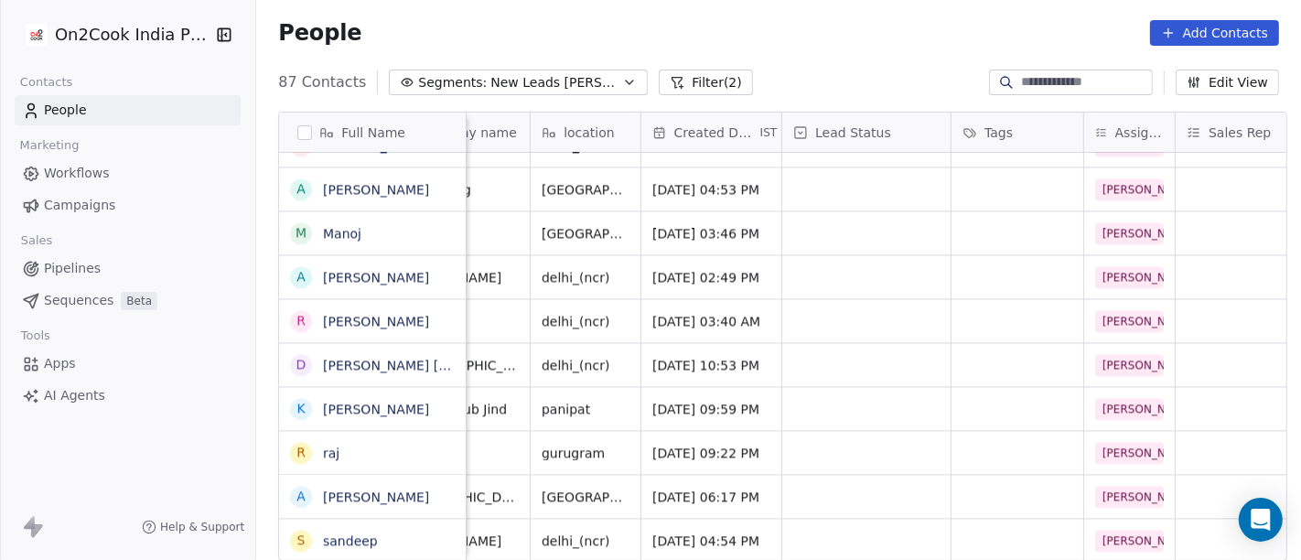
scroll to position [16, 313]
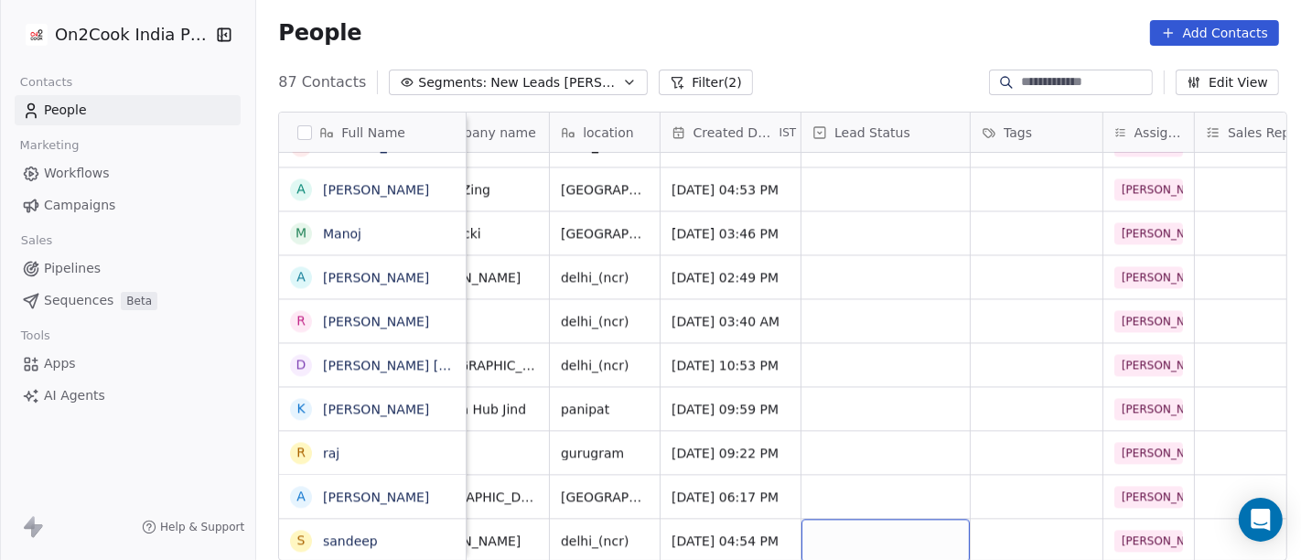
click at [890, 530] on div "grid" at bounding box center [885, 540] width 168 height 43
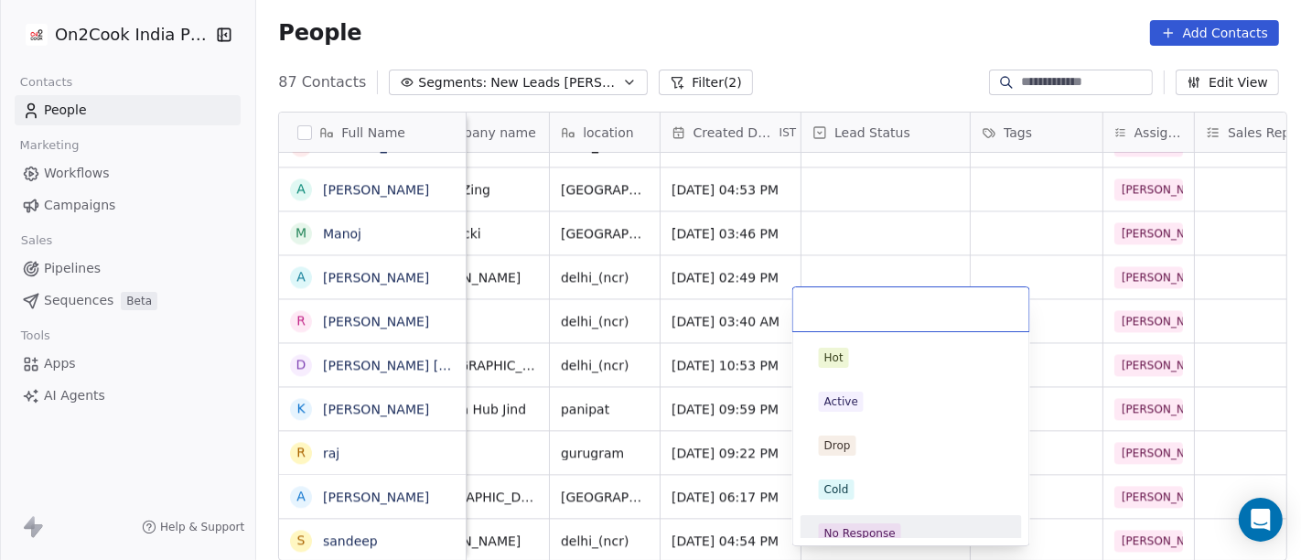
click at [846, 523] on span "No Response" at bounding box center [860, 533] width 82 height 20
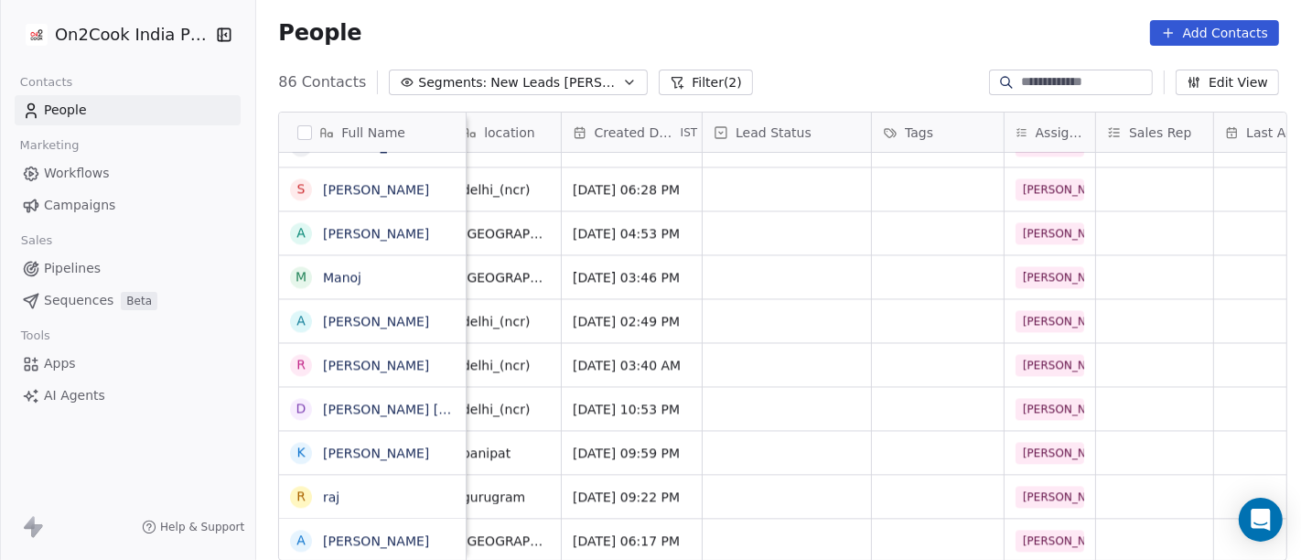
scroll to position [16, 413]
click at [919, 519] on div "grid" at bounding box center [937, 540] width 132 height 43
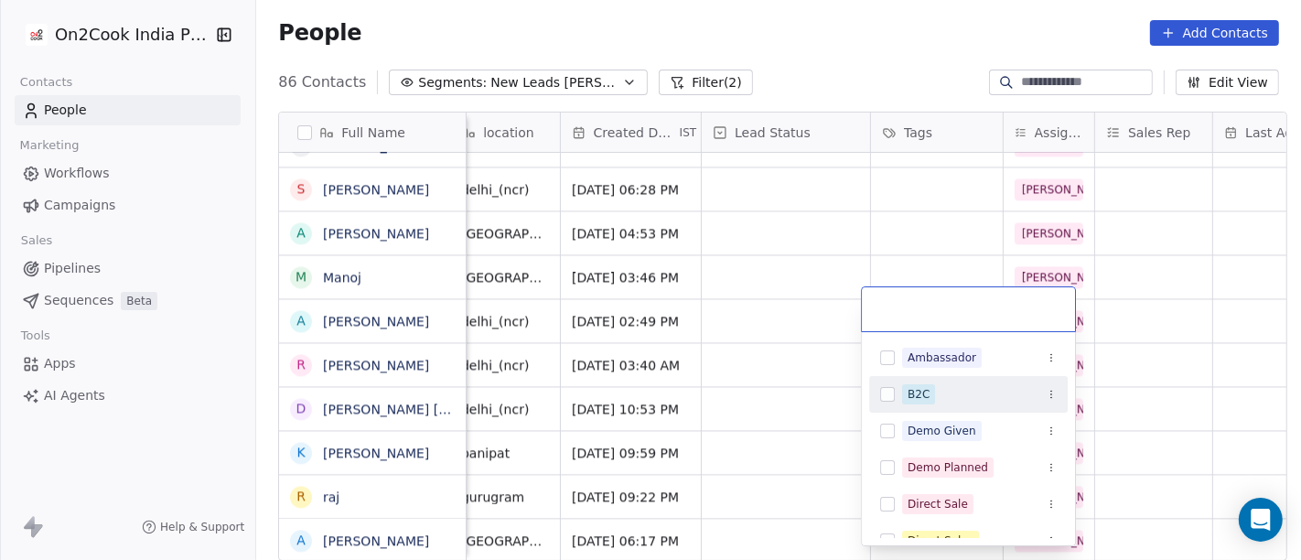
click at [916, 393] on div "B2C" at bounding box center [919, 394] width 22 height 16
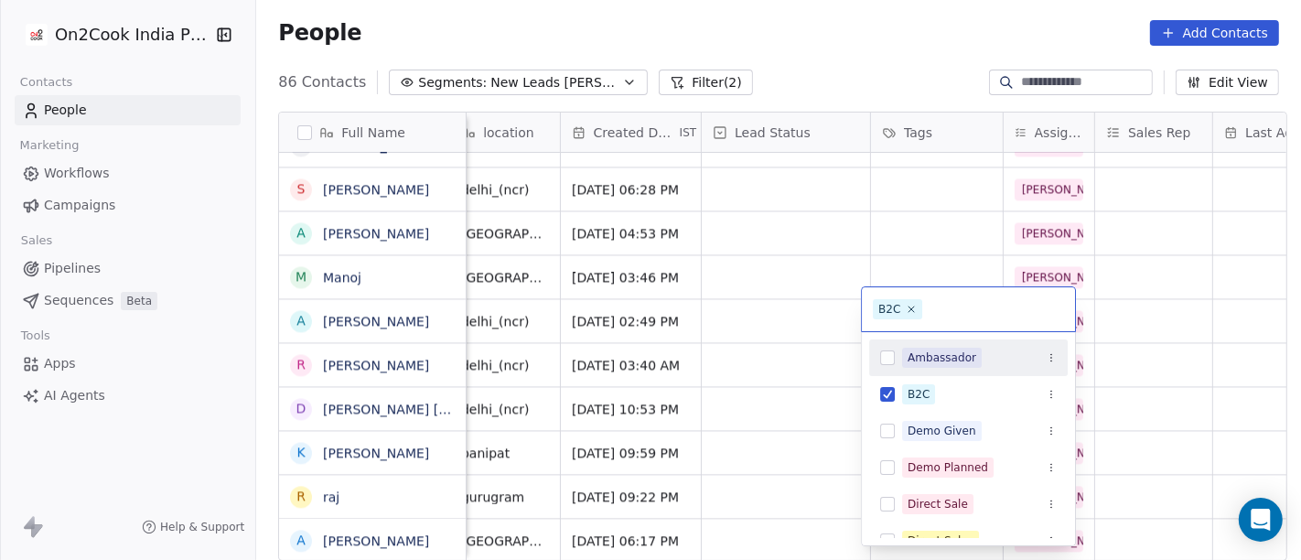
click at [875, 229] on html "On2Cook India Pvt. Ltd. Contacts People Marketing Workflows Campaigns Sales Pip…" at bounding box center [650, 280] width 1301 height 560
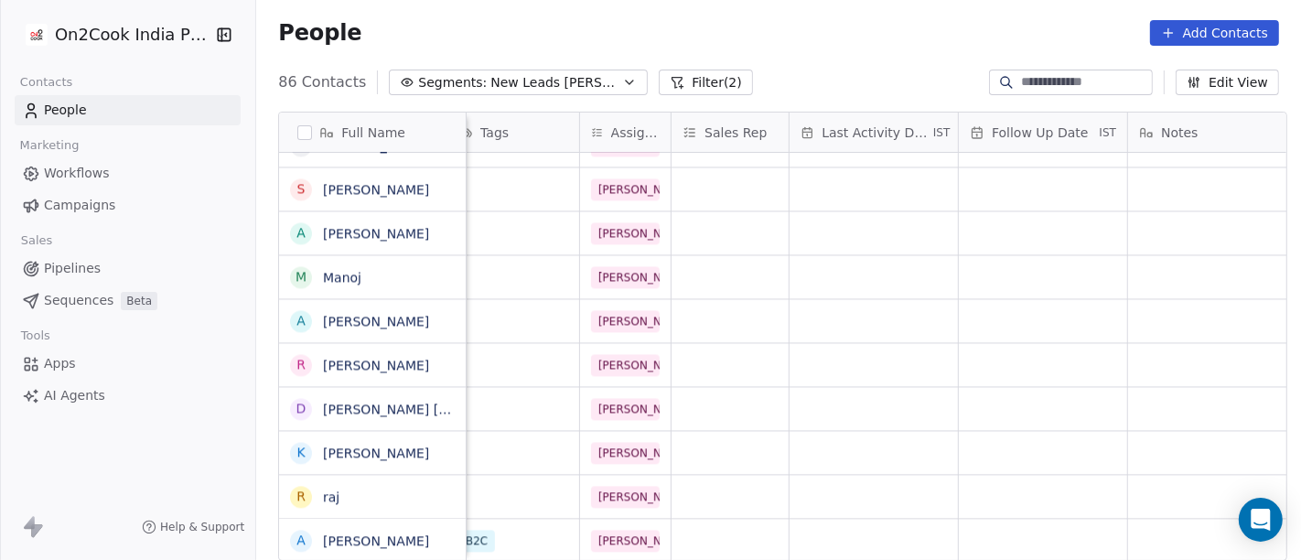
scroll to position [16, 835]
click at [827, 527] on div "grid" at bounding box center [874, 540] width 168 height 43
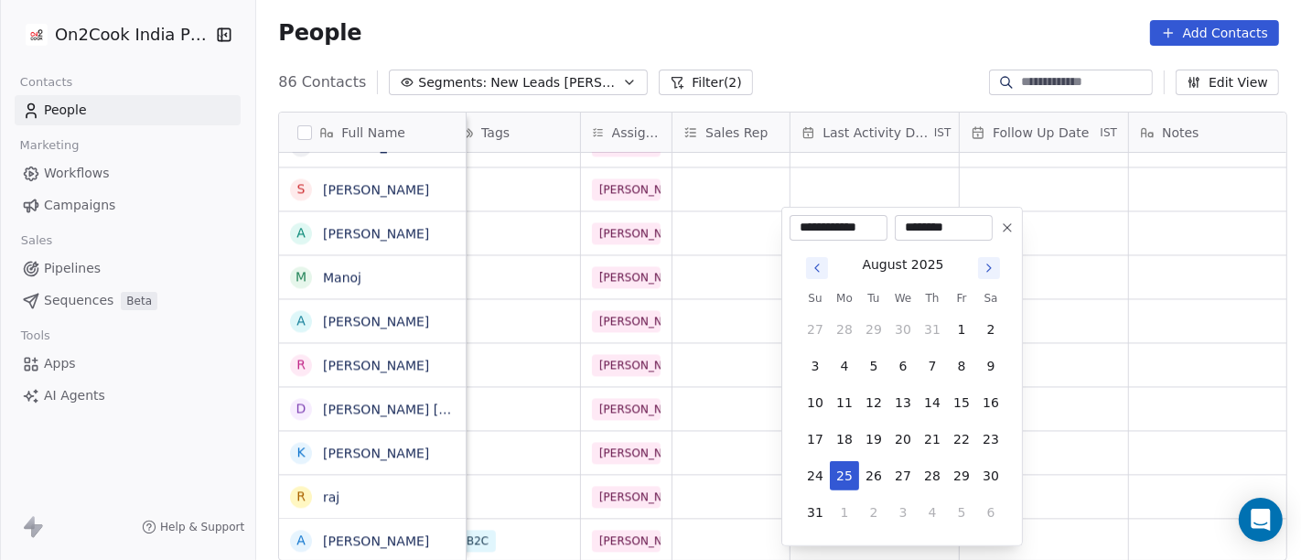
click at [846, 489] on tbody "27 28 29 30 31 1 2 3 4 5 6 7 8 9 10 11 12 13 14 15 16 17 18 19 20 21 22 23 24 2…" at bounding box center [902, 417] width 205 height 220
click at [832, 4] on html "On2Cook India Pvt. Ltd. Contacts People Marketing Workflows Campaigns Sales Pip…" at bounding box center [650, 280] width 1301 height 560
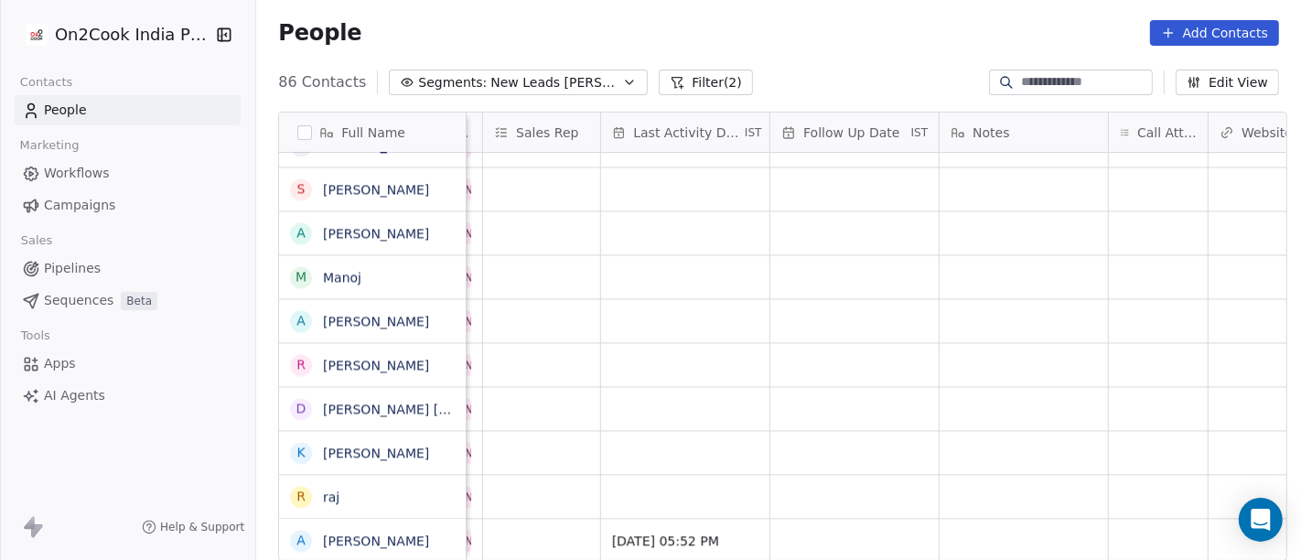
scroll to position [16, 1030]
click at [805, 492] on div "grid" at bounding box center [849, 496] width 168 height 43
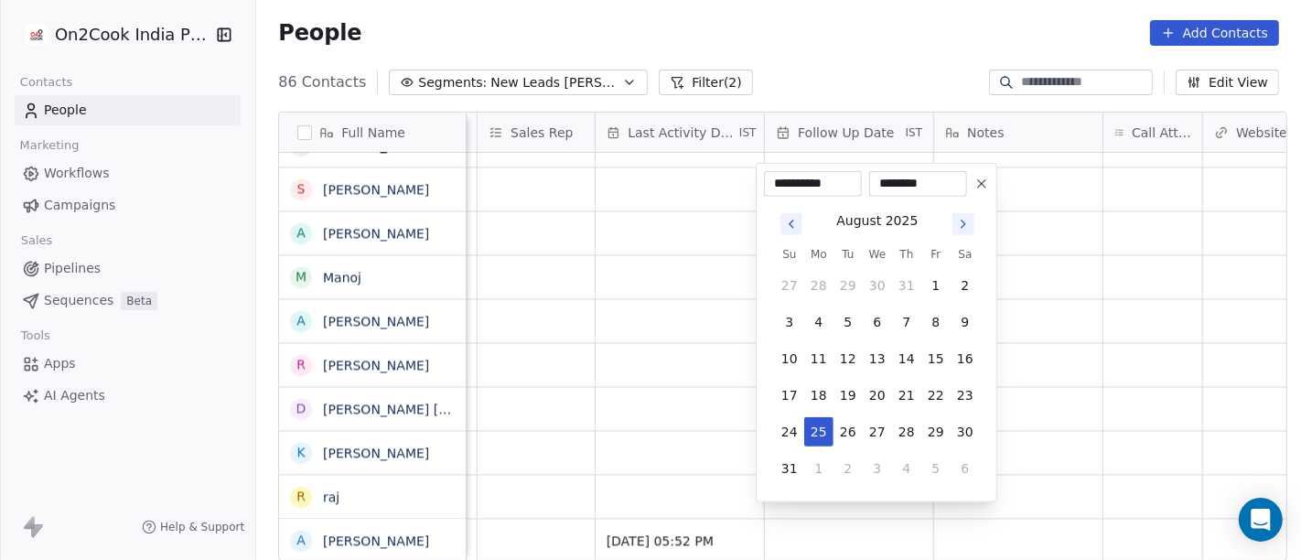
click at [985, 184] on icon at bounding box center [981, 184] width 15 height 15
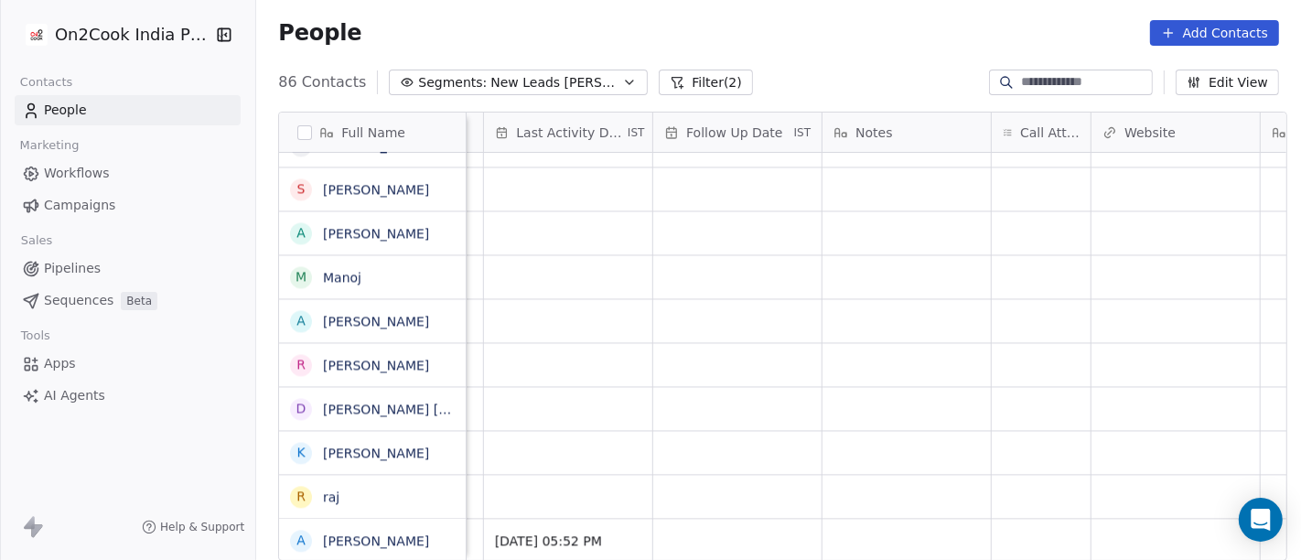
scroll to position [16, 1142]
click at [1028, 519] on div "grid" at bounding box center [1041, 540] width 99 height 43
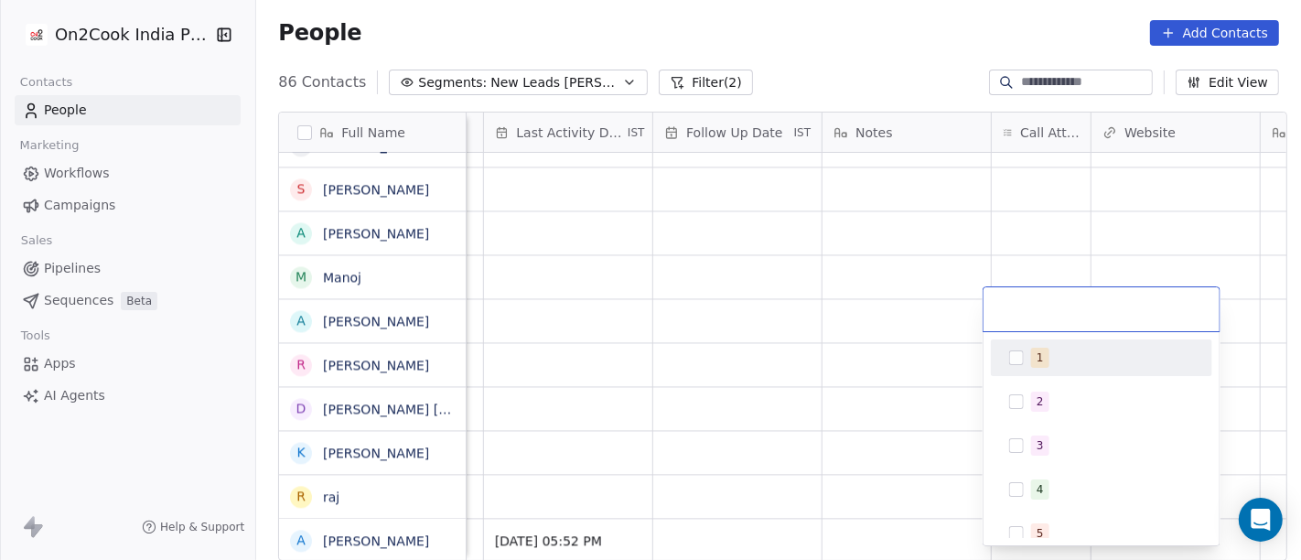
click at [1040, 355] on div "1" at bounding box center [1039, 357] width 7 height 16
click at [893, 243] on html "On2Cook India Pvt. Ltd. Contacts People Marketing Workflows Campaigns Sales Pip…" at bounding box center [650, 280] width 1301 height 560
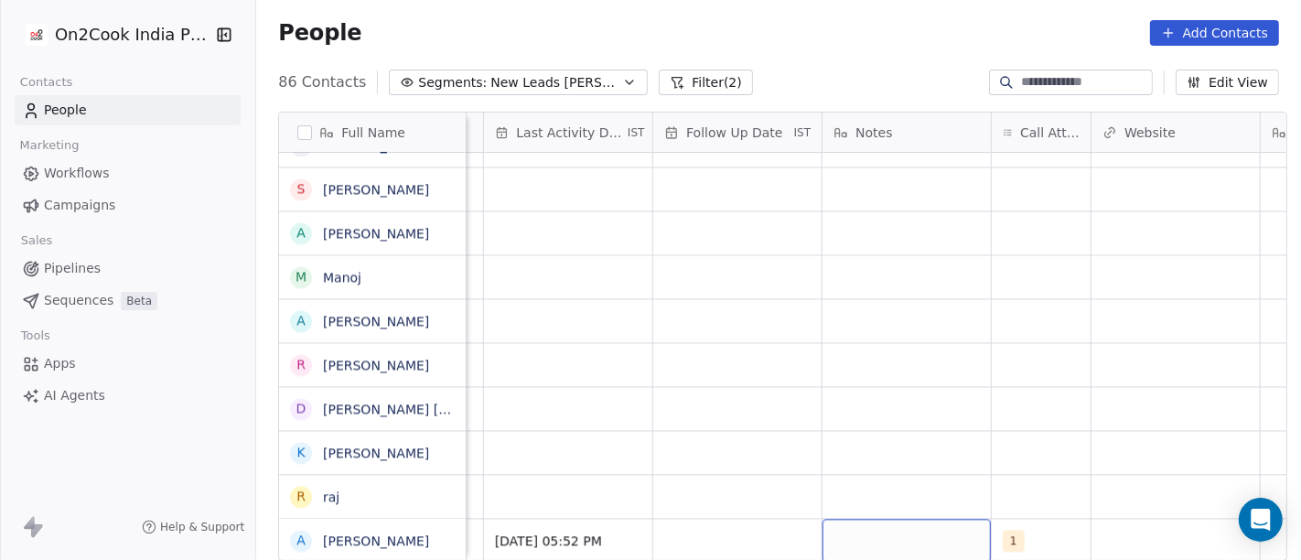
click at [891, 536] on div "grid" at bounding box center [906, 540] width 168 height 43
type textarea "**********"
click at [775, 475] on html "On2Cook India Pvt. Ltd. Contacts People Marketing Workflows Campaigns Sales Pip…" at bounding box center [650, 280] width 1301 height 560
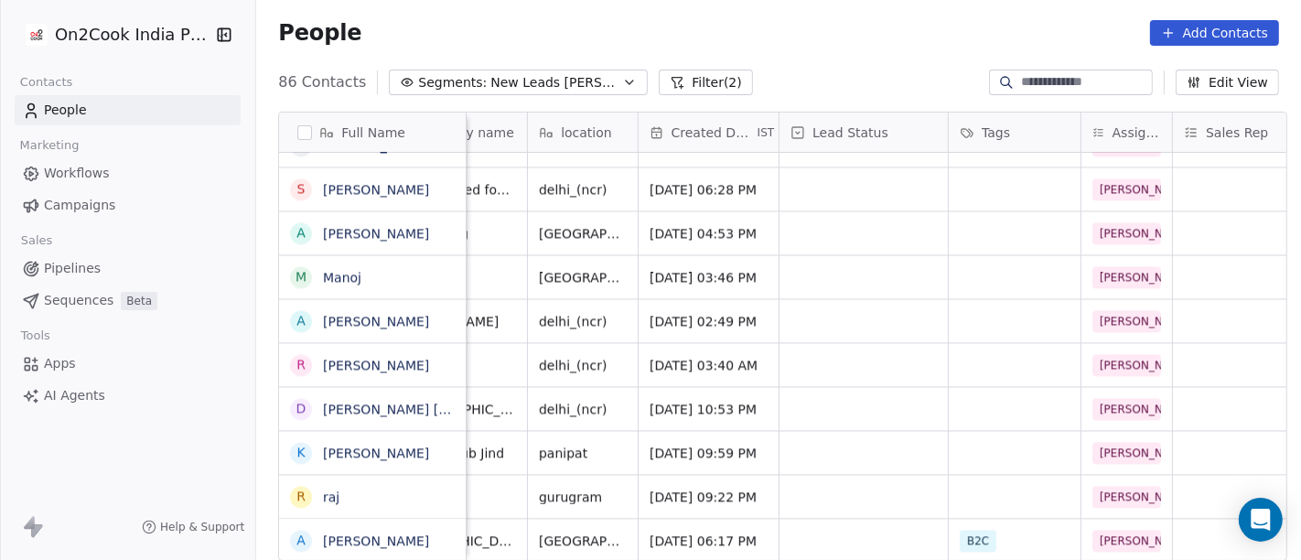
scroll to position [16, 334]
click at [834, 523] on div "grid" at bounding box center [864, 540] width 168 height 43
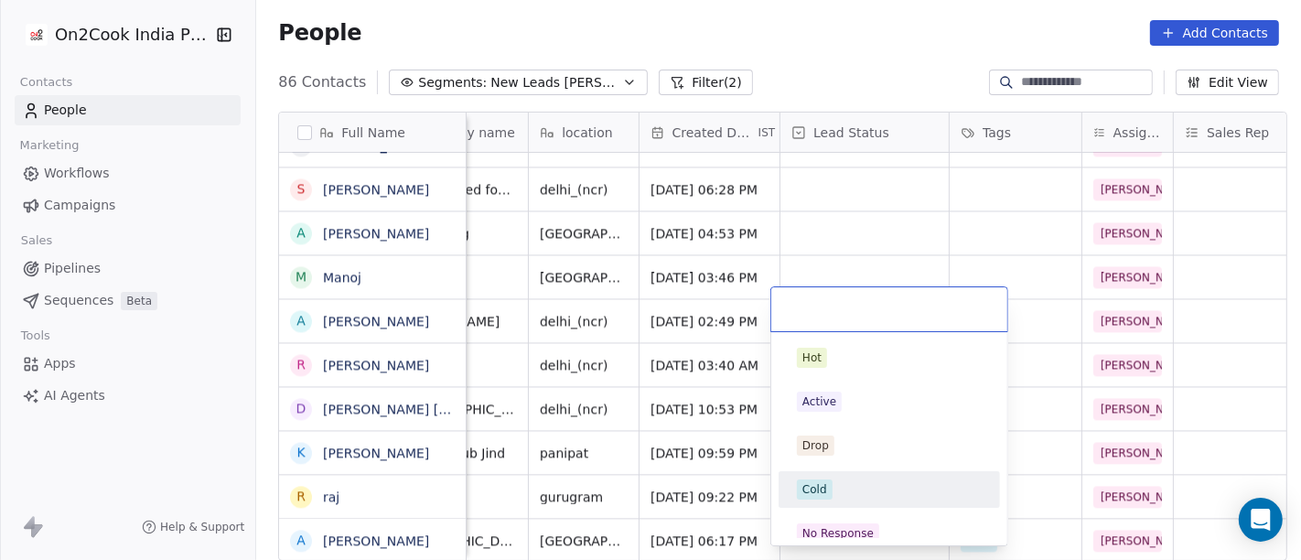
click at [819, 485] on div "Cold" at bounding box center [814, 489] width 25 height 16
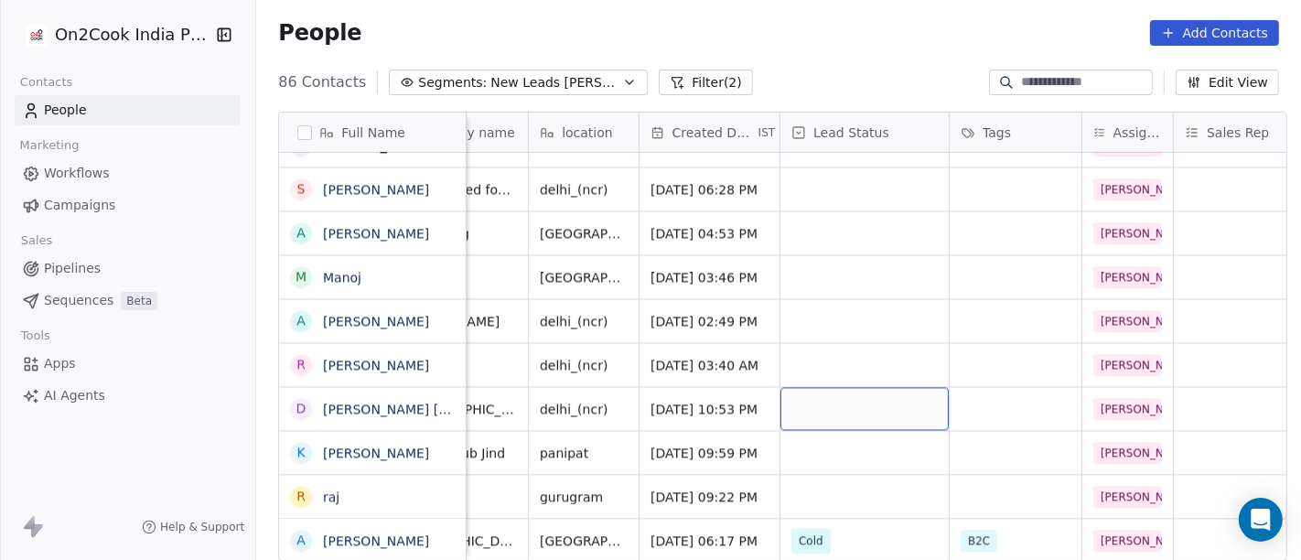
scroll to position [16, 0]
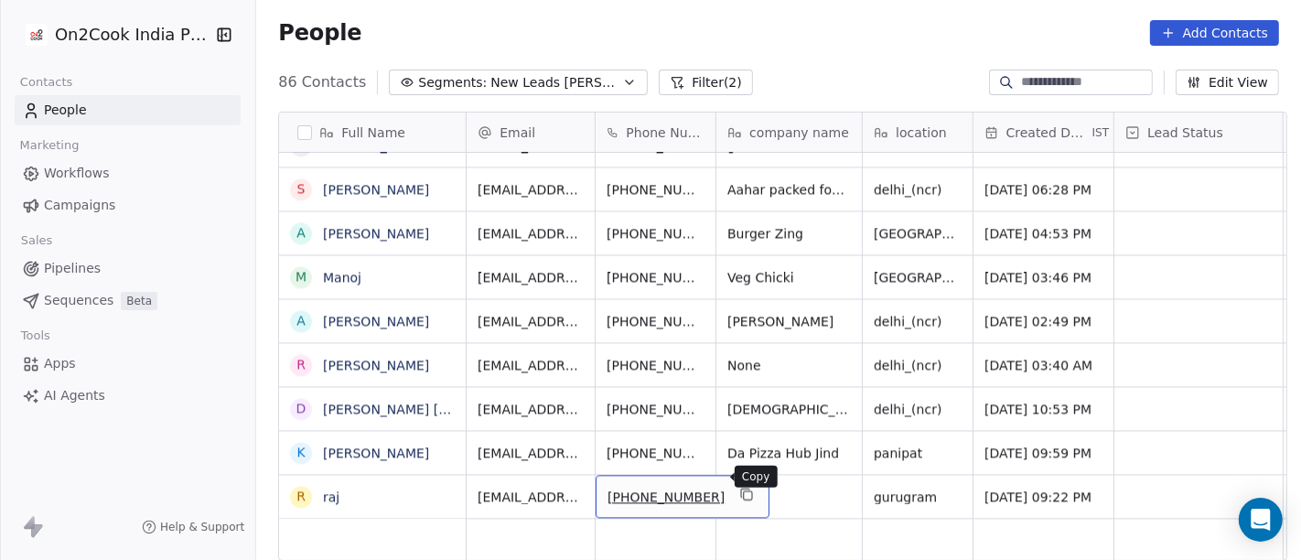
click at [744, 491] on icon "grid" at bounding box center [748, 495] width 8 height 8
click at [739, 487] on icon "grid" at bounding box center [746, 494] width 15 height 15
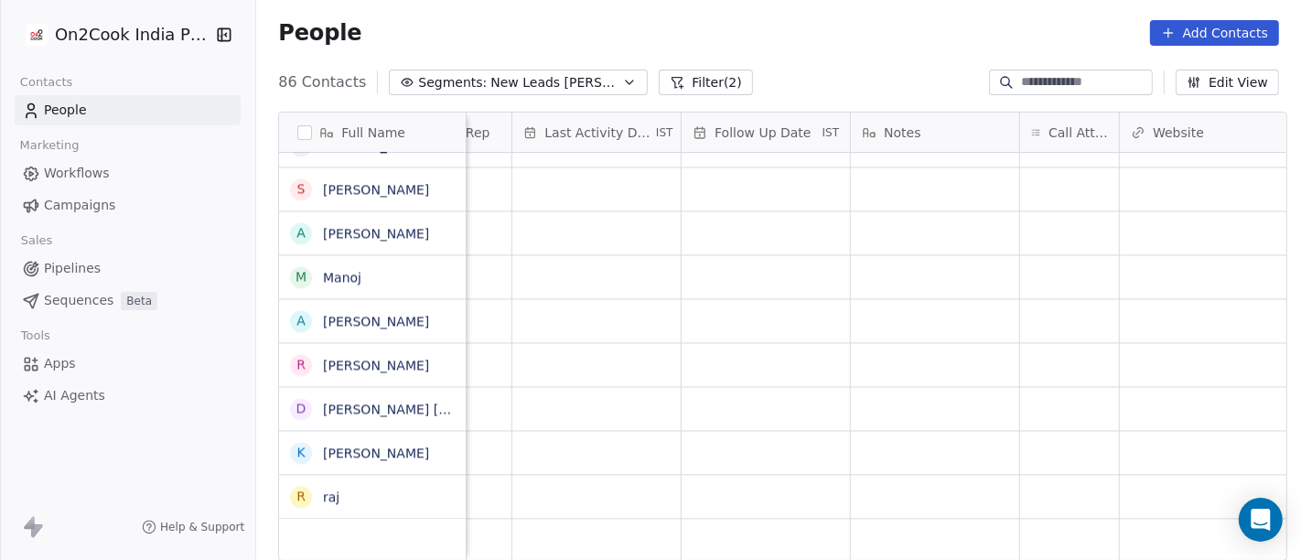
scroll to position [16, 1116]
click at [1029, 482] on div "grid" at bounding box center [1066, 496] width 99 height 43
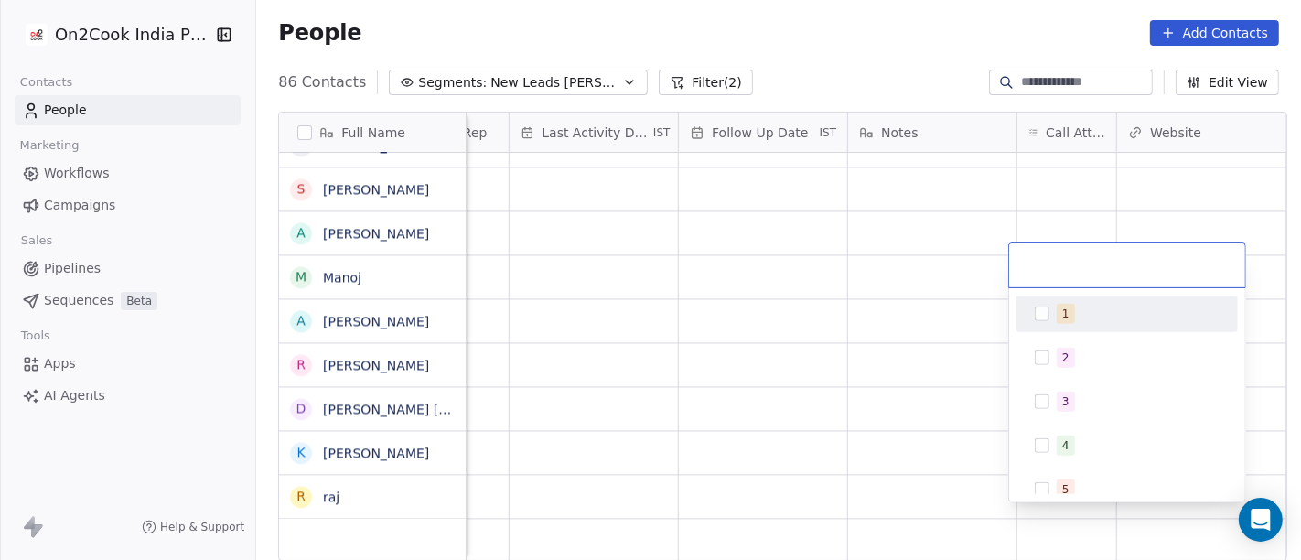
click at [1039, 309] on button "Suggestions" at bounding box center [1042, 313] width 15 height 15
click at [802, 292] on html "On2Cook India Pvt. Ltd. Contacts People Marketing Workflows Campaigns Sales Pip…" at bounding box center [650, 280] width 1301 height 560
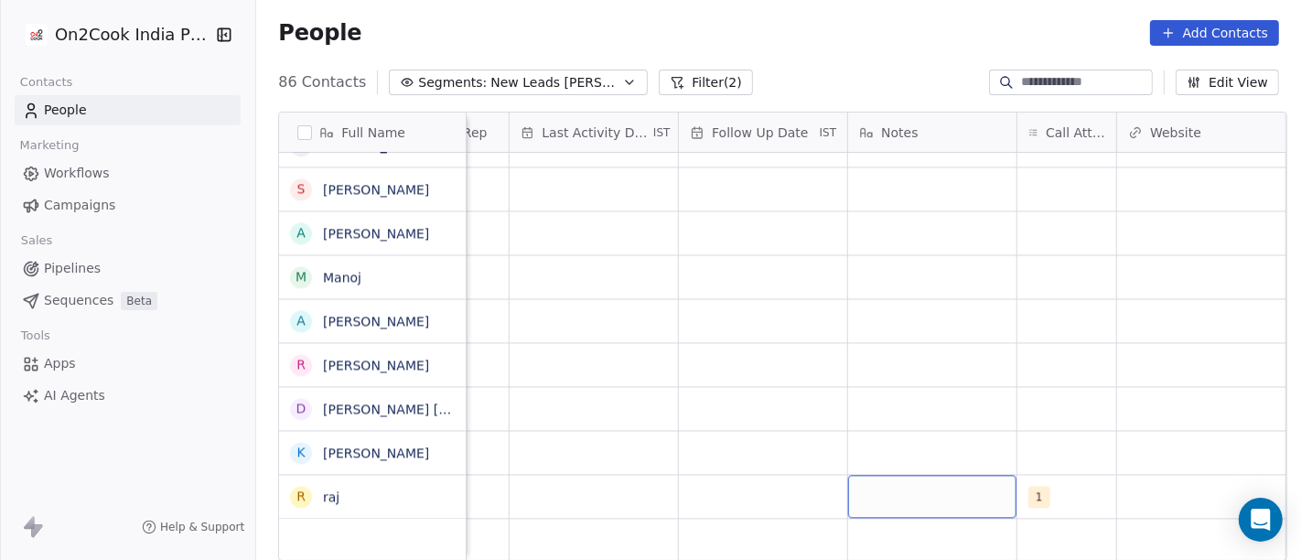
click at [882, 486] on div "grid" at bounding box center [932, 496] width 168 height 43
type textarea "**********"
click at [891, 381] on html "On2Cook India Pvt. Ltd. Contacts People Marketing Workflows Campaigns Sales Pip…" at bounding box center [650, 280] width 1301 height 560
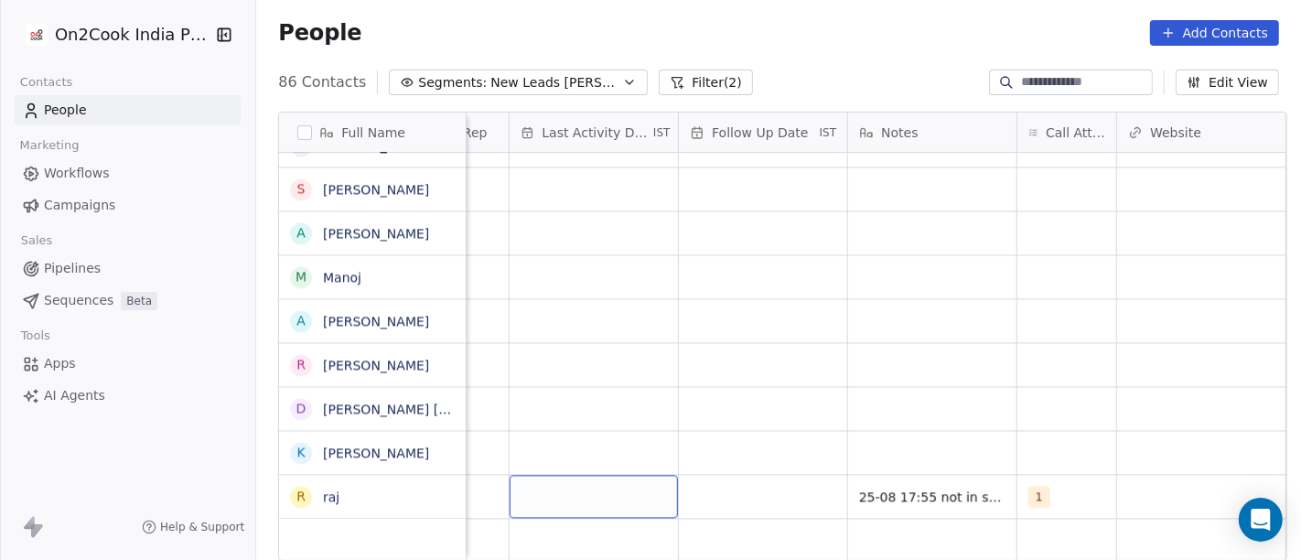
click at [569, 489] on div "grid" at bounding box center [594, 496] width 168 height 43
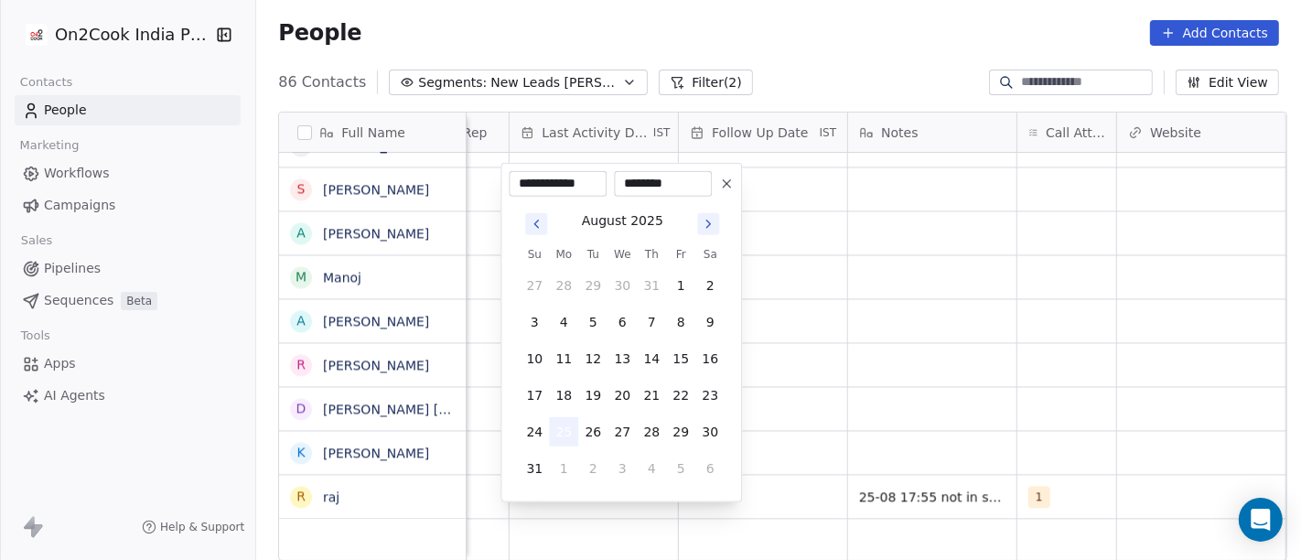
click at [560, 432] on button "25" at bounding box center [563, 431] width 29 height 29
click at [878, 365] on html "On2Cook India Pvt. Ltd. Contacts People Marketing Workflows Campaigns Sales Pip…" at bounding box center [650, 280] width 1301 height 560
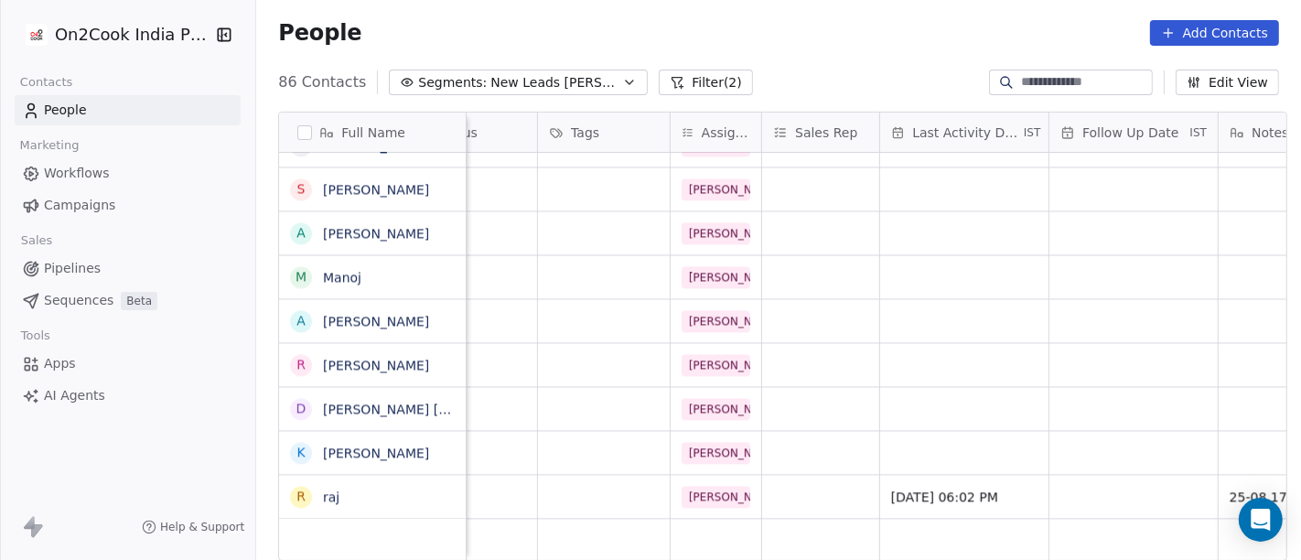
scroll to position [16, 379]
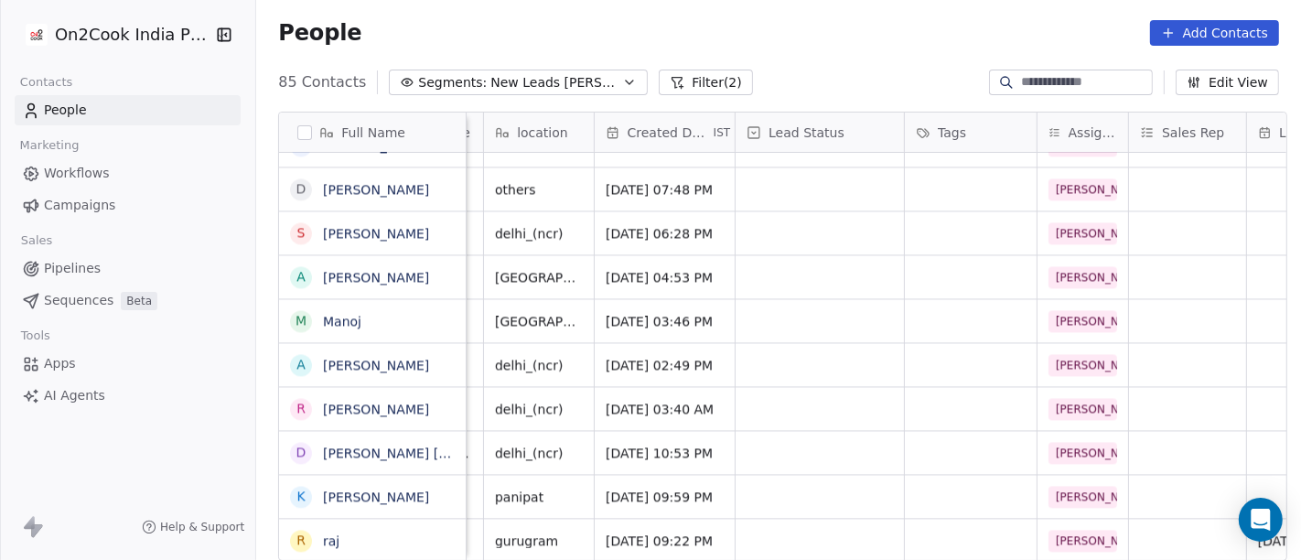
scroll to position [3324, 0]
click at [797, 523] on div "grid" at bounding box center [820, 540] width 168 height 43
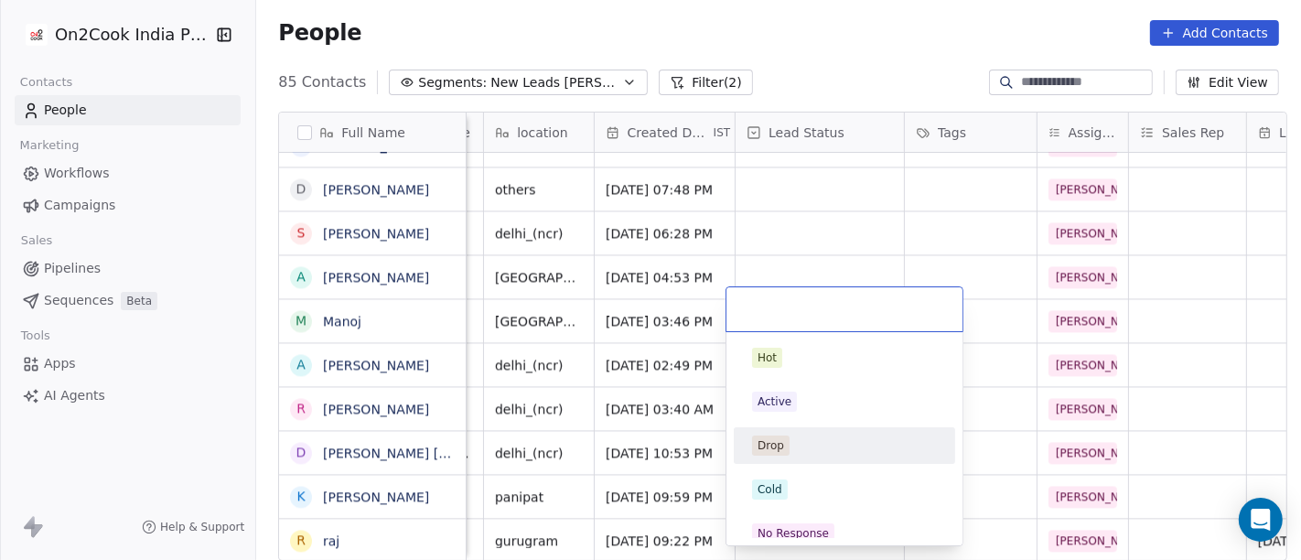
click at [791, 457] on div "Drop" at bounding box center [844, 445] width 207 height 29
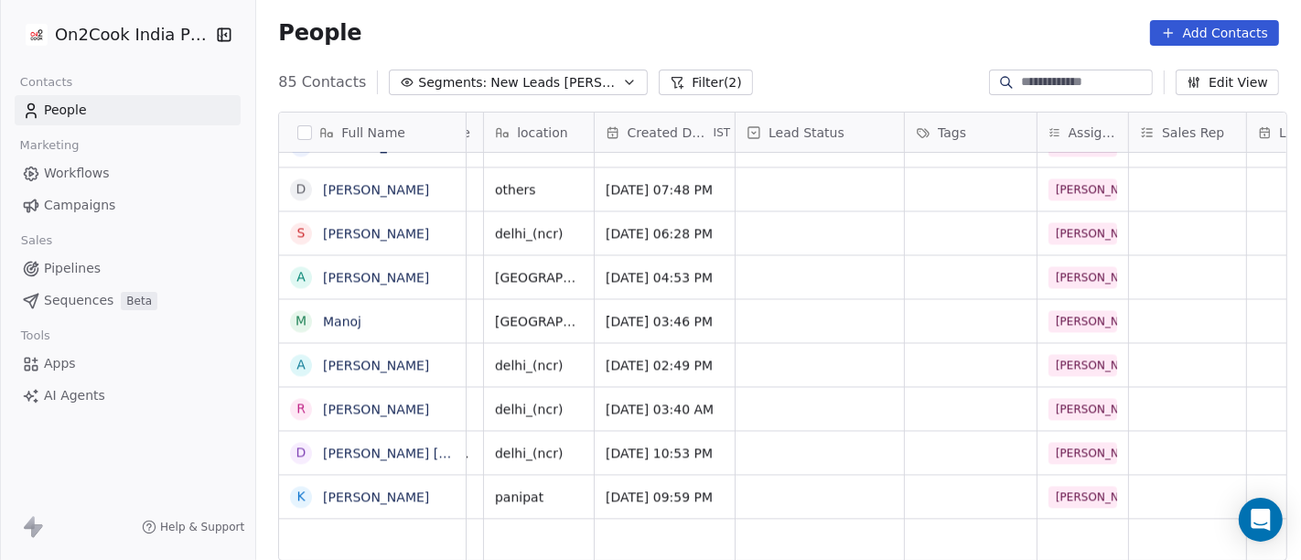
scroll to position [16, 0]
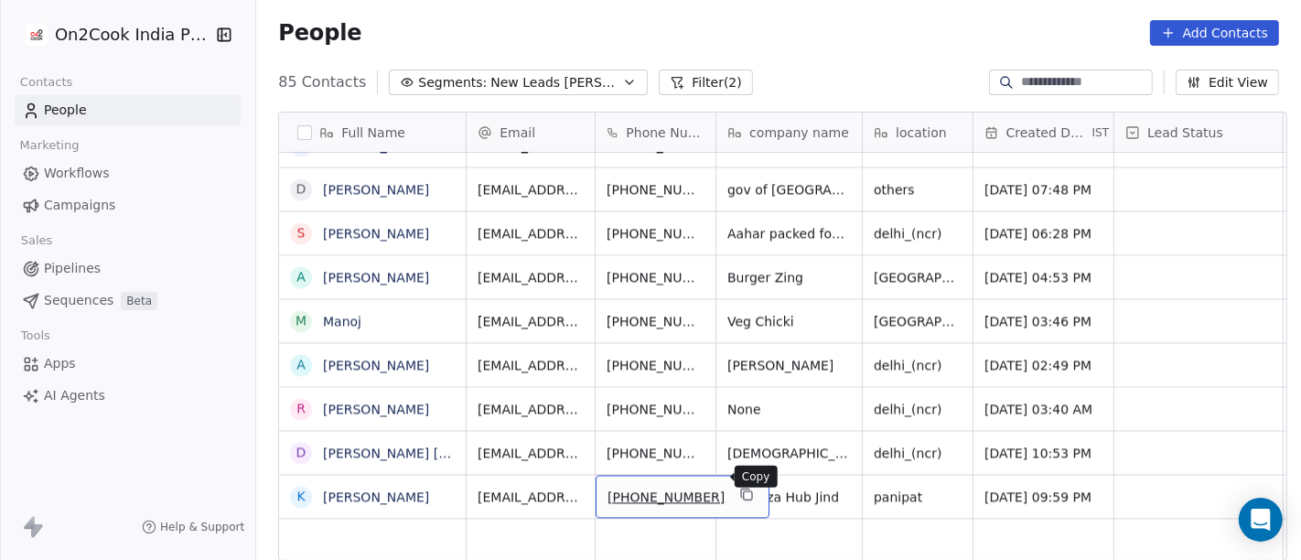
click at [744, 491] on icon "grid" at bounding box center [748, 495] width 8 height 8
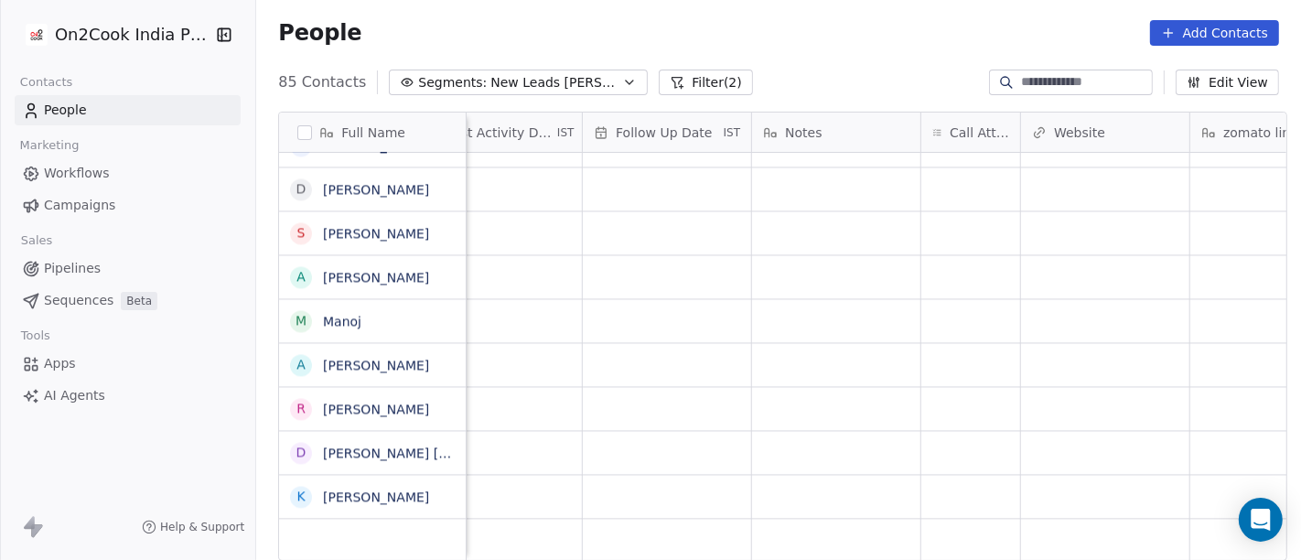
scroll to position [16, 1212]
click at [960, 475] on div "grid" at bounding box center [970, 496] width 99 height 43
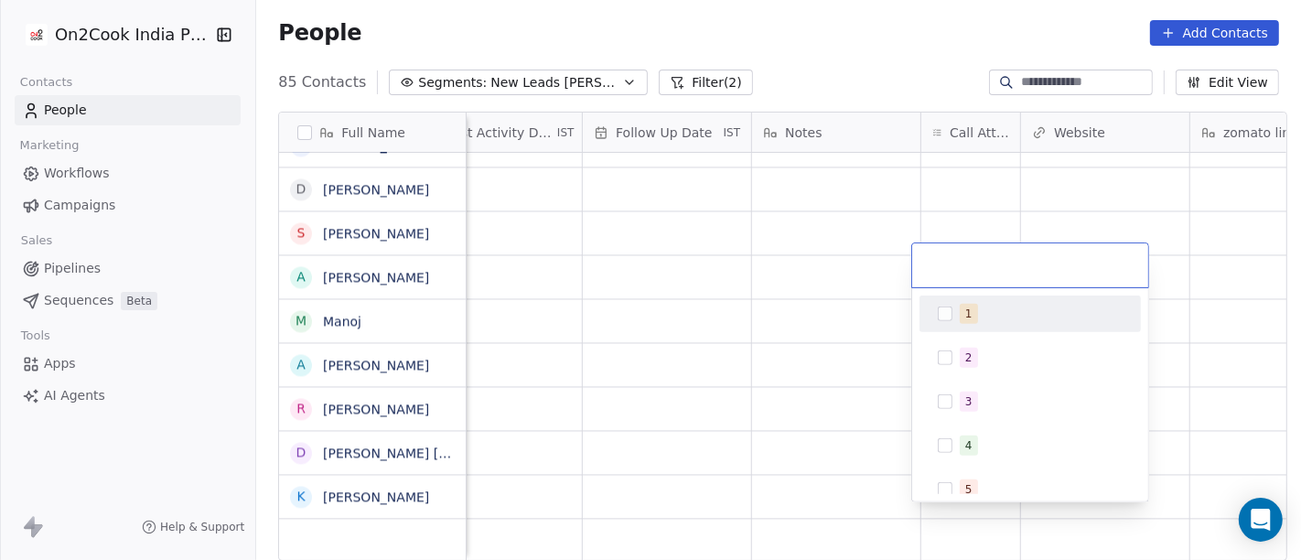
click at [944, 317] on button "Suggestions" at bounding box center [945, 313] width 15 height 15
click at [758, 280] on html "On2Cook India Pvt. Ltd. Contacts People Marketing Workflows Campaigns Sales Pip…" at bounding box center [650, 280] width 1301 height 560
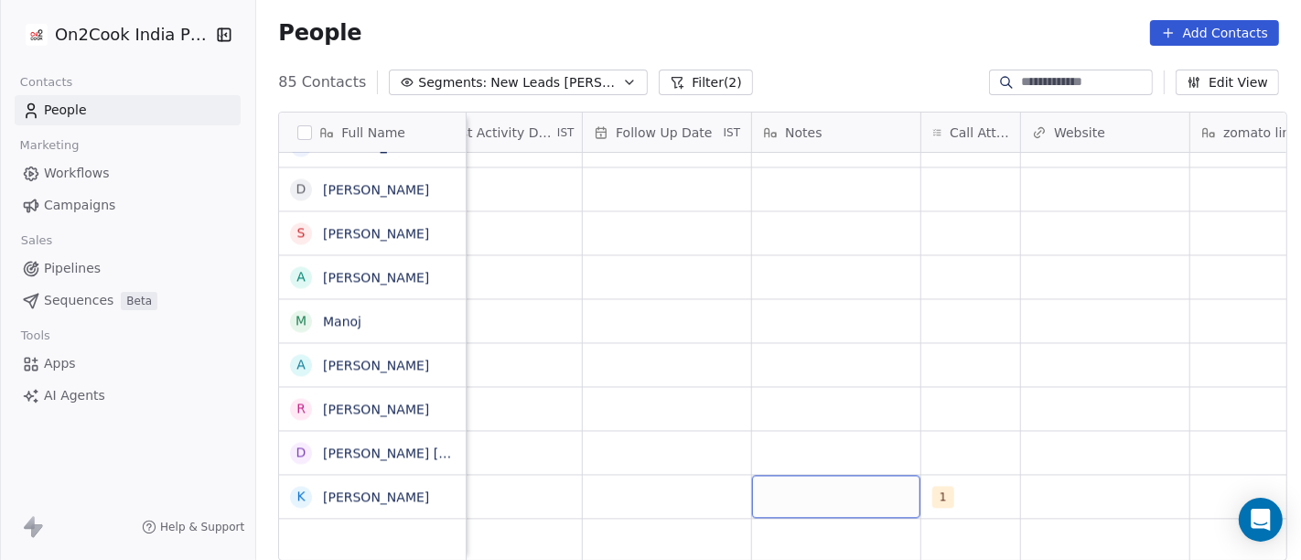
click at [827, 475] on div "grid" at bounding box center [836, 496] width 168 height 43
type textarea "**********"
click at [679, 359] on html "On2Cook India Pvt. Ltd. Contacts People Marketing Workflows Campaigns Sales Pip…" at bounding box center [650, 280] width 1301 height 560
click at [655, 481] on div "grid" at bounding box center [667, 496] width 168 height 43
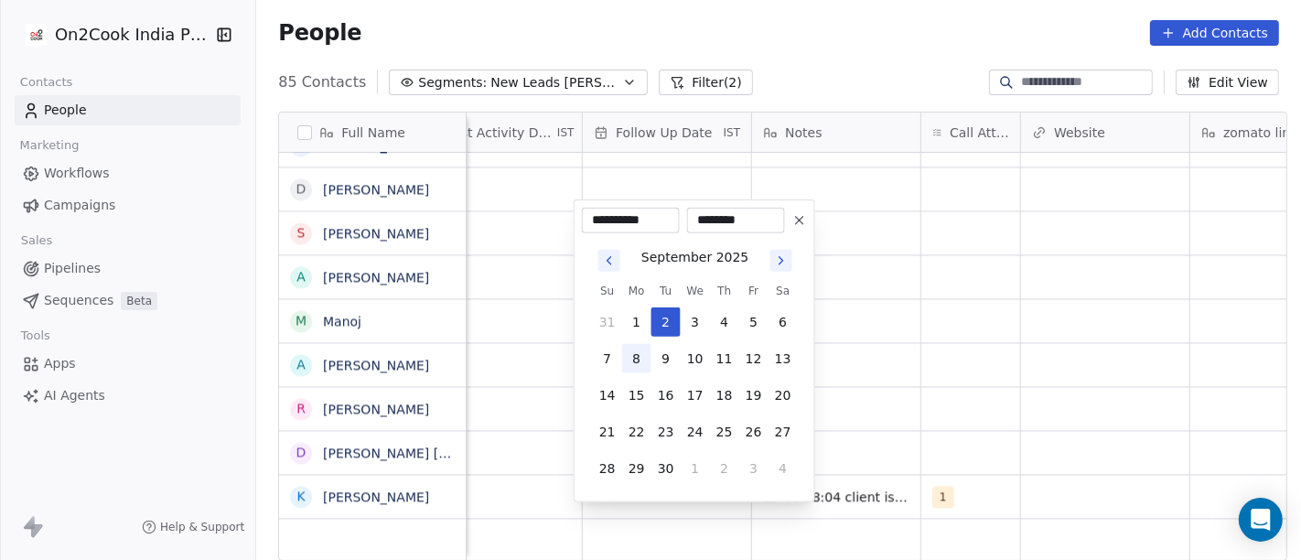
click at [645, 346] on button "8" at bounding box center [636, 358] width 29 height 29
click at [627, 317] on button "1" at bounding box center [636, 321] width 29 height 29
type input "**********"
click at [942, 323] on html "On2Cook India Pvt. Ltd. Contacts People Marketing Workflows Campaigns Sales Pip…" at bounding box center [650, 280] width 1301 height 560
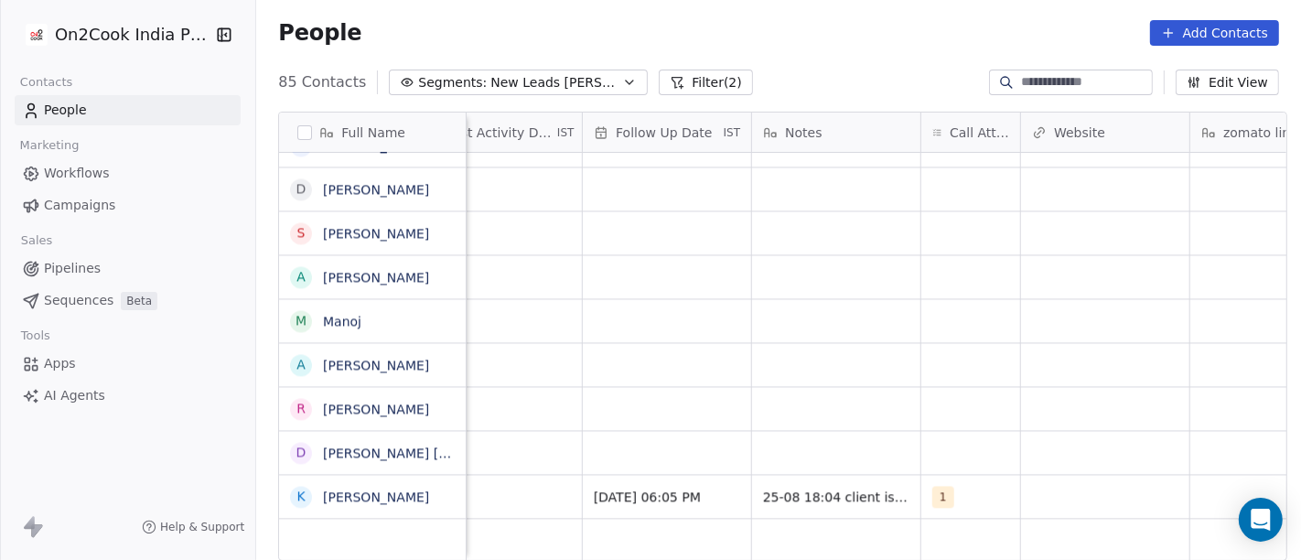
scroll to position [16, 1158]
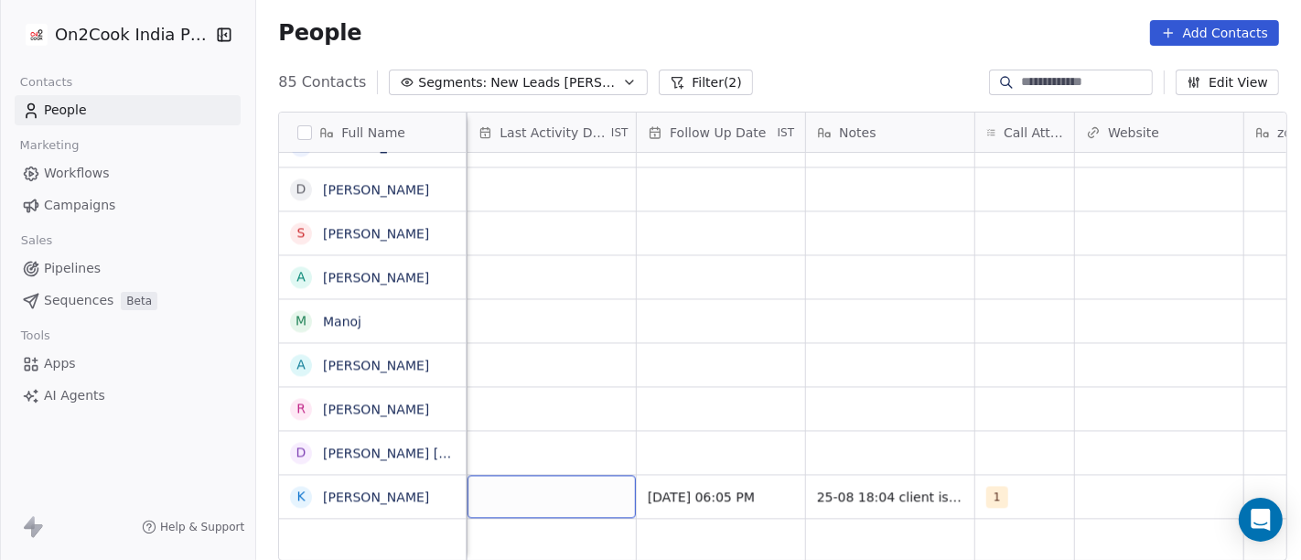
click at [525, 485] on div "grid" at bounding box center [551, 496] width 168 height 43
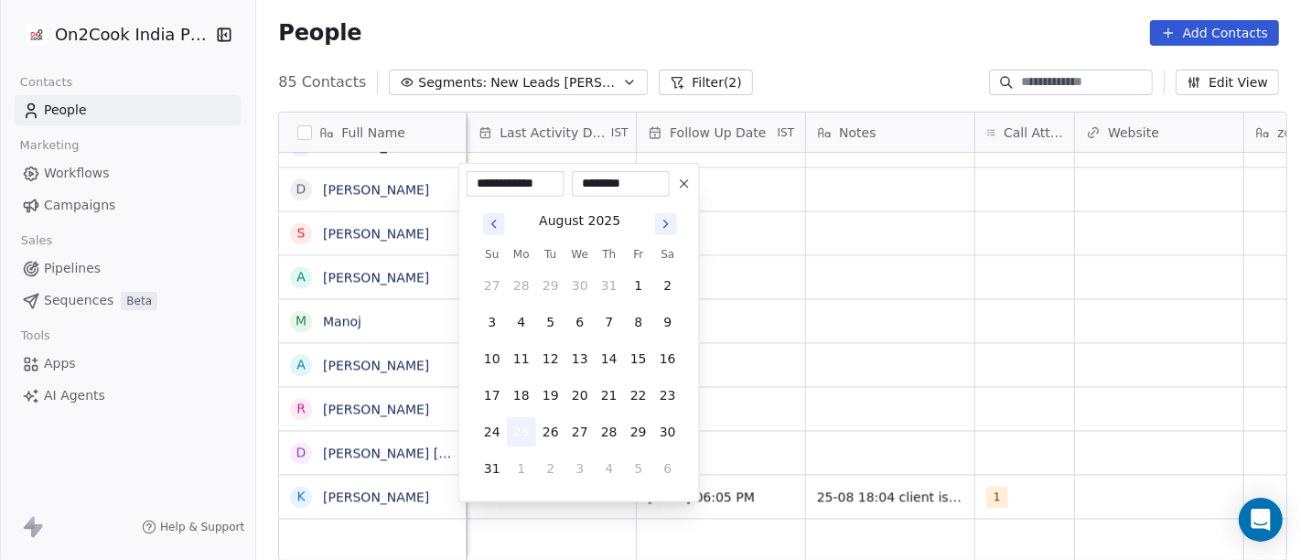
click at [526, 423] on button "25" at bounding box center [521, 431] width 29 height 29
click at [1009, 370] on html "On2Cook India Pvt. Ltd. Contacts People Marketing Workflows Campaigns Sales Pip…" at bounding box center [650, 280] width 1301 height 560
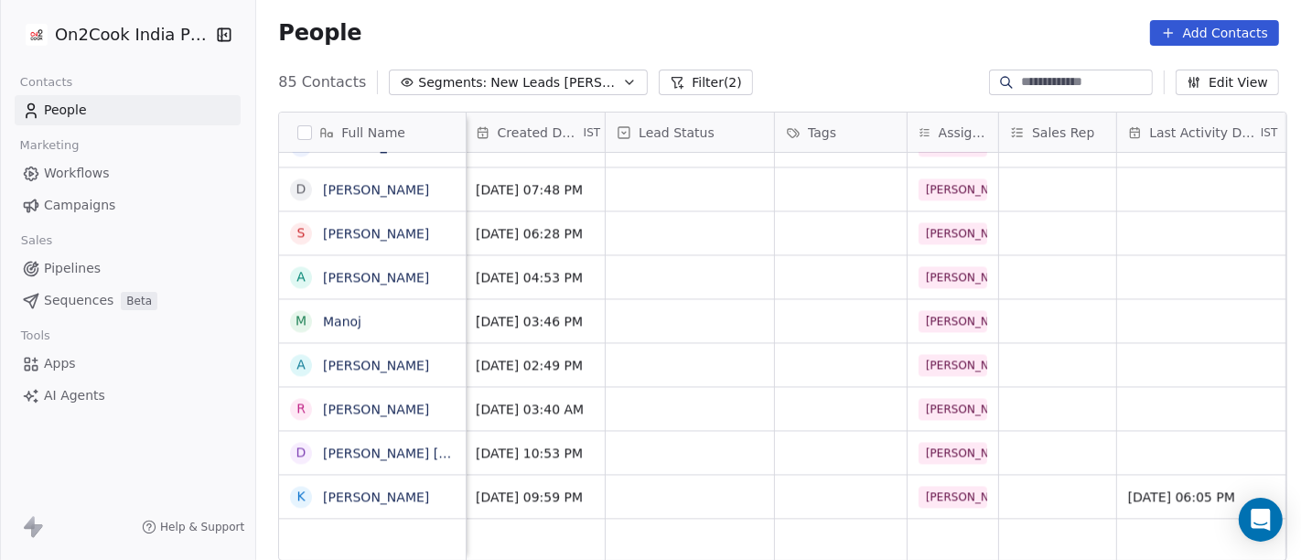
scroll to position [16, 363]
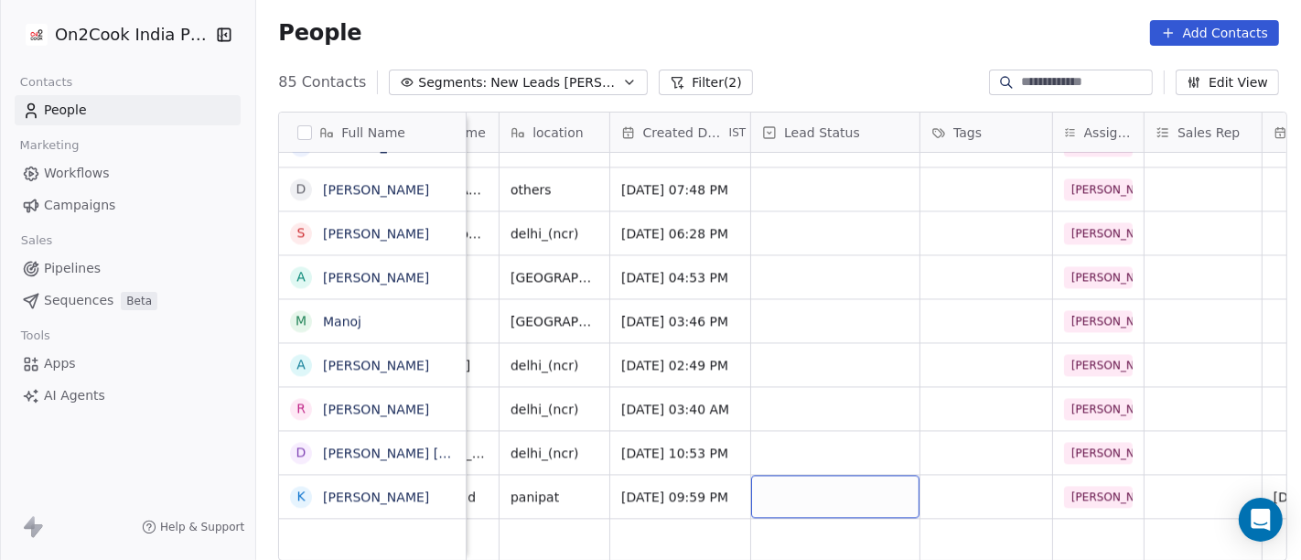
click at [806, 477] on div "grid" at bounding box center [835, 496] width 168 height 43
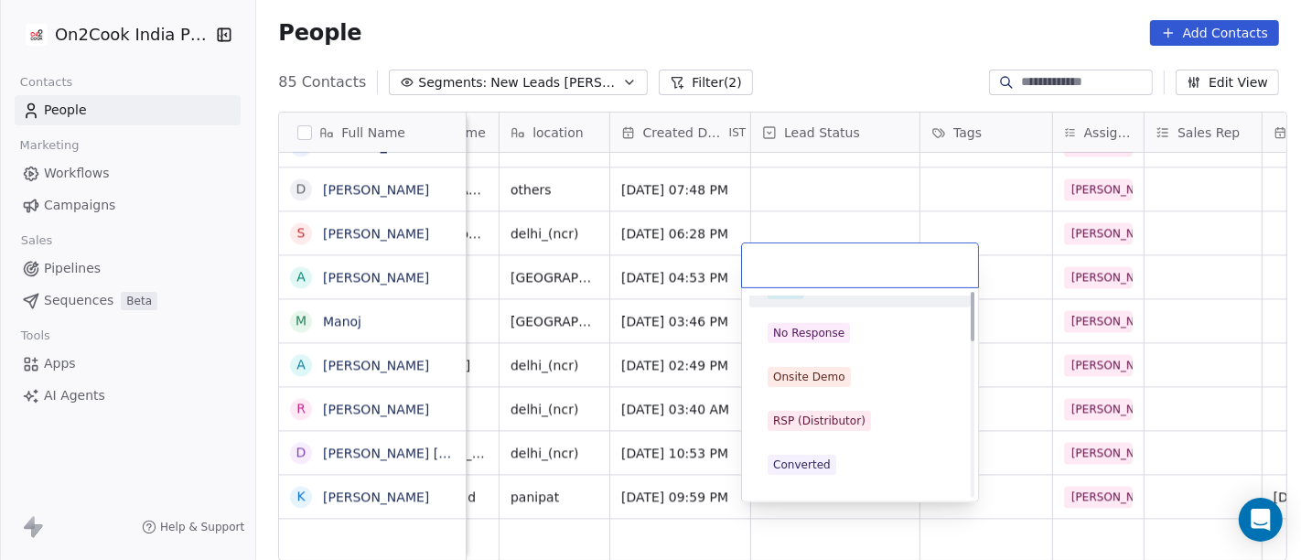
scroll to position [0, 0]
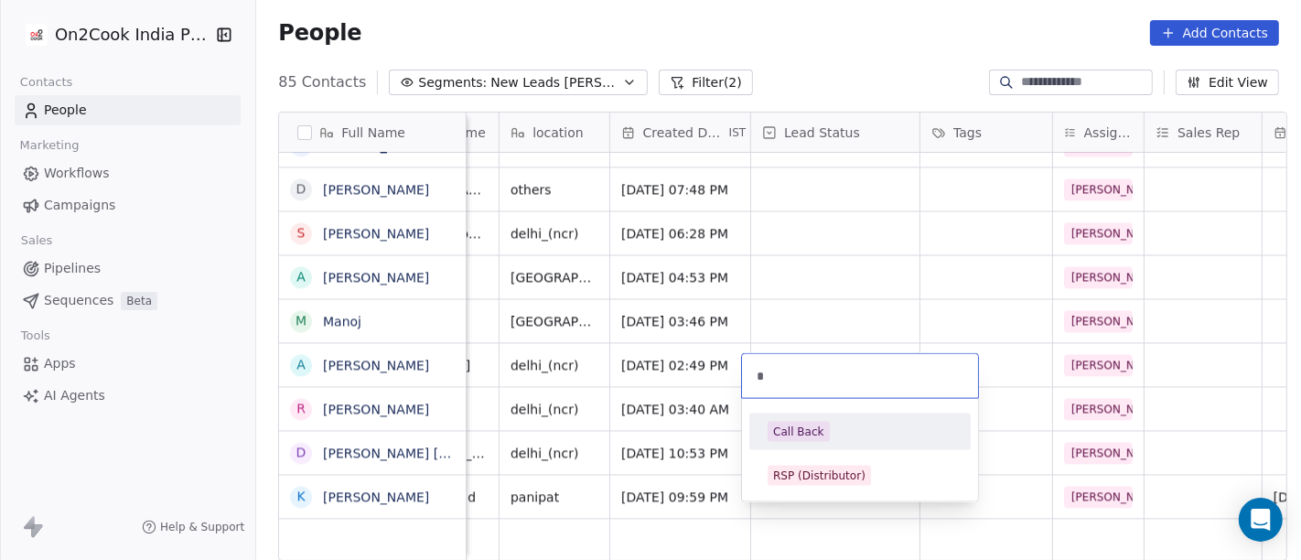
type input "*"
click at [832, 431] on div "Call Back" at bounding box center [860, 432] width 185 height 20
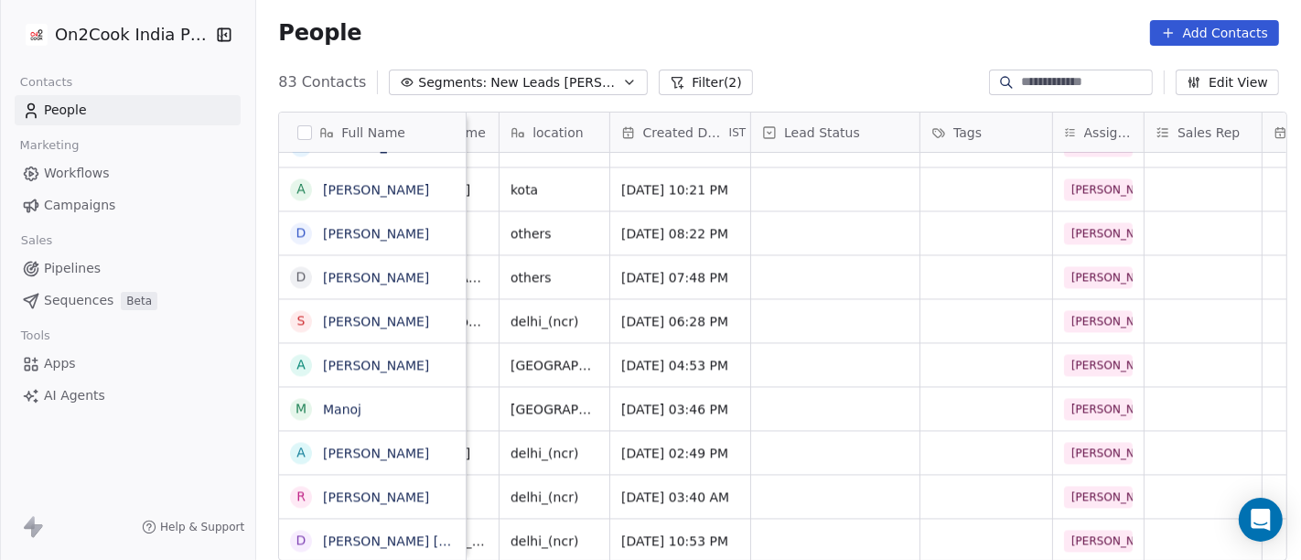
scroll to position [3236, 0]
